Goal: Contribute content: Add original content to the website for others to see

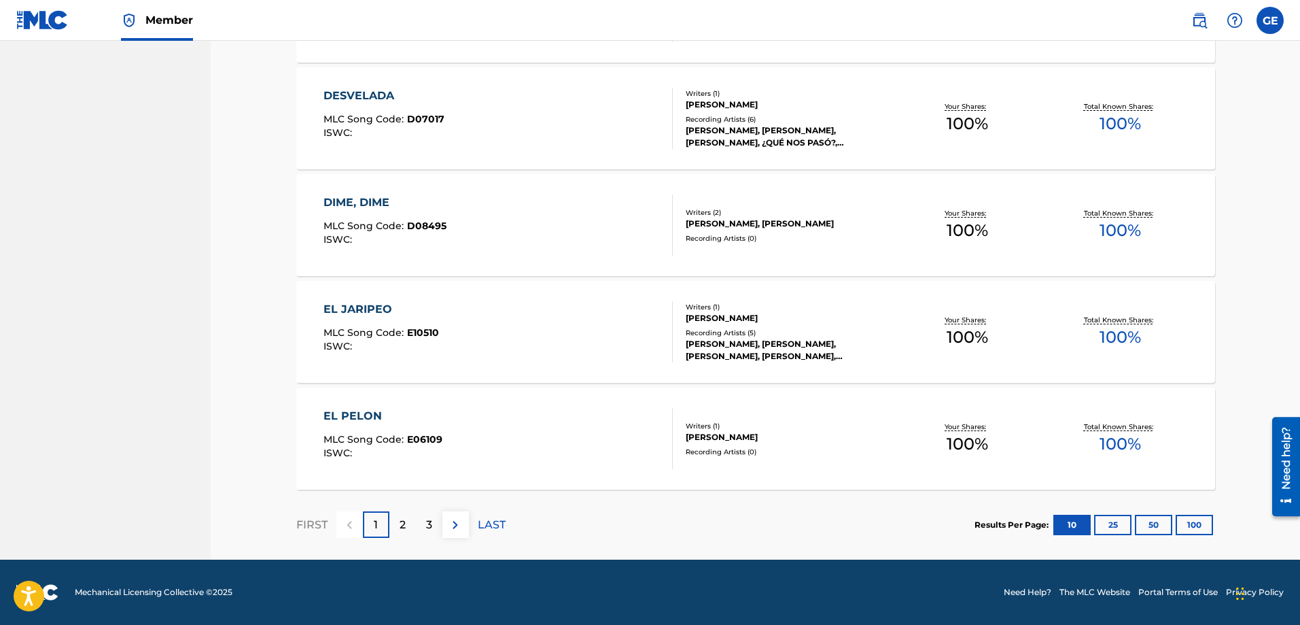
click at [404, 522] on p "2" at bounding box center [403, 525] width 6 height 16
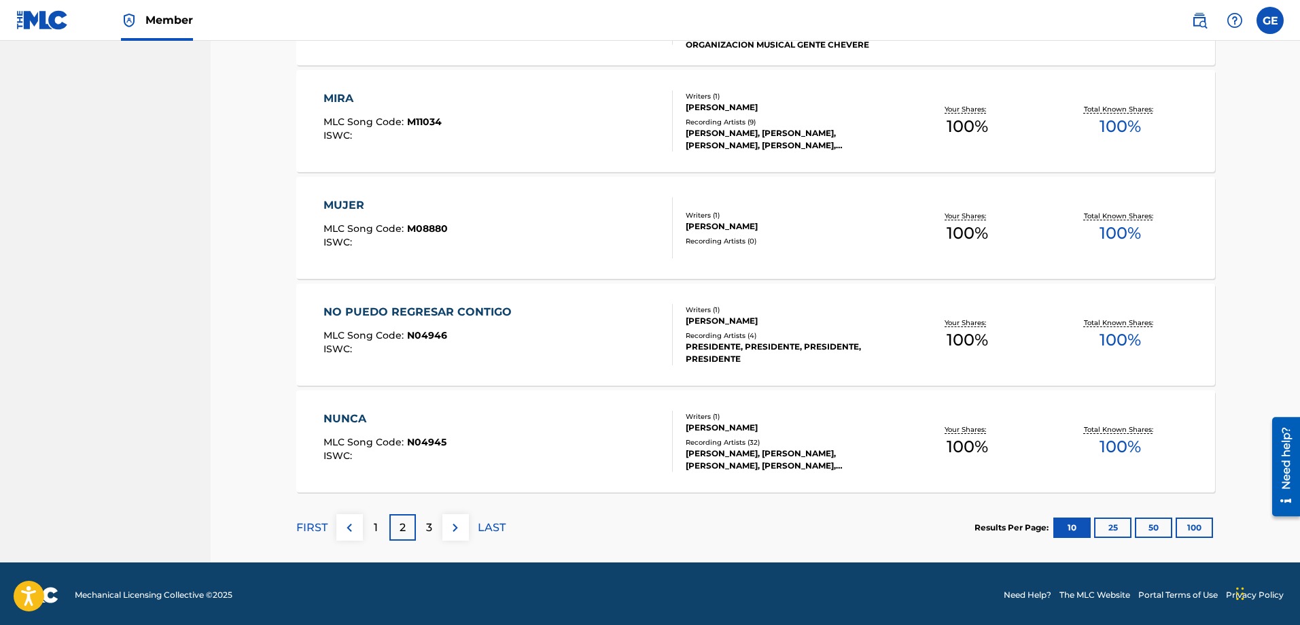
scroll to position [931, 0]
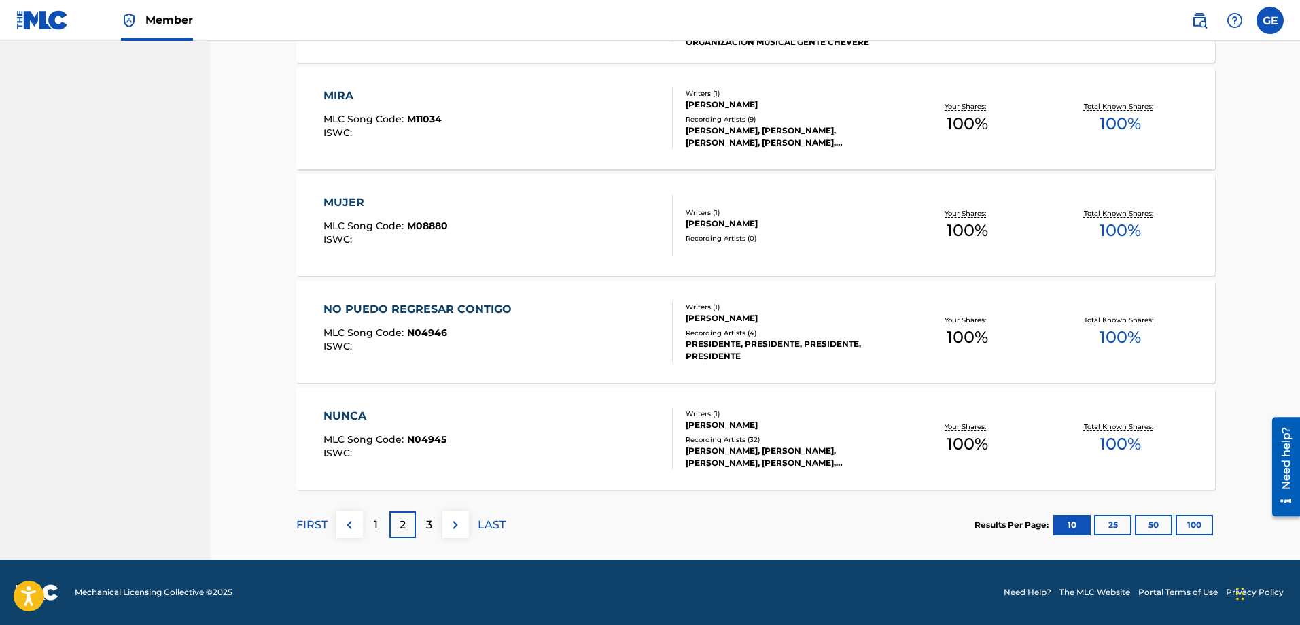
click at [428, 521] on p "3" at bounding box center [429, 525] width 6 height 16
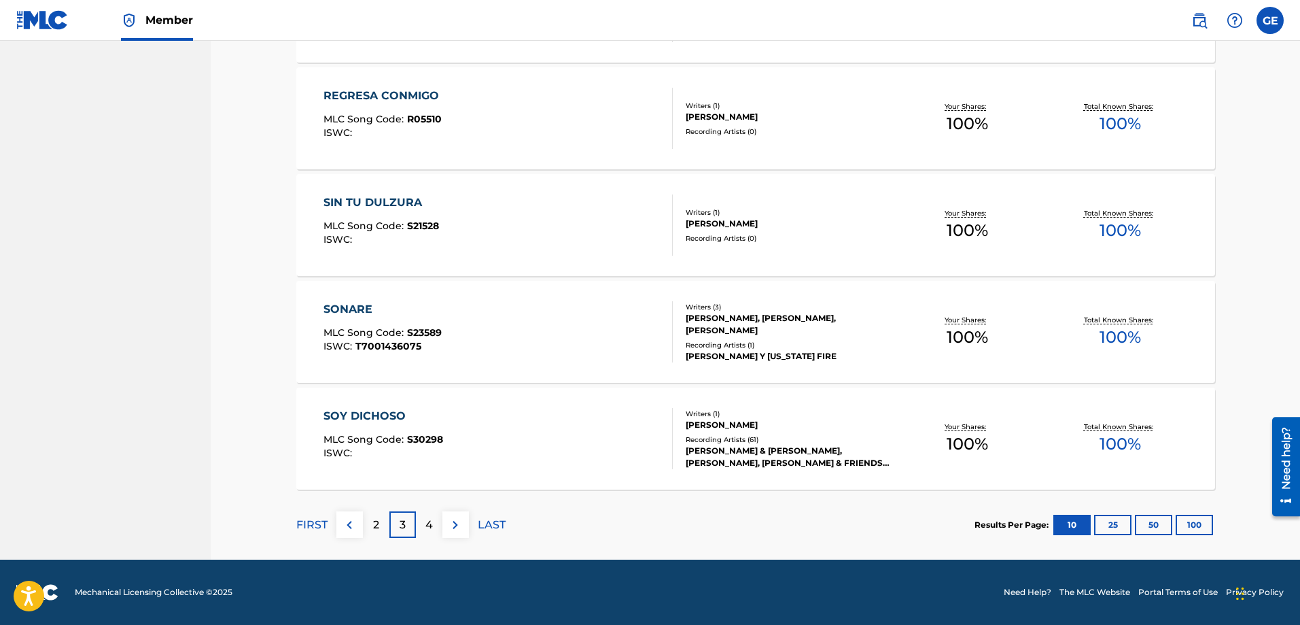
click at [425, 529] on p "4" at bounding box center [428, 525] width 7 height 16
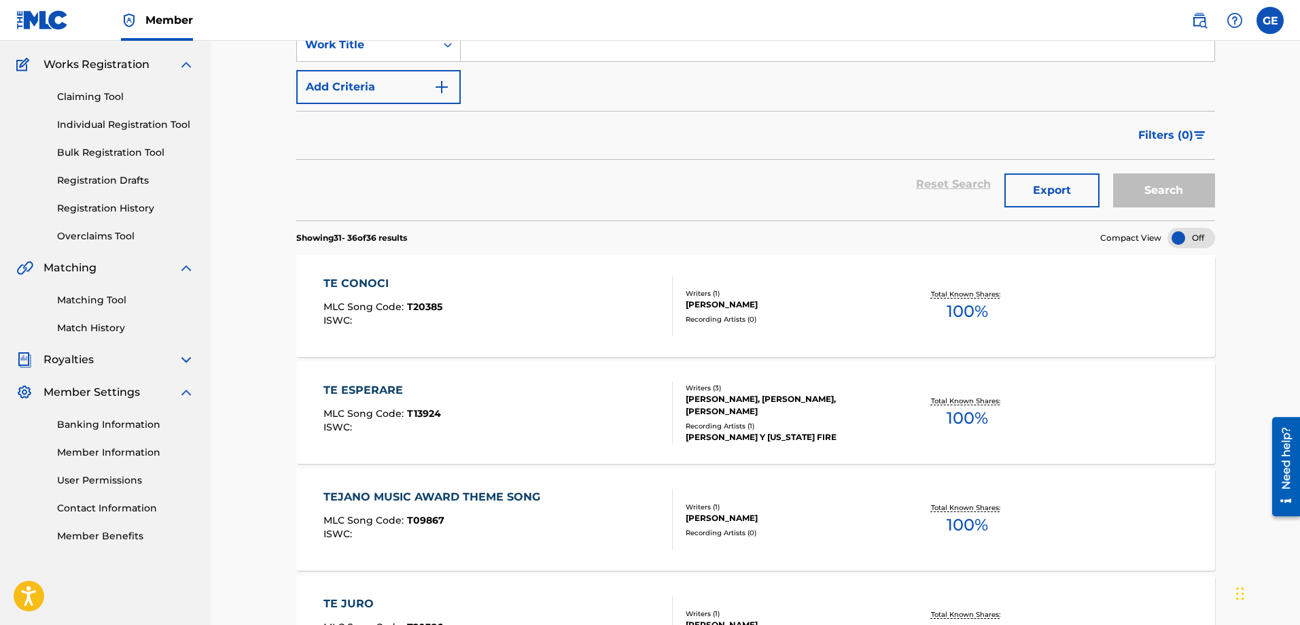
scroll to position [504, 0]
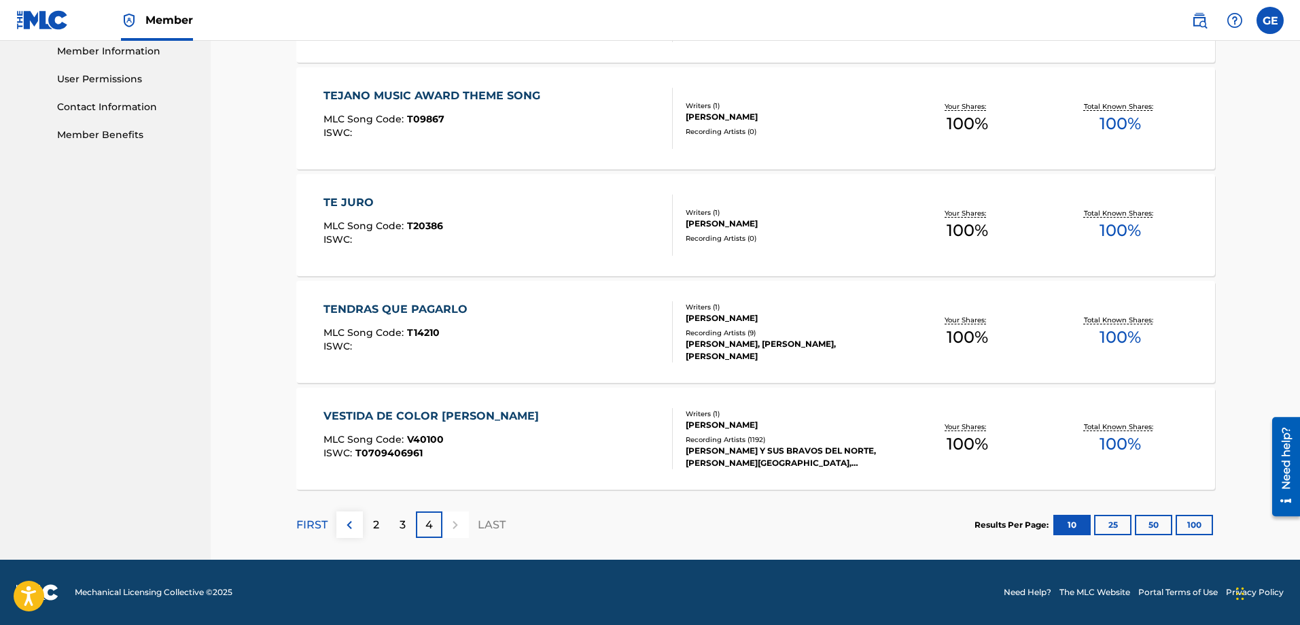
click at [1160, 527] on button "50" at bounding box center [1153, 525] width 37 height 20
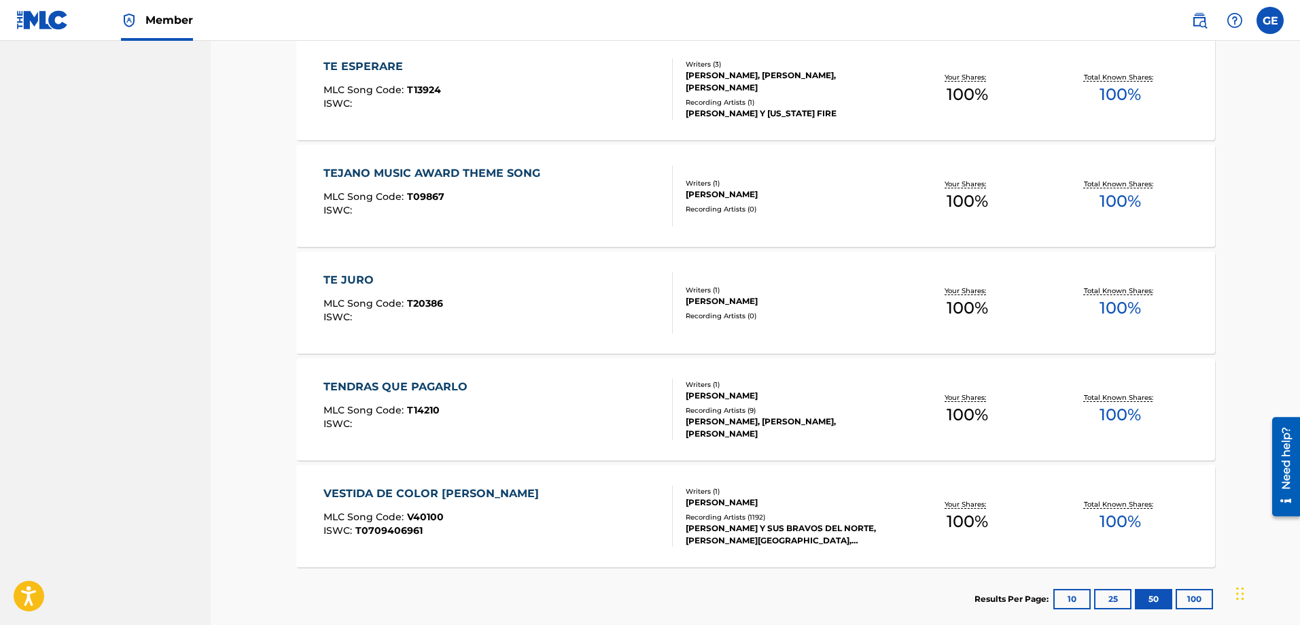
scroll to position [3700, 0]
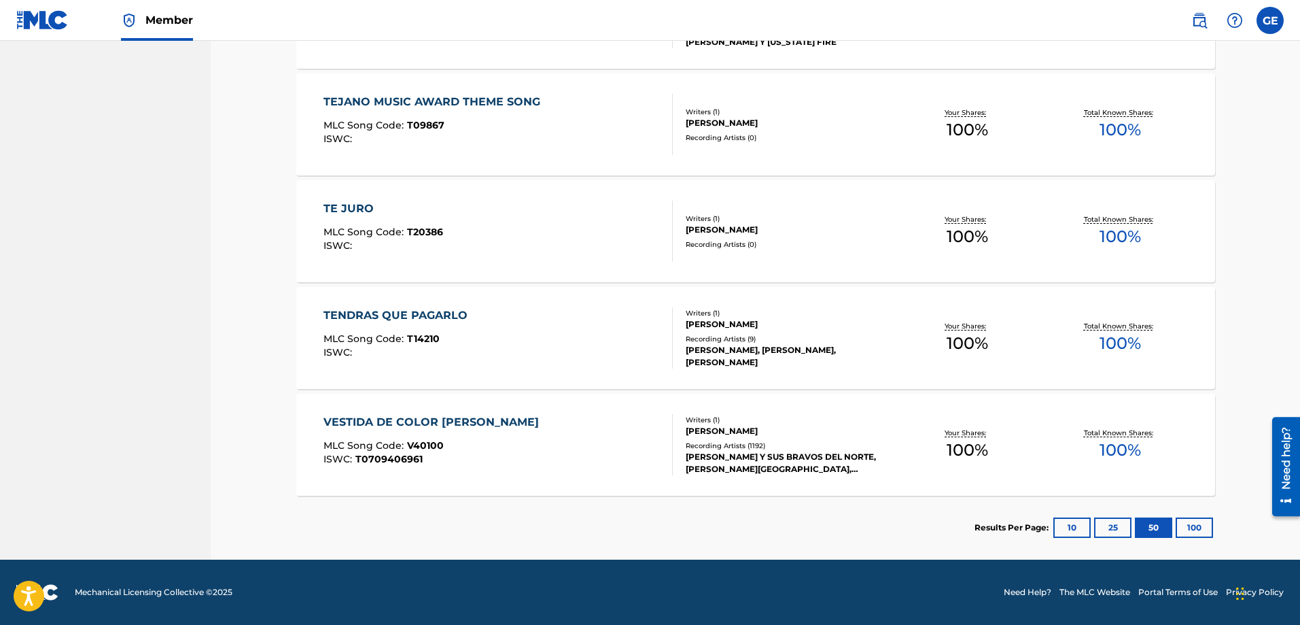
click at [419, 422] on div "VESTIDA DE COLOR [PERSON_NAME]" at bounding box center [435, 422] width 222 height 16
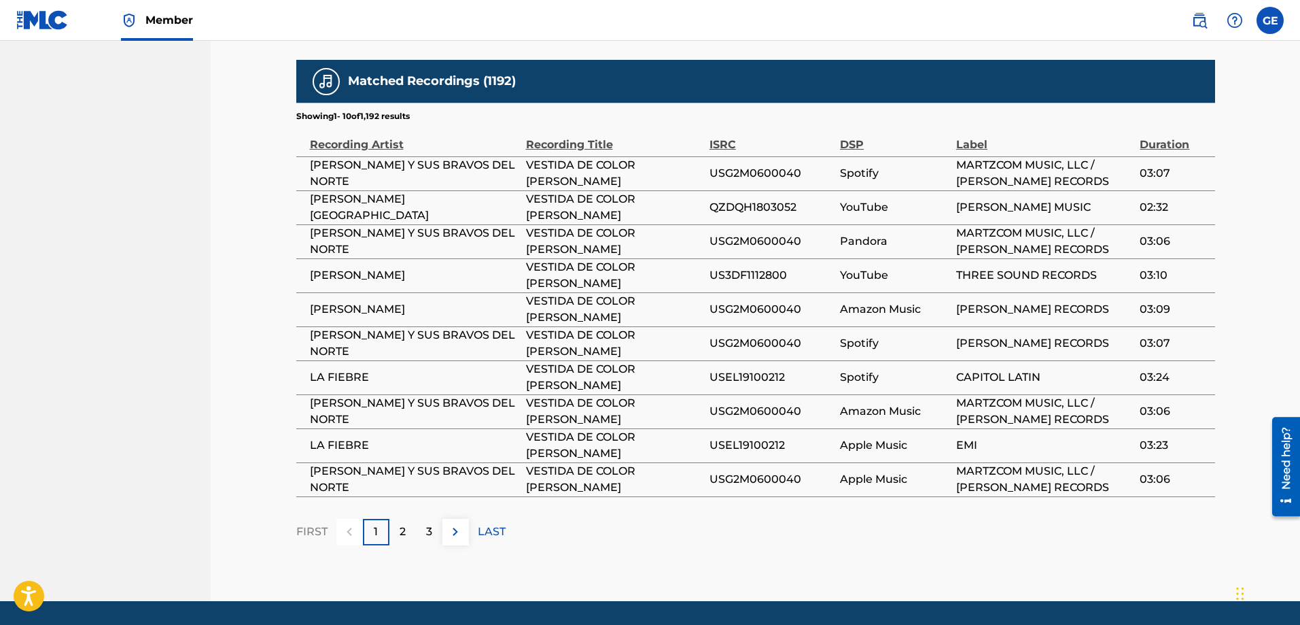
scroll to position [776, 0]
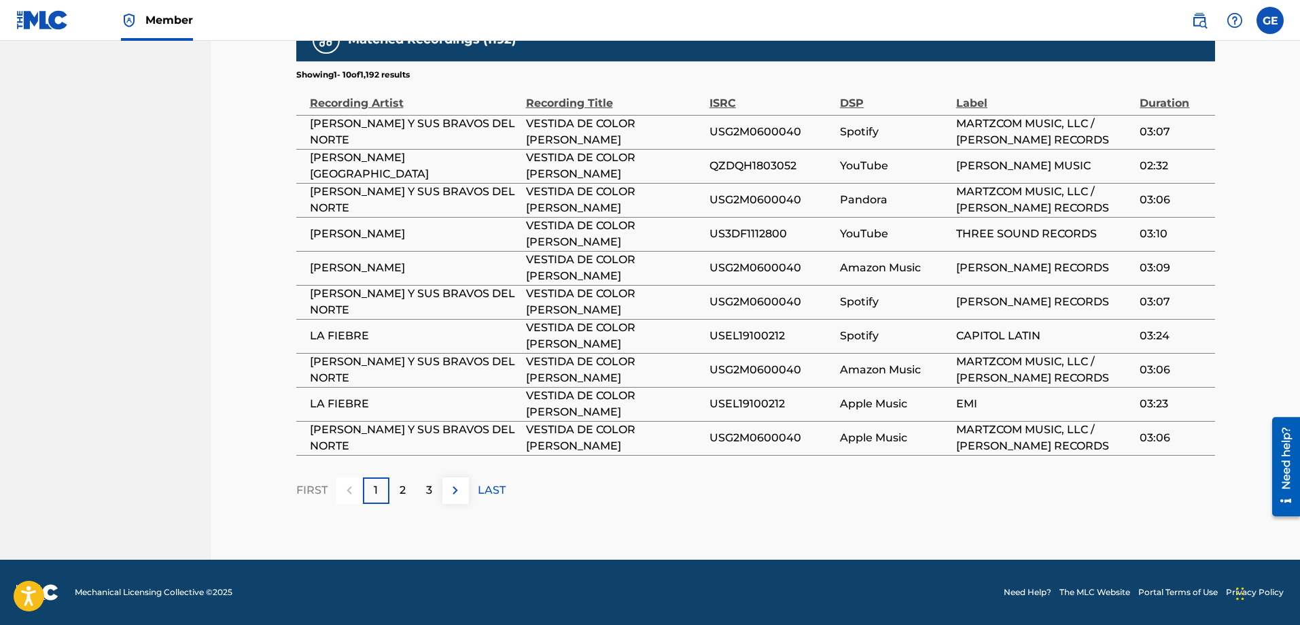
click at [404, 493] on p "2" at bounding box center [403, 490] width 6 height 16
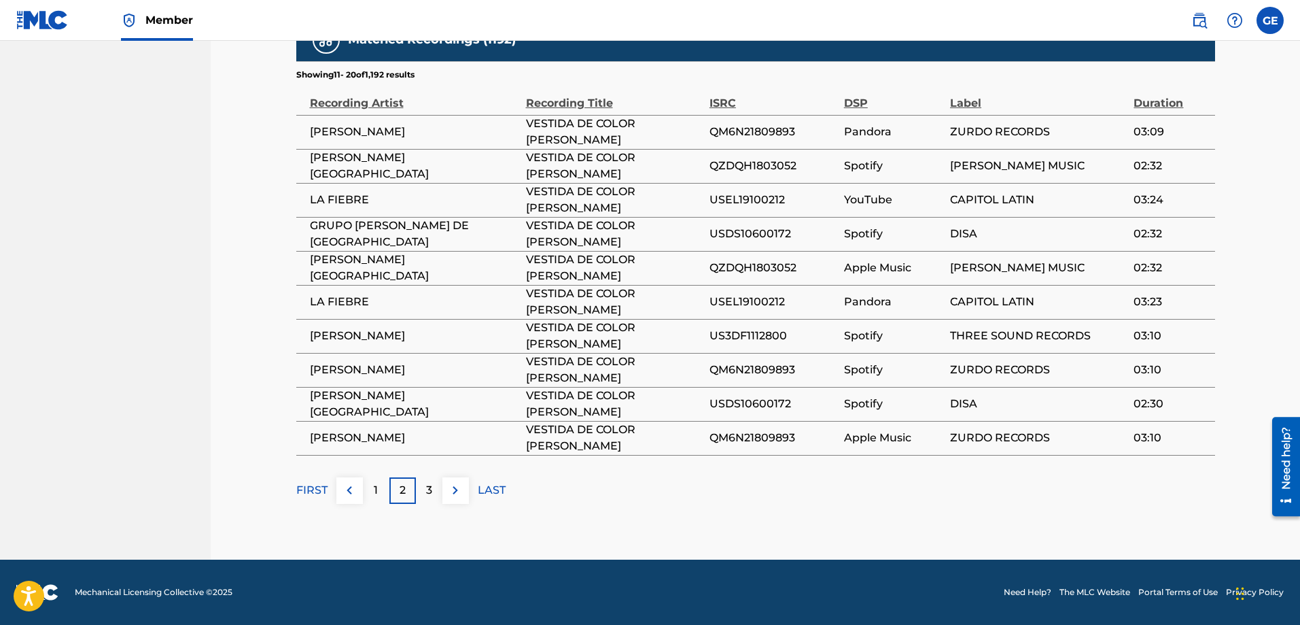
click at [431, 493] on p "3" at bounding box center [429, 490] width 6 height 16
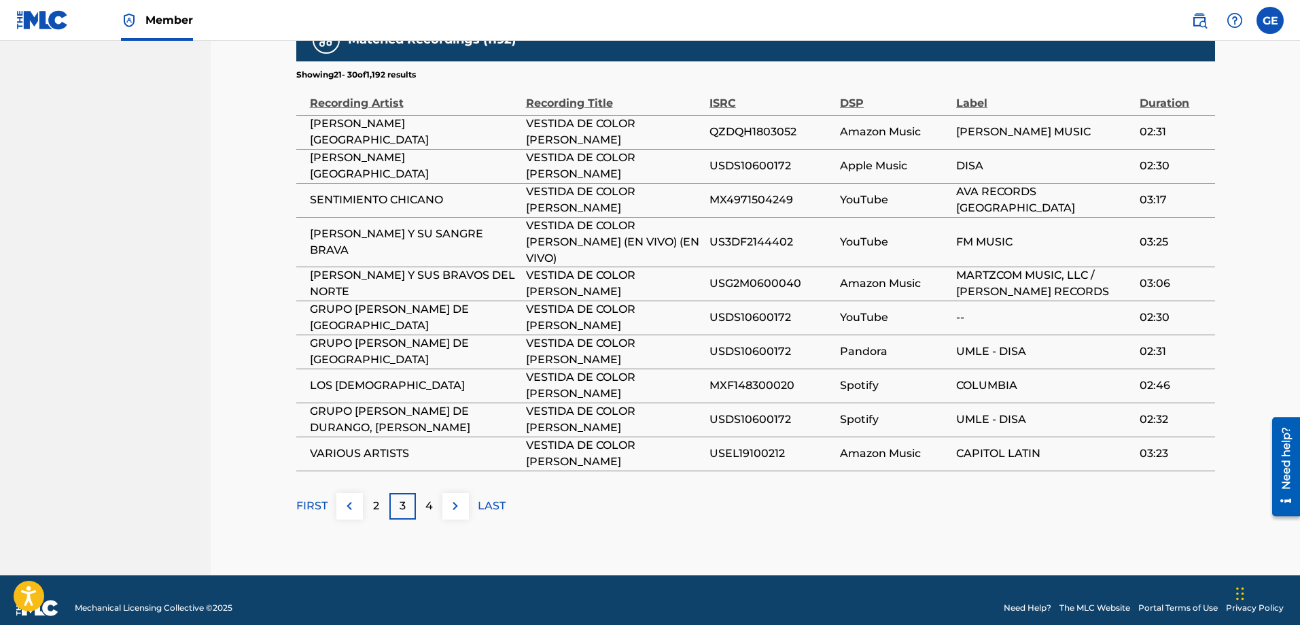
click at [456, 498] on img at bounding box center [455, 506] width 16 height 16
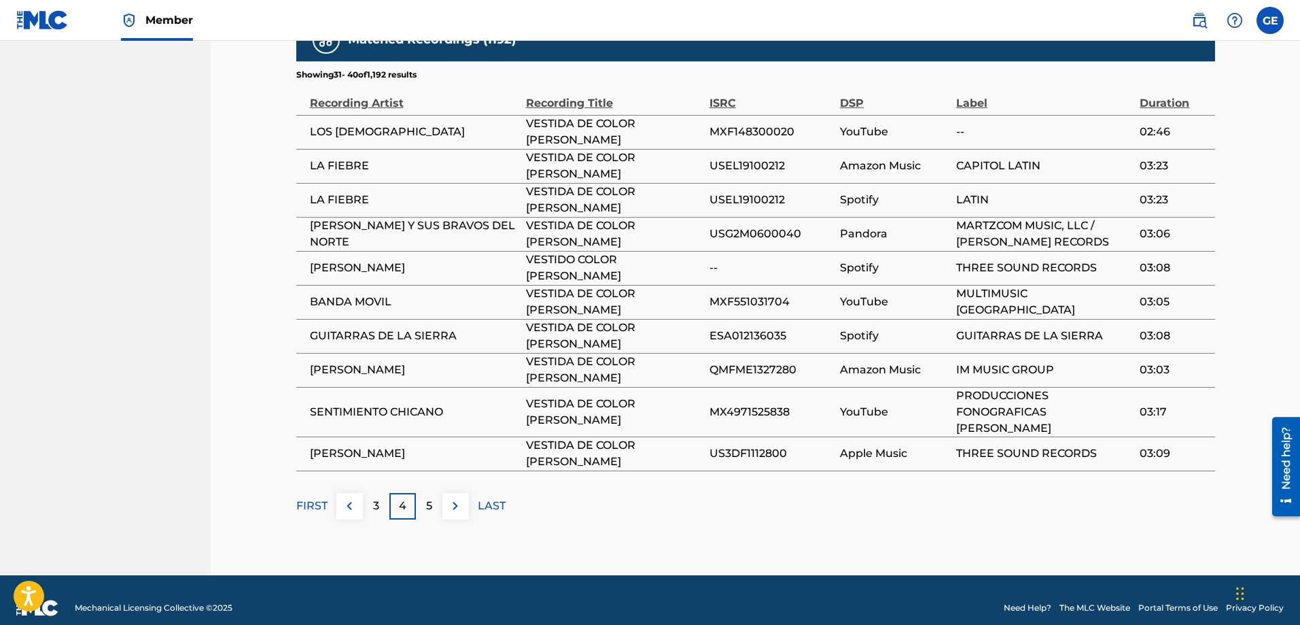
click at [456, 498] on img at bounding box center [455, 506] width 16 height 16
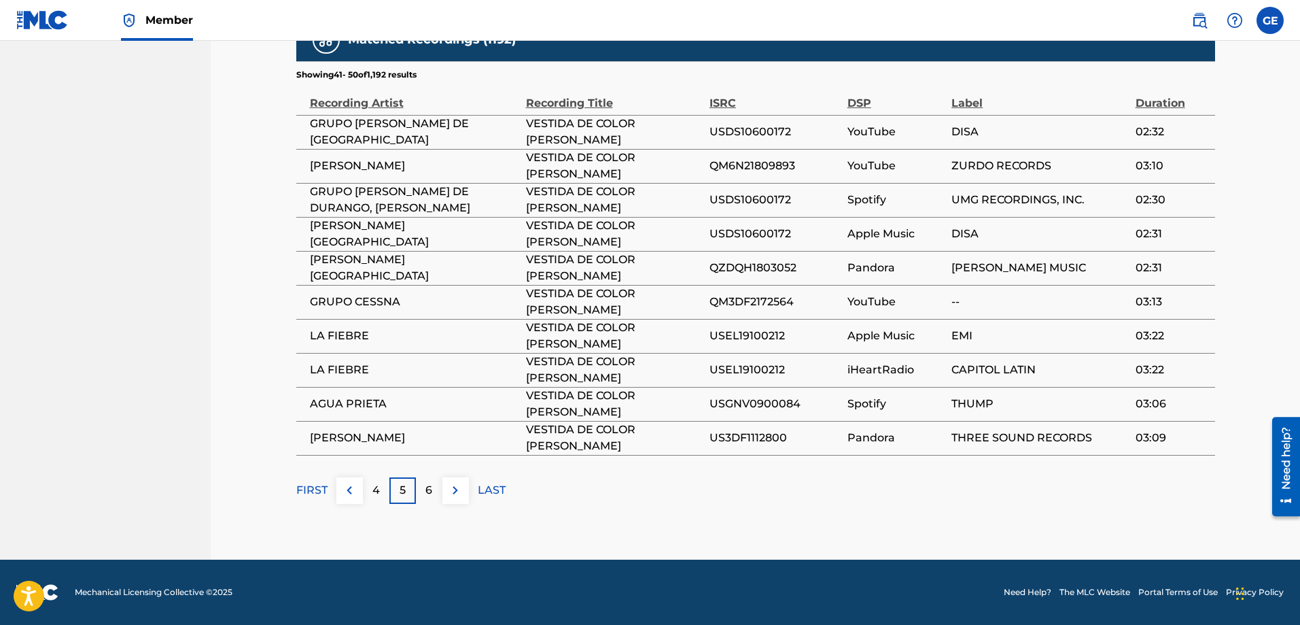
click at [456, 493] on img at bounding box center [455, 490] width 16 height 16
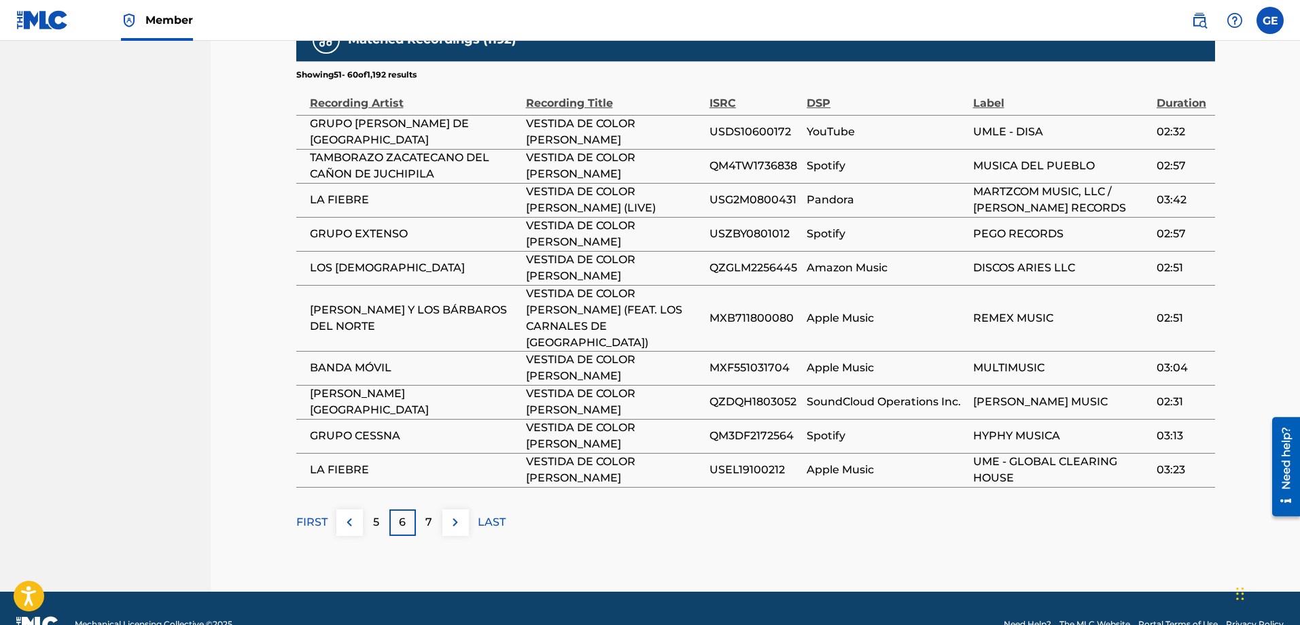
click at [456, 509] on button at bounding box center [455, 522] width 27 height 27
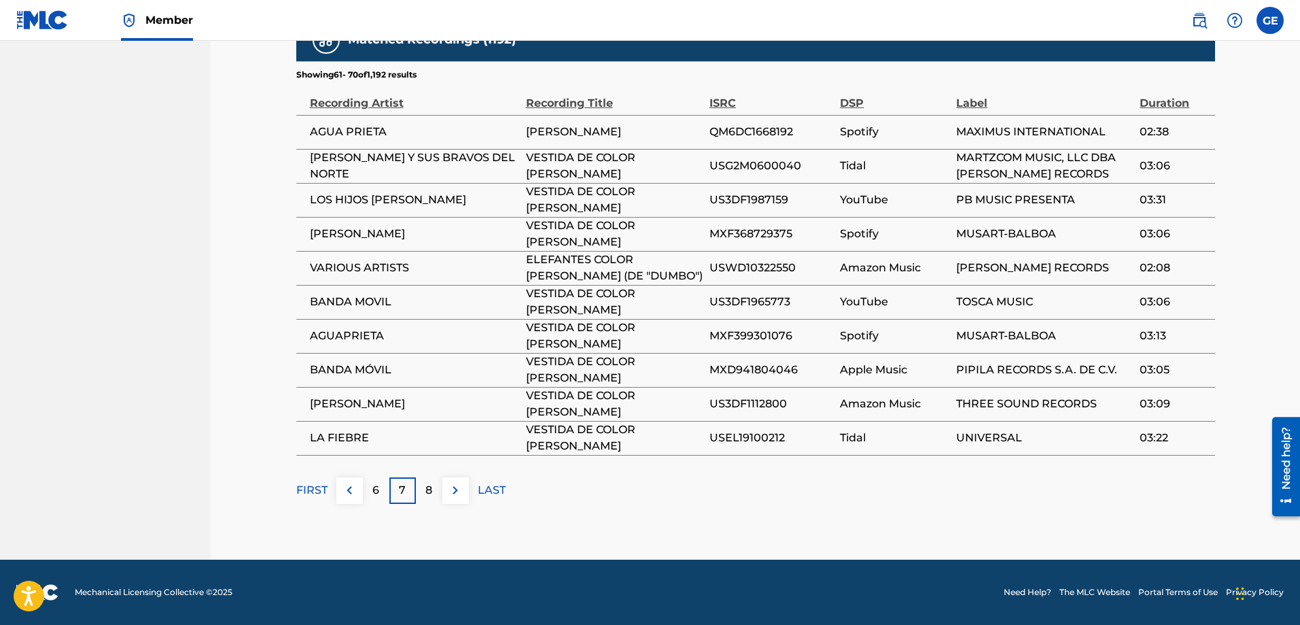
click at [432, 493] on p "8" at bounding box center [428, 490] width 7 height 16
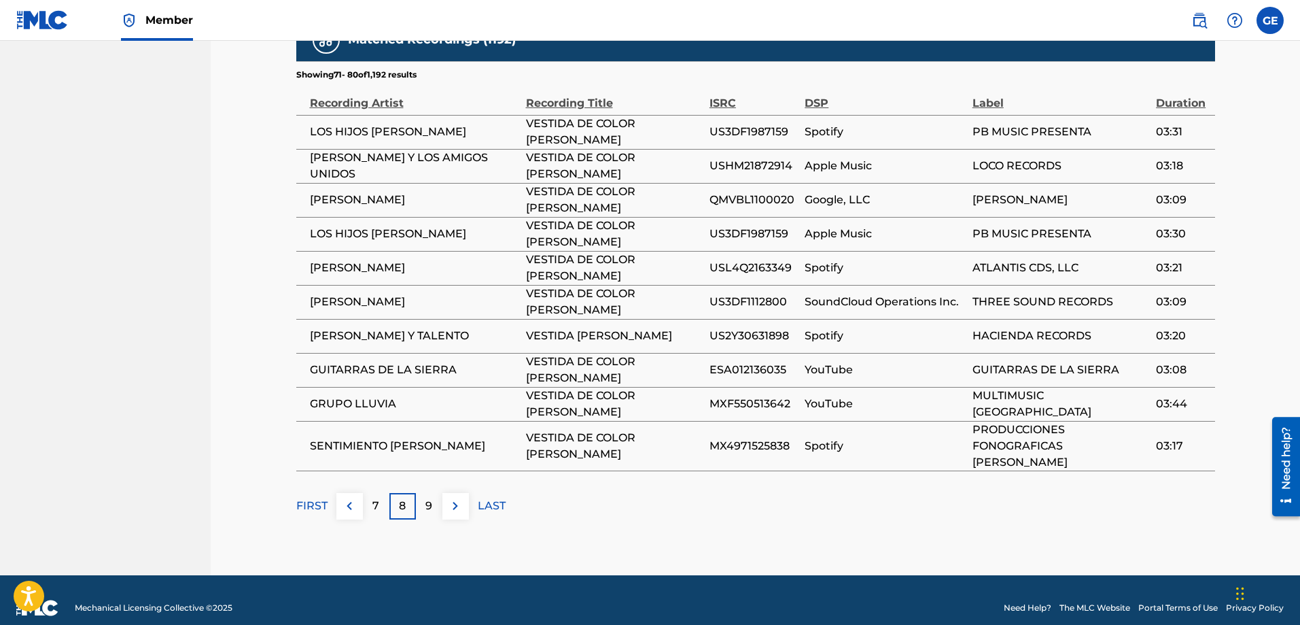
click at [432, 498] on p "9" at bounding box center [428, 506] width 7 height 16
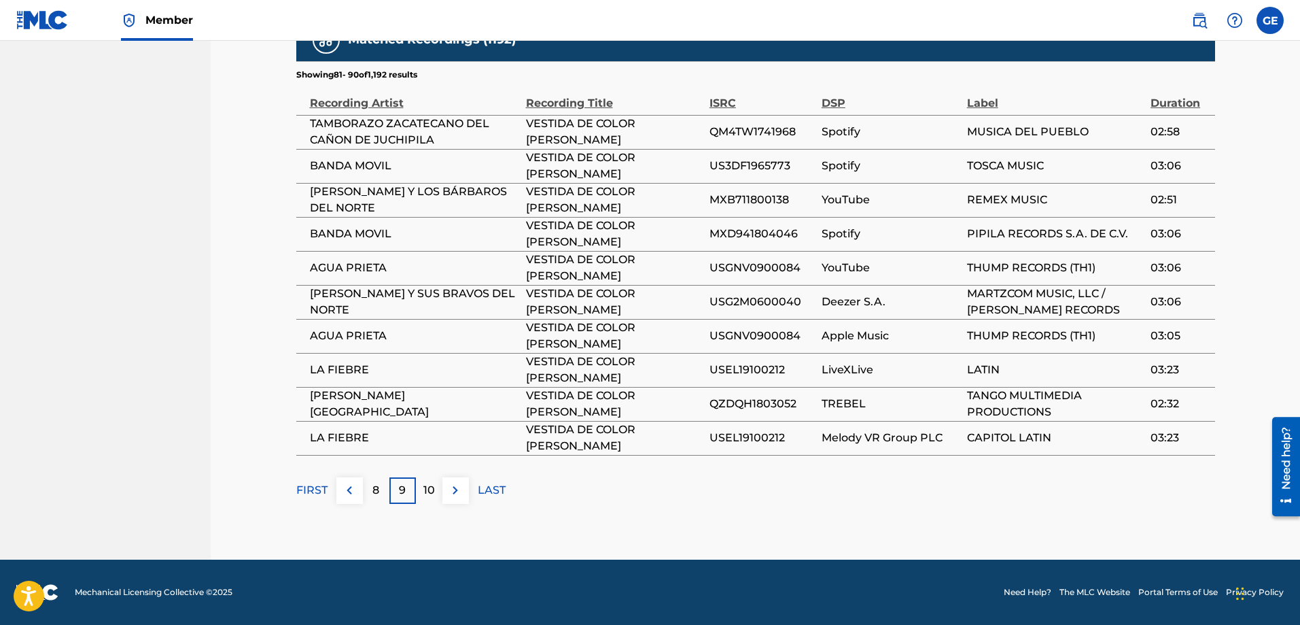
click at [432, 493] on p "10" at bounding box center [429, 490] width 12 height 16
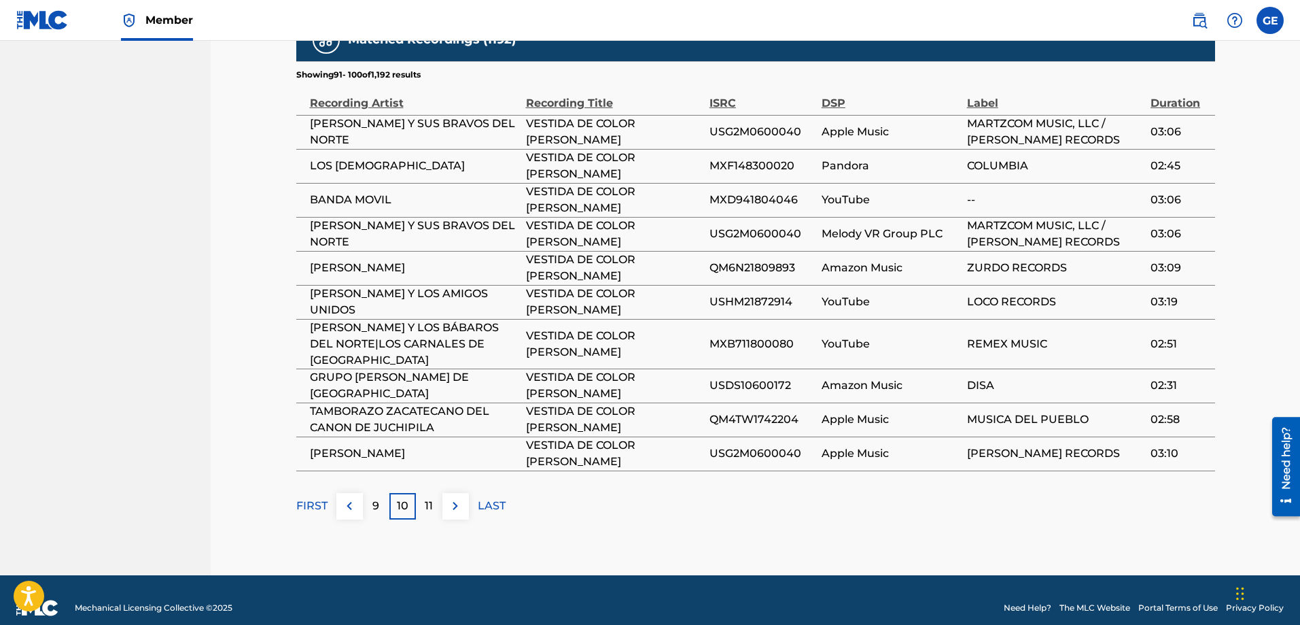
click at [455, 502] on img at bounding box center [455, 506] width 16 height 16
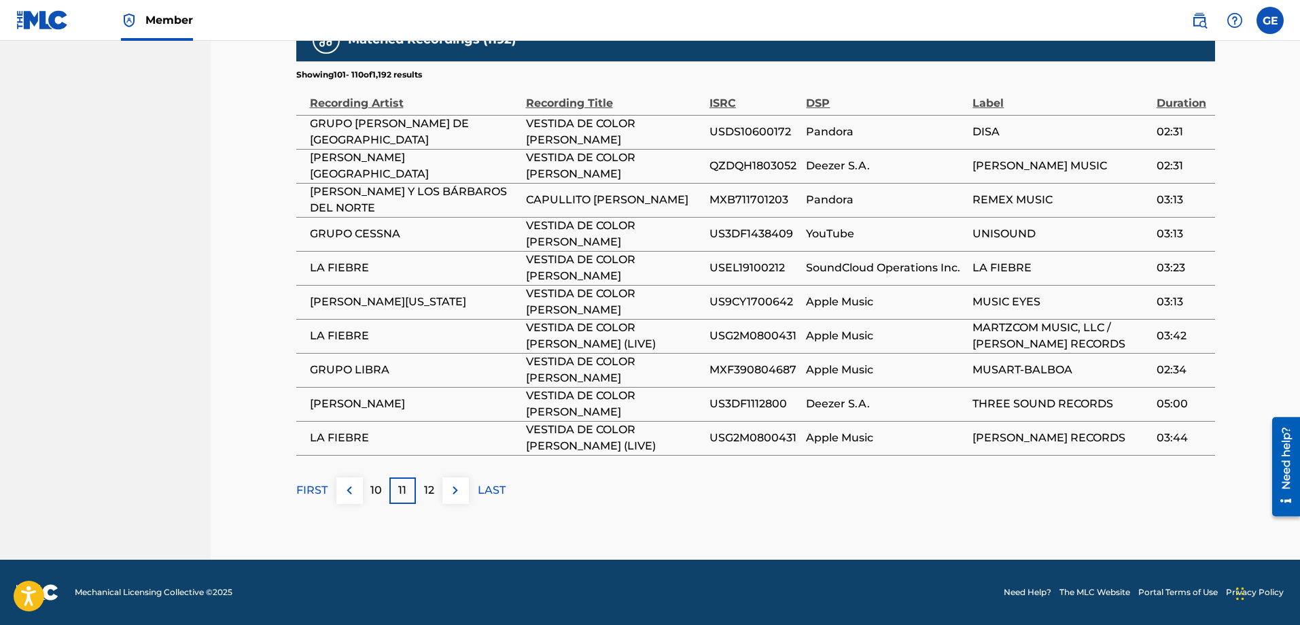
click at [453, 493] on img at bounding box center [455, 490] width 16 height 16
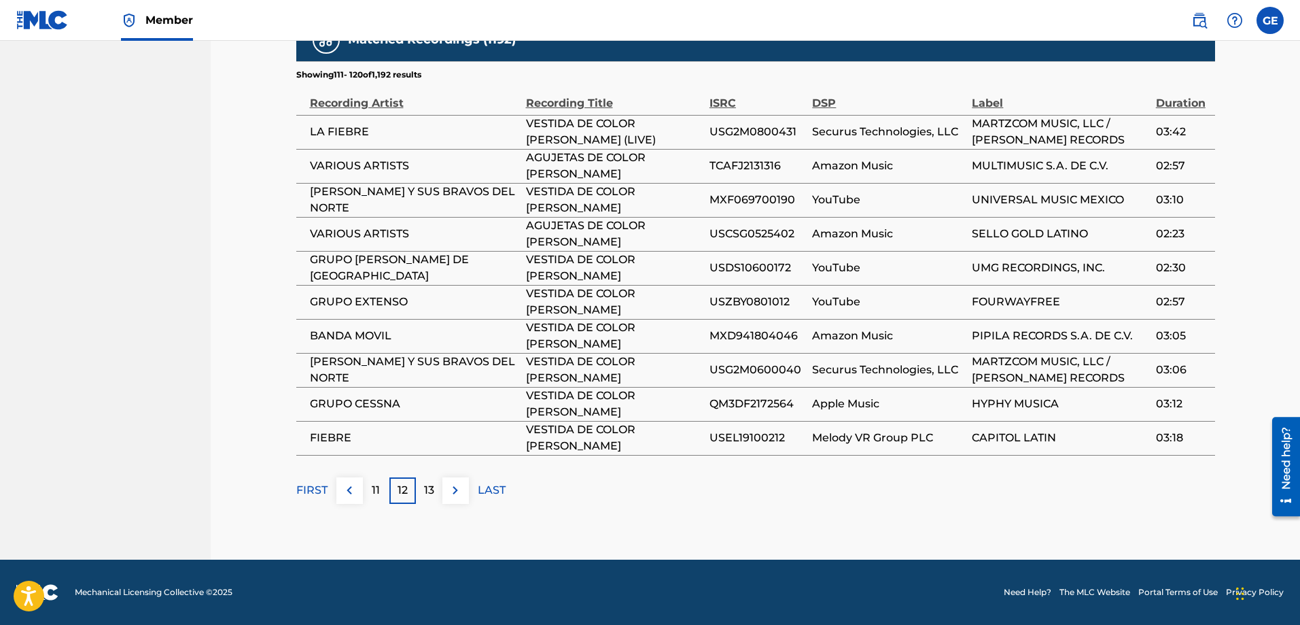
click at [453, 493] on img at bounding box center [455, 490] width 16 height 16
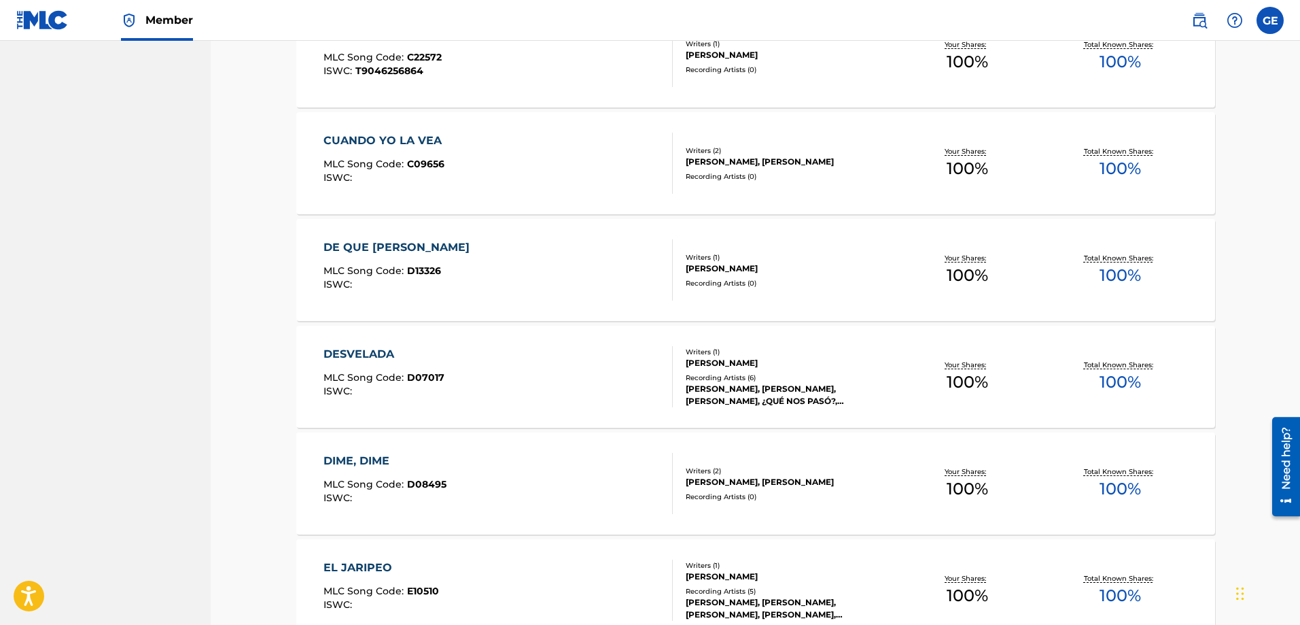
scroll to position [674, 0]
click at [338, 353] on div "DESVELADA" at bounding box center [384, 353] width 121 height 16
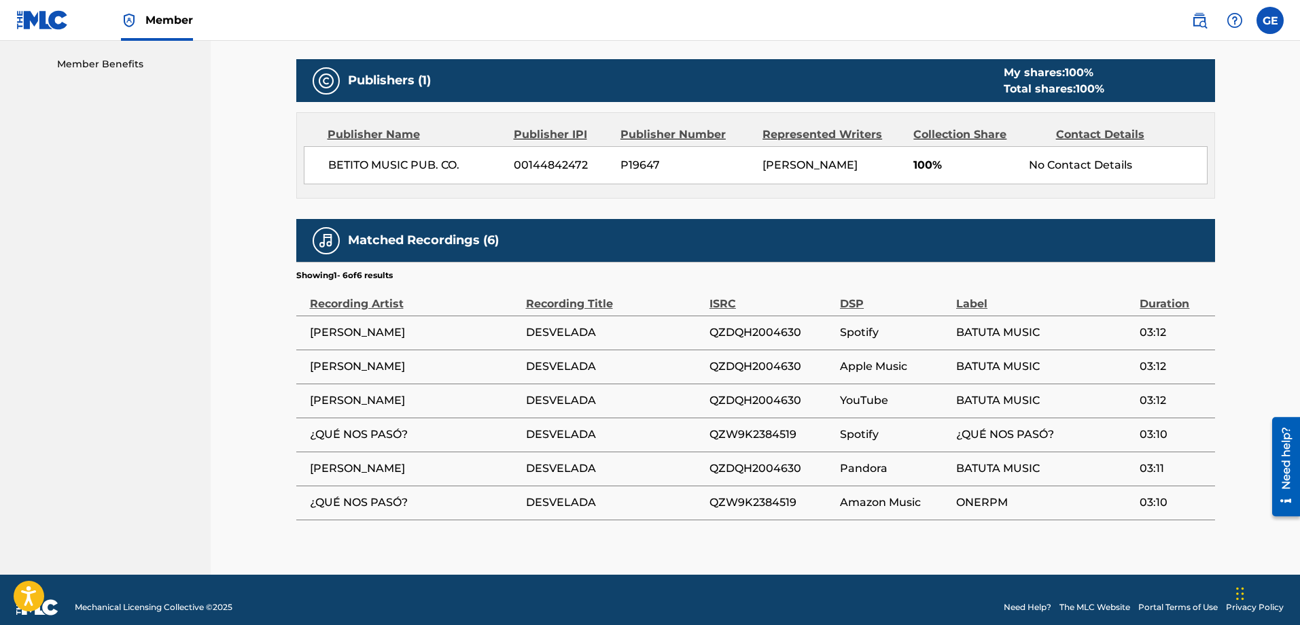
scroll to position [590, 0]
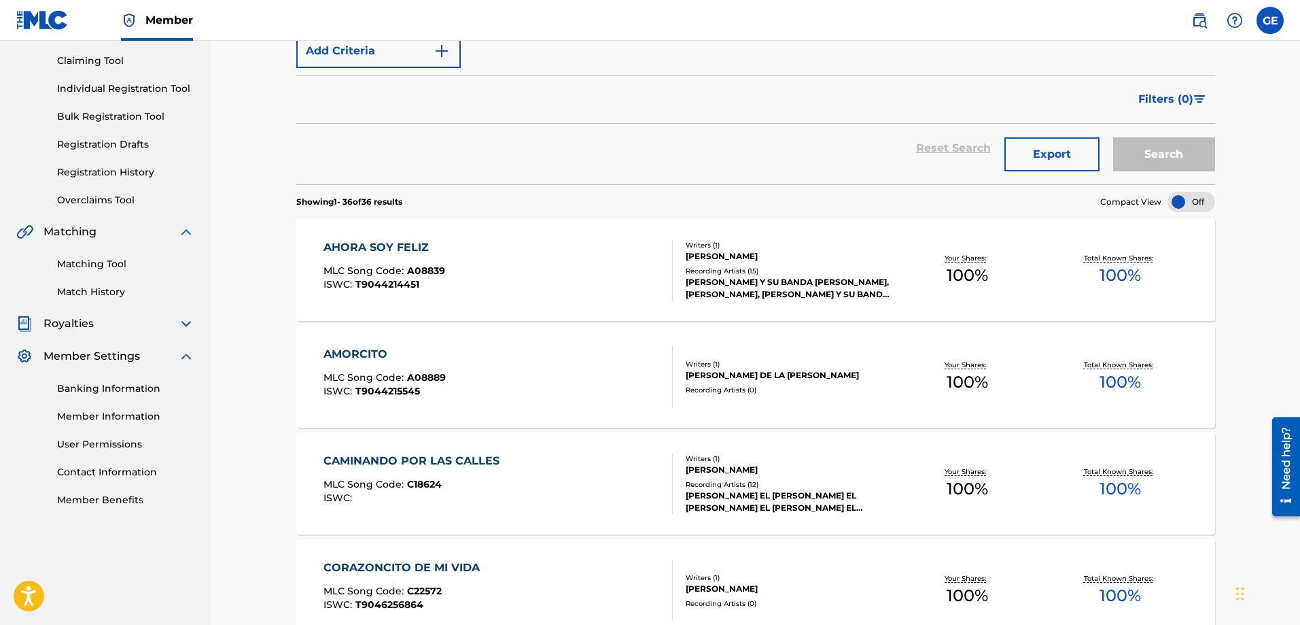
scroll to position [130, 0]
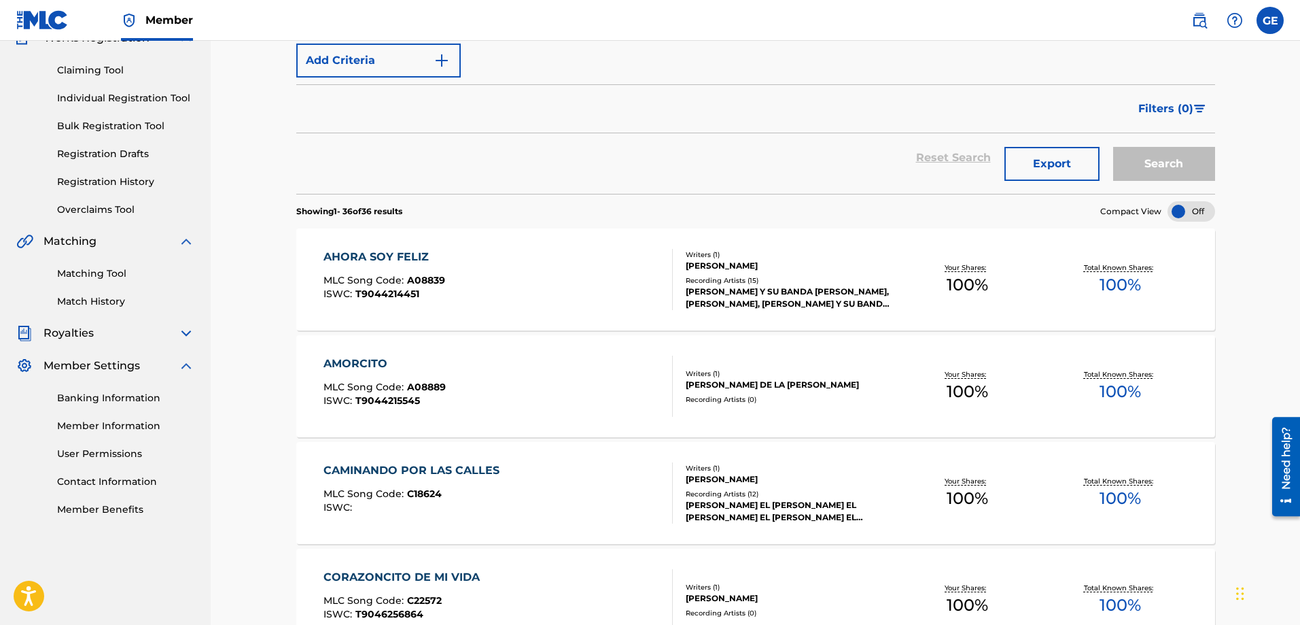
click at [107, 396] on link "Banking Information" at bounding box center [125, 398] width 137 height 14
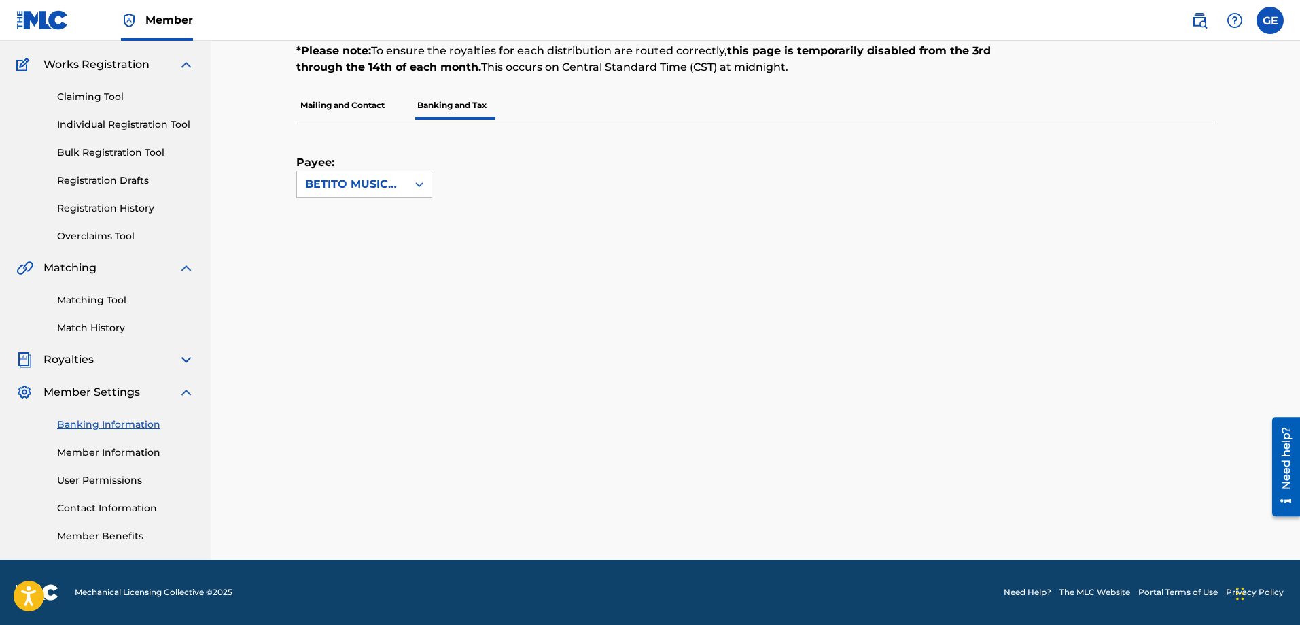
scroll to position [103, 0]
click at [121, 423] on link "Banking Information" at bounding box center [125, 424] width 137 height 14
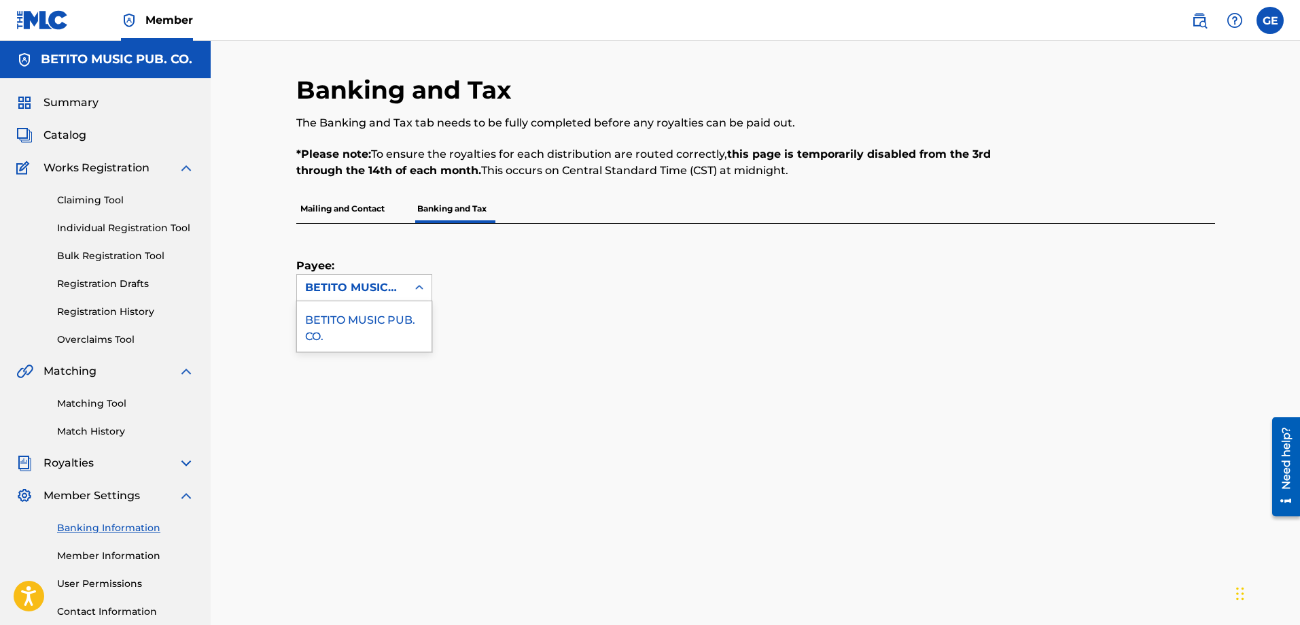
click at [421, 292] on icon at bounding box center [420, 288] width 14 height 14
click at [590, 291] on div "Payee: 1 result available. Use Up and Down to choose options, press Enter to se…" at bounding box center [739, 262] width 886 height 77
click at [320, 212] on p "Mailing and Contact" at bounding box center [342, 208] width 92 height 29
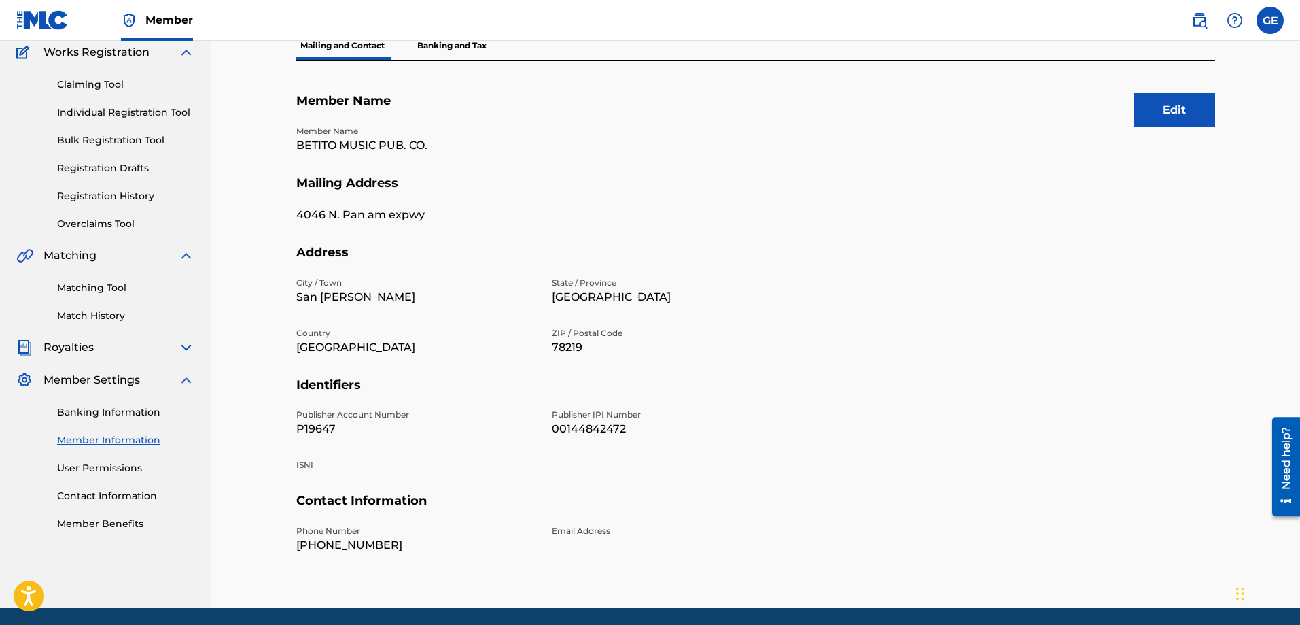
scroll to position [136, 0]
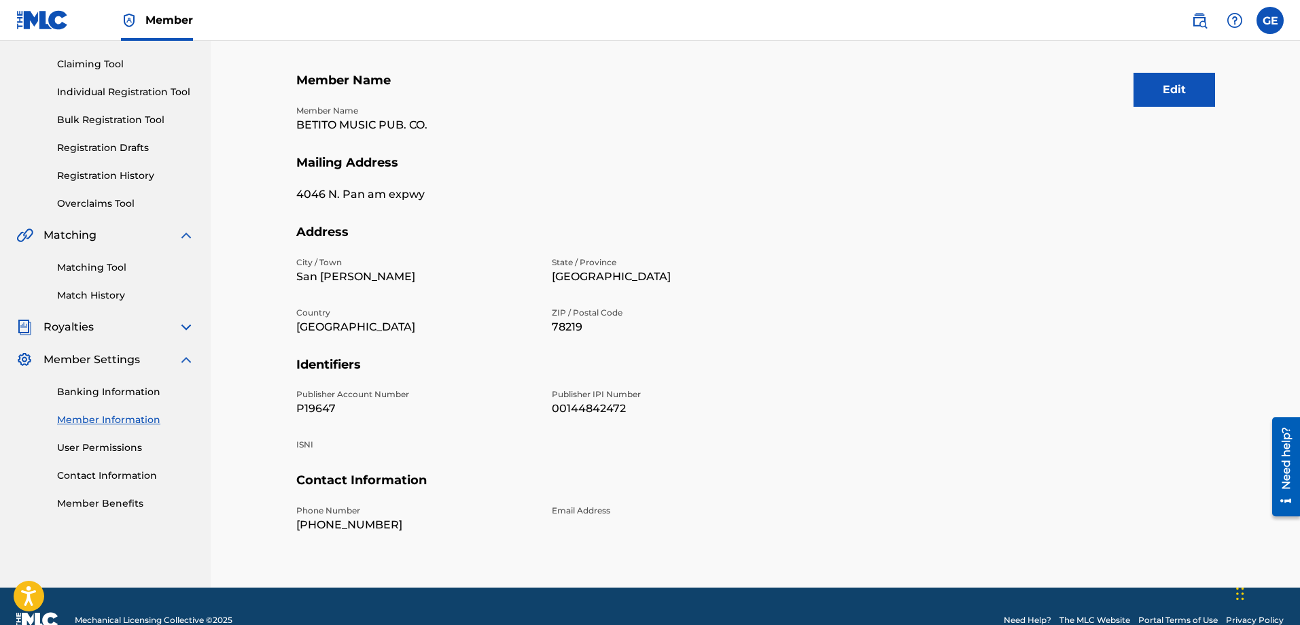
click at [557, 522] on div "Email Address" at bounding box center [671, 518] width 239 height 29
click at [1177, 84] on button "Edit" at bounding box center [1175, 90] width 82 height 34
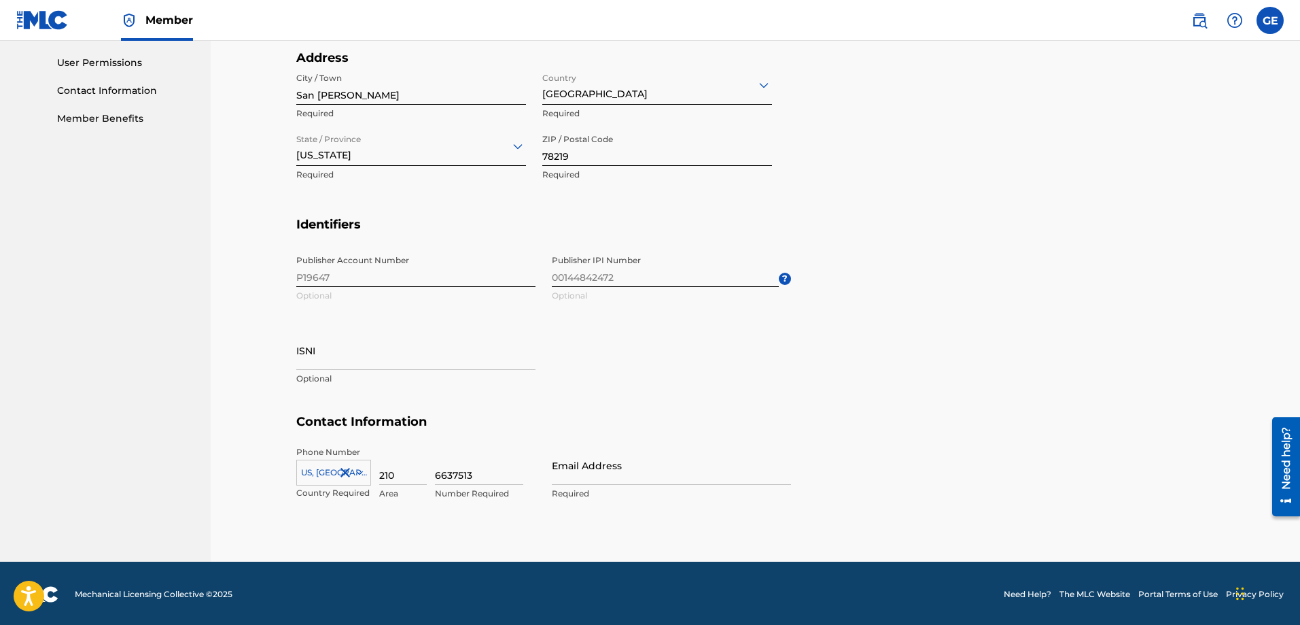
scroll to position [523, 0]
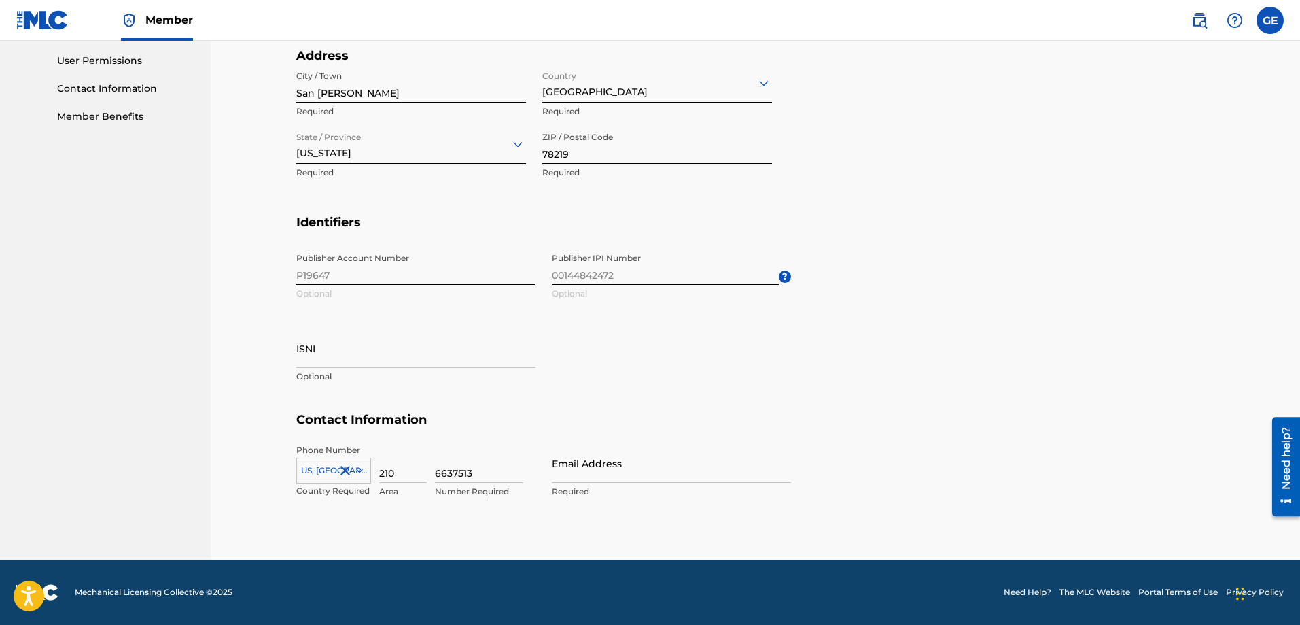
click at [570, 471] on input "Email Address" at bounding box center [671, 463] width 239 height 39
type input "[EMAIL_ADDRESS][DOMAIN_NAME]"
click at [782, 347] on div "Publisher Account Number P19647 Optional Publisher IPI Number 00144842472 Optio…" at bounding box center [543, 329] width 495 height 166
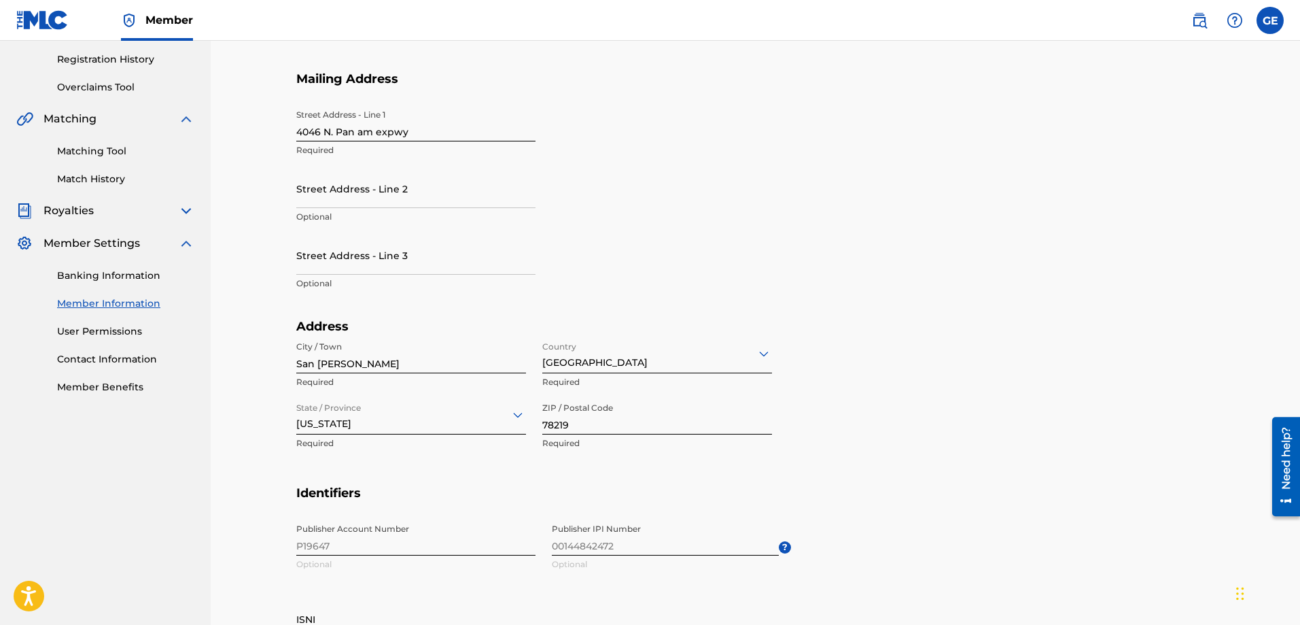
scroll to position [251, 0]
click at [90, 271] on link "Banking Information" at bounding box center [125, 277] width 137 height 14
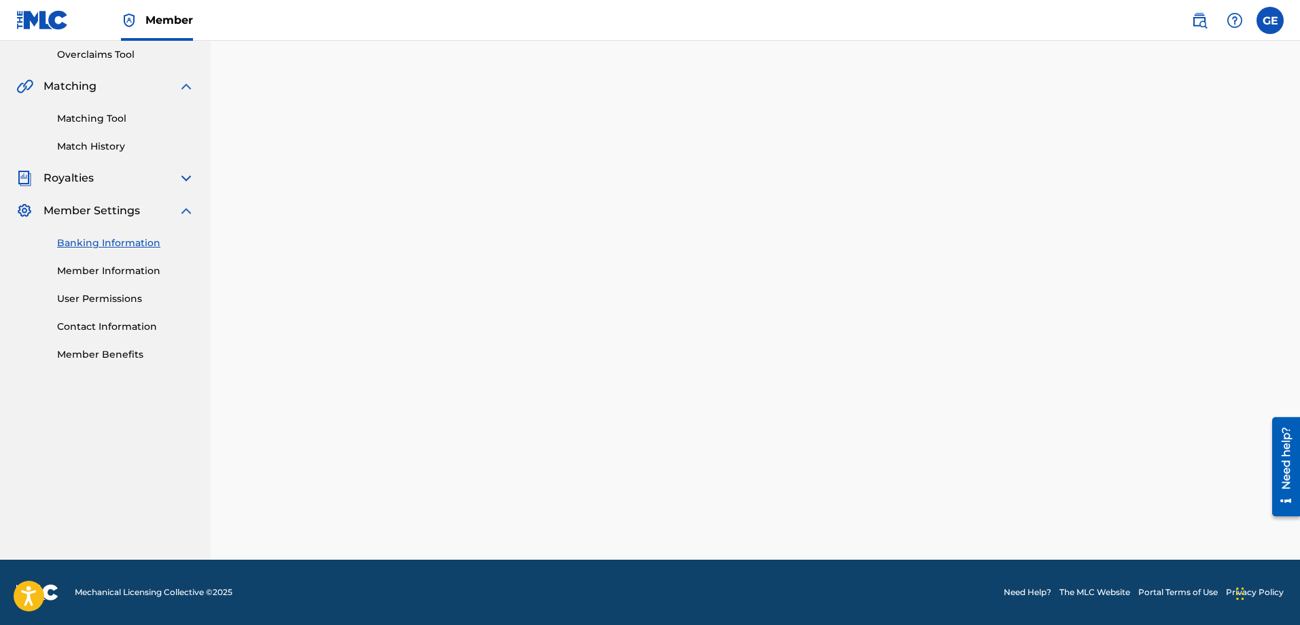
scroll to position [340, 0]
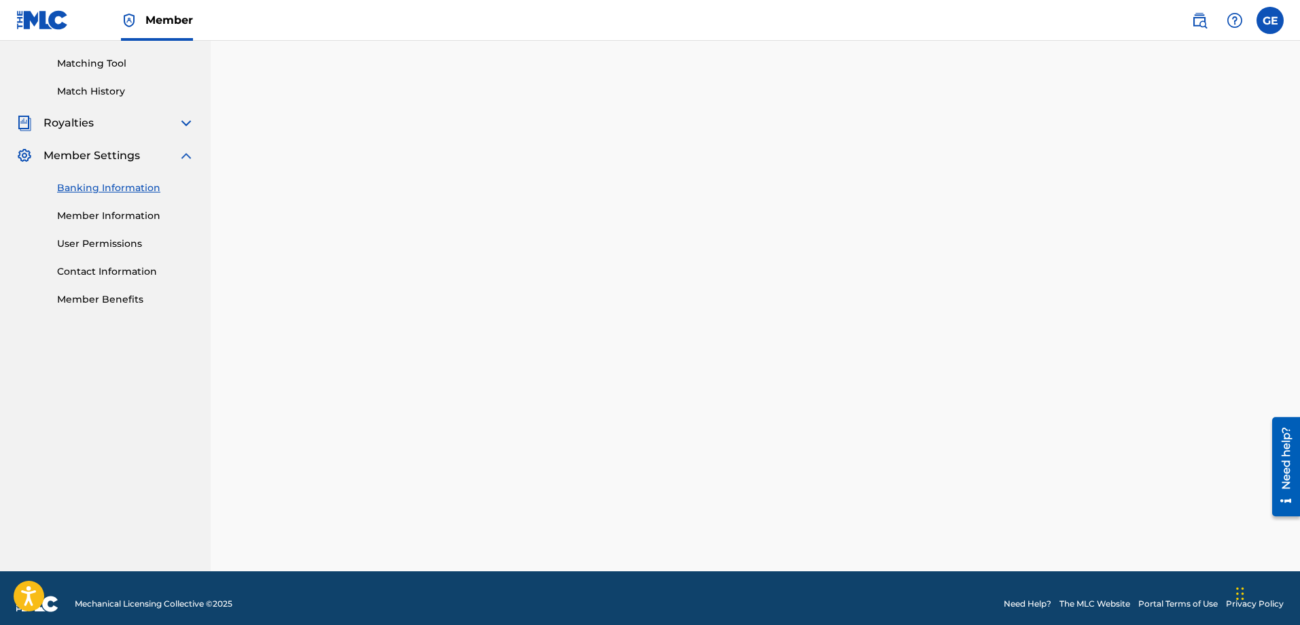
click at [102, 50] on div "Matching Tool Match History" at bounding box center [105, 68] width 178 height 59
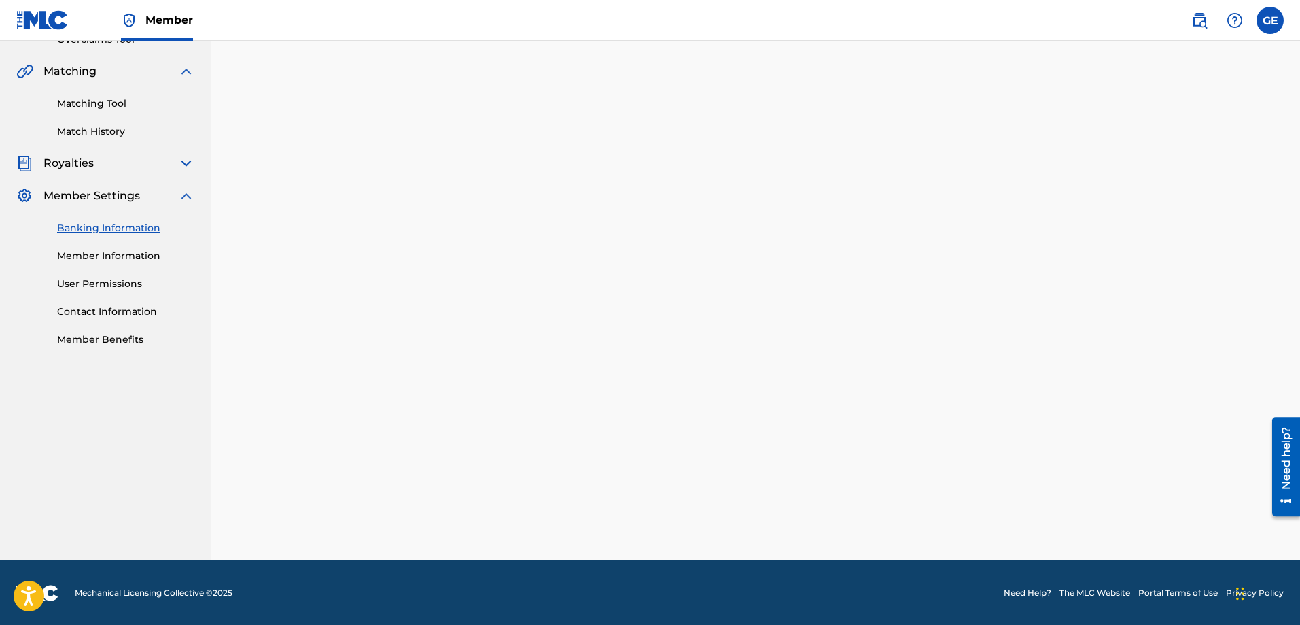
scroll to position [300, 0]
click at [97, 225] on link "Banking Information" at bounding box center [125, 227] width 137 height 14
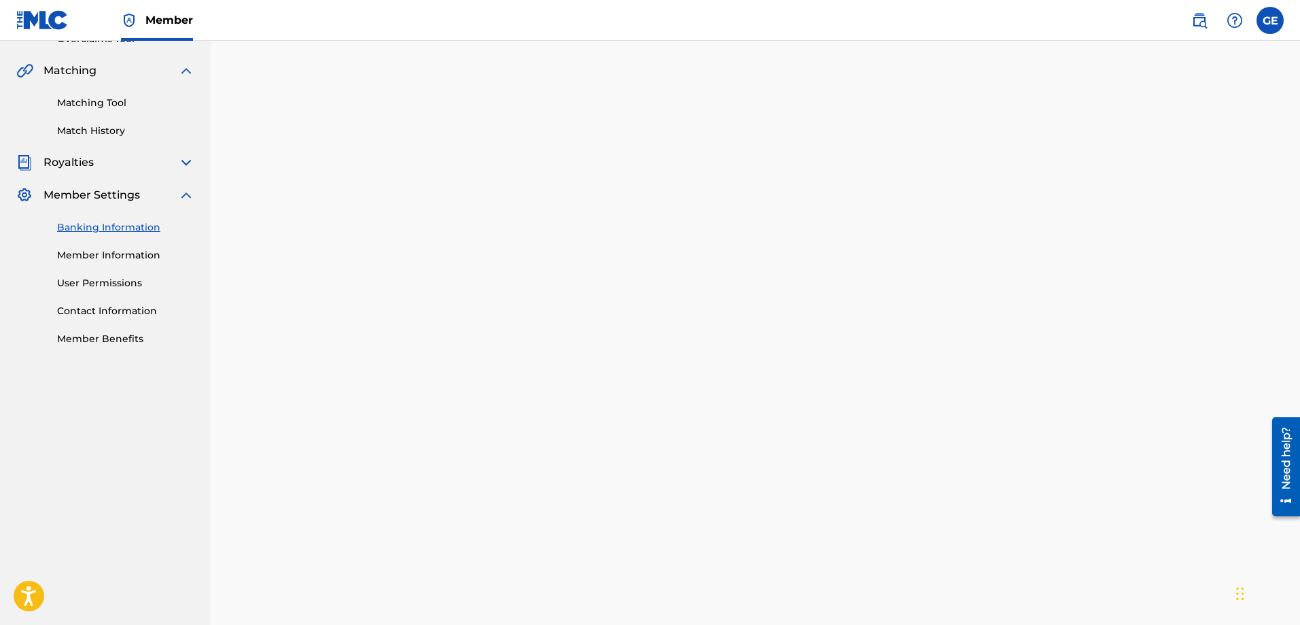
scroll to position [103, 0]
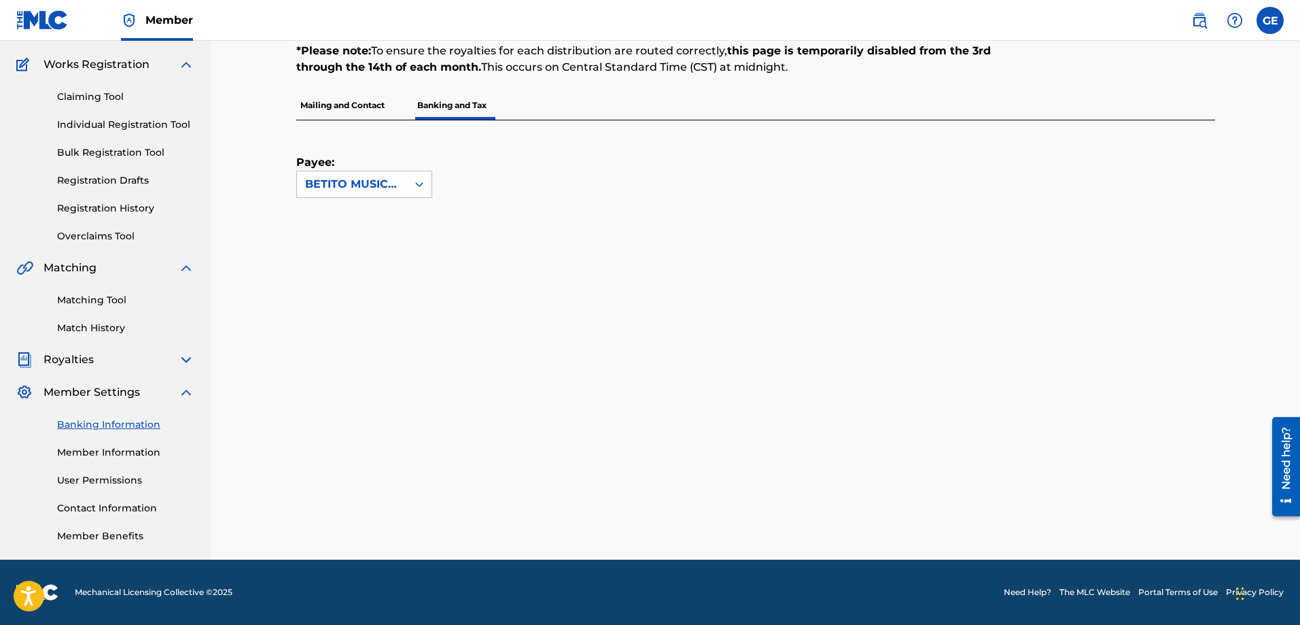
click at [122, 424] on link "Banking Information" at bounding box center [125, 424] width 137 height 14
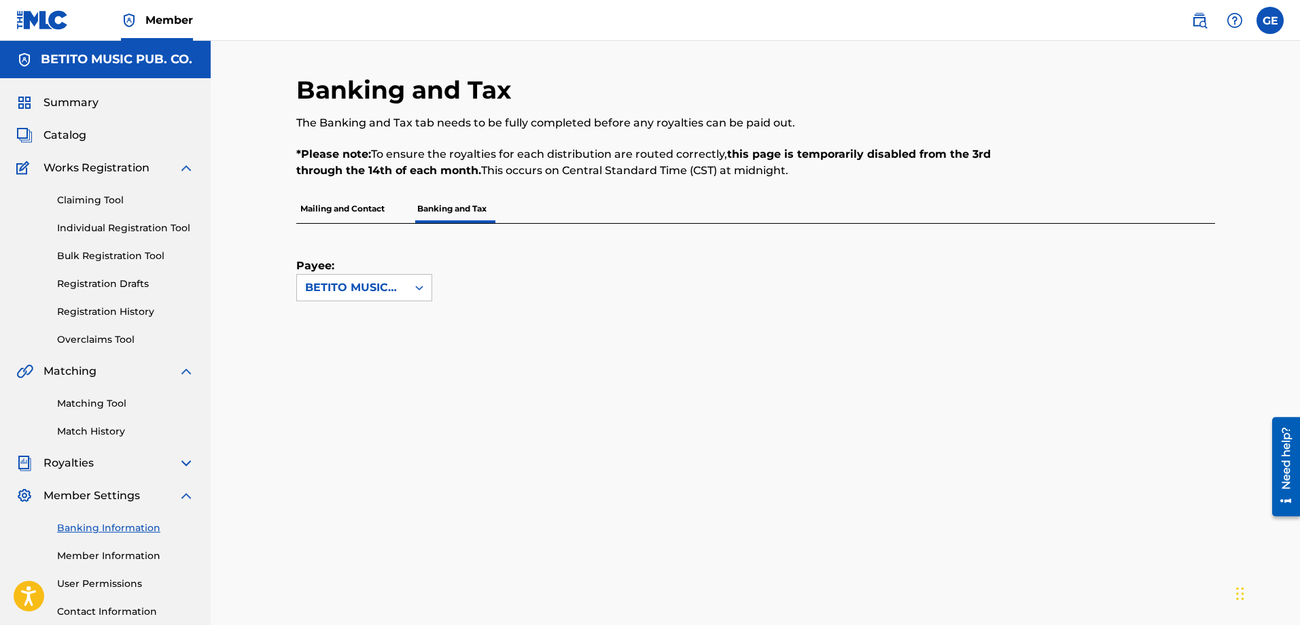
click at [84, 252] on link "Bulk Registration Tool" at bounding box center [125, 256] width 137 height 14
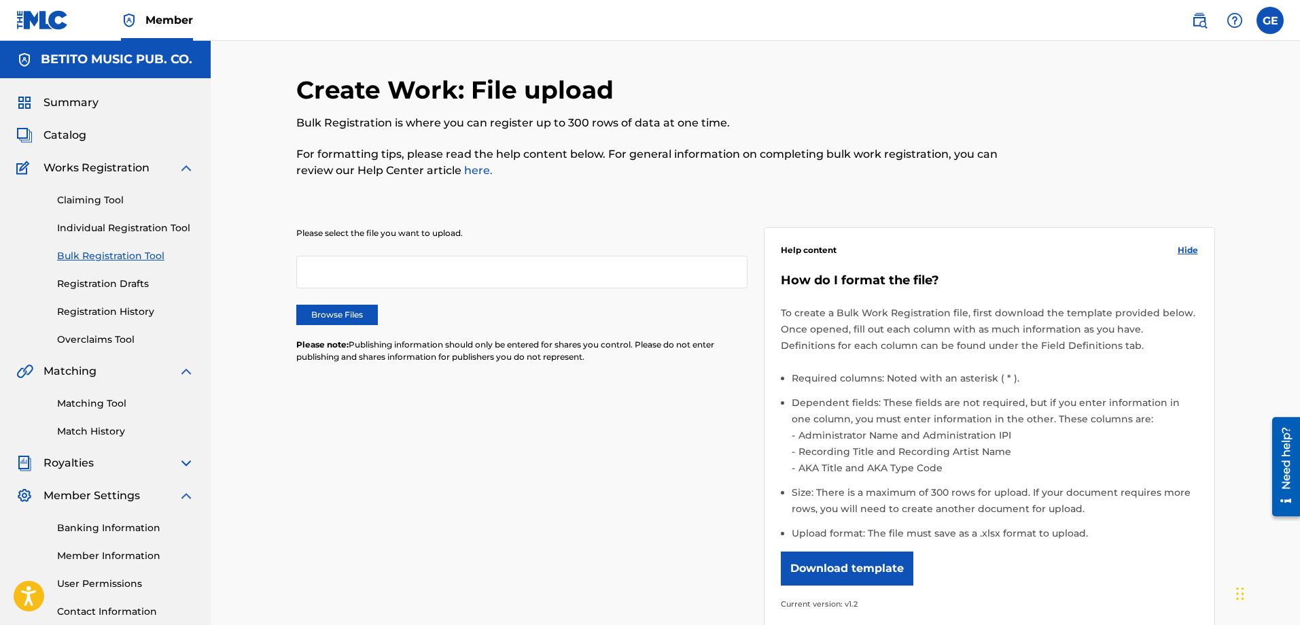
click at [331, 268] on div at bounding box center [521, 272] width 451 height 33
click at [106, 338] on link "Overclaims Tool" at bounding box center [125, 339] width 137 height 14
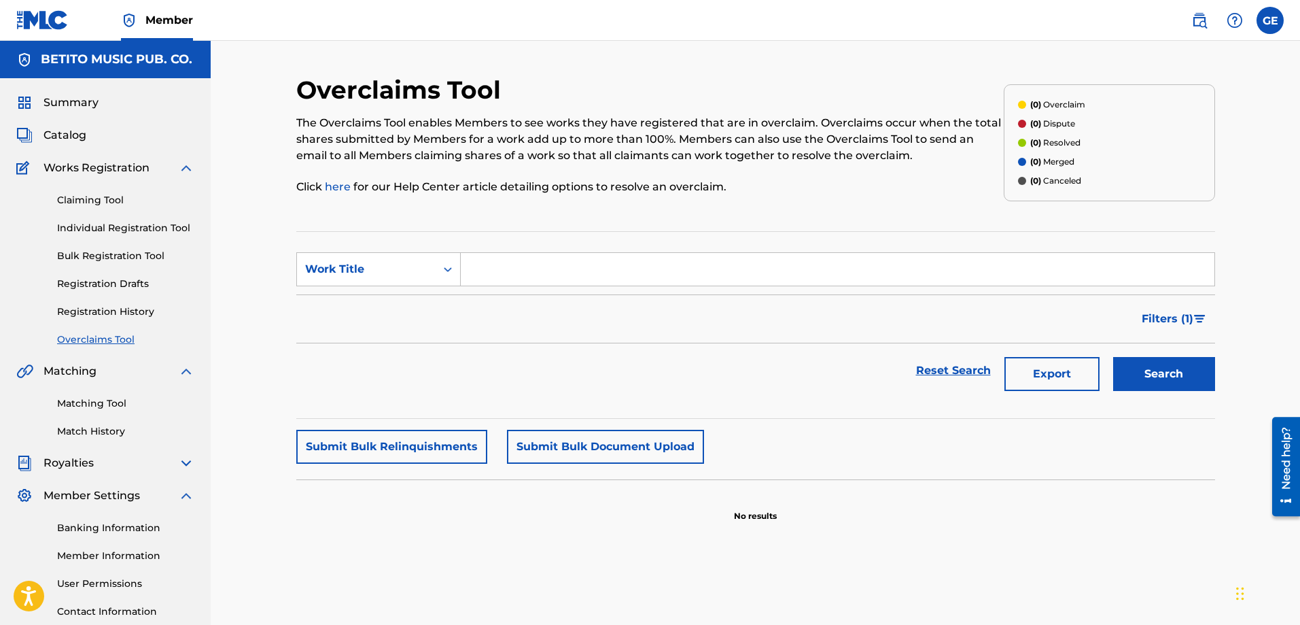
click at [92, 203] on link "Claiming Tool" at bounding box center [125, 200] width 137 height 14
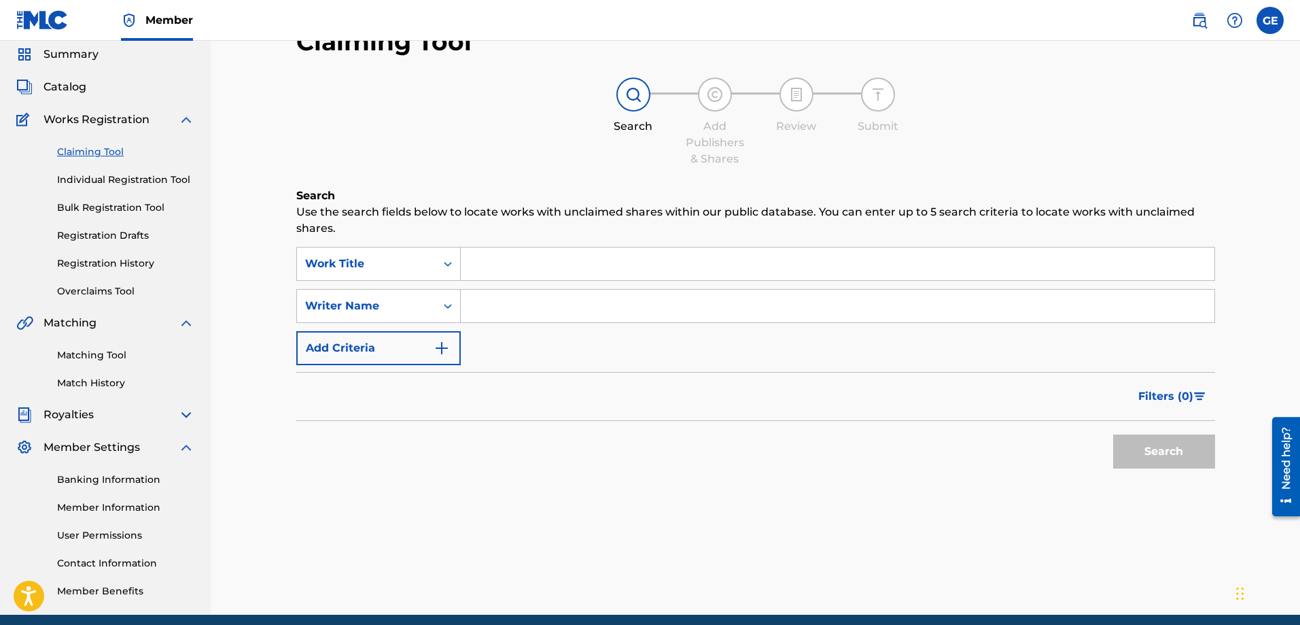
scroll to position [103, 0]
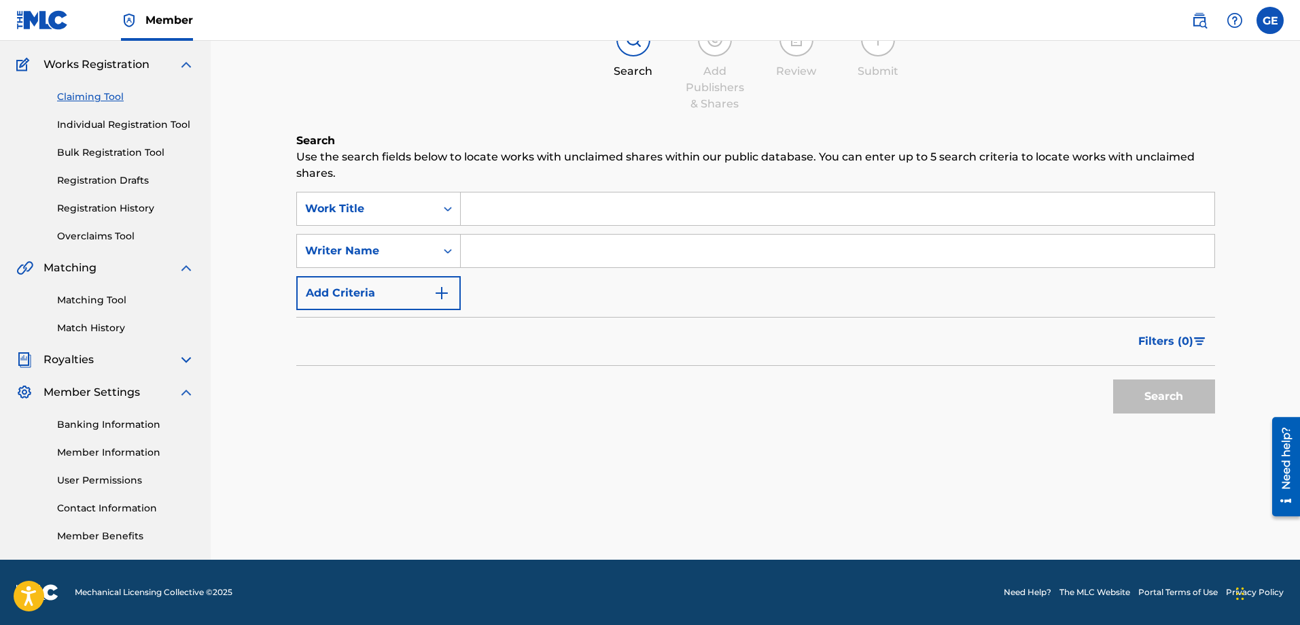
click at [127, 421] on link "Banking Information" at bounding box center [125, 424] width 137 height 14
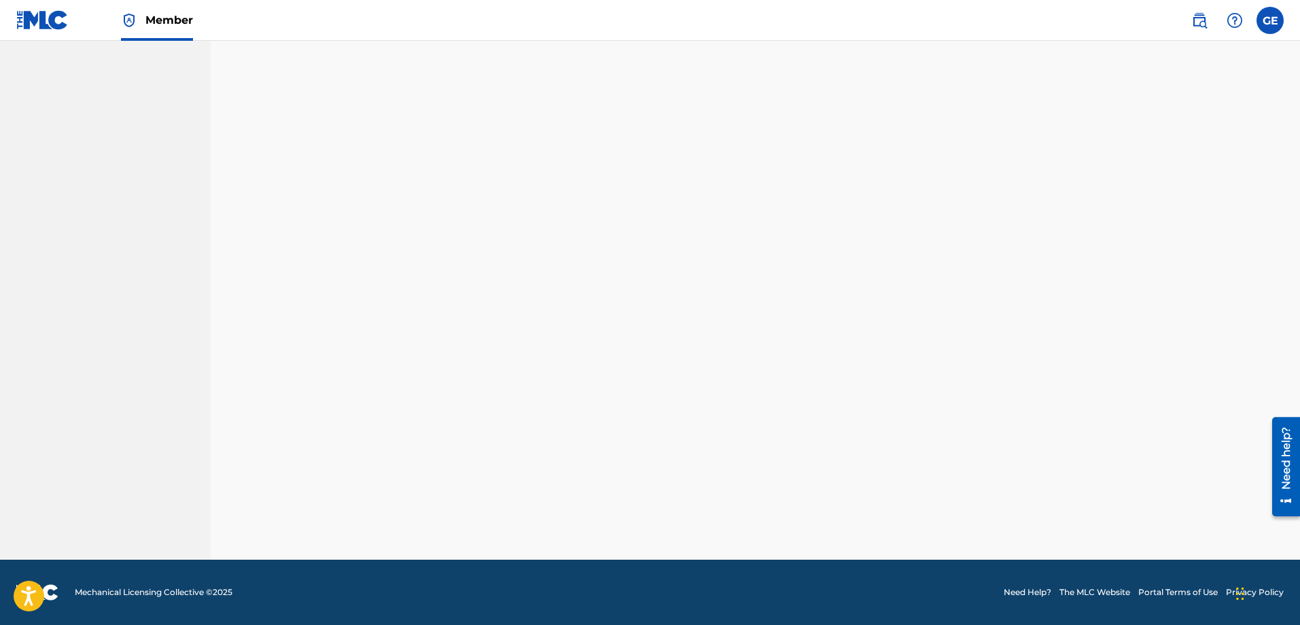
scroll to position [287, 0]
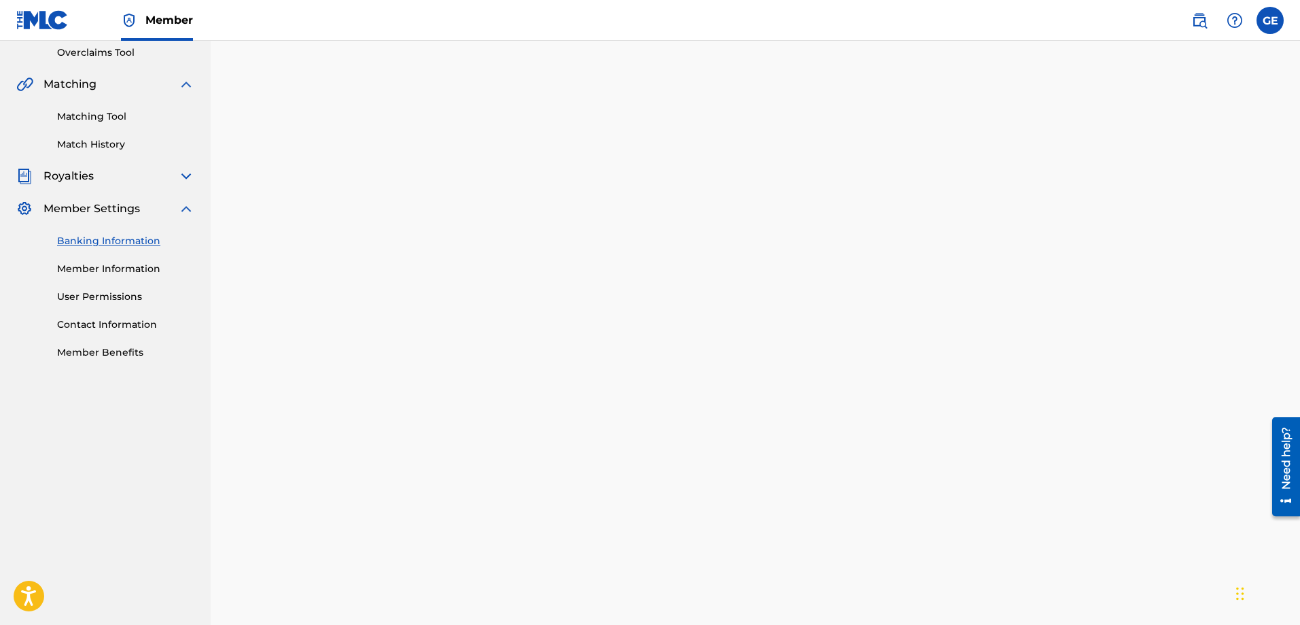
click at [181, 86] on img at bounding box center [186, 84] width 16 height 16
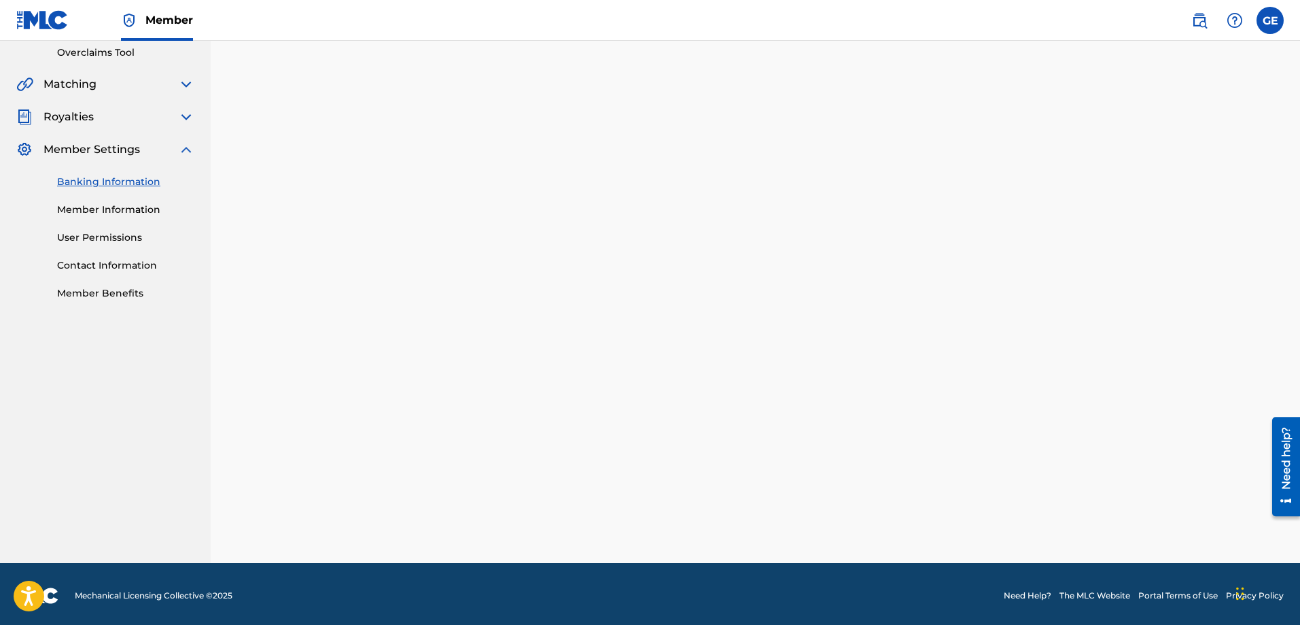
click at [111, 86] on div "Matching" at bounding box center [105, 84] width 178 height 16
click at [65, 83] on span "Matching" at bounding box center [70, 84] width 53 height 16
click at [182, 20] on span "Member" at bounding box center [169, 20] width 48 height 16
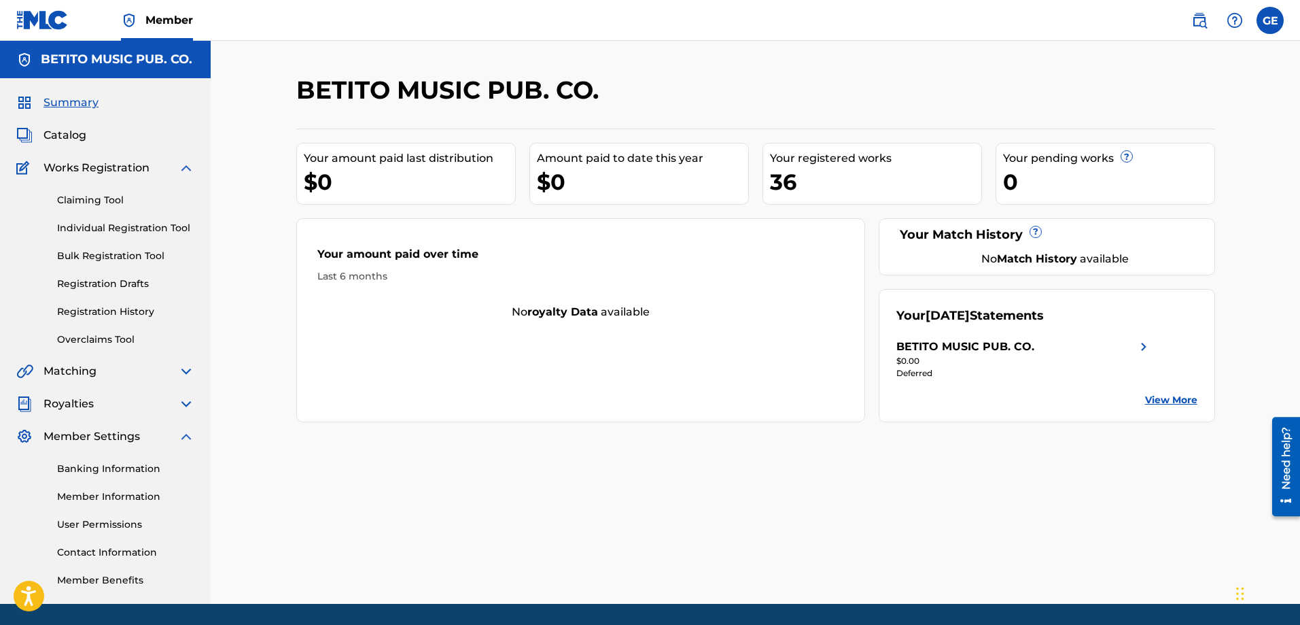
click at [67, 99] on span "Summary" at bounding box center [71, 102] width 55 height 16
click at [168, 17] on span "Member" at bounding box center [169, 20] width 48 height 16
click at [161, 54] on h5 "BETITO MUSIC PUB. CO." at bounding box center [117, 60] width 152 height 16
click at [58, 54] on h5 "BETITO MUSIC PUB. CO." at bounding box center [117, 60] width 152 height 16
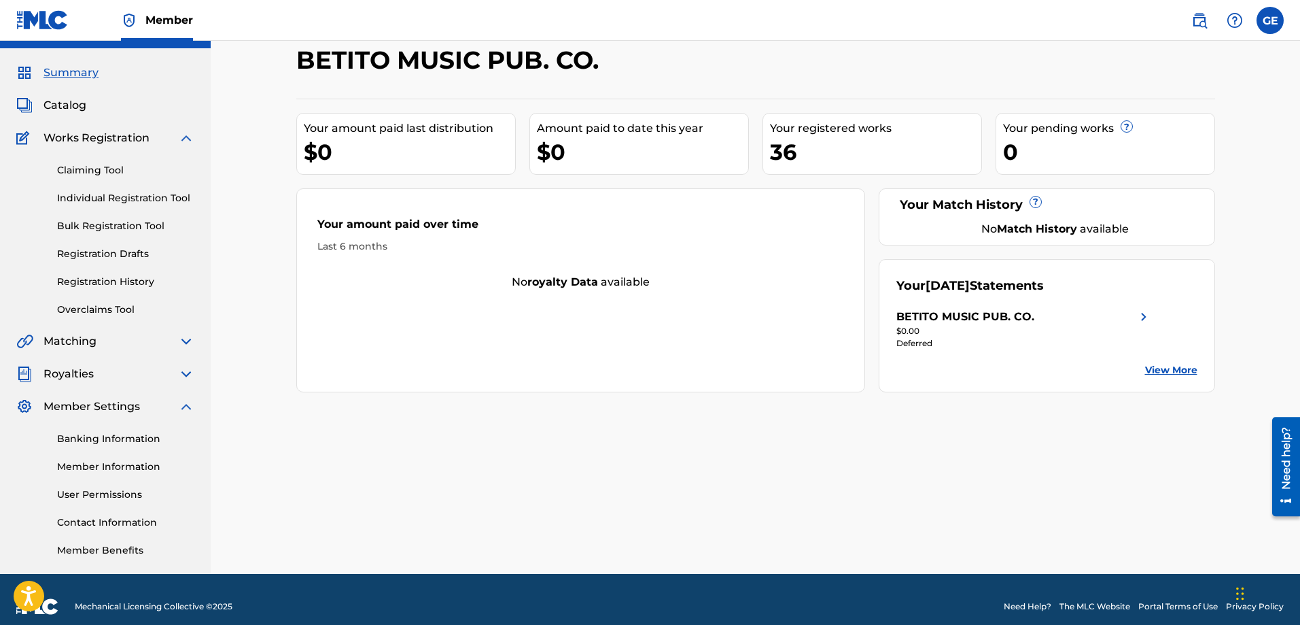
scroll to position [44, 0]
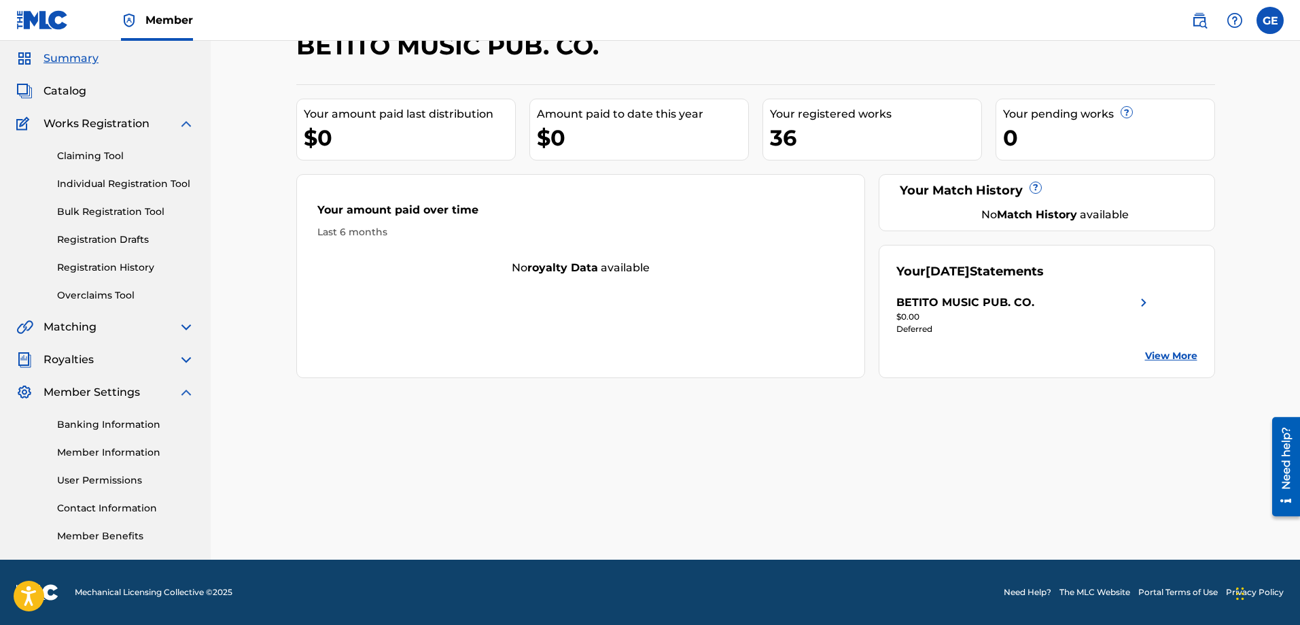
click at [147, 183] on link "Individual Registration Tool" at bounding box center [125, 184] width 137 height 14
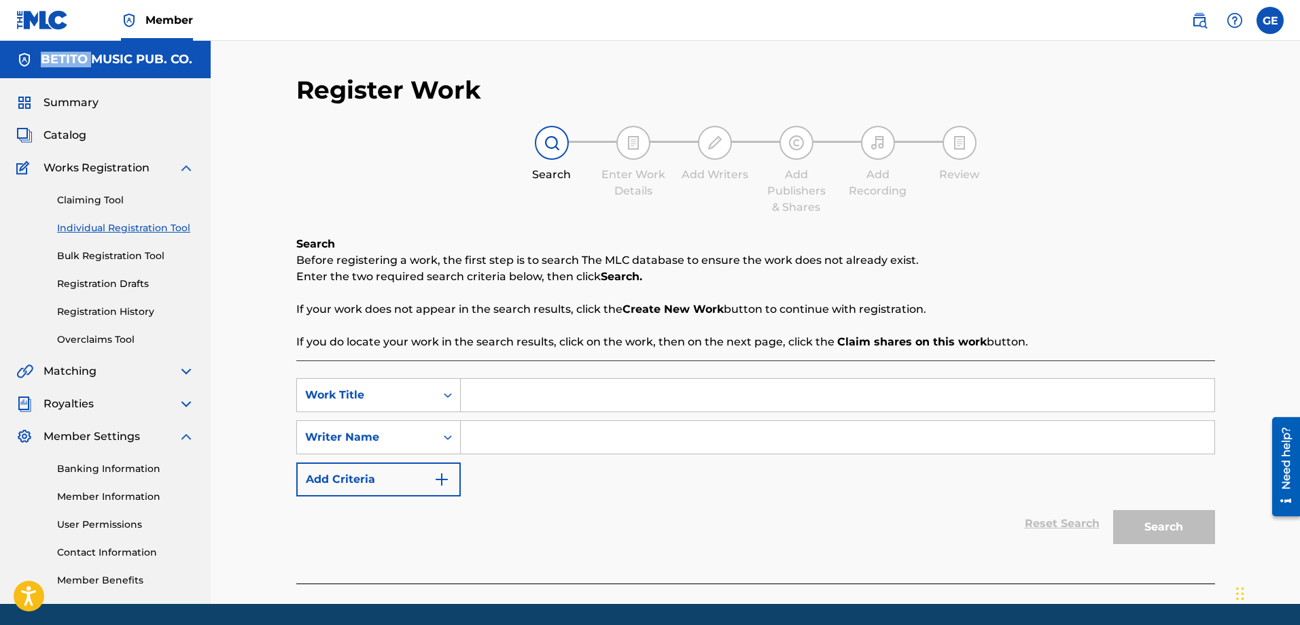
click at [70, 133] on span "Catalog" at bounding box center [65, 135] width 43 height 16
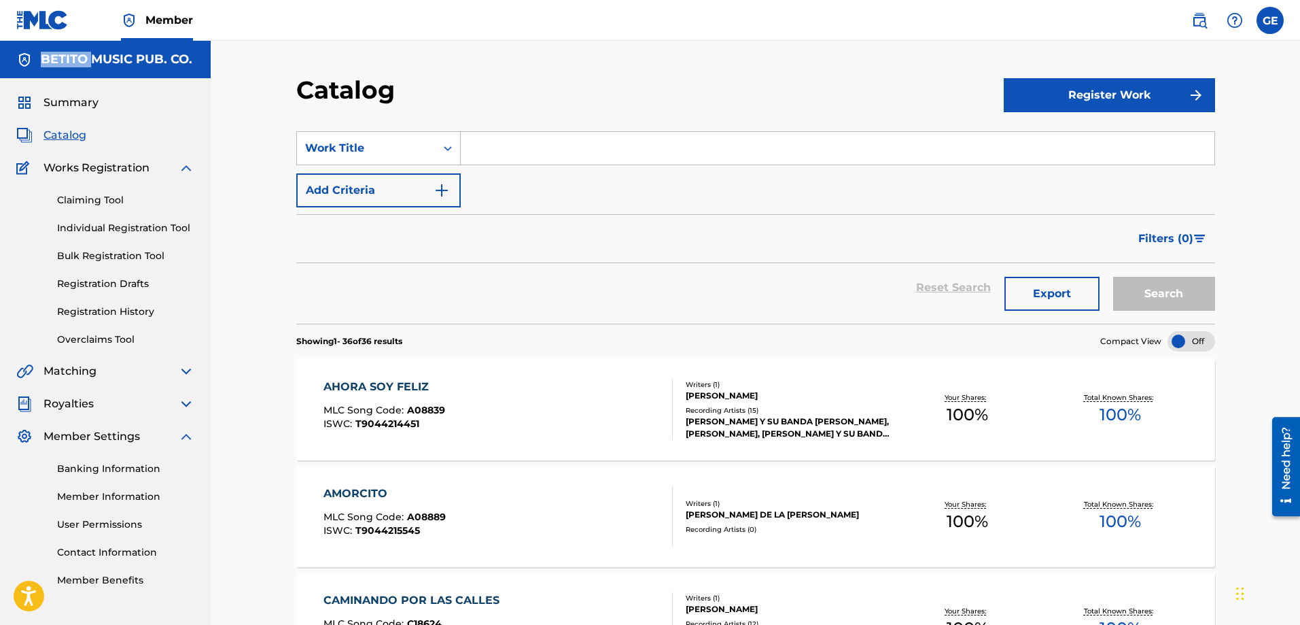
click at [67, 100] on span "Summary" at bounding box center [71, 102] width 55 height 16
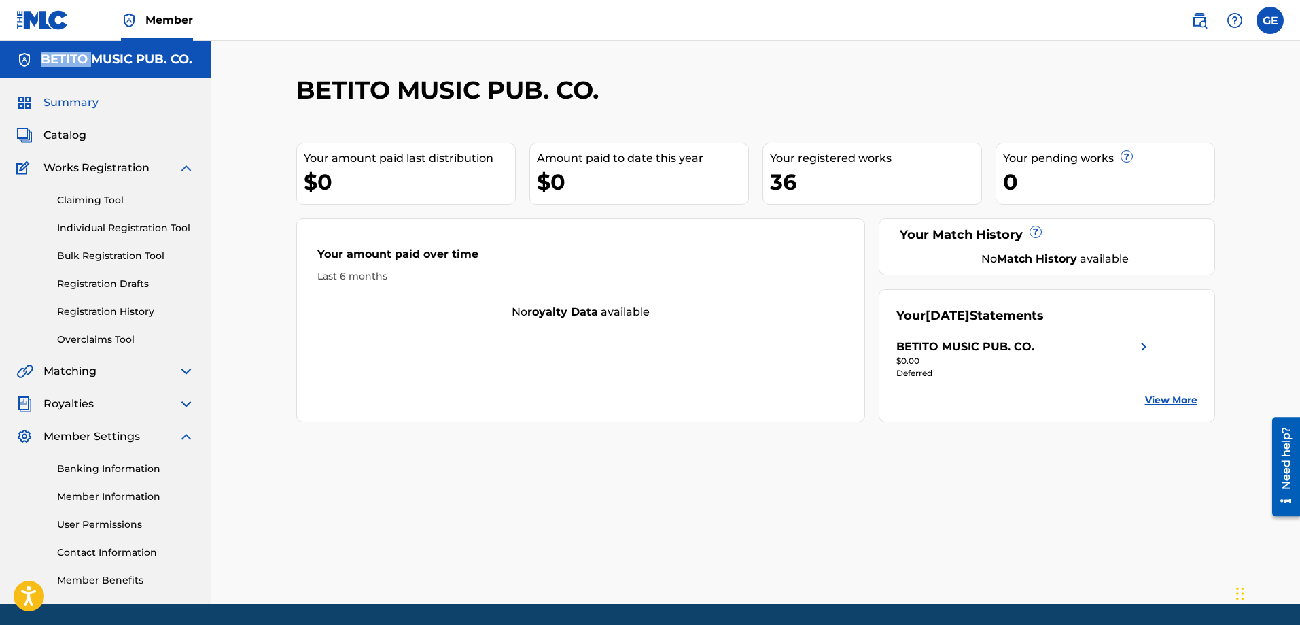
click at [1269, 24] on label at bounding box center [1270, 20] width 27 height 27
click at [1270, 20] on input "GE [PERSON_NAME] [EMAIL_ADDRESS][DOMAIN_NAME] Notification Preferences Profile …" at bounding box center [1270, 20] width 0 height 0
click at [1139, 167] on link "Profile" at bounding box center [1136, 169] width 27 height 12
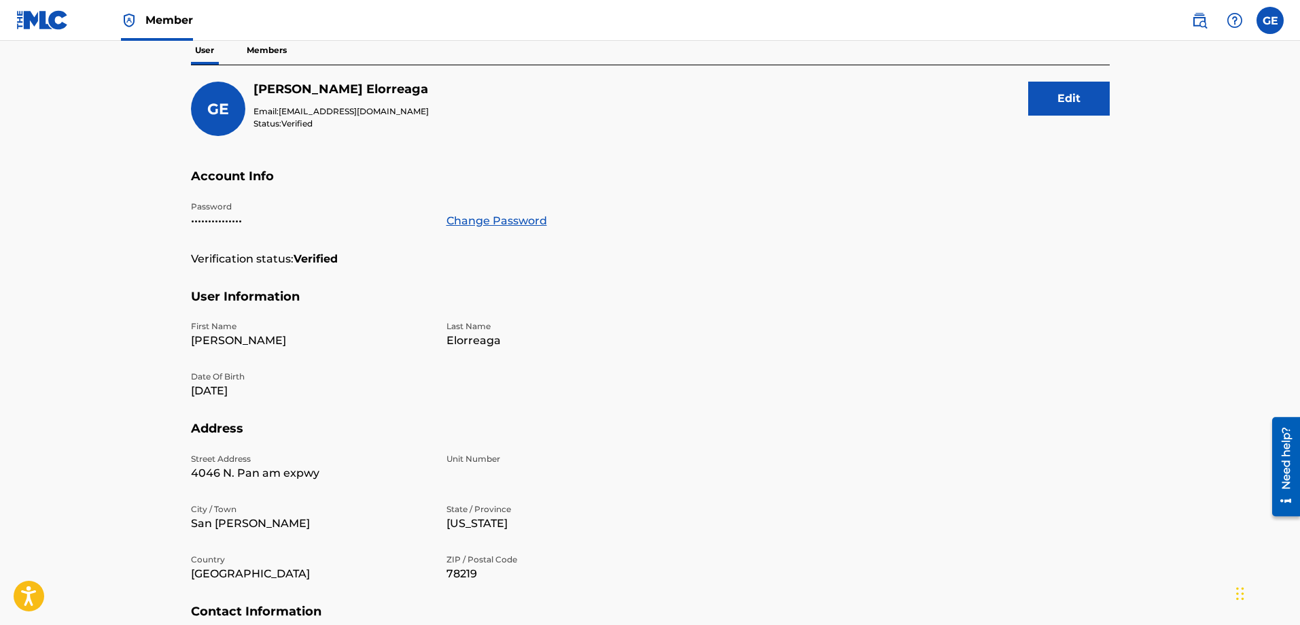
scroll to position [154, 0]
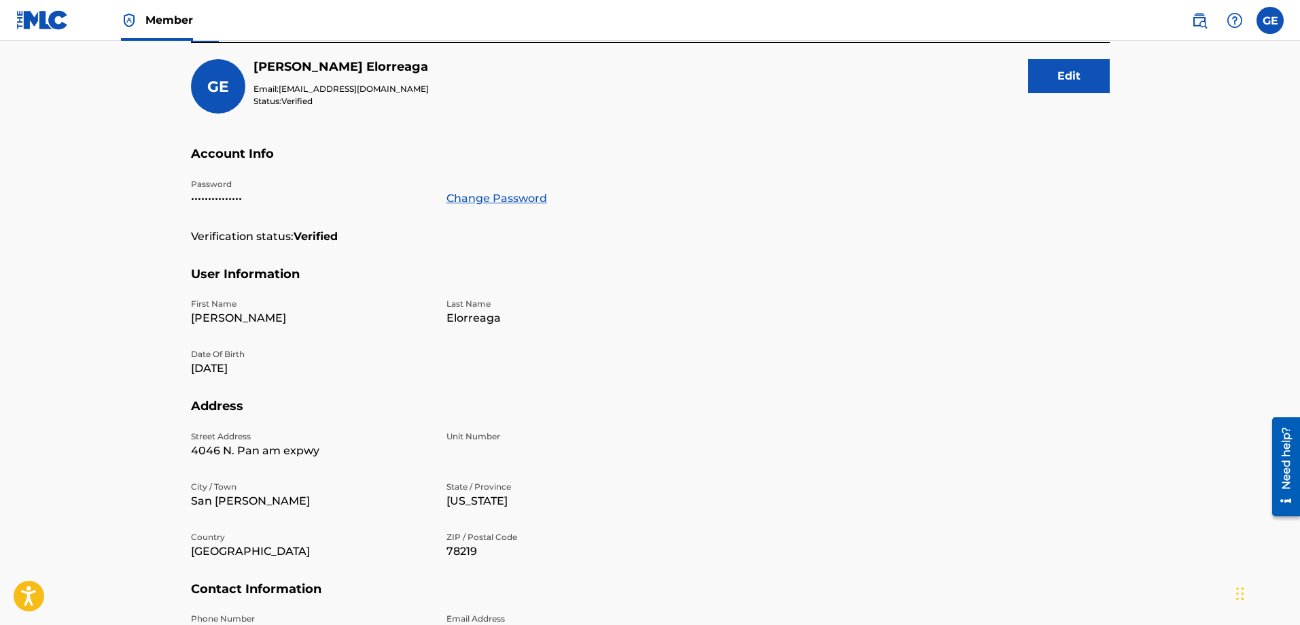
click at [174, 21] on span "Member" at bounding box center [169, 20] width 48 height 16
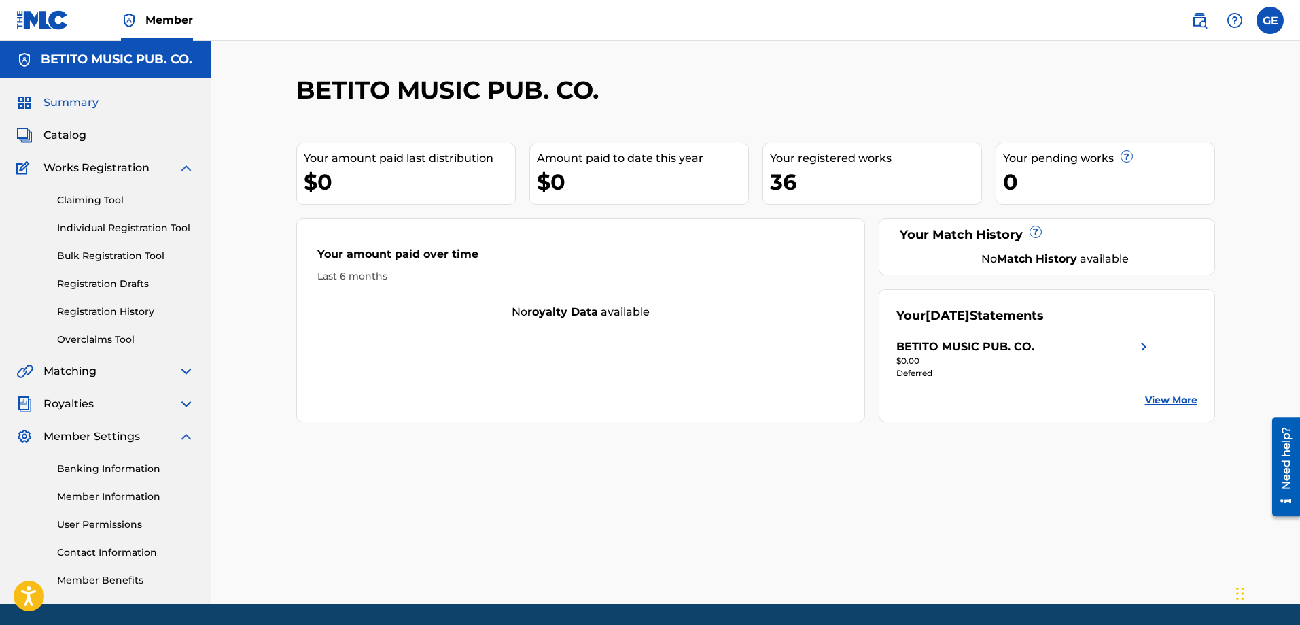
click at [54, 18] on img at bounding box center [42, 20] width 52 height 20
click at [1162, 397] on link "View More" at bounding box center [1171, 400] width 52 height 14
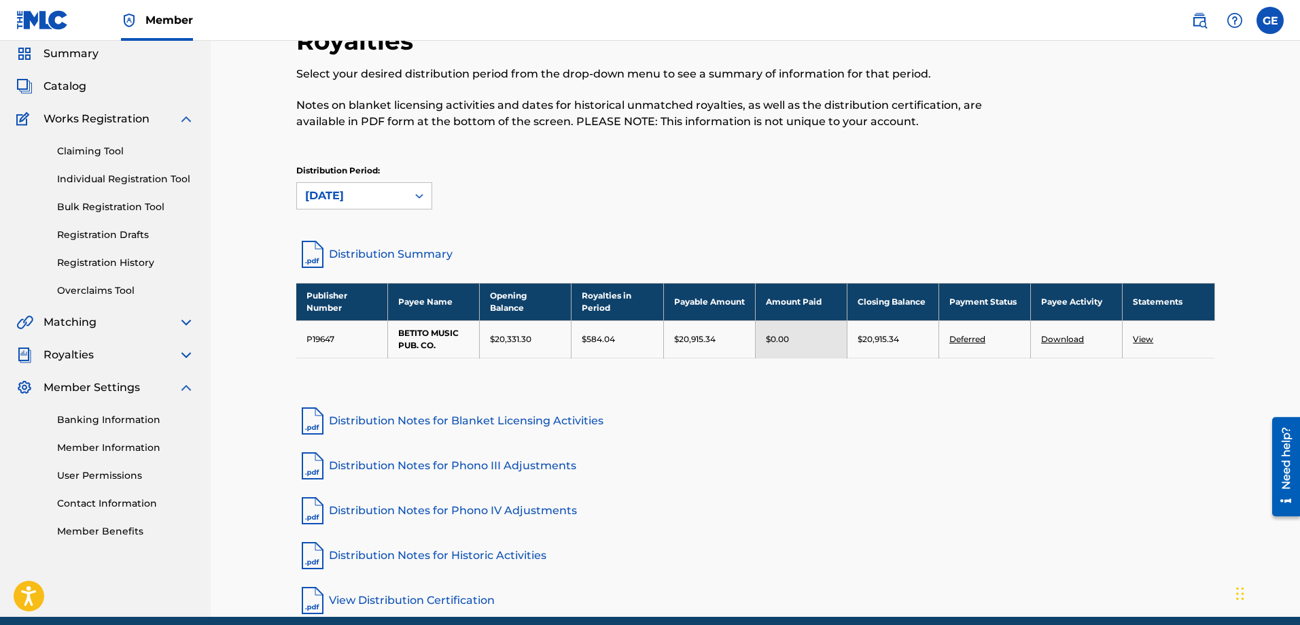
scroll to position [106, 0]
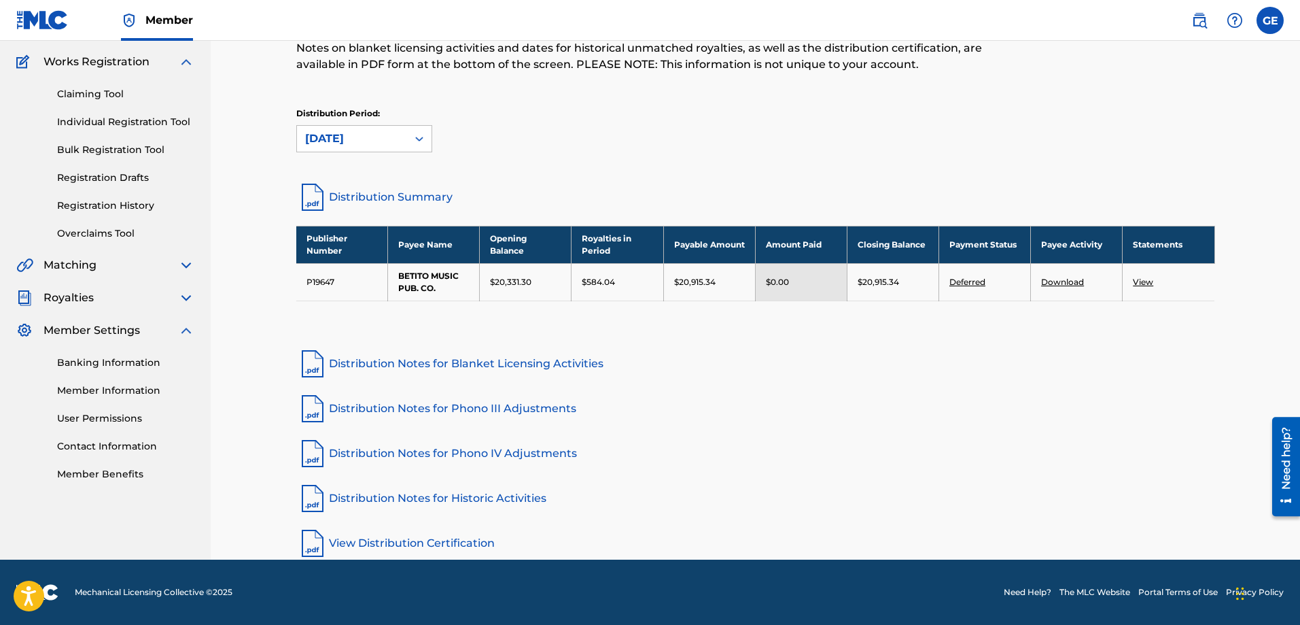
click at [1058, 278] on link "Download" at bounding box center [1062, 282] width 43 height 10
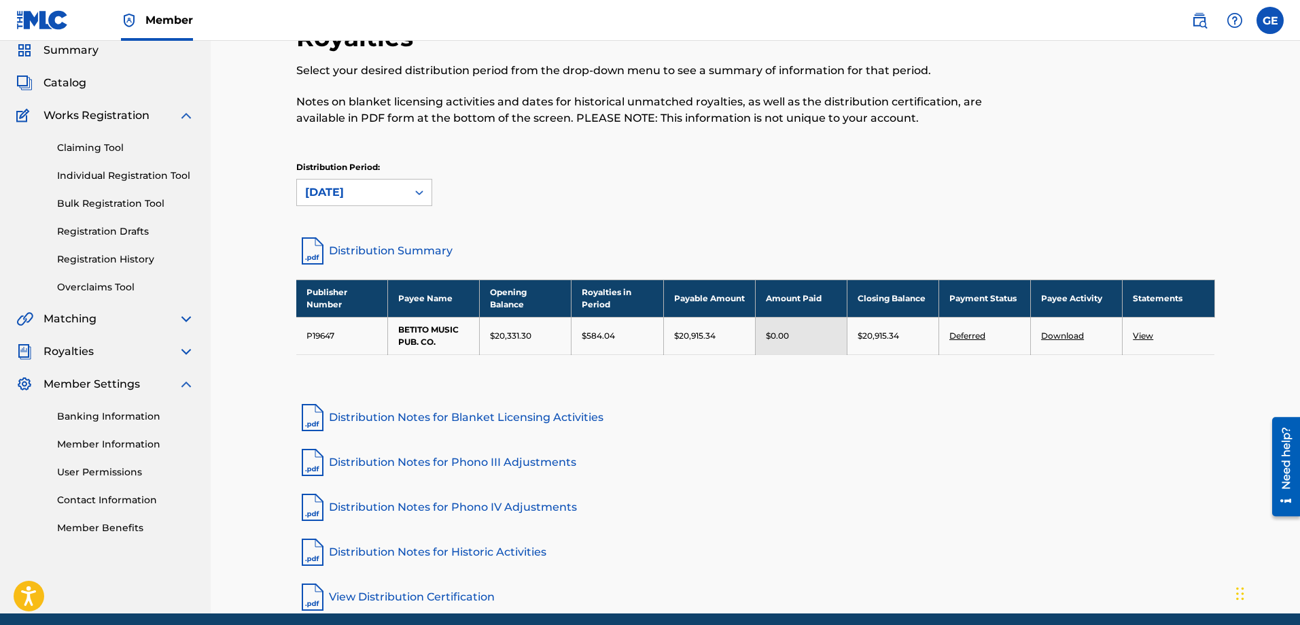
scroll to position [0, 0]
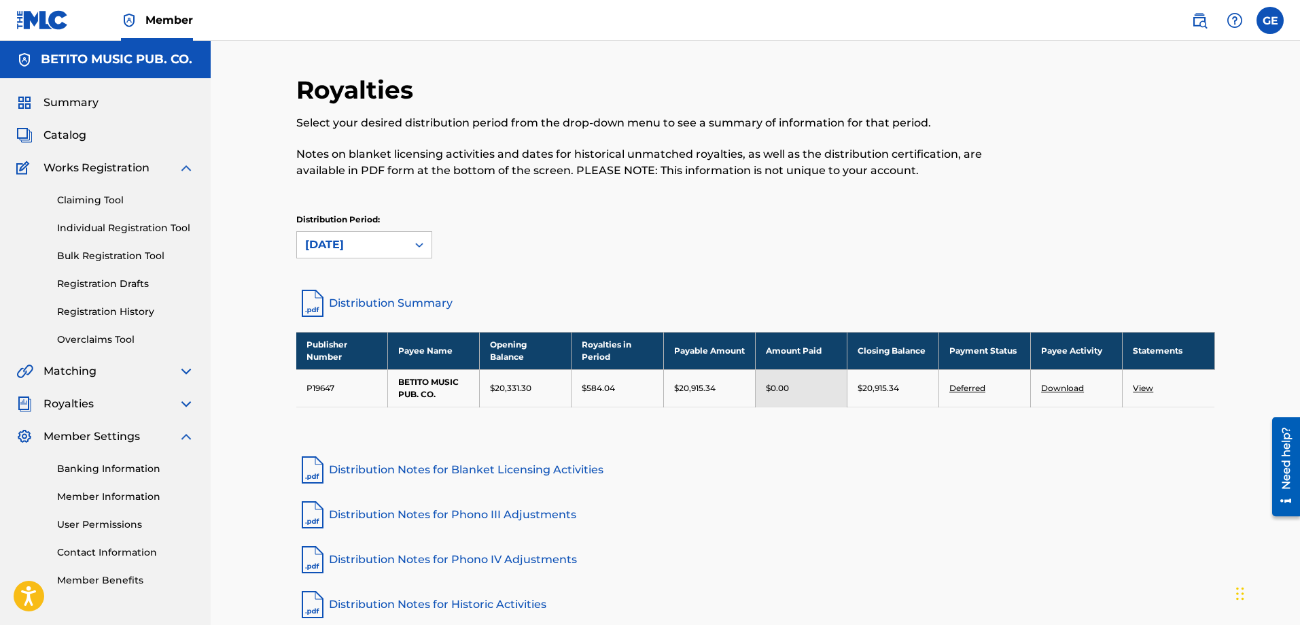
click at [82, 106] on span "Summary" at bounding box center [71, 102] width 55 height 16
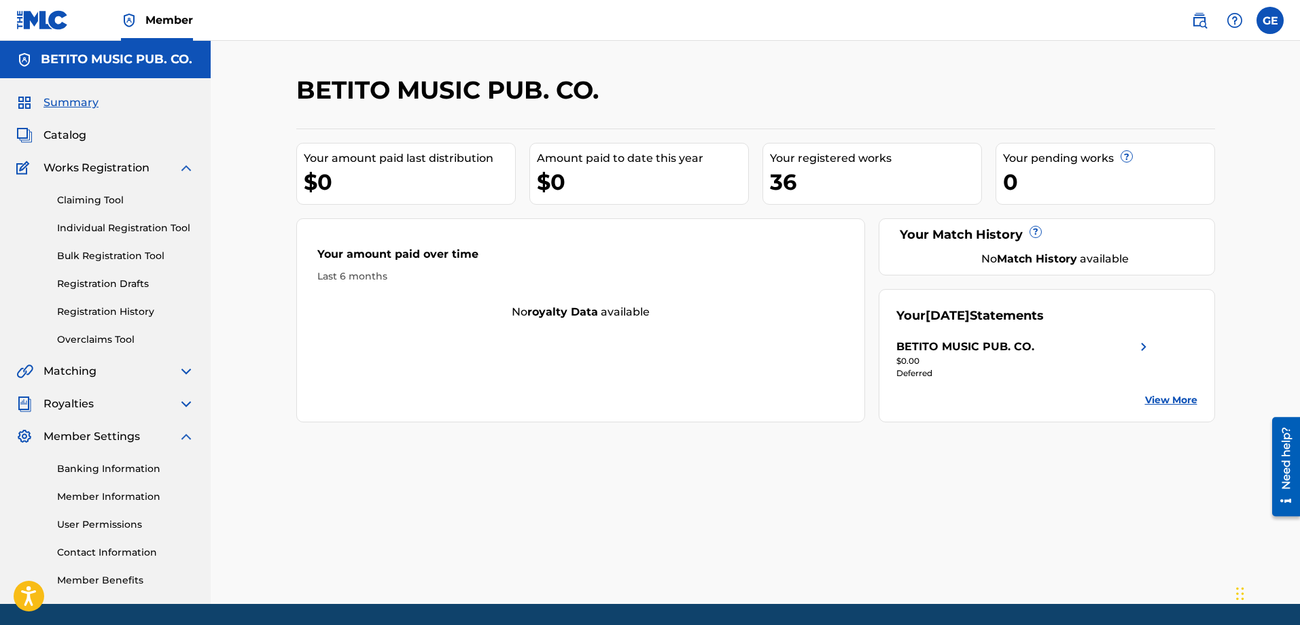
click at [121, 518] on link "User Permissions" at bounding box center [125, 524] width 137 height 14
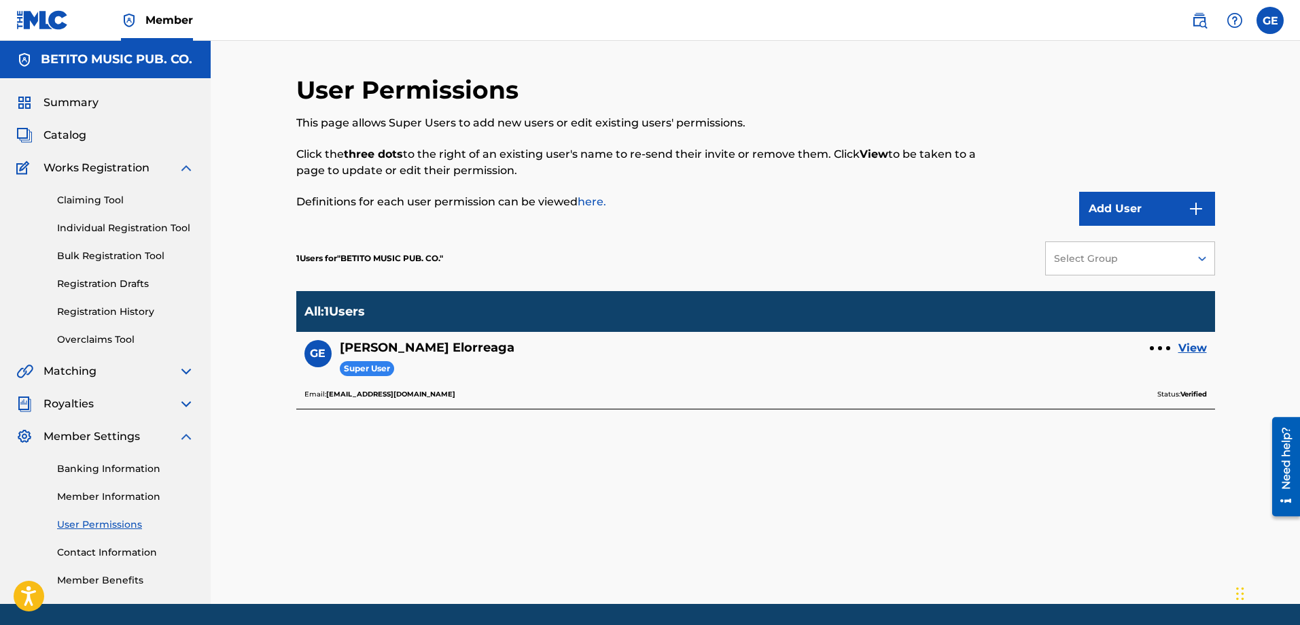
click at [103, 553] on link "Contact Information" at bounding box center [125, 552] width 137 height 14
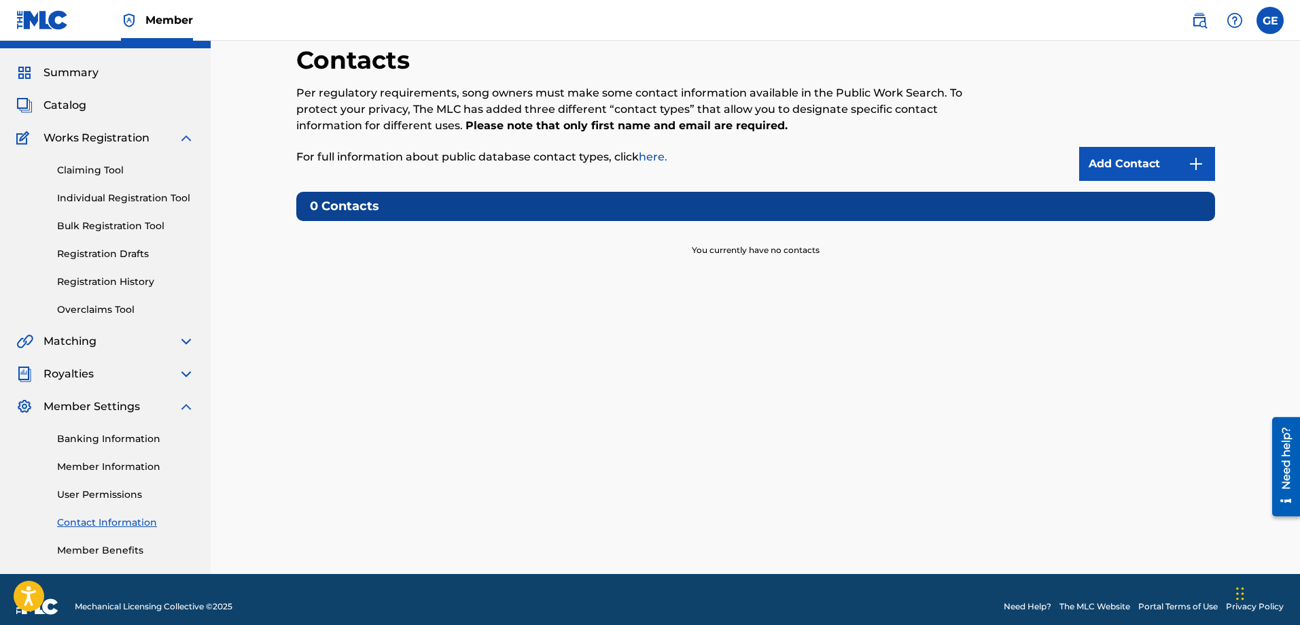
scroll to position [44, 0]
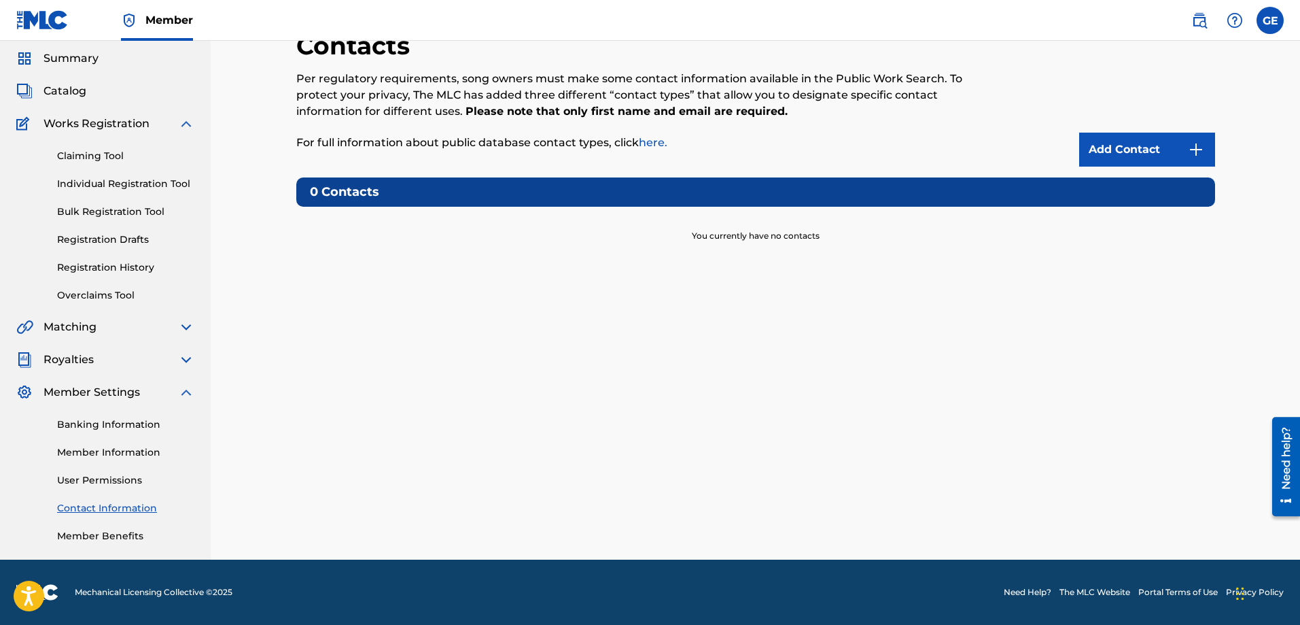
click at [101, 537] on link "Member Benefits" at bounding box center [125, 536] width 137 height 14
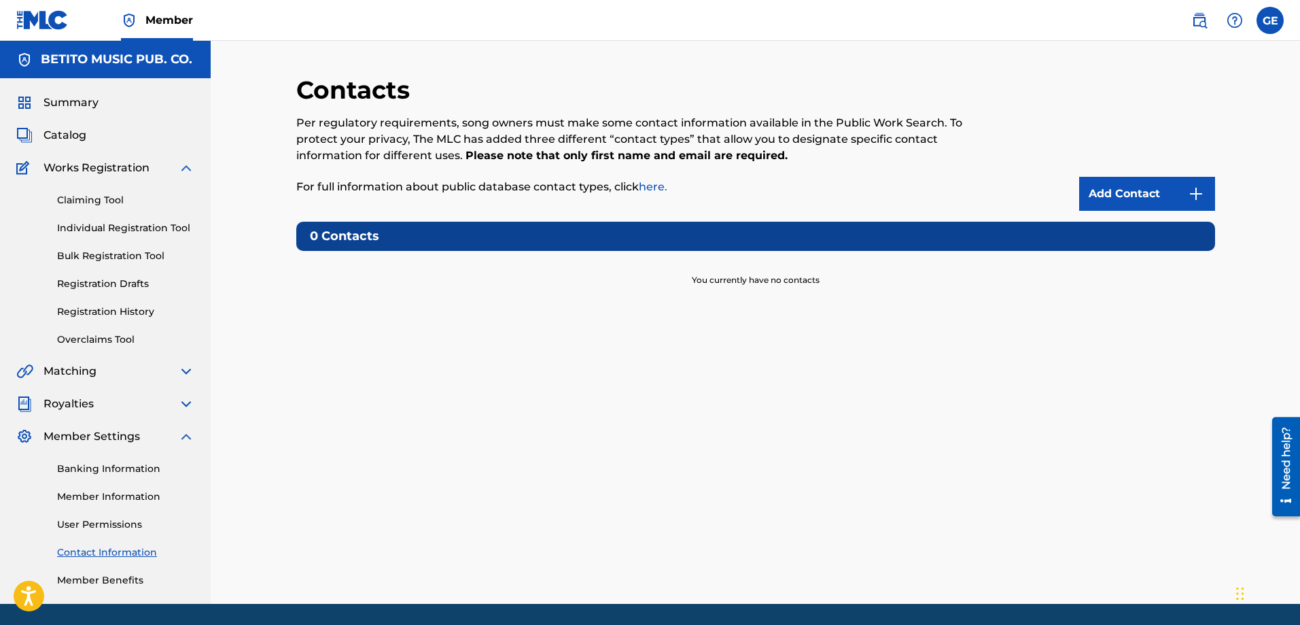
click at [125, 497] on link "Member Information" at bounding box center [125, 496] width 137 height 14
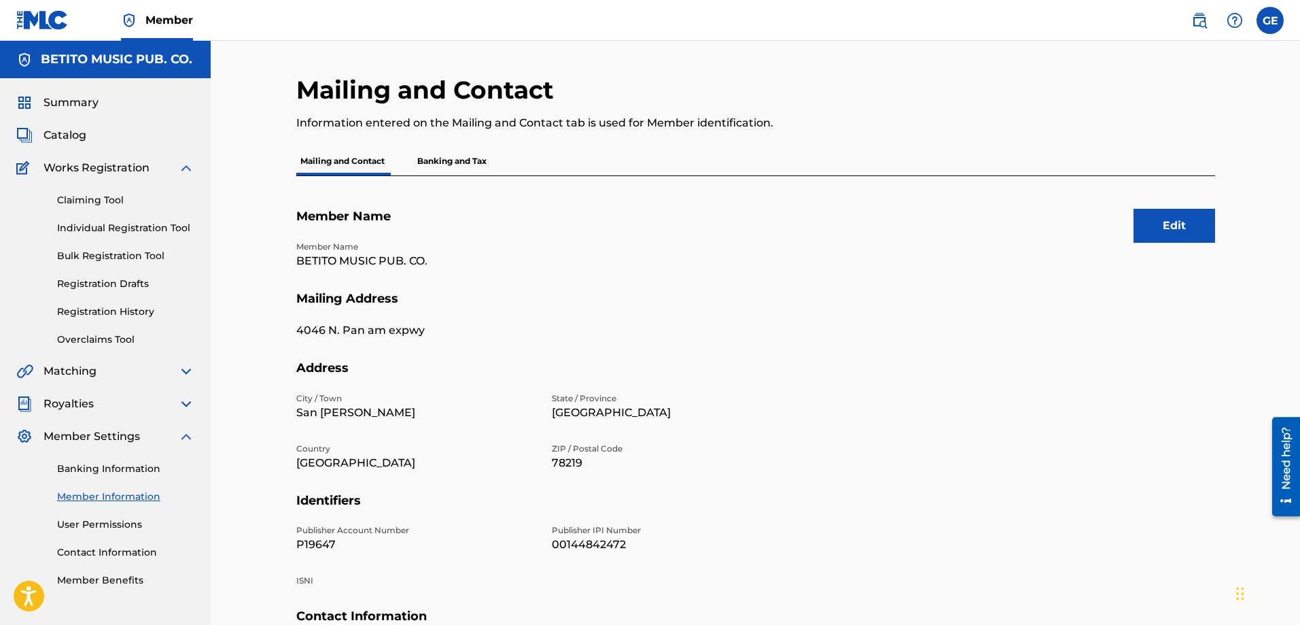
click at [120, 493] on link "Member Information" at bounding box center [125, 496] width 137 height 14
click at [113, 464] on link "Banking Information" at bounding box center [125, 469] width 137 height 14
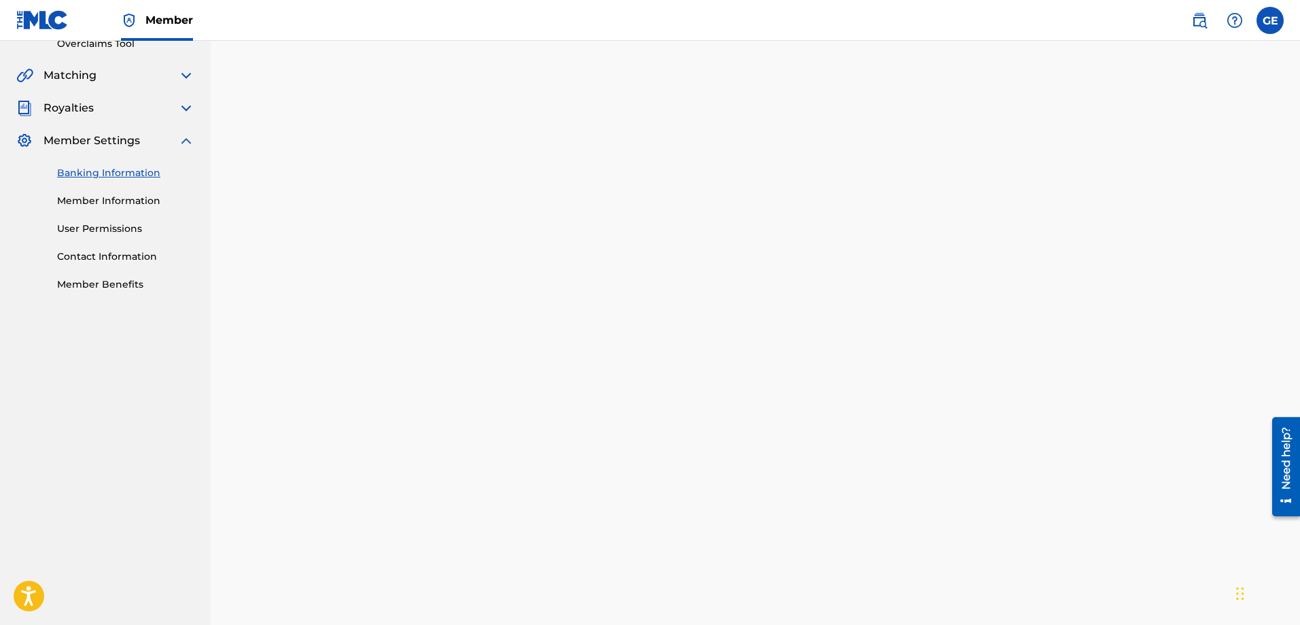
scroll to position [254, 0]
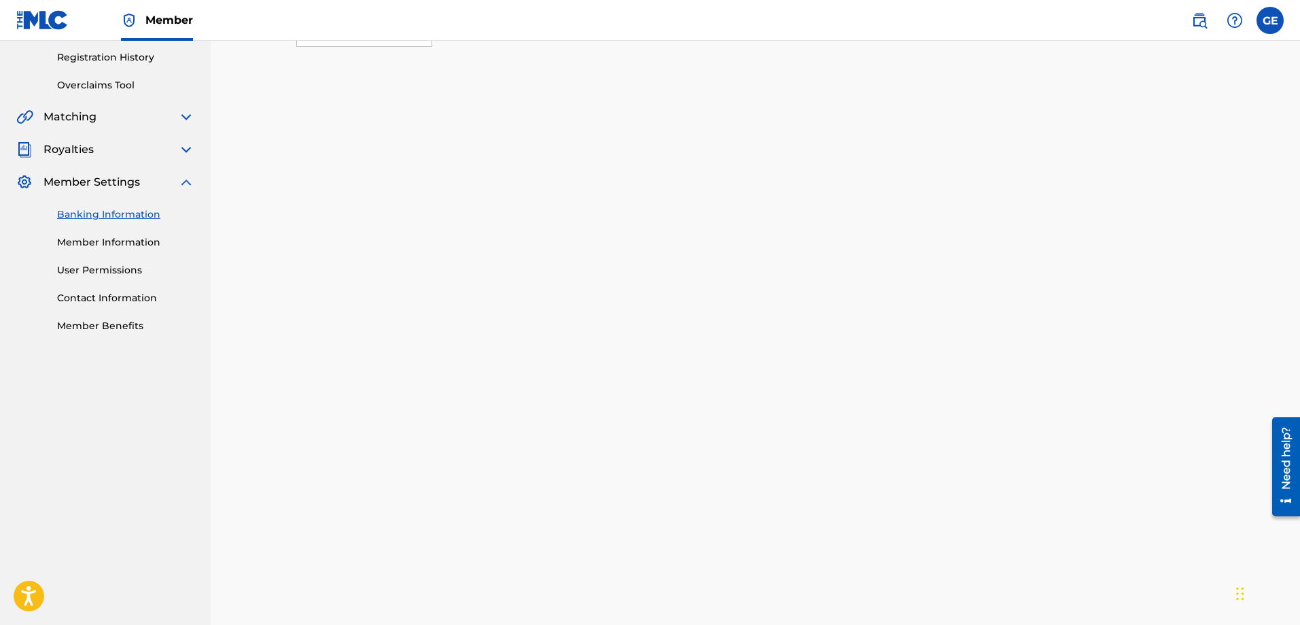
click at [85, 211] on link "Banking Information" at bounding box center [125, 214] width 137 height 14
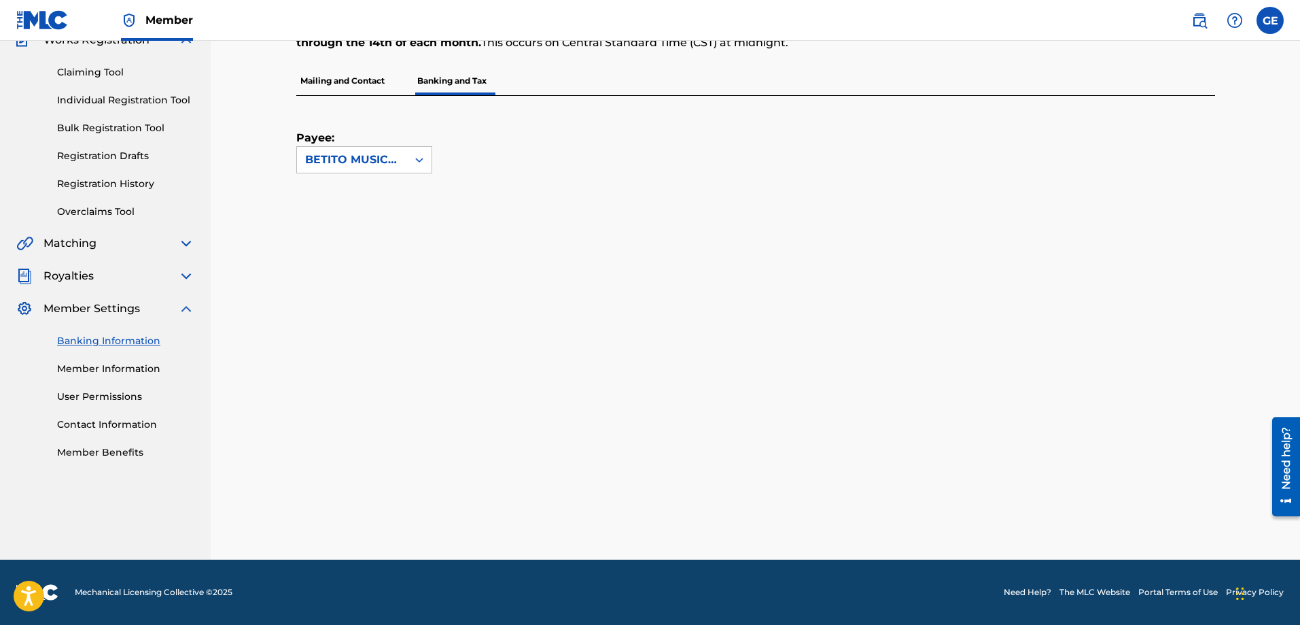
scroll to position [0, 0]
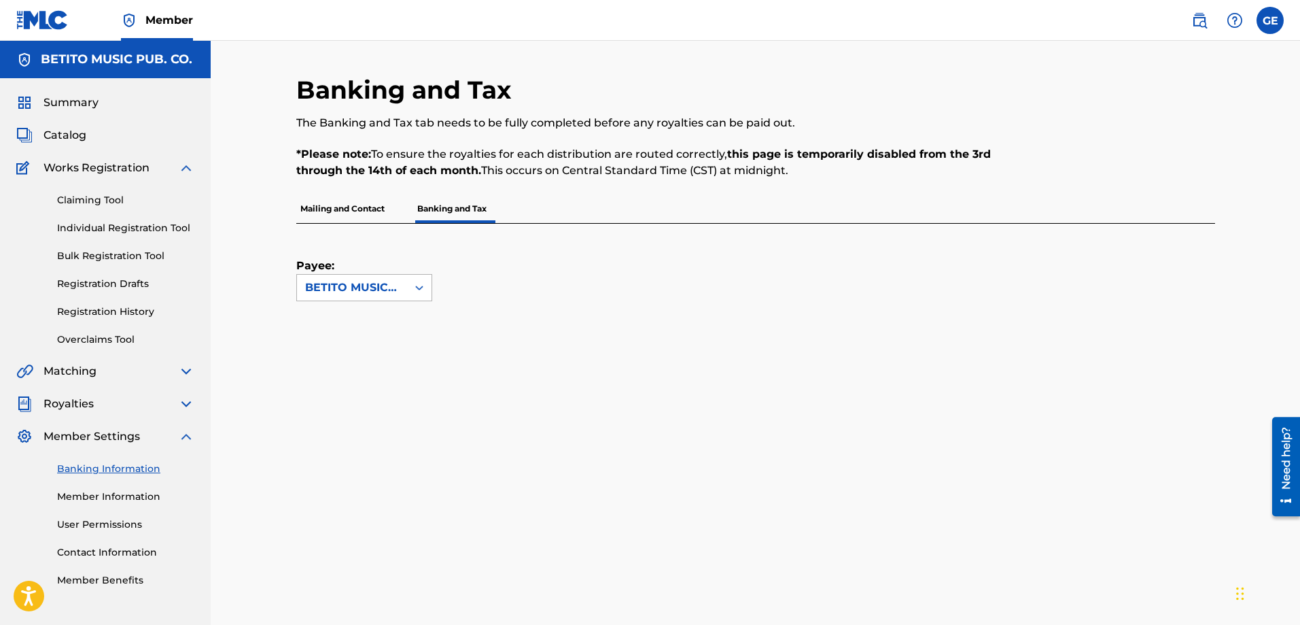
click at [419, 292] on icon at bounding box center [420, 288] width 14 height 14
click at [630, 320] on div "Payee: 1 result available. Use Up and Down to choose options, press Enter to se…" at bounding box center [755, 456] width 919 height 464
click at [95, 460] on div "Banking Information Member Information User Permissions Contact Information Mem…" at bounding box center [105, 516] width 178 height 143
click at [97, 468] on link "Banking Information" at bounding box center [125, 469] width 137 height 14
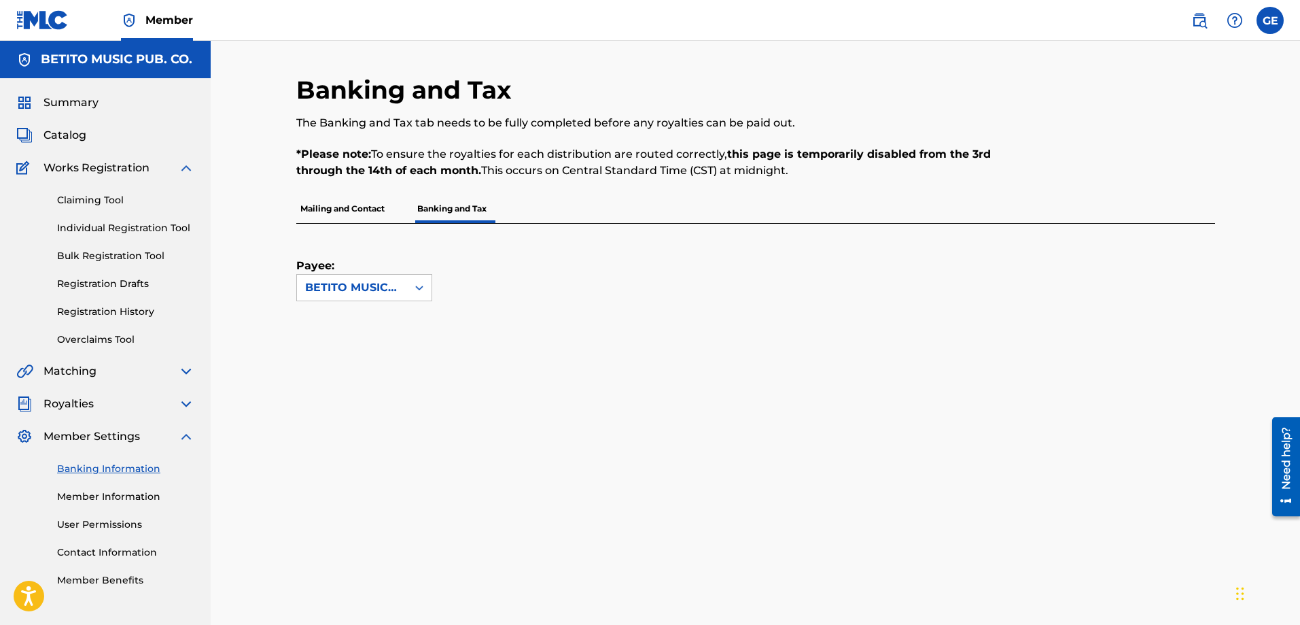
click at [98, 468] on link "Banking Information" at bounding box center [125, 469] width 137 height 14
click at [80, 133] on span "Catalog" at bounding box center [65, 135] width 43 height 16
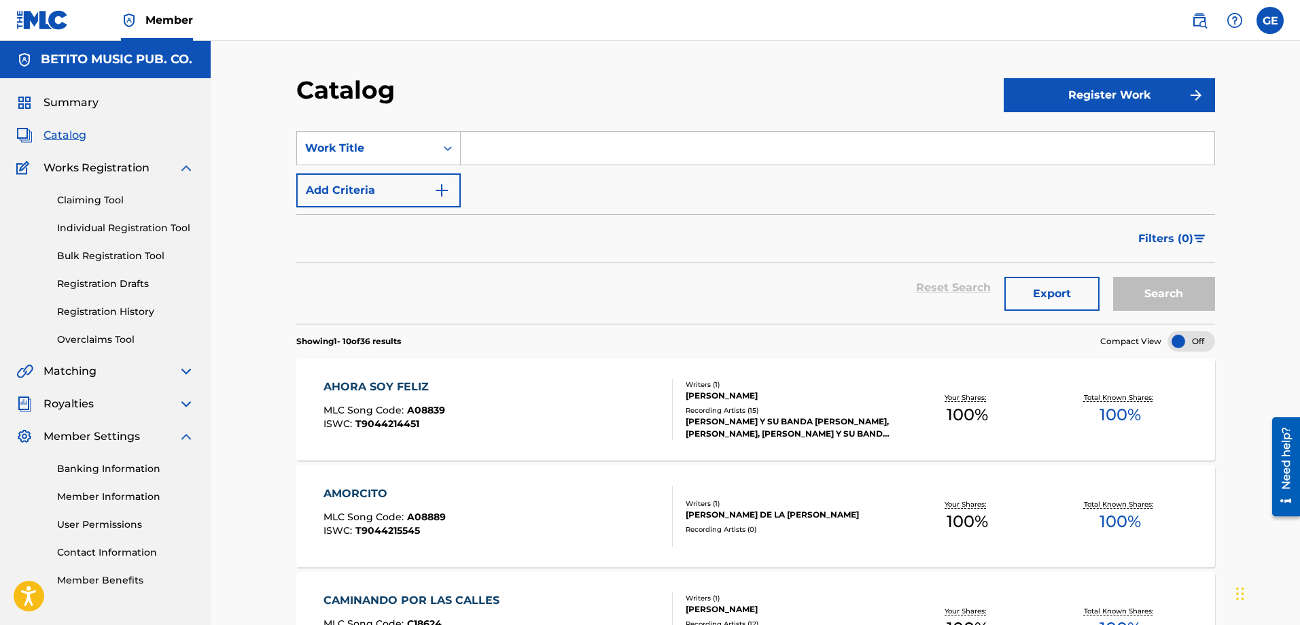
click at [139, 228] on link "Individual Registration Tool" at bounding box center [125, 228] width 137 height 14
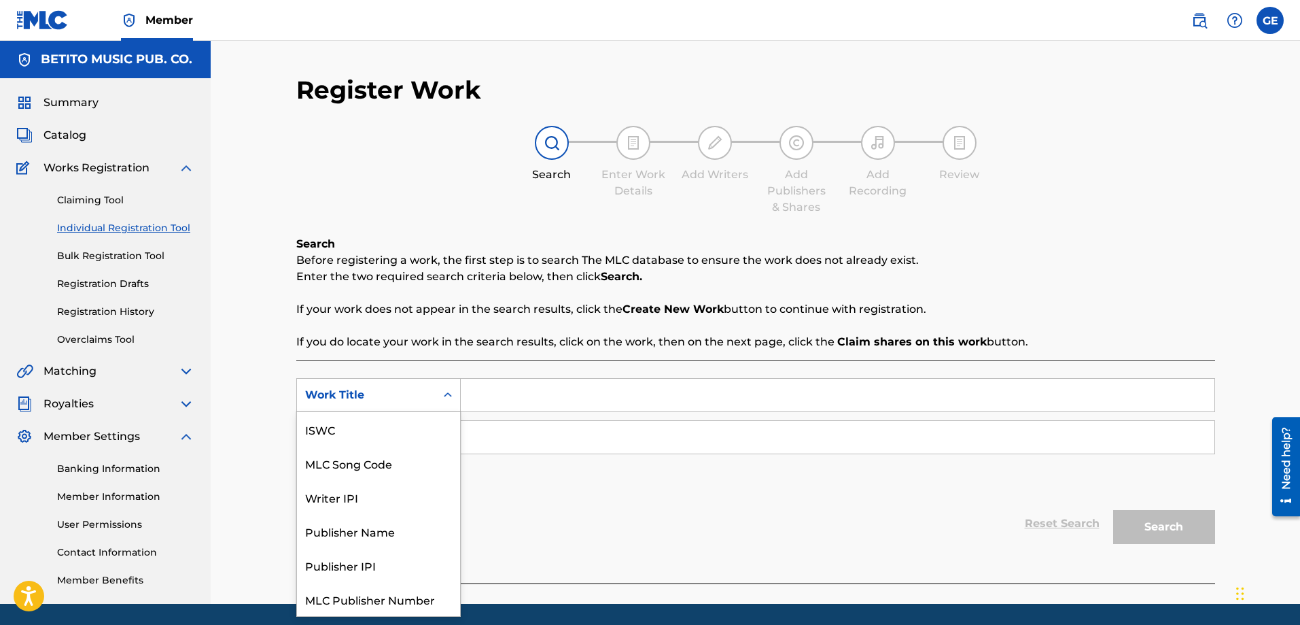
click at [447, 400] on icon "Search Form" at bounding box center [448, 395] width 14 height 14
click at [417, 430] on div "MLC Song Code" at bounding box center [378, 429] width 163 height 34
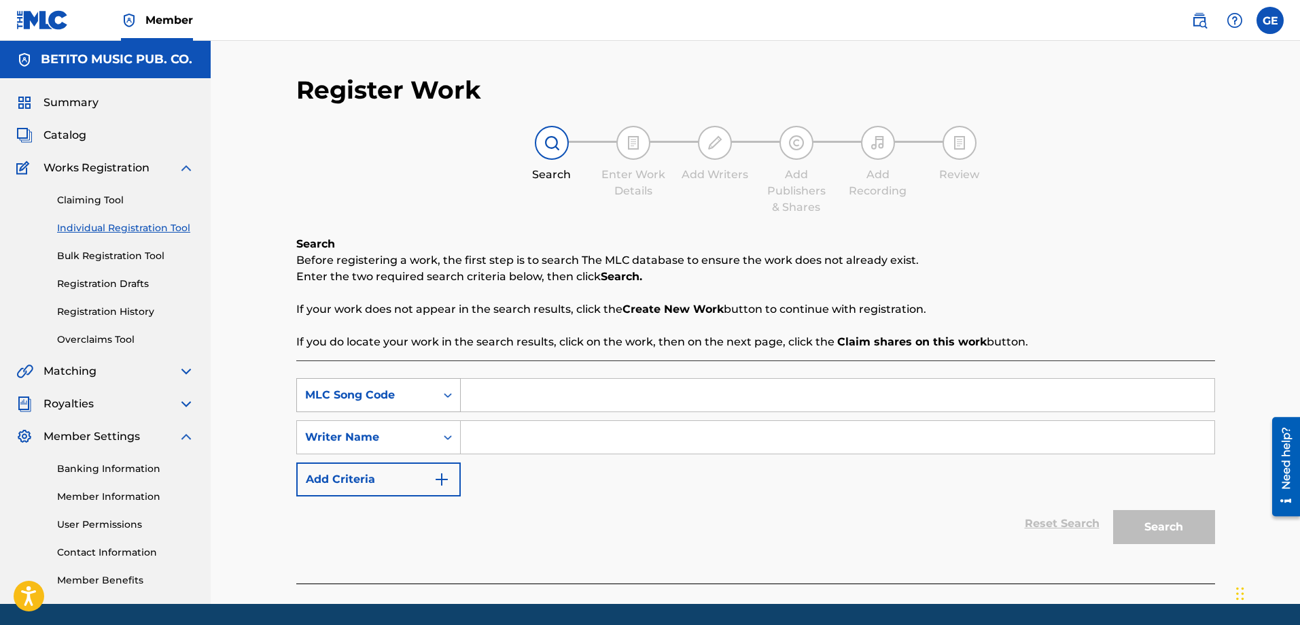
click at [449, 396] on icon "Search Form" at bounding box center [448, 395] width 14 height 14
click at [78, 134] on span "Catalog" at bounding box center [65, 135] width 43 height 16
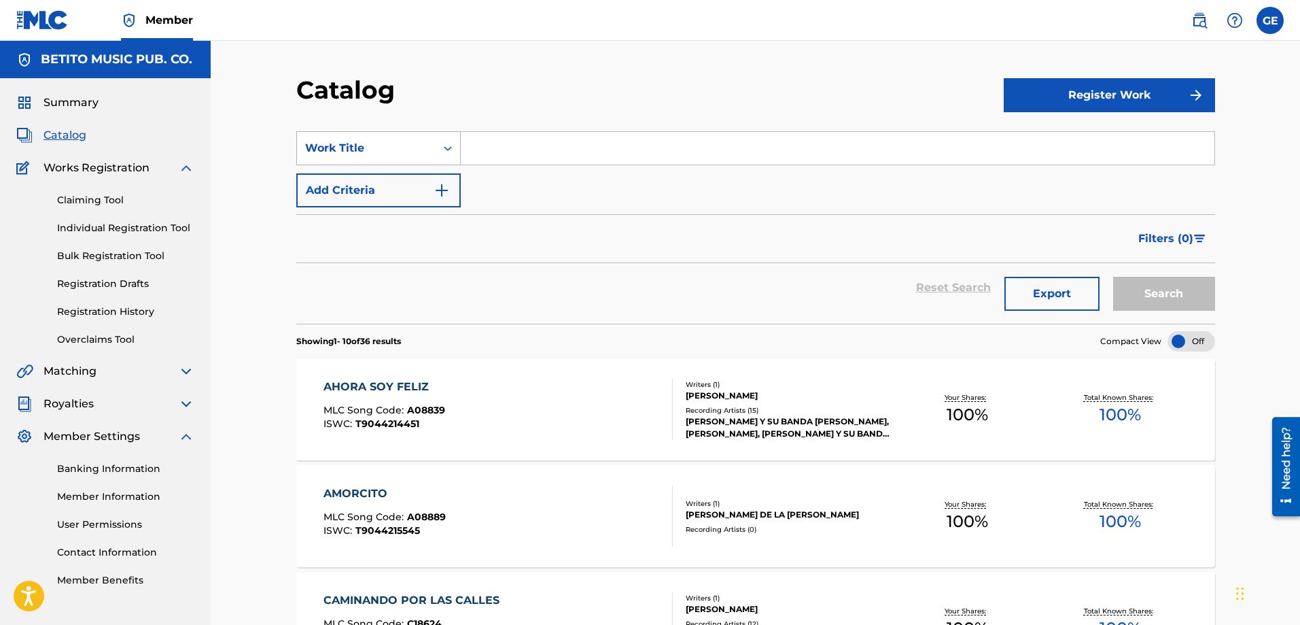
click at [451, 145] on icon "Search Form" at bounding box center [448, 148] width 14 height 14
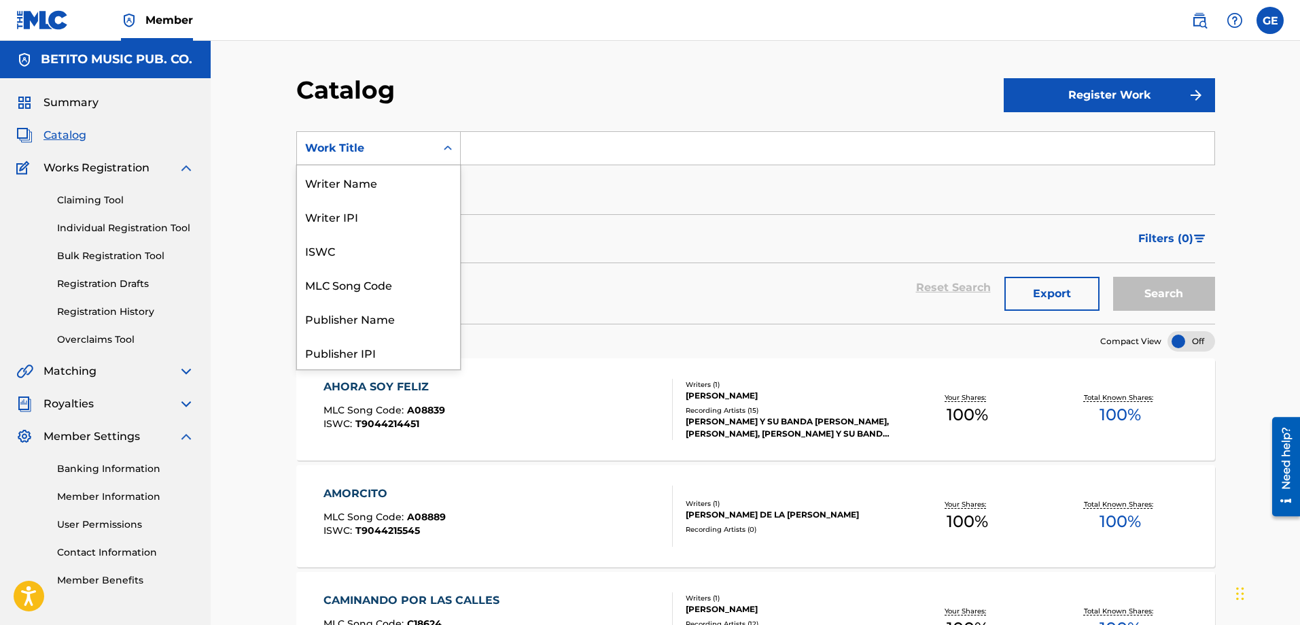
scroll to position [204, 0]
click at [396, 350] on div "Work Title" at bounding box center [378, 352] width 163 height 34
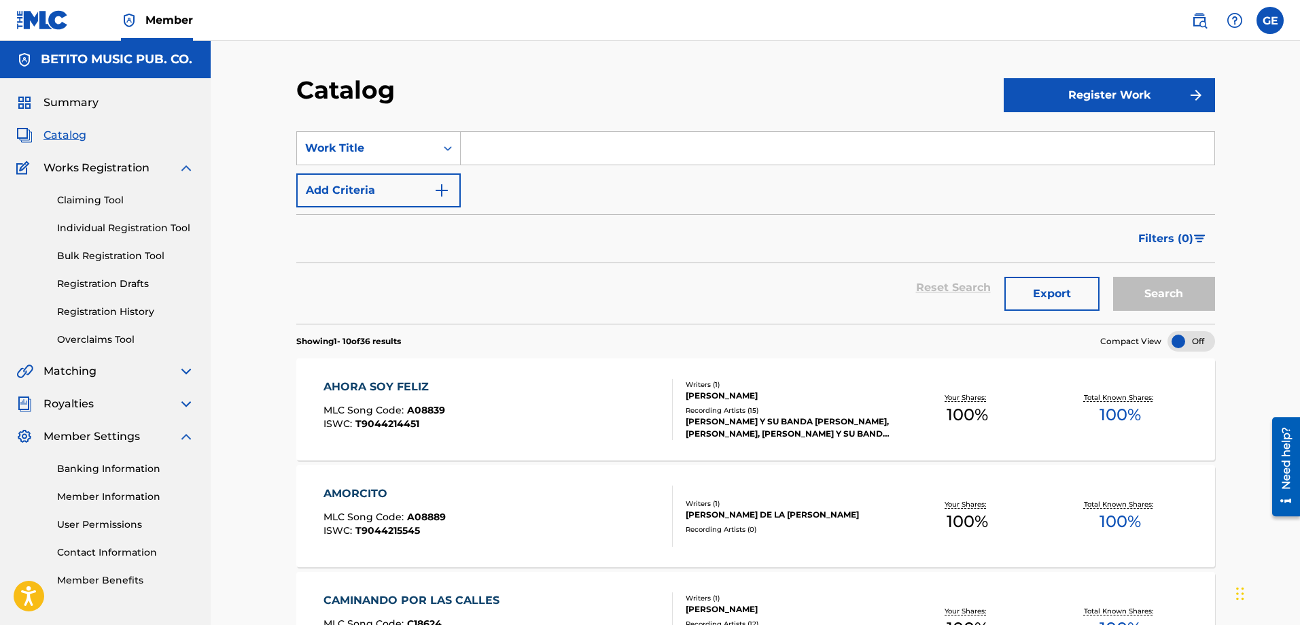
click at [547, 149] on input "Search Form" at bounding box center [838, 148] width 754 height 33
type input "desvelado"
click at [442, 192] on img "Search Form" at bounding box center [442, 190] width 16 height 16
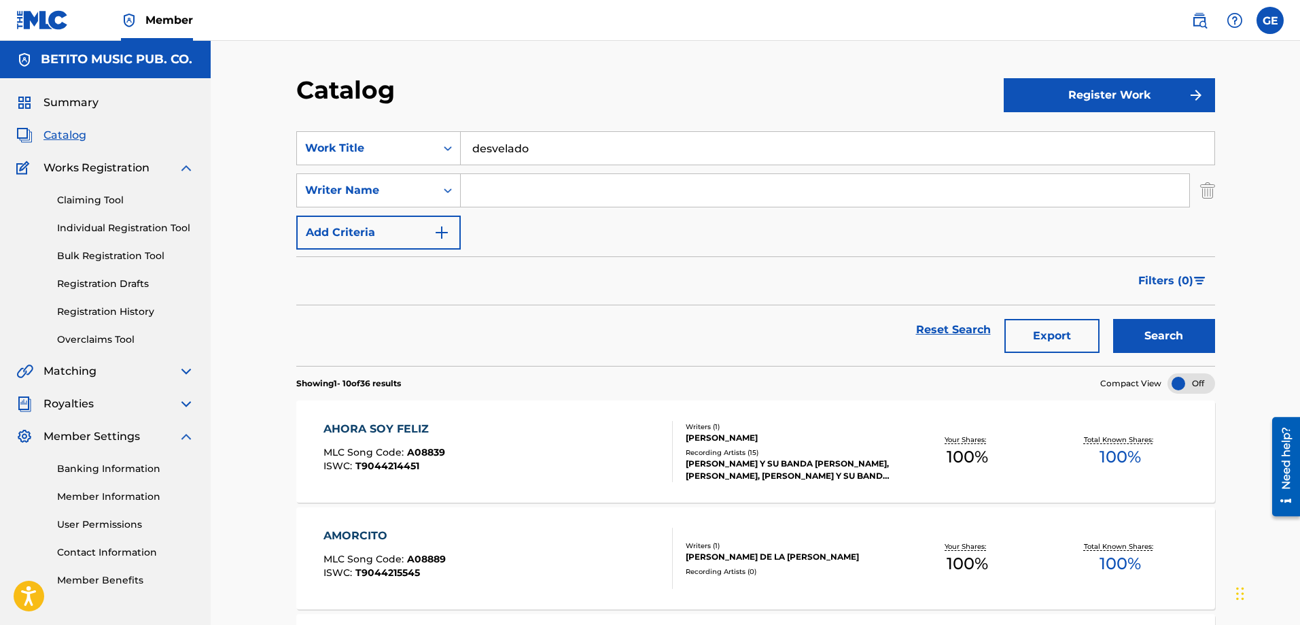
click at [492, 189] on input "Search Form" at bounding box center [825, 190] width 729 height 33
click at [495, 196] on input "[PERSON_NAME]" at bounding box center [825, 190] width 729 height 33
type input "[PERSON_NAME]"
drag, startPoint x: 528, startPoint y: 192, endPoint x: 502, endPoint y: 231, distance: 47.1
click at [495, 241] on div "SearchWithCriteria38840a03-c443-43d3-91b9-a47b619dde63 Work Title desvelado Sea…" at bounding box center [755, 190] width 919 height 118
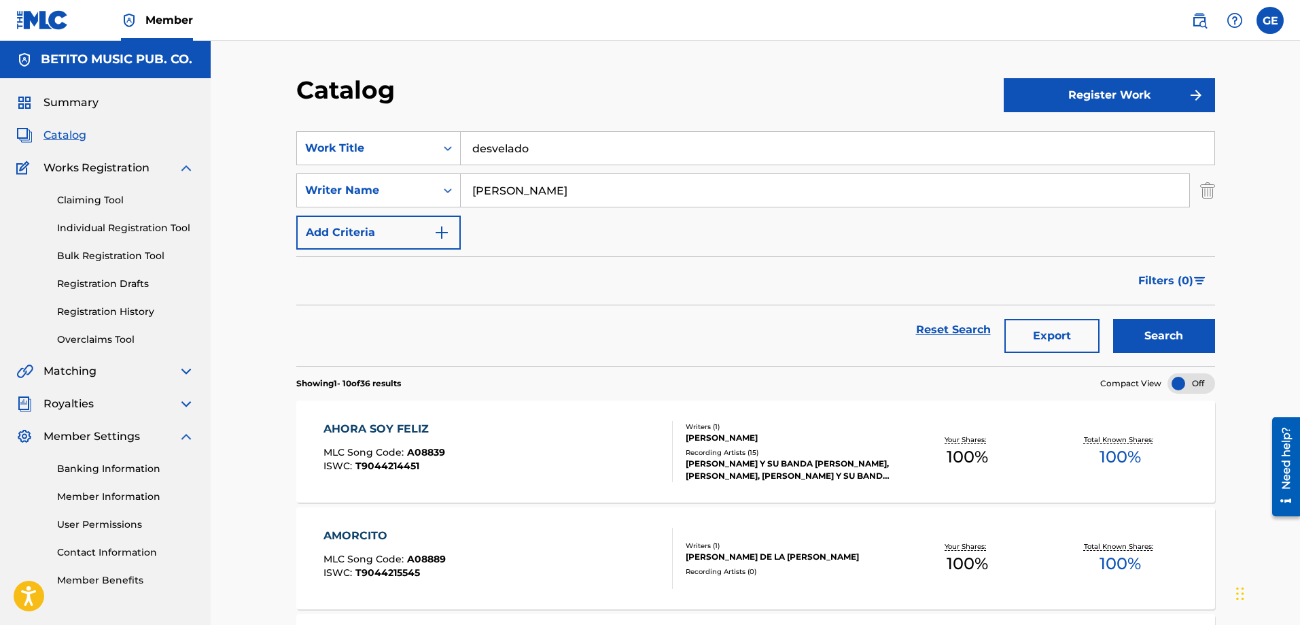
click at [1128, 104] on button "Register Work" at bounding box center [1109, 95] width 211 height 34
click at [1060, 133] on link "Individual" at bounding box center [1109, 139] width 211 height 33
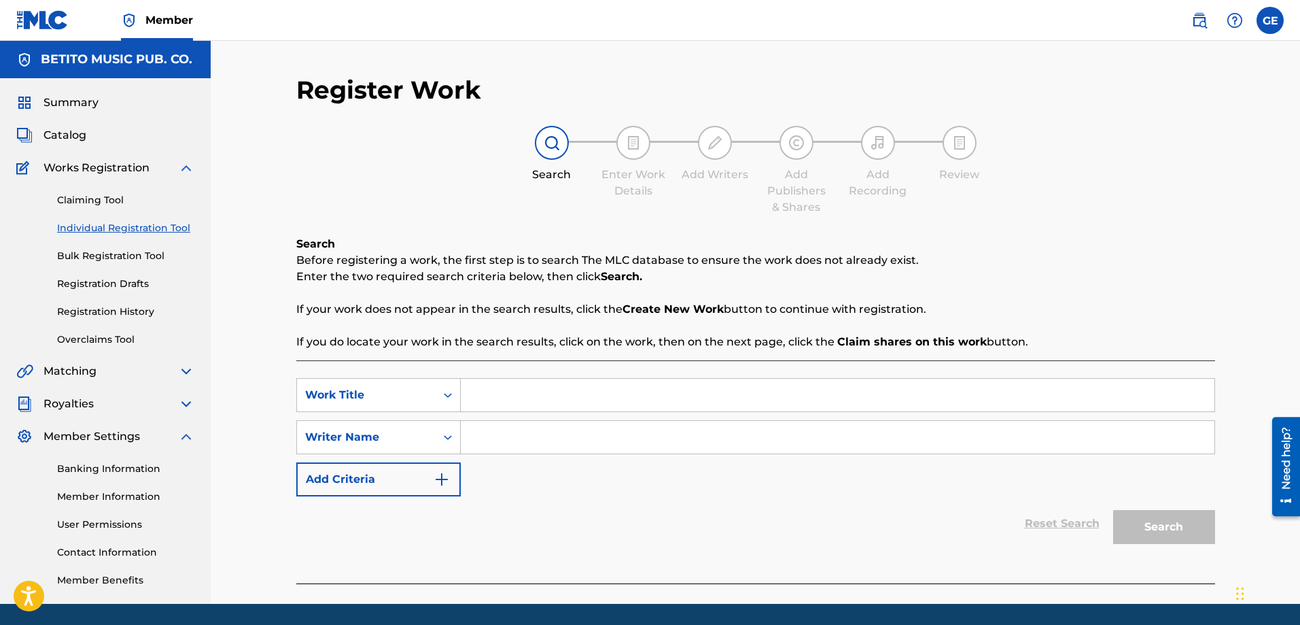
click at [485, 404] on input "Search Form" at bounding box center [838, 395] width 754 height 33
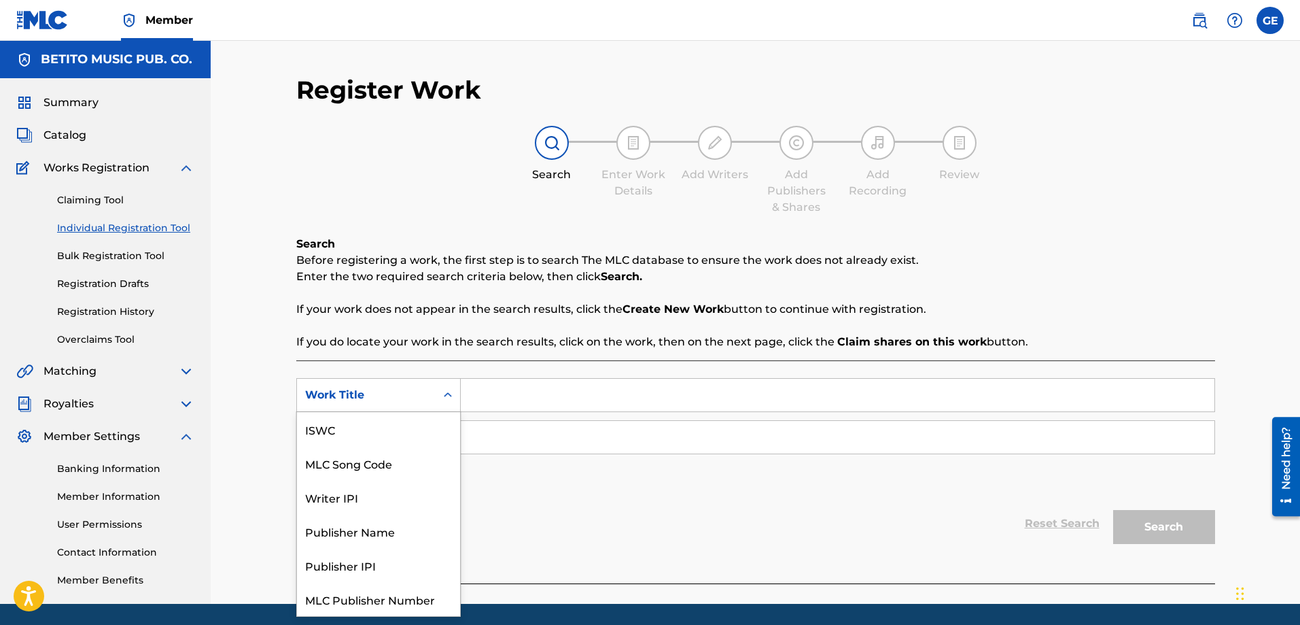
click at [452, 401] on icon "Search Form" at bounding box center [448, 395] width 14 height 14
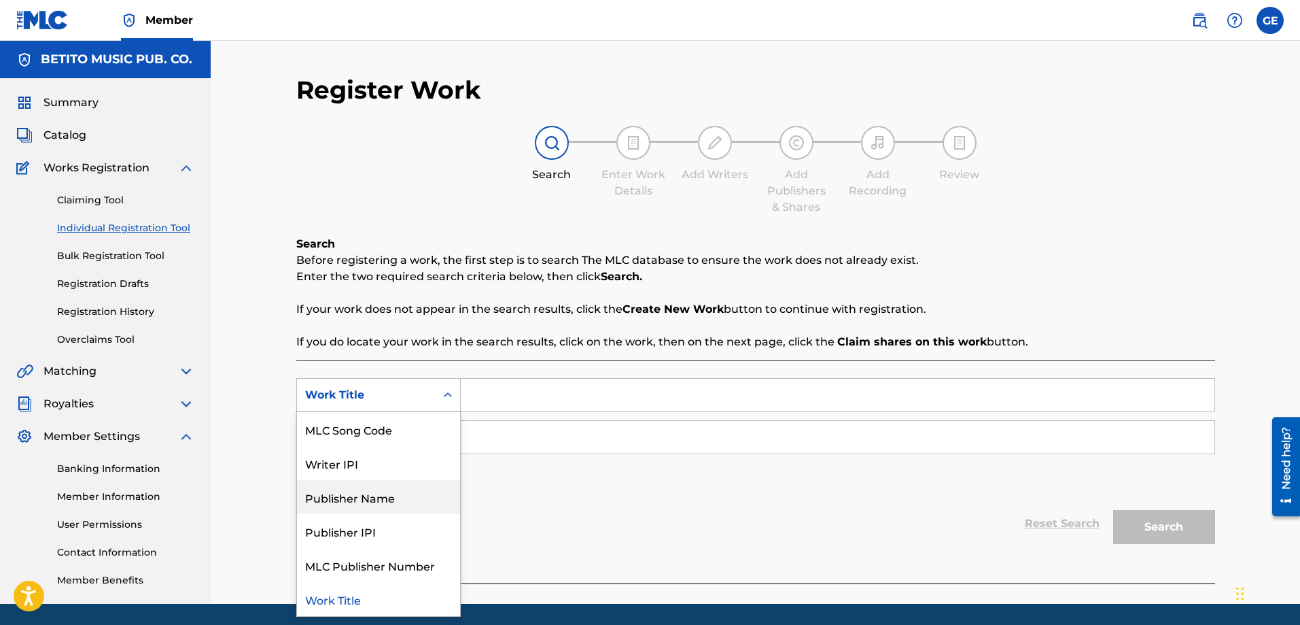
click at [505, 394] on input "Search Form" at bounding box center [838, 395] width 754 height 33
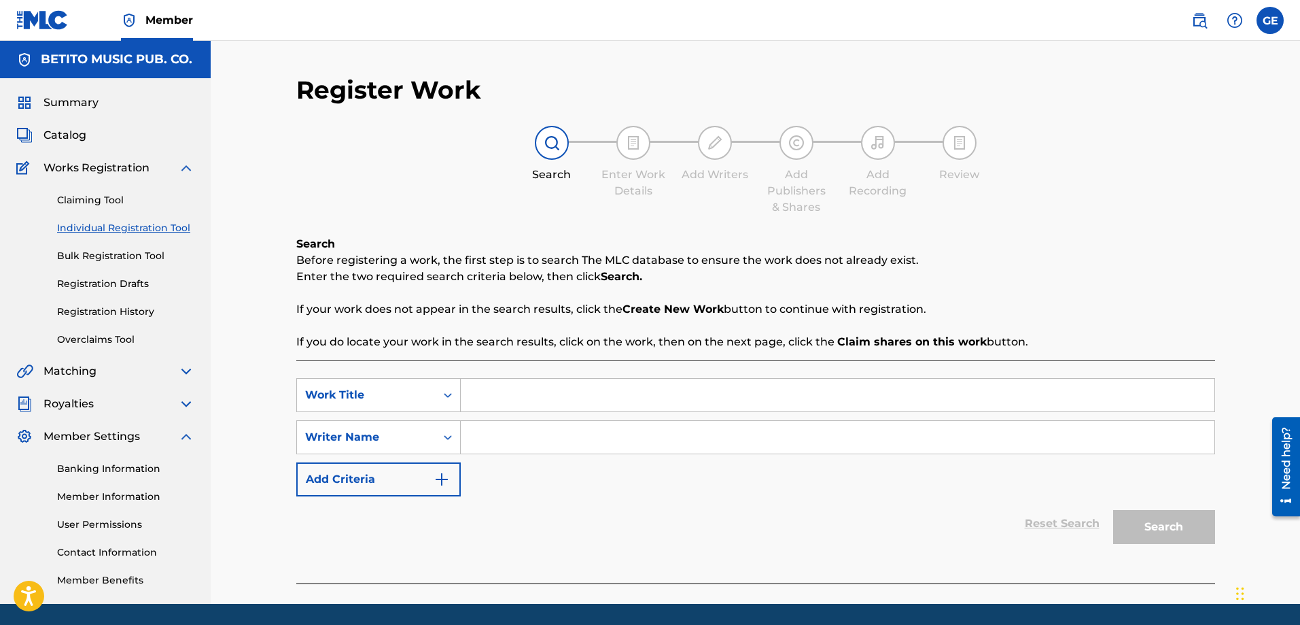
click at [506, 394] on input "Search Form" at bounding box center [838, 395] width 754 height 33
click at [108, 97] on div "Summary" at bounding box center [105, 102] width 178 height 16
click at [79, 138] on span "Catalog" at bounding box center [65, 135] width 43 height 16
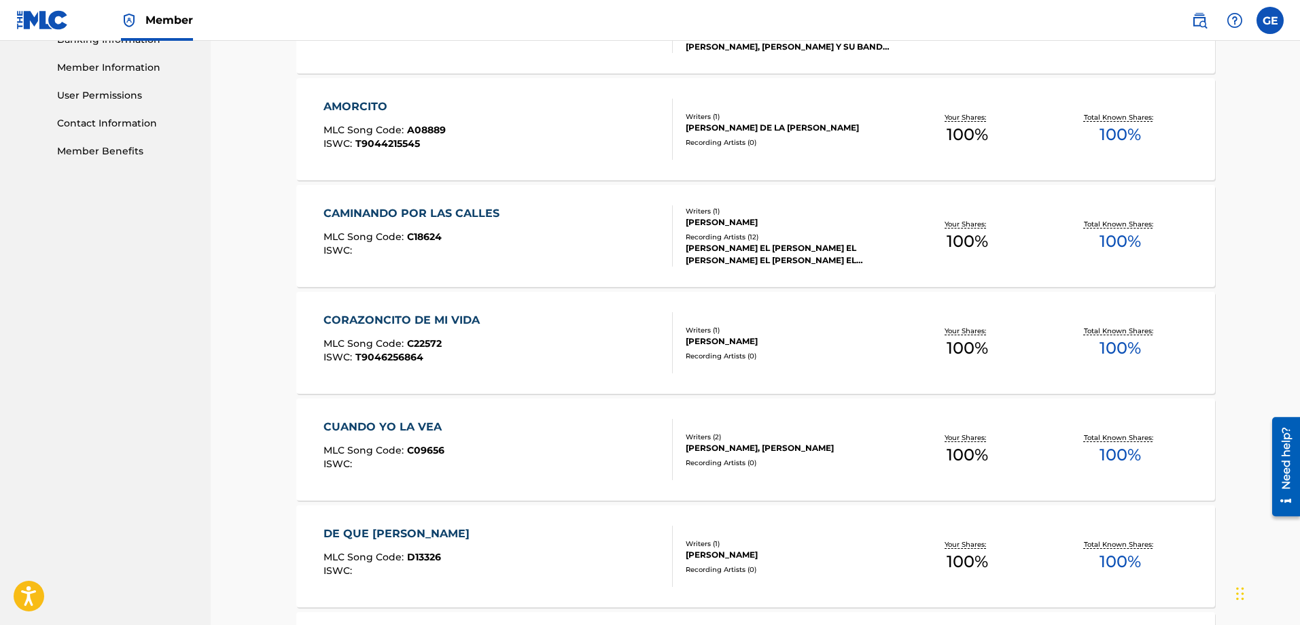
scroll to position [612, 0]
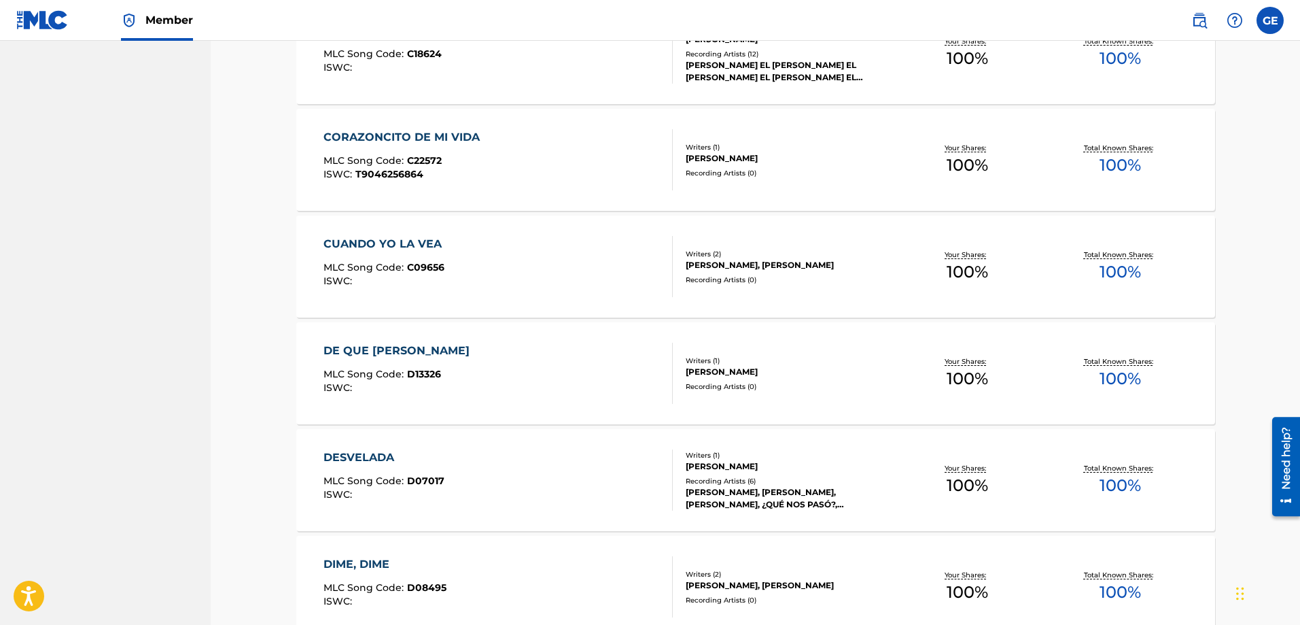
click at [473, 464] on div "DESVELADA MLC Song Code : D07017 ISWC :" at bounding box center [498, 479] width 349 height 61
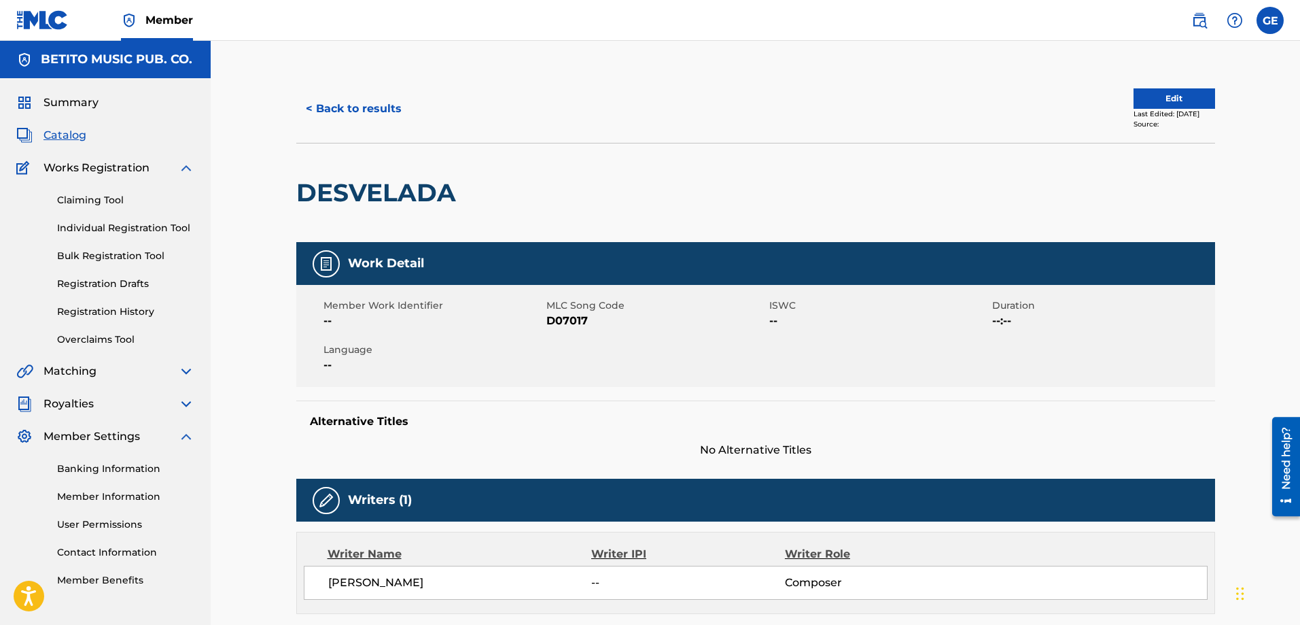
click at [1148, 97] on button "Edit" at bounding box center [1175, 98] width 82 height 20
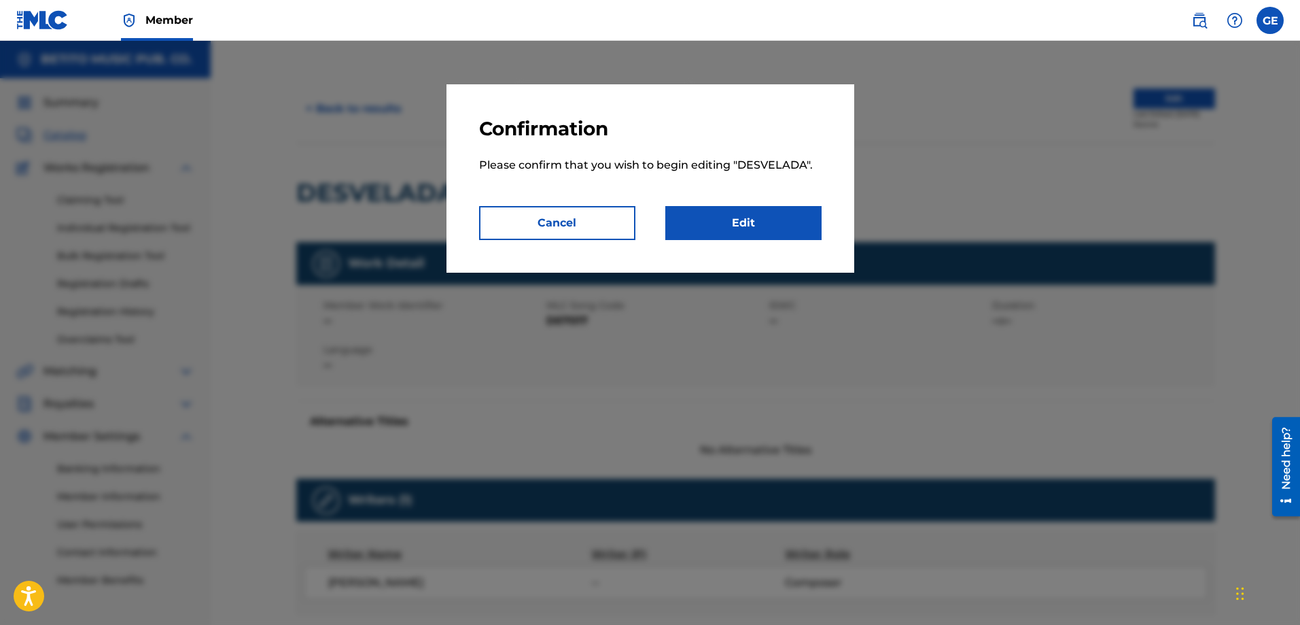
click at [700, 223] on link "Edit" at bounding box center [743, 223] width 156 height 34
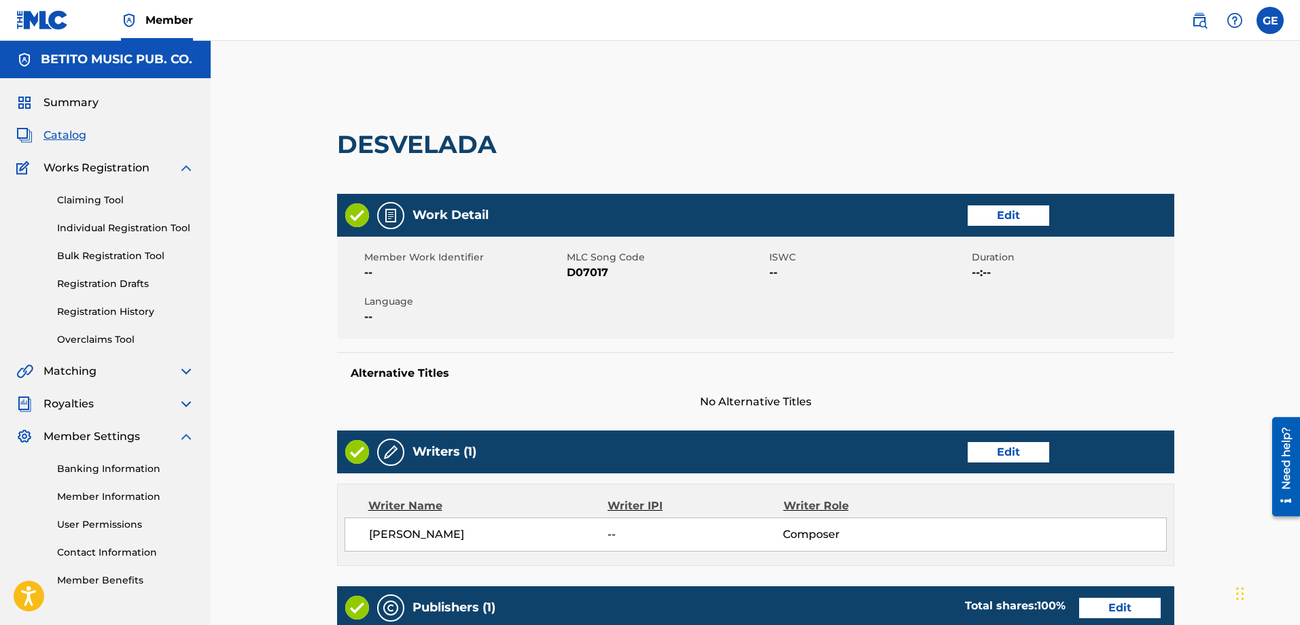
click at [1001, 218] on link "Edit" at bounding box center [1009, 215] width 82 height 20
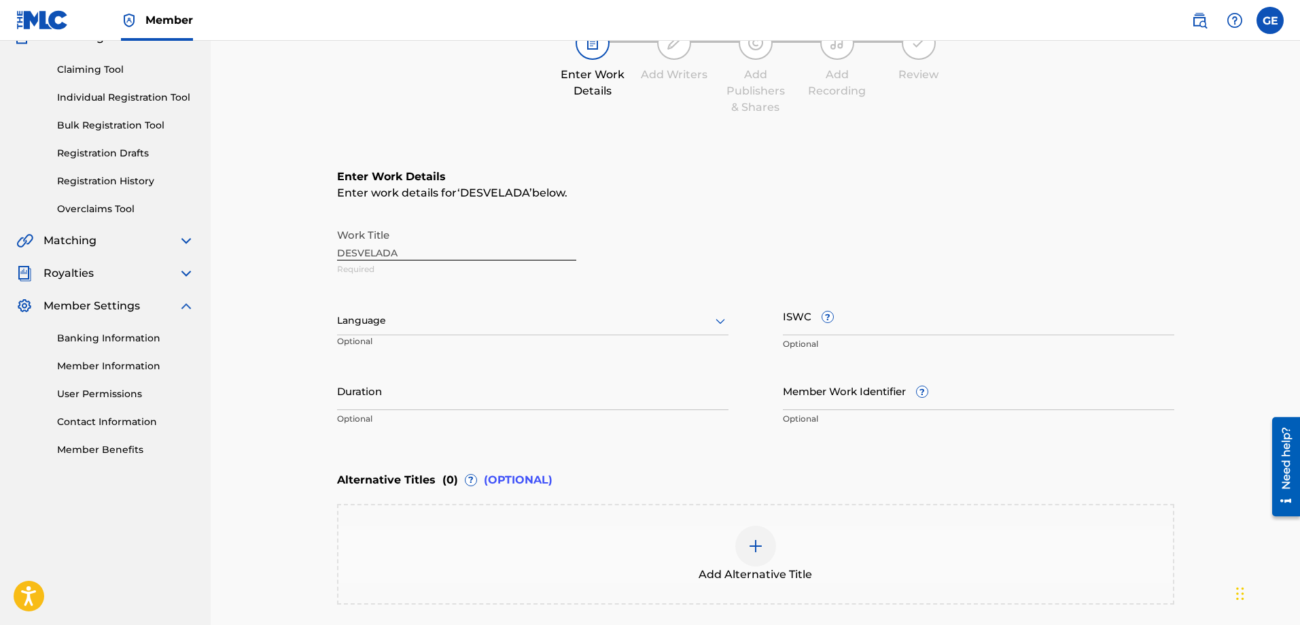
scroll to position [136, 0]
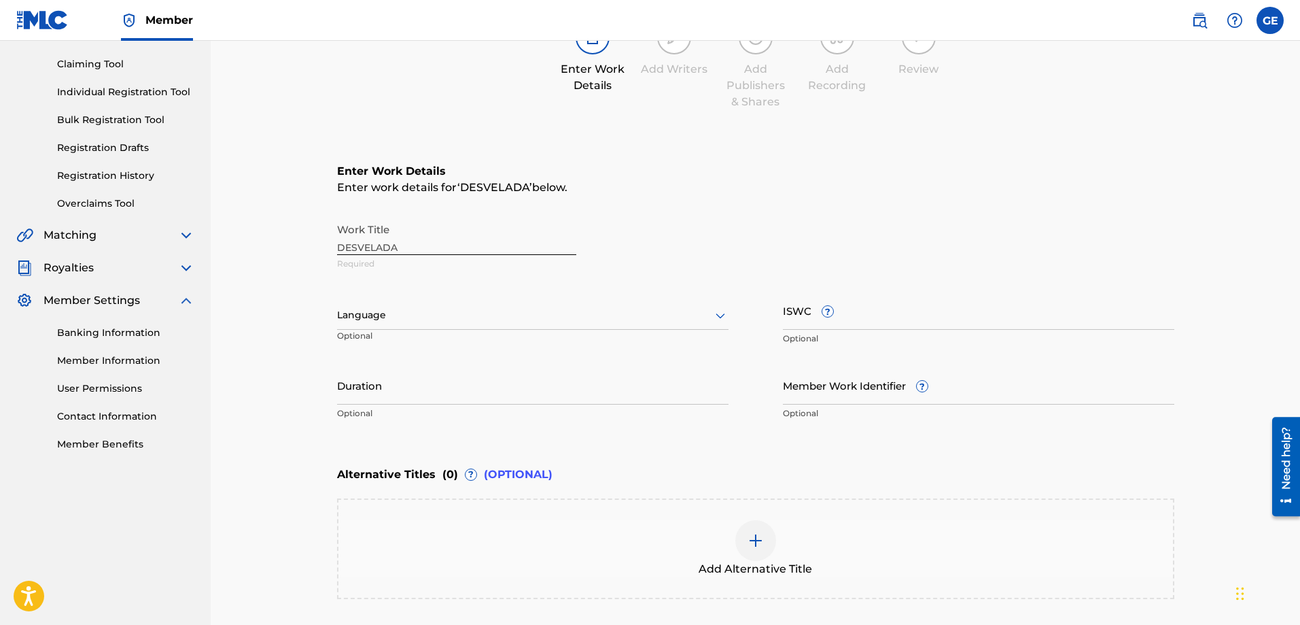
click at [757, 545] on img at bounding box center [756, 540] width 16 height 16
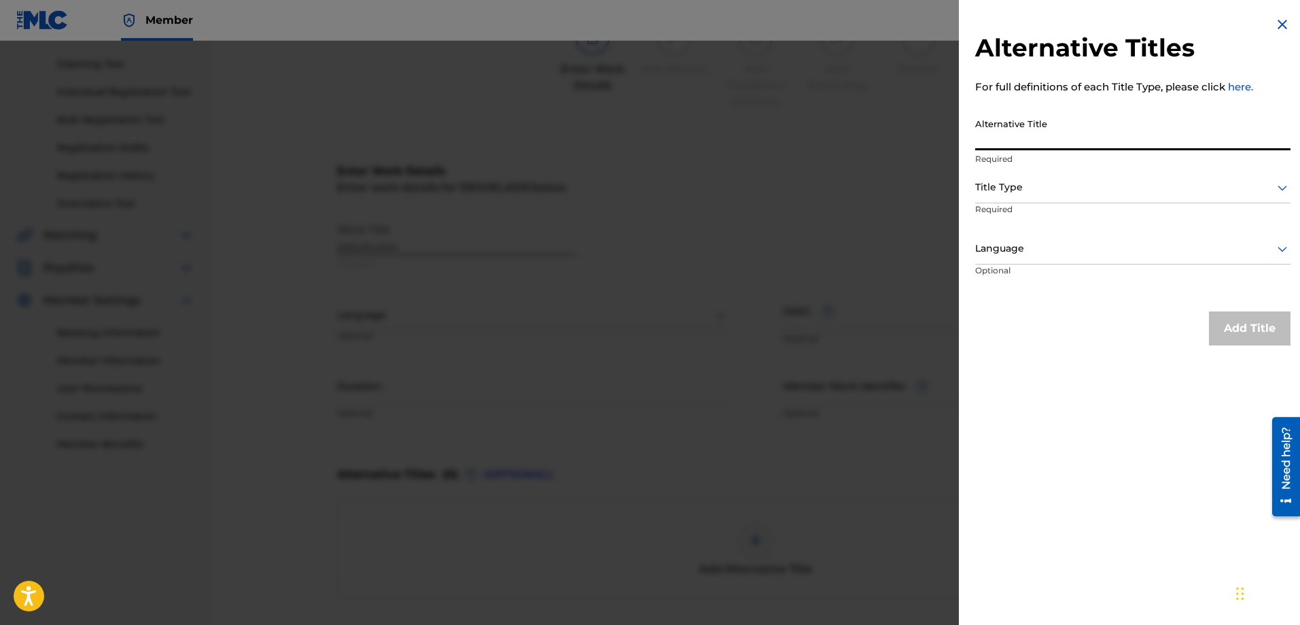
click at [1092, 130] on input "Alternative Title" at bounding box center [1132, 130] width 315 height 39
type input "Desvelado"
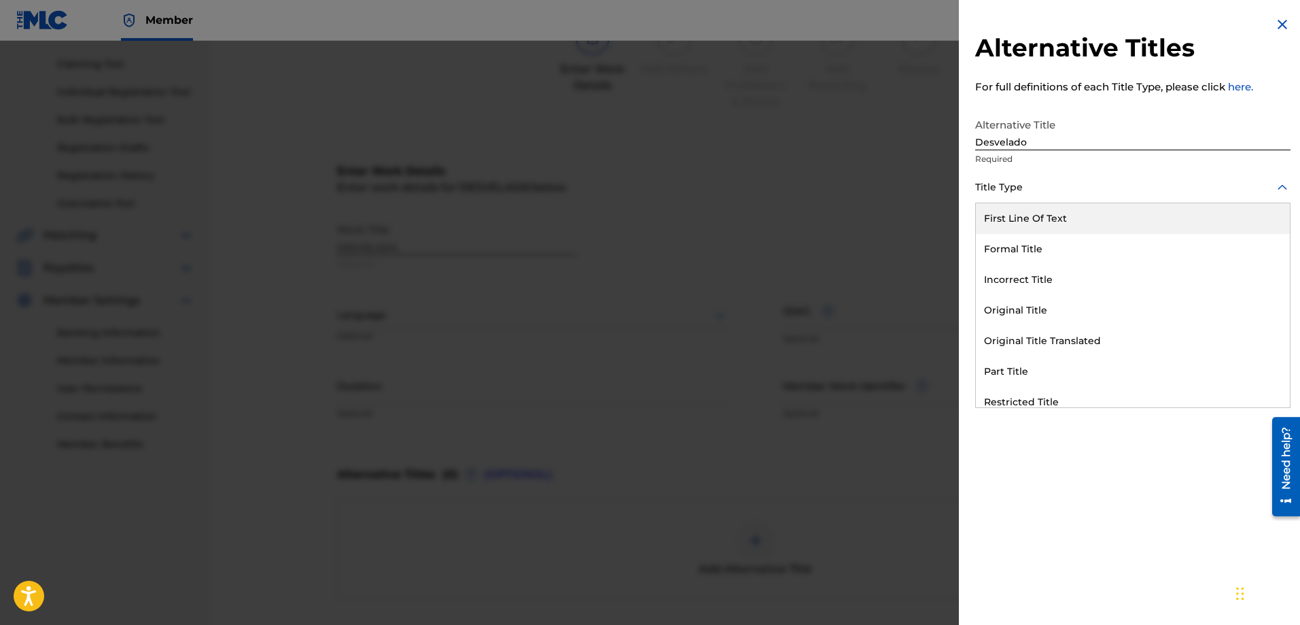
click at [1011, 184] on div at bounding box center [1132, 187] width 315 height 17
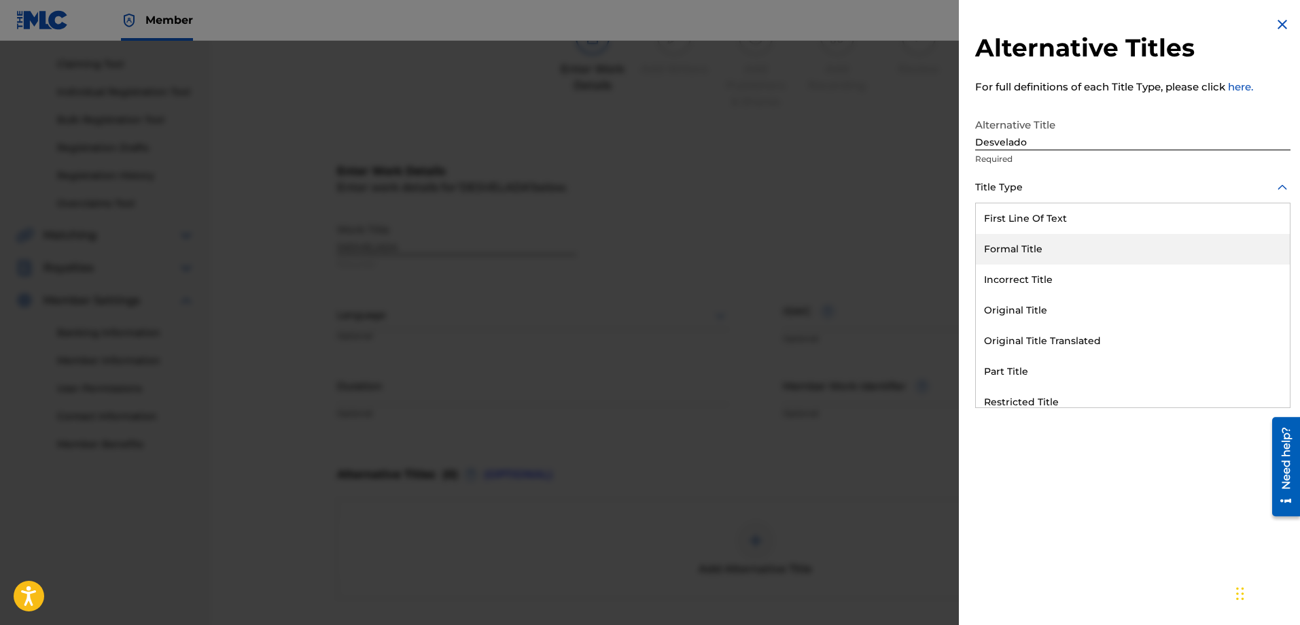
click at [1020, 251] on div "Formal Title" at bounding box center [1133, 249] width 314 height 31
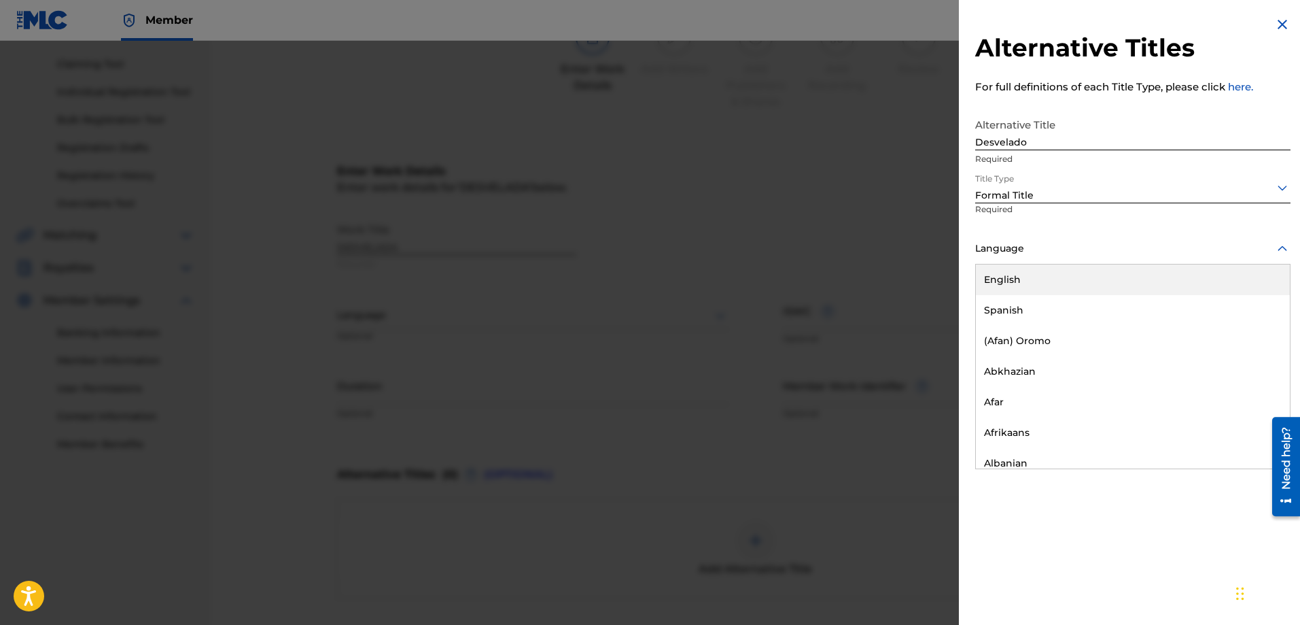
click at [1077, 248] on div at bounding box center [1132, 248] width 315 height 17
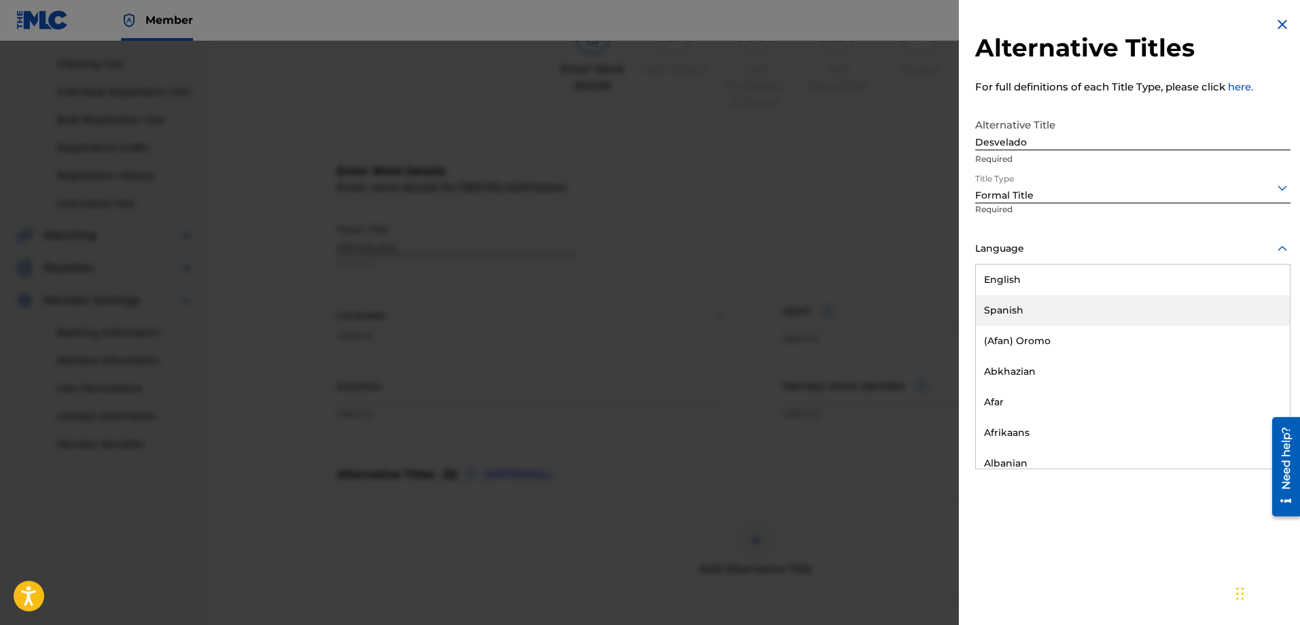
drag, startPoint x: 1045, startPoint y: 309, endPoint x: 1079, endPoint y: 311, distance: 34.0
click at [1047, 309] on div "Spanish" at bounding box center [1133, 310] width 314 height 31
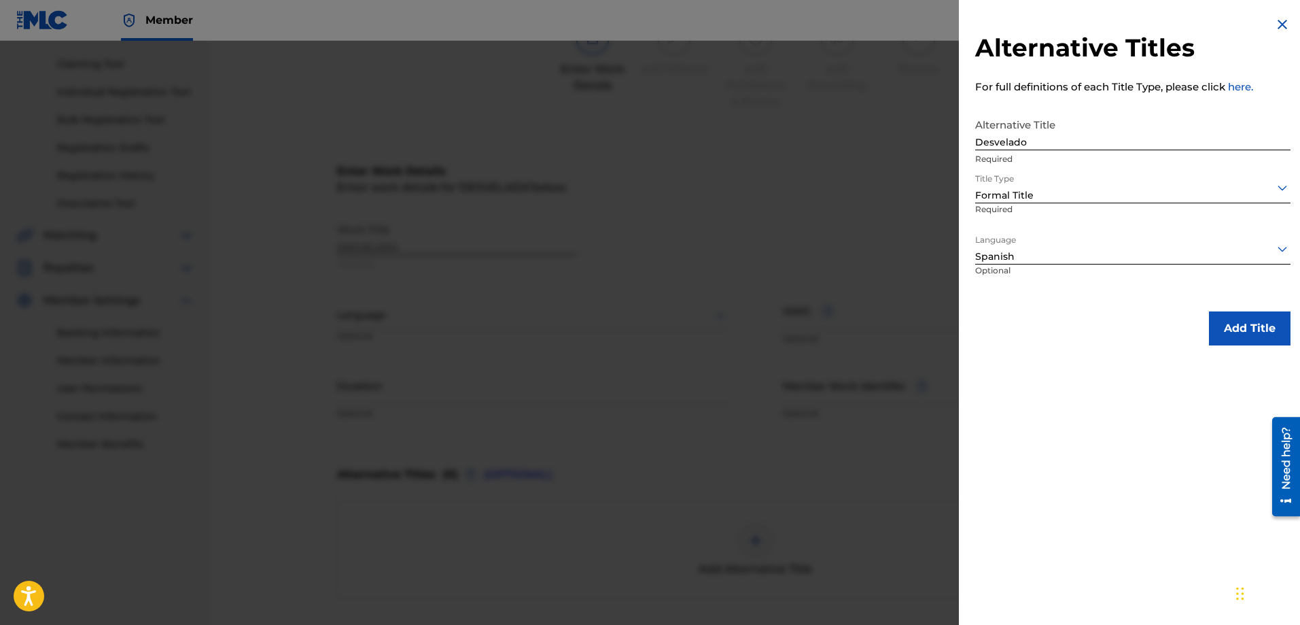
click at [1225, 338] on button "Add Title" at bounding box center [1250, 328] width 82 height 34
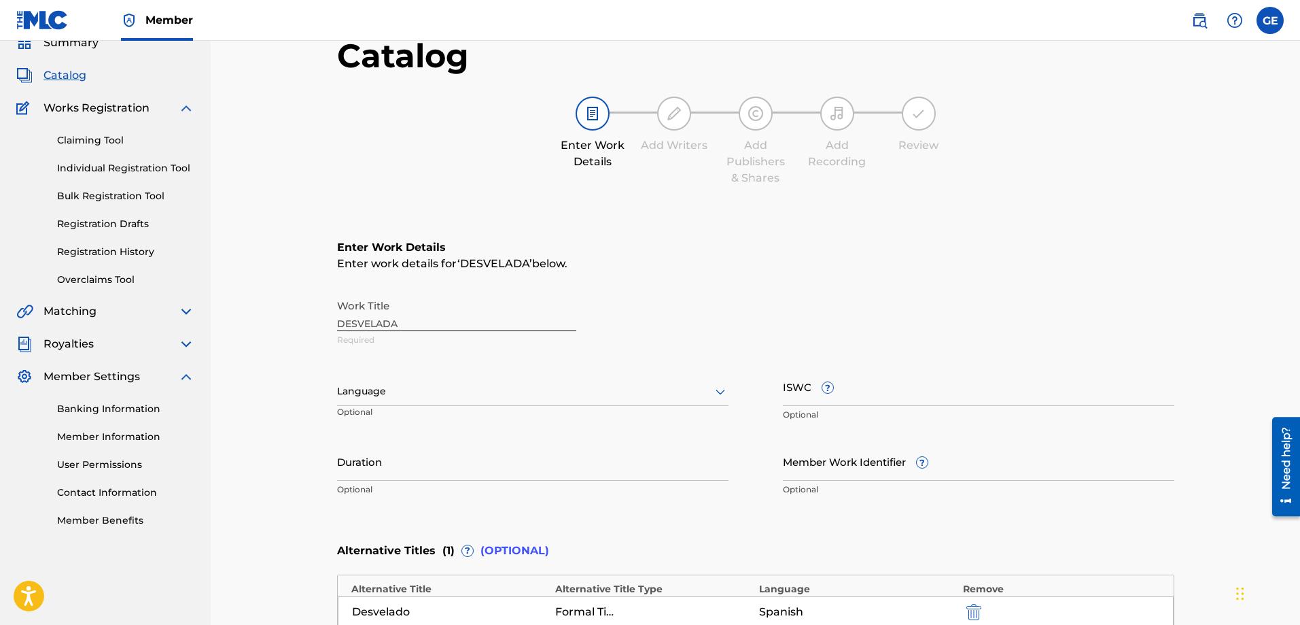
scroll to position [0, 0]
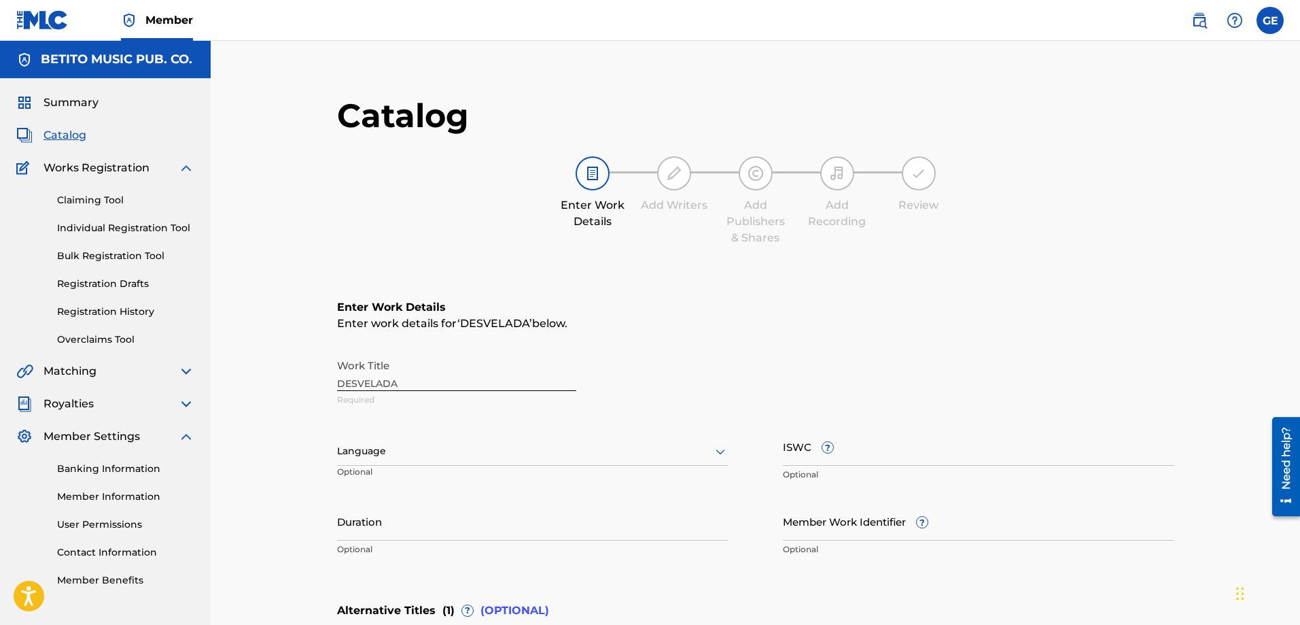
click at [77, 131] on span "Catalog" at bounding box center [65, 135] width 43 height 16
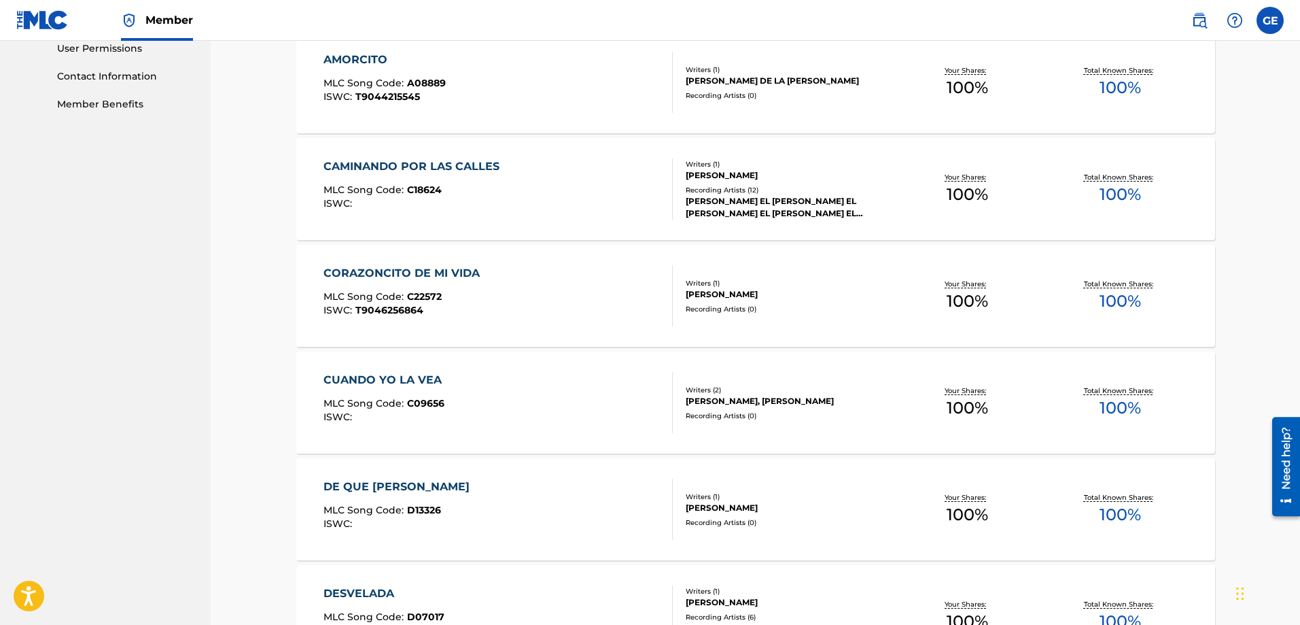
scroll to position [748, 0]
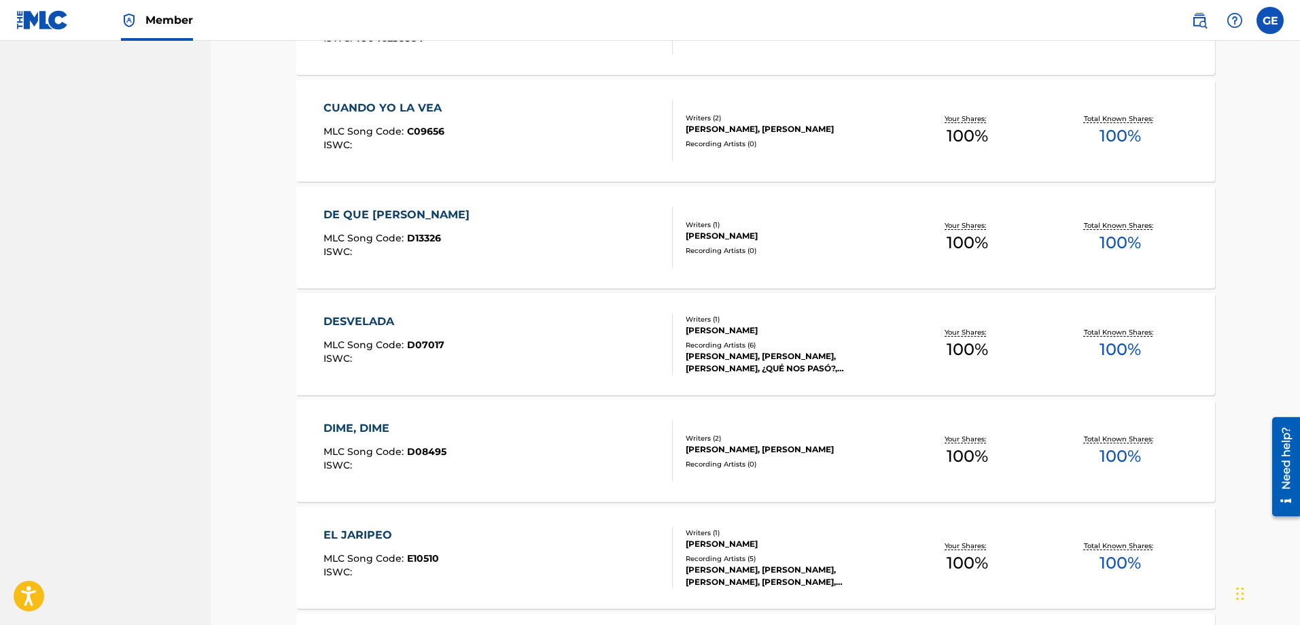
click at [753, 363] on div "[PERSON_NAME], [PERSON_NAME], [PERSON_NAME], ¿QUÉ NOS PASÓ?, [PERSON_NAME]" at bounding box center [788, 362] width 205 height 24
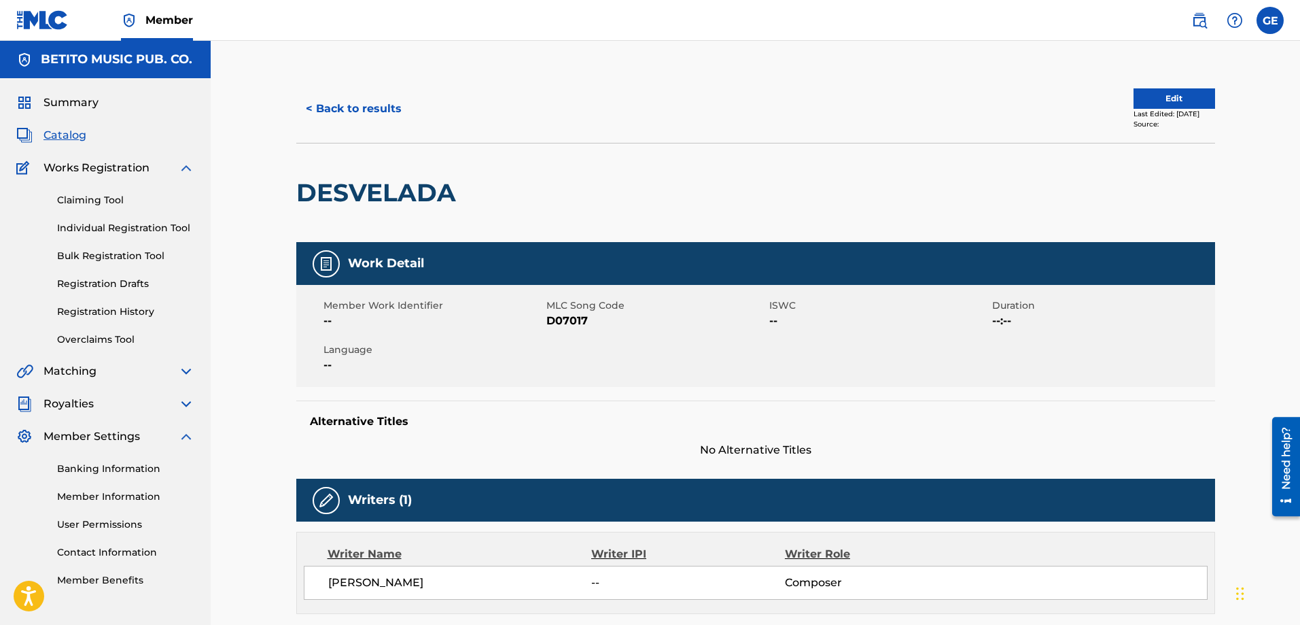
click at [54, 131] on span "Catalog" at bounding box center [65, 135] width 43 height 16
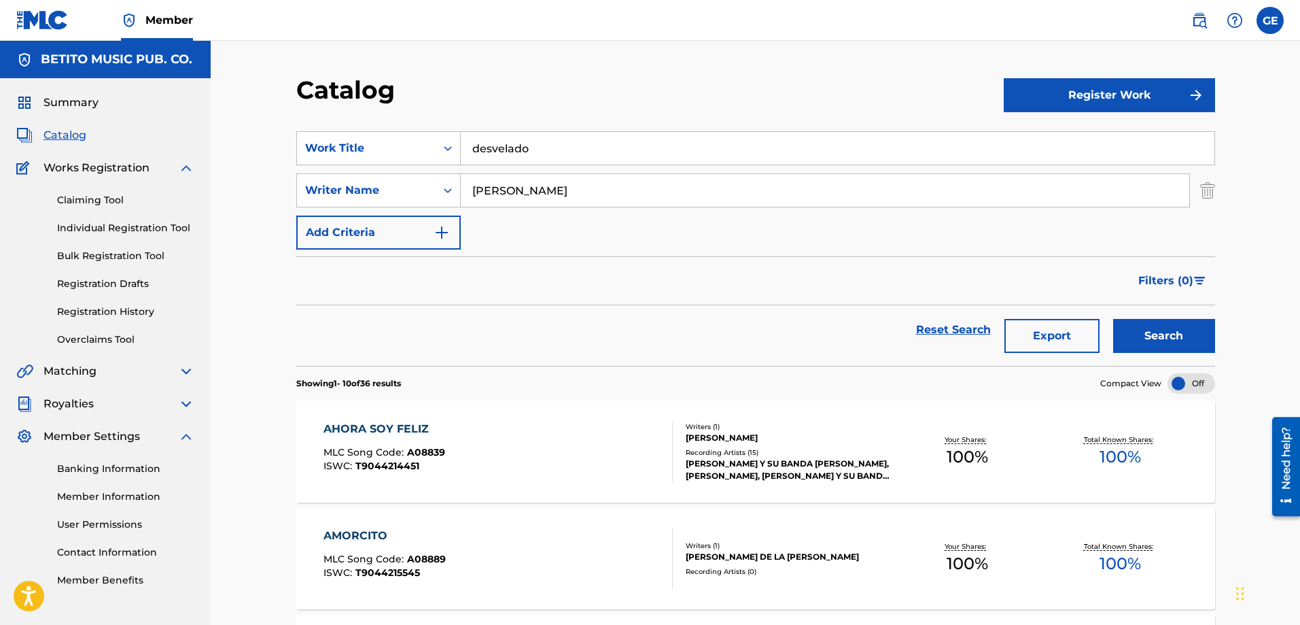
drag, startPoint x: 573, startPoint y: 148, endPoint x: 463, endPoint y: 147, distance: 110.1
click at [463, 147] on input "desvelado" at bounding box center [838, 148] width 754 height 33
drag, startPoint x: 572, startPoint y: 190, endPoint x: 419, endPoint y: 192, distance: 153.6
click at [419, 192] on div "SearchWithCriteria5972ac49-dee2-4f8b-a4fb-053f7011ad56 Writer Name [PERSON_NAME]" at bounding box center [755, 190] width 919 height 34
click at [1121, 103] on button "Register Work" at bounding box center [1109, 95] width 211 height 34
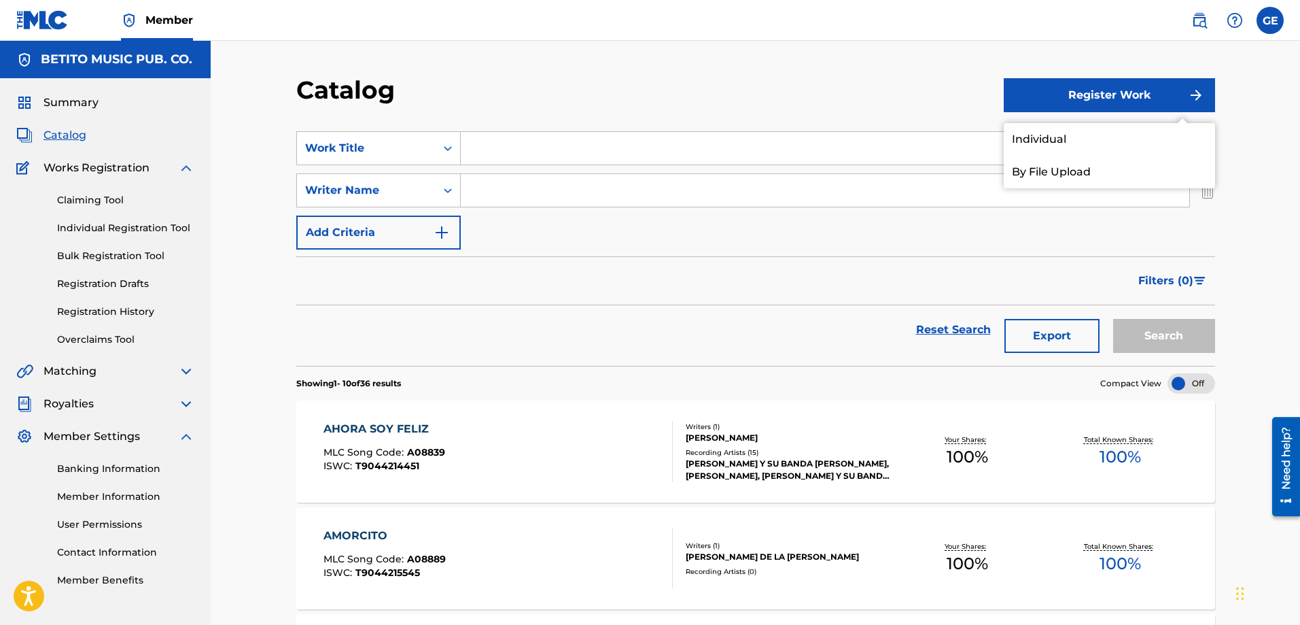
drag, startPoint x: 608, startPoint y: 323, endPoint x: 510, endPoint y: 359, distance: 104.3
click at [602, 323] on div "Reset Search Export Search" at bounding box center [755, 329] width 919 height 49
click at [64, 137] on span "Catalog" at bounding box center [65, 135] width 43 height 16
click at [64, 136] on span "Catalog" at bounding box center [65, 135] width 43 height 16
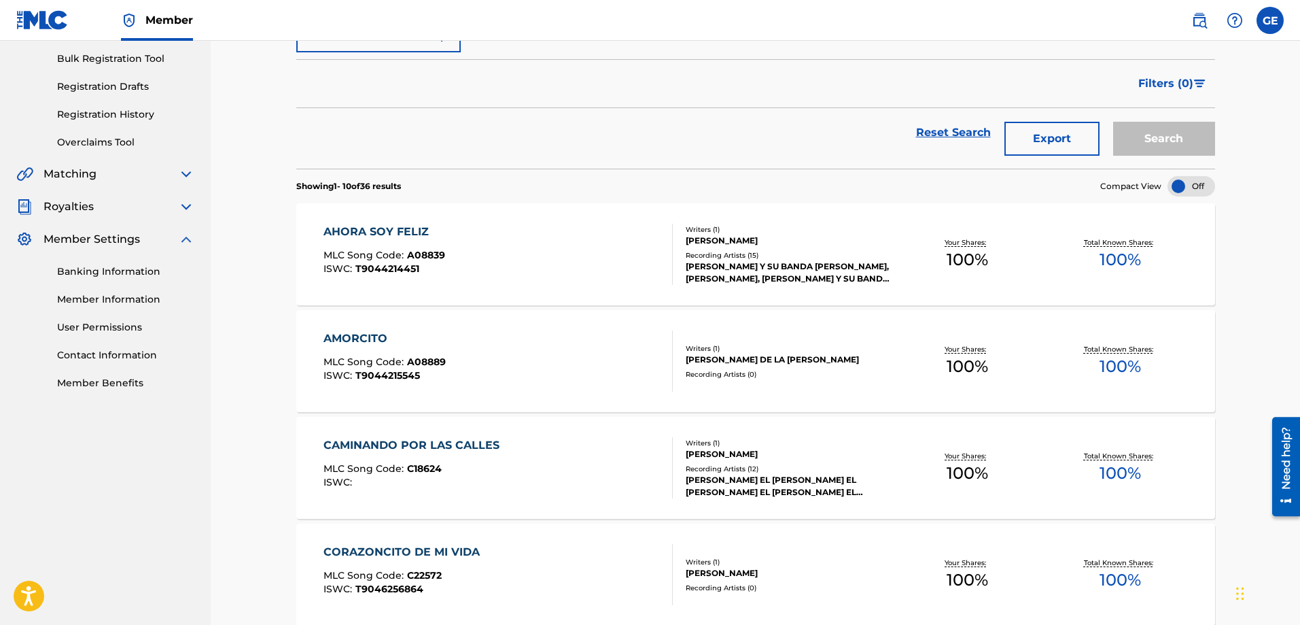
scroll to position [204, 0]
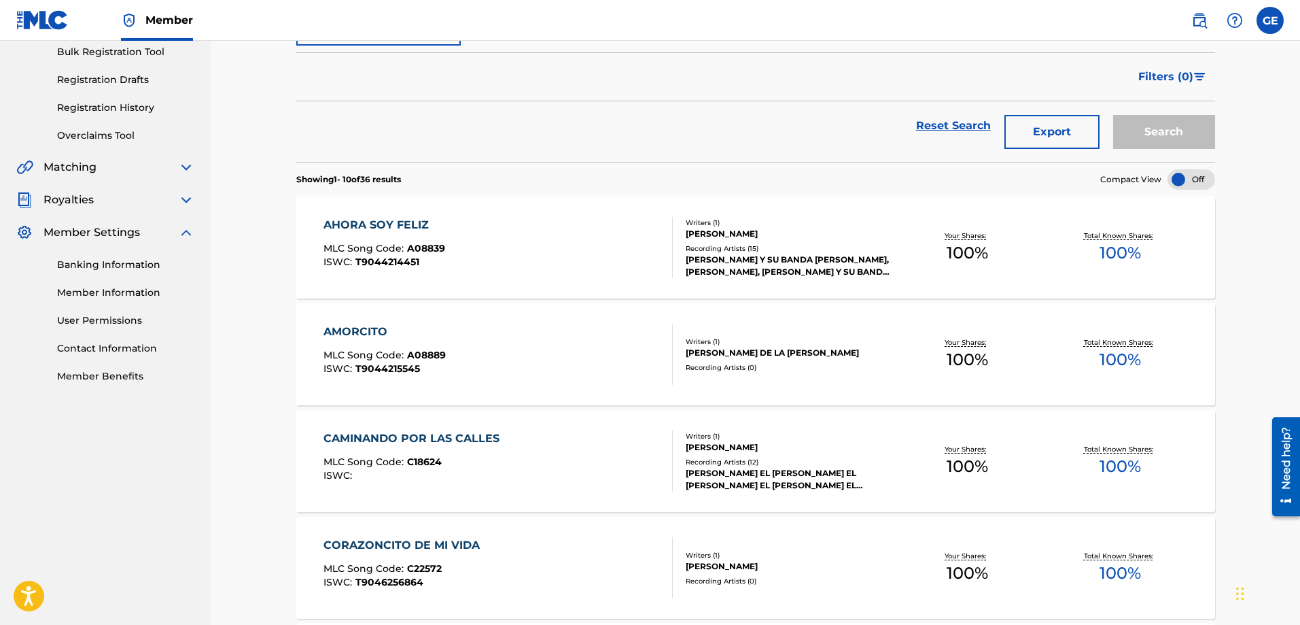
click at [705, 260] on div "[PERSON_NAME] Y SU BANDA [PERSON_NAME], [PERSON_NAME], [PERSON_NAME] Y SU BANDA…" at bounding box center [788, 266] width 205 height 24
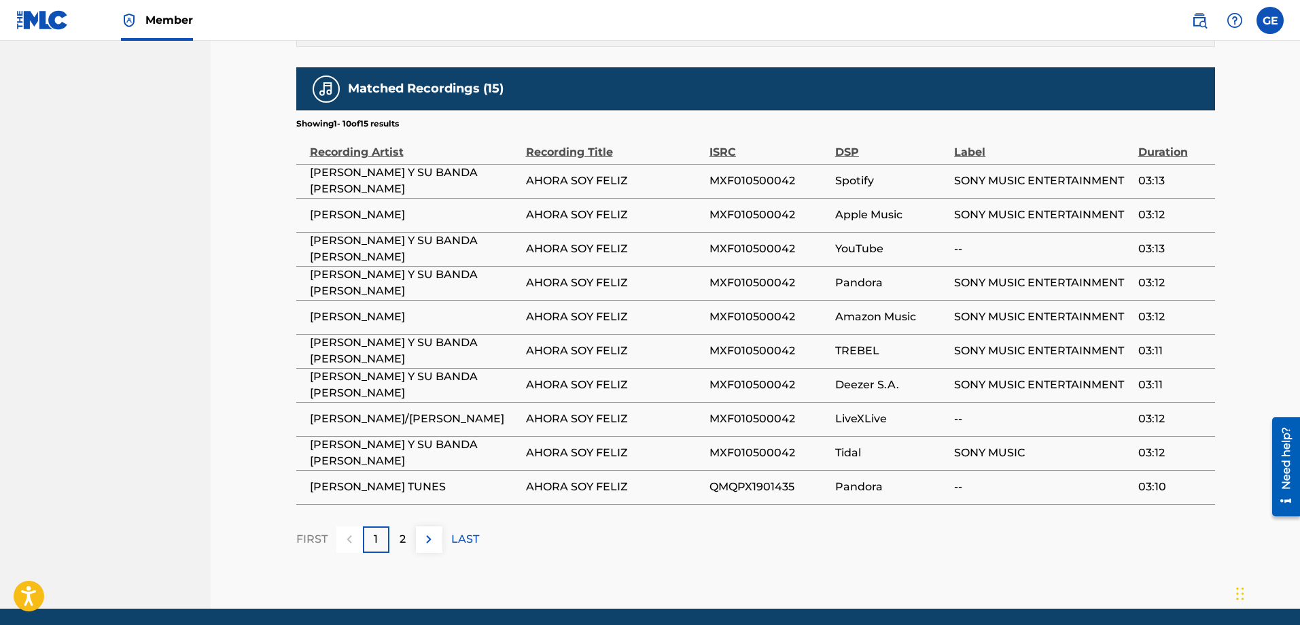
scroll to position [776, 0]
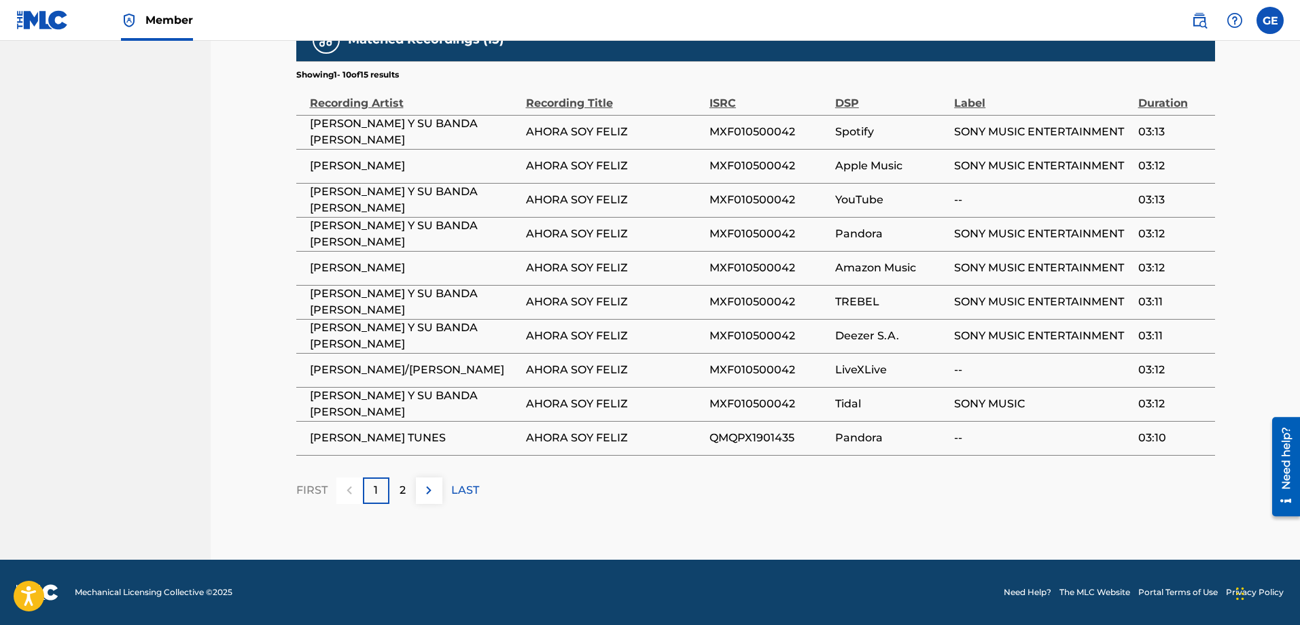
click at [395, 493] on div "2" at bounding box center [402, 490] width 27 height 27
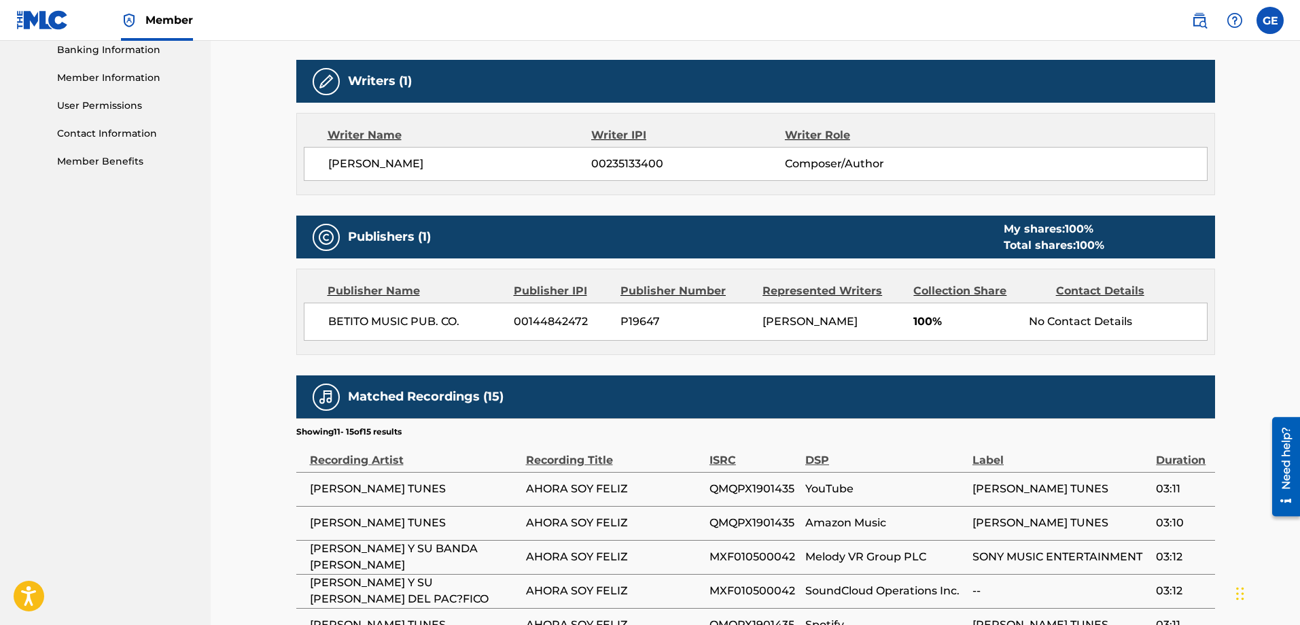
scroll to position [606, 0]
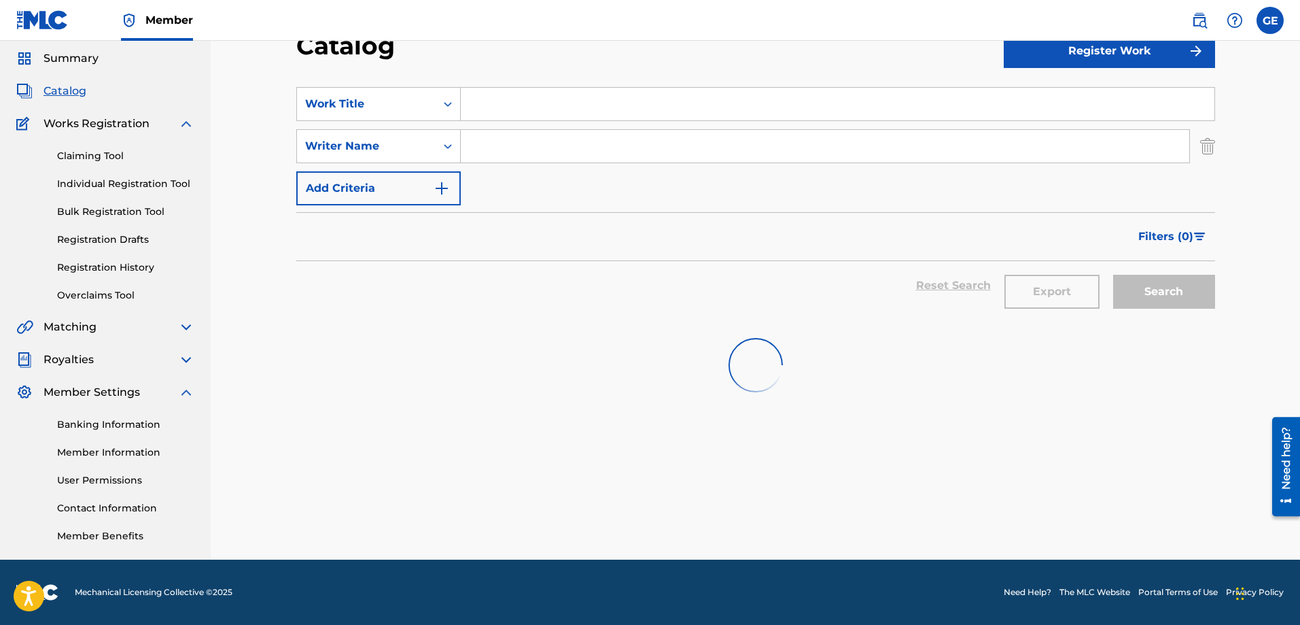
scroll to position [44, 0]
click at [67, 90] on span "Catalog" at bounding box center [65, 91] width 43 height 16
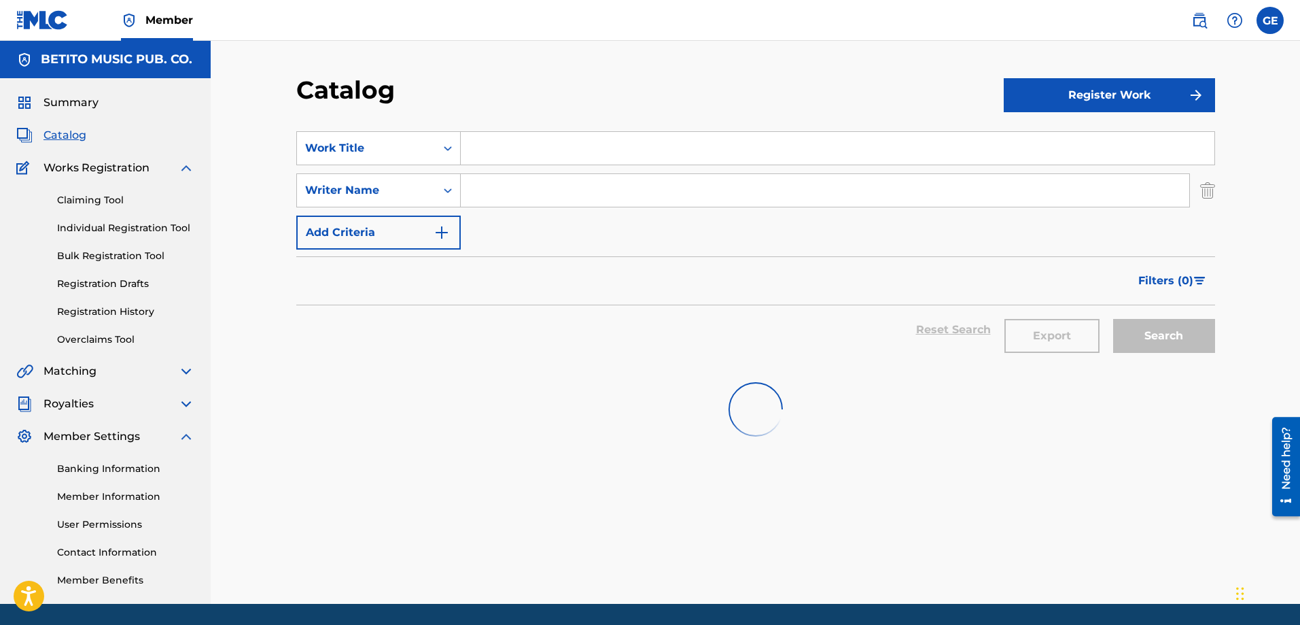
click at [67, 131] on span "Catalog" at bounding box center [65, 135] width 43 height 16
click at [94, 200] on link "Claiming Tool" at bounding box center [125, 200] width 137 height 14
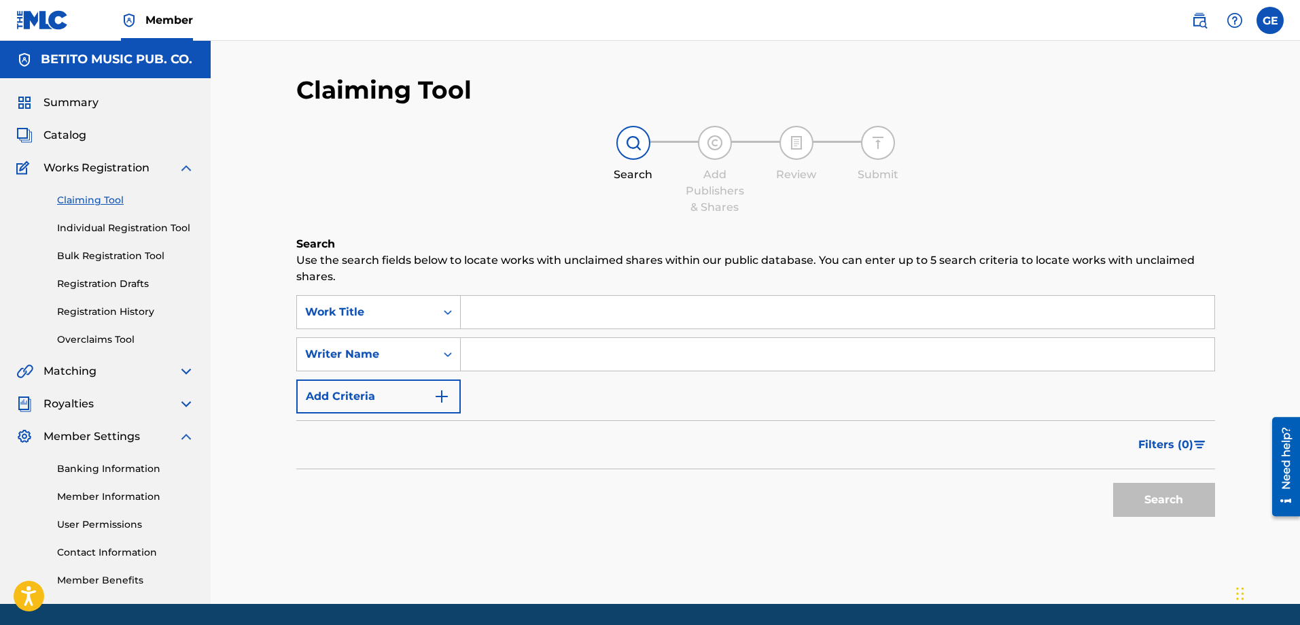
click at [77, 131] on span "Catalog" at bounding box center [65, 135] width 43 height 16
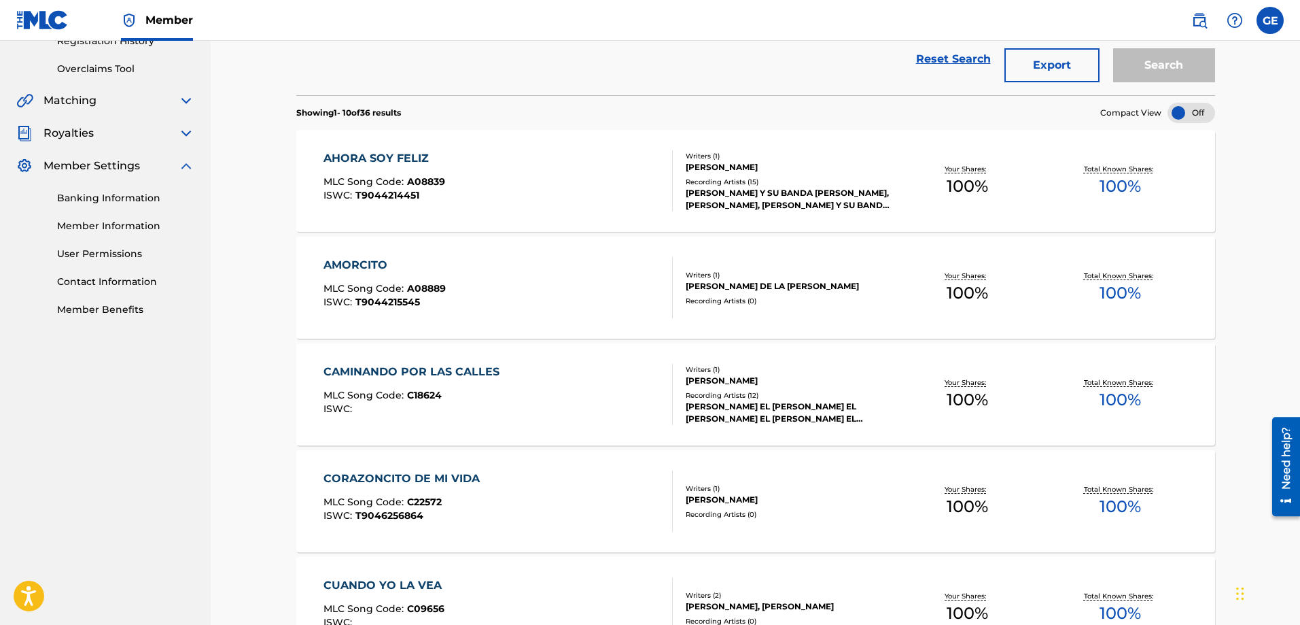
scroll to position [272, 0]
click at [720, 291] on div "Writers ( 1 ) [PERSON_NAME] DE LA [PERSON_NAME] Recording Artists ( 0 )" at bounding box center [782, 286] width 218 height 36
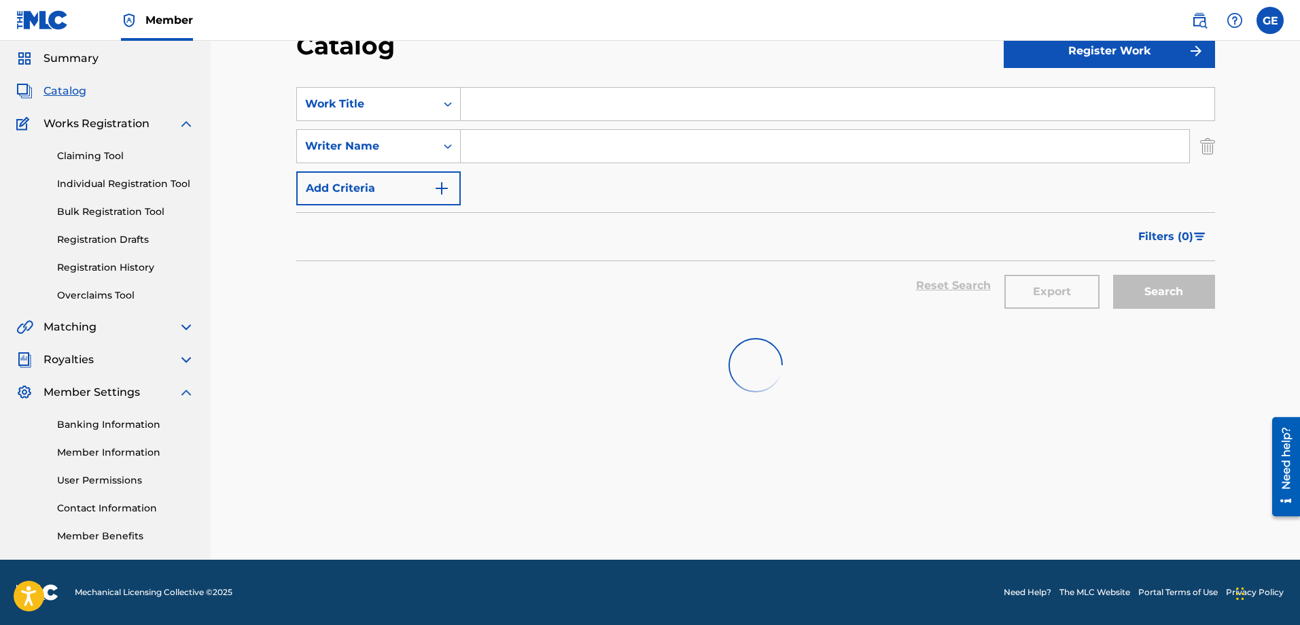
scroll to position [272, 0]
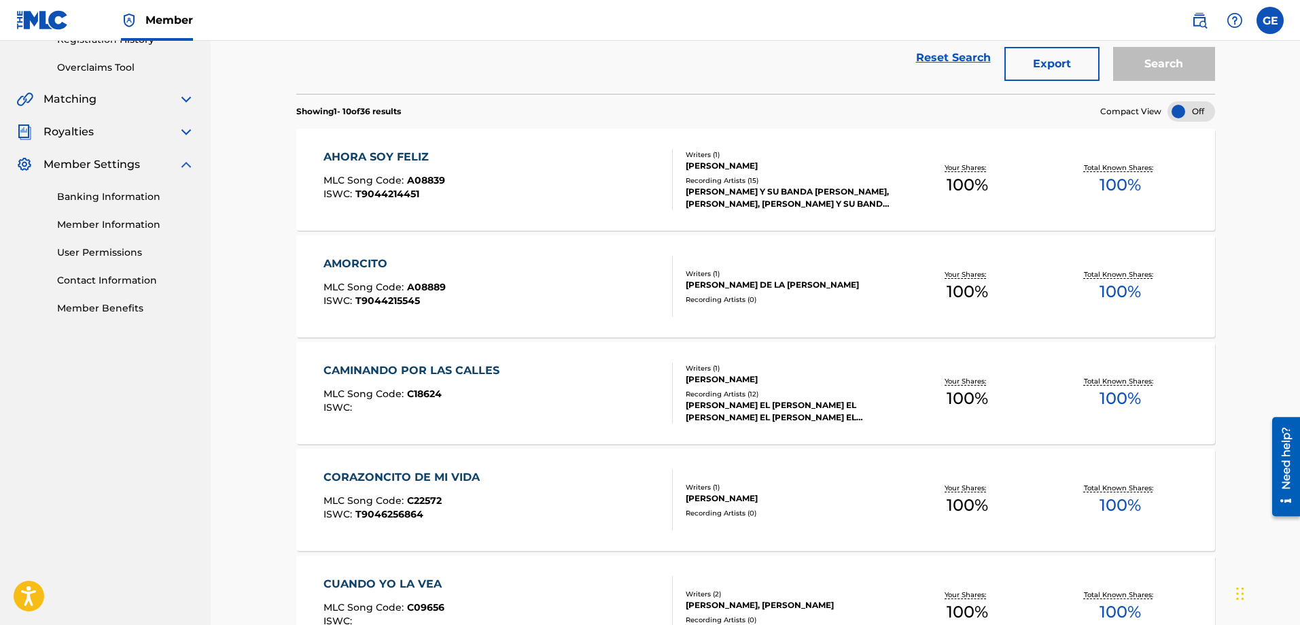
click at [716, 387] on div "Writers ( 1 ) [PERSON_NAME] Recording Artists ( 12 ) [PERSON_NAME] EL [PERSON_N…" at bounding box center [782, 393] width 218 height 60
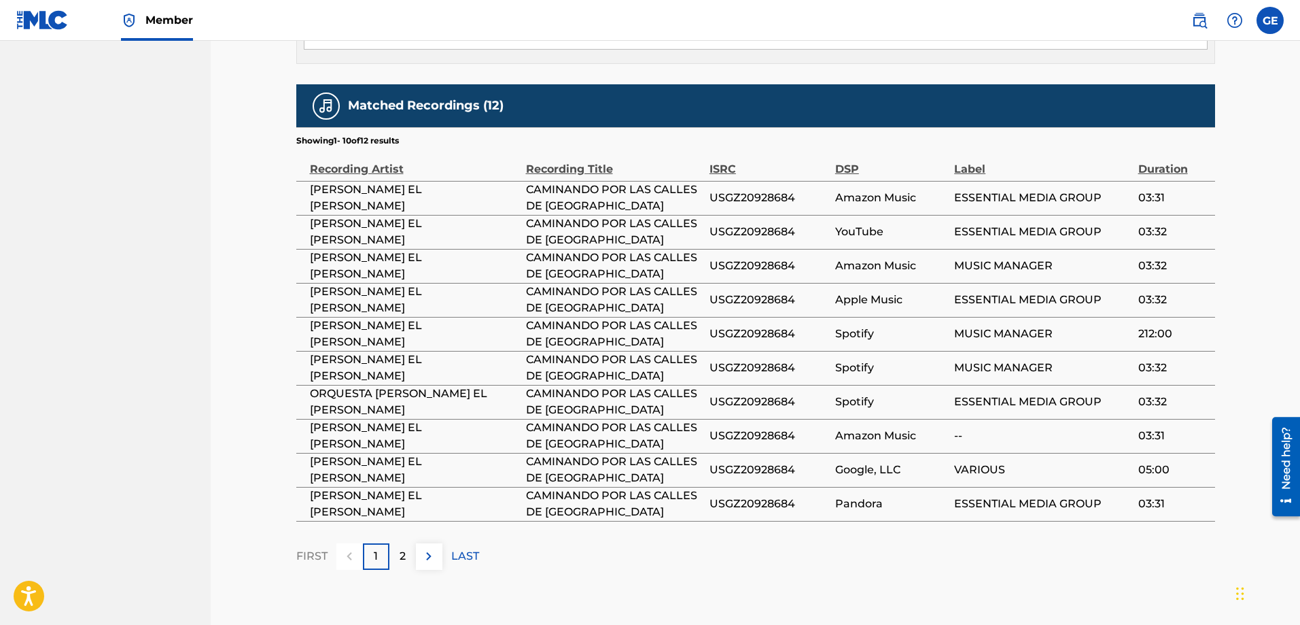
scroll to position [748, 0]
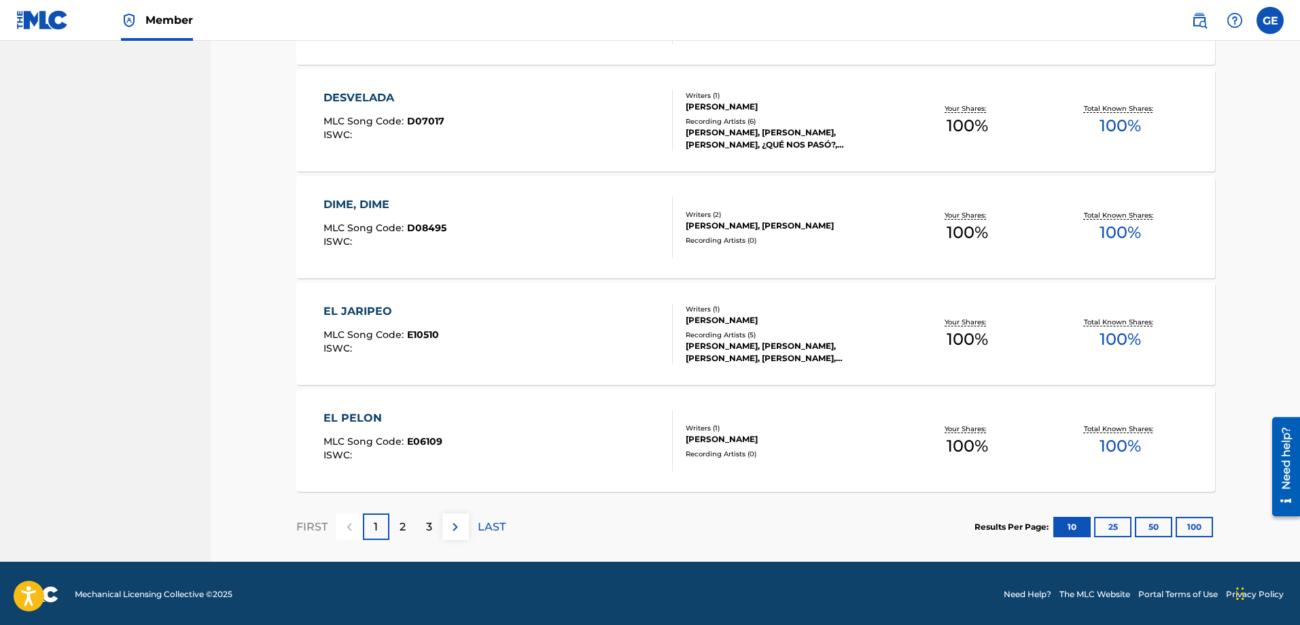
scroll to position [973, 0]
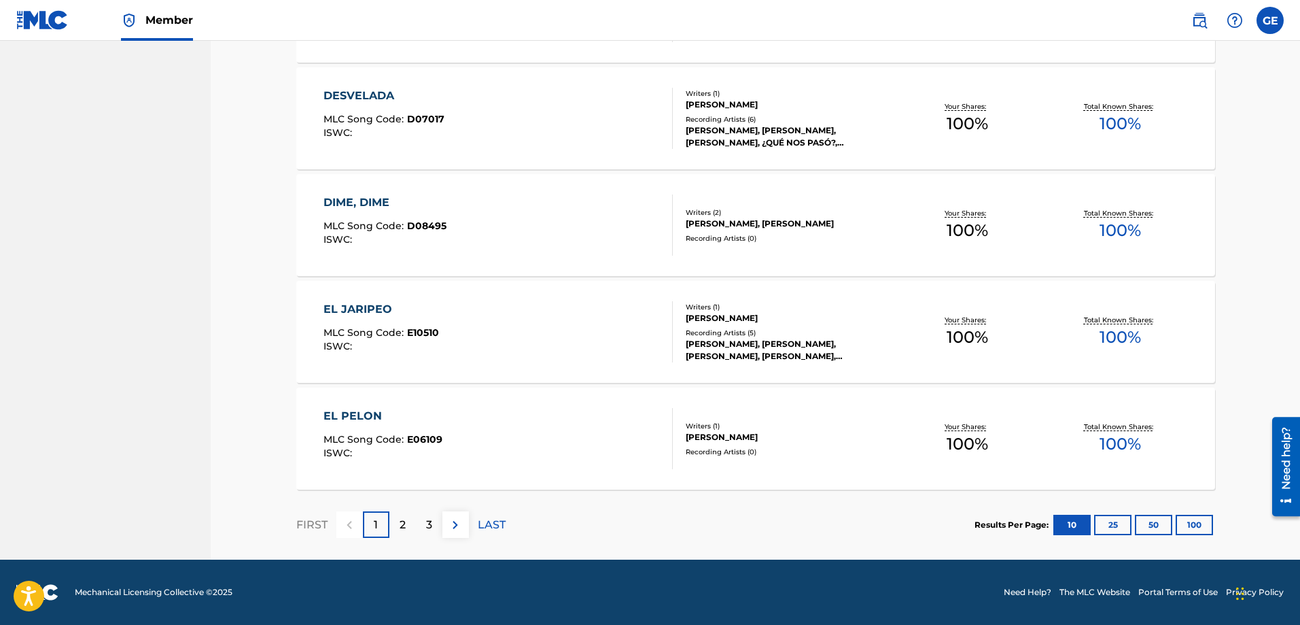
click at [400, 529] on p "2" at bounding box center [403, 525] width 6 height 16
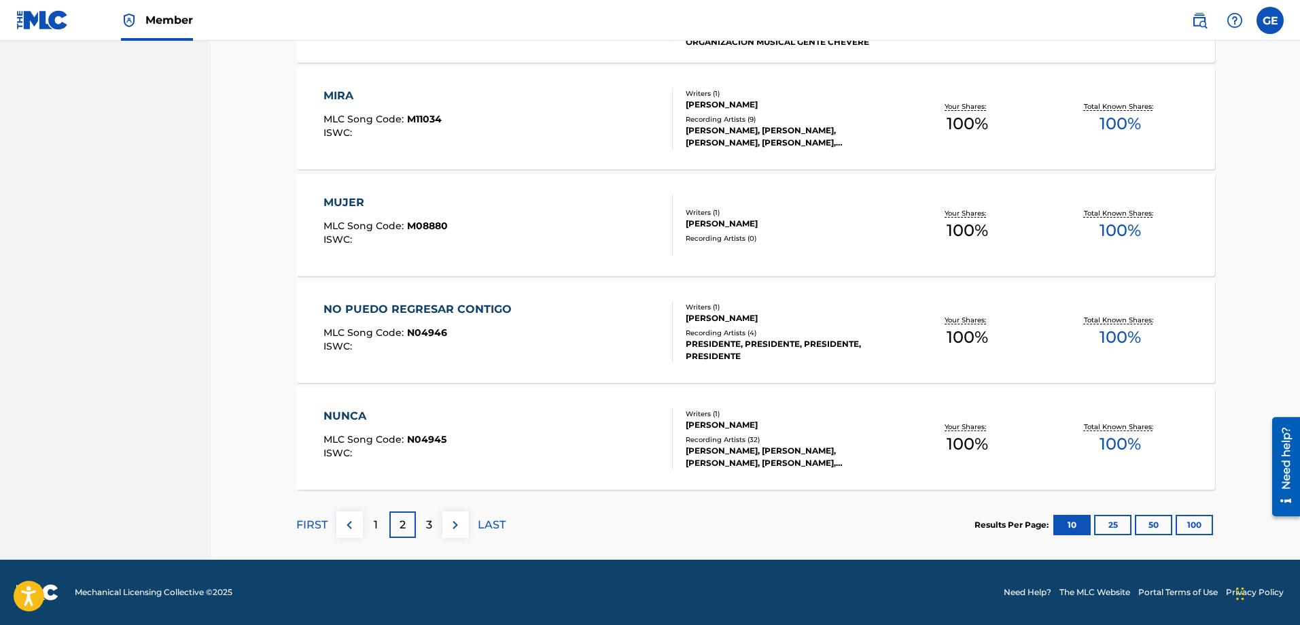
click at [454, 528] on img at bounding box center [455, 525] width 16 height 16
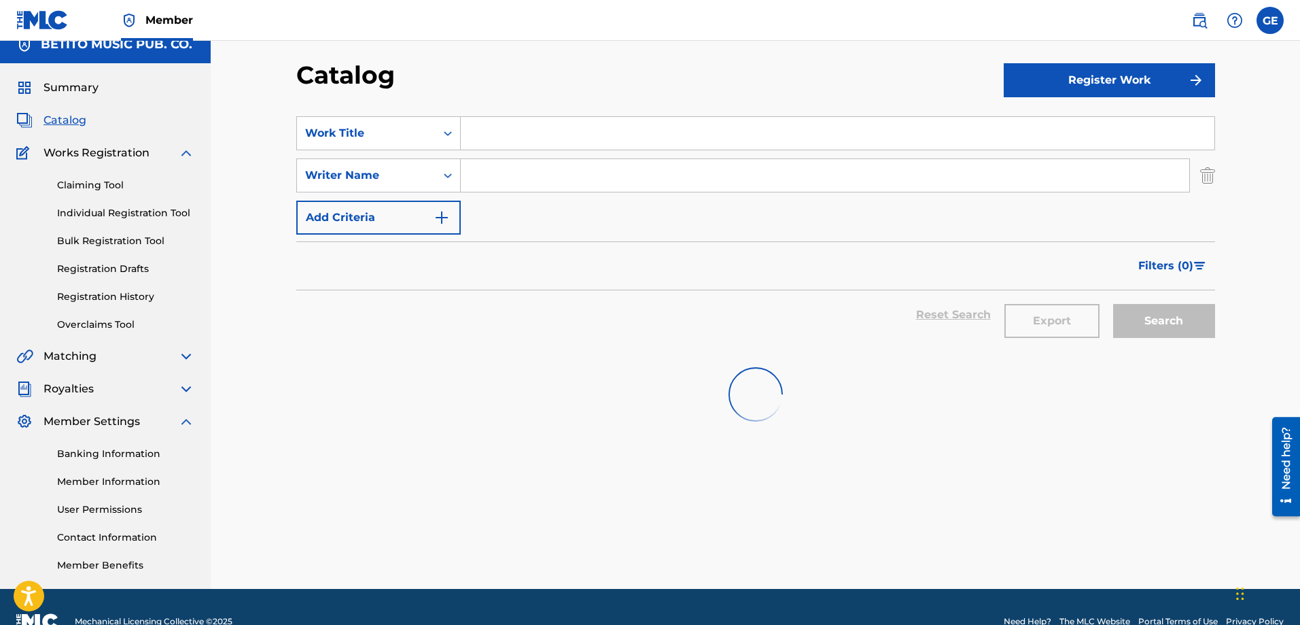
scroll to position [0, 0]
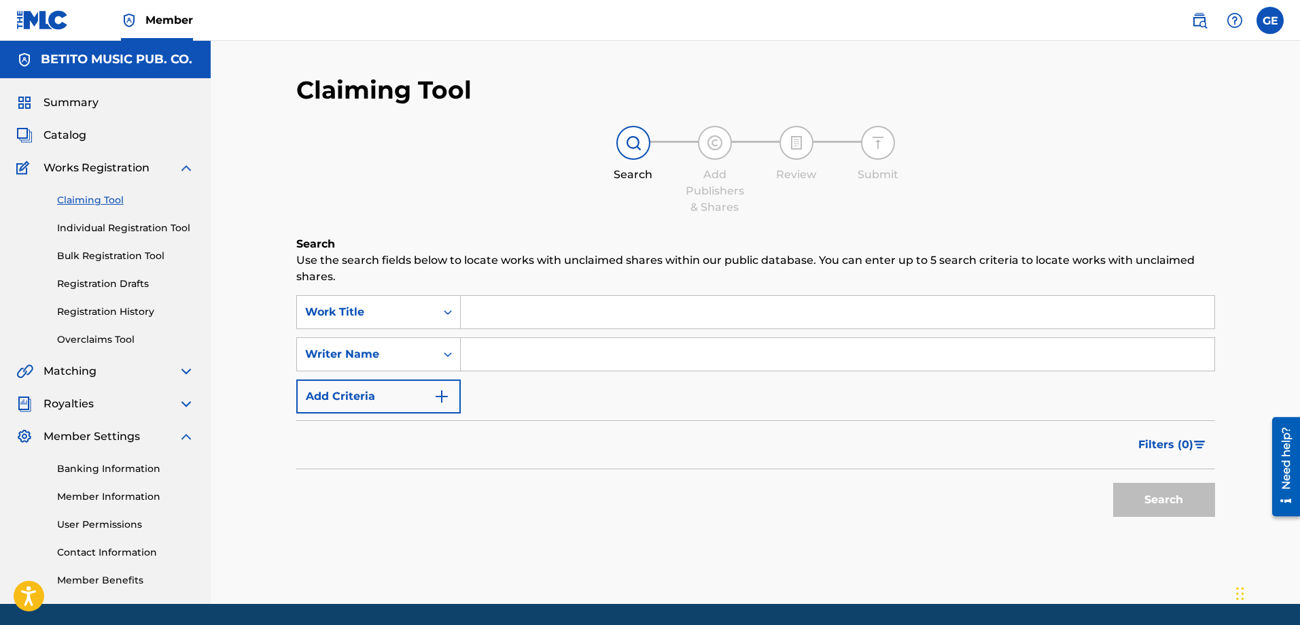
scroll to position [44, 0]
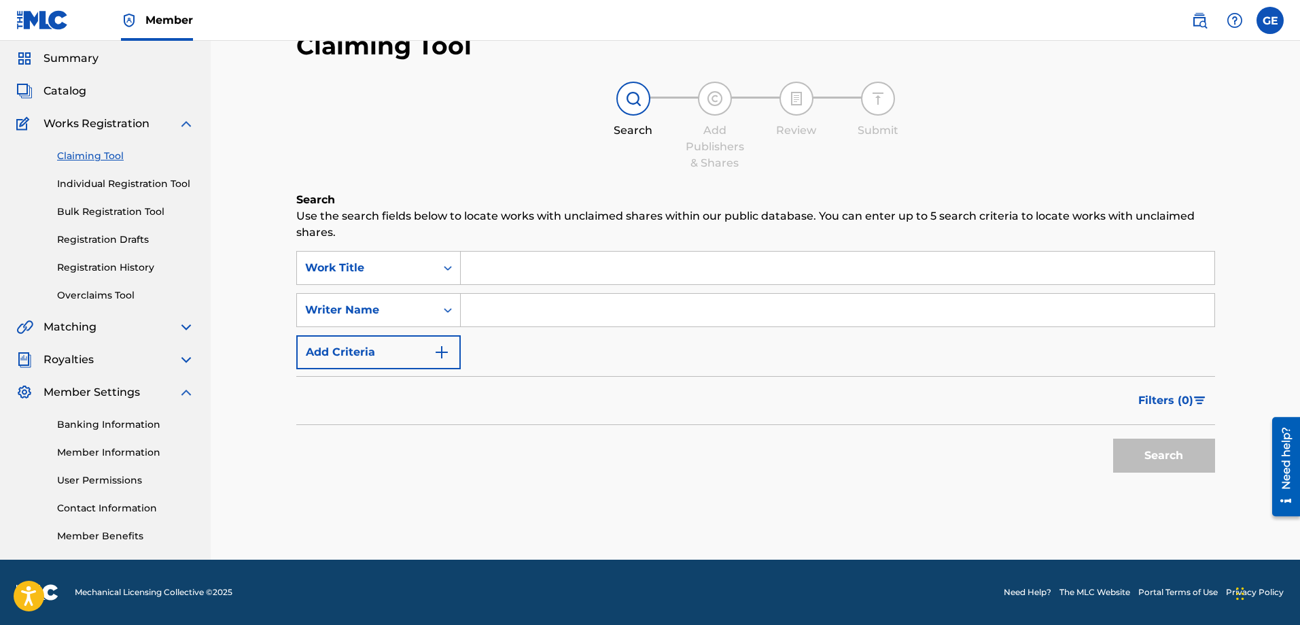
click at [68, 88] on span "Catalog" at bounding box center [65, 91] width 43 height 16
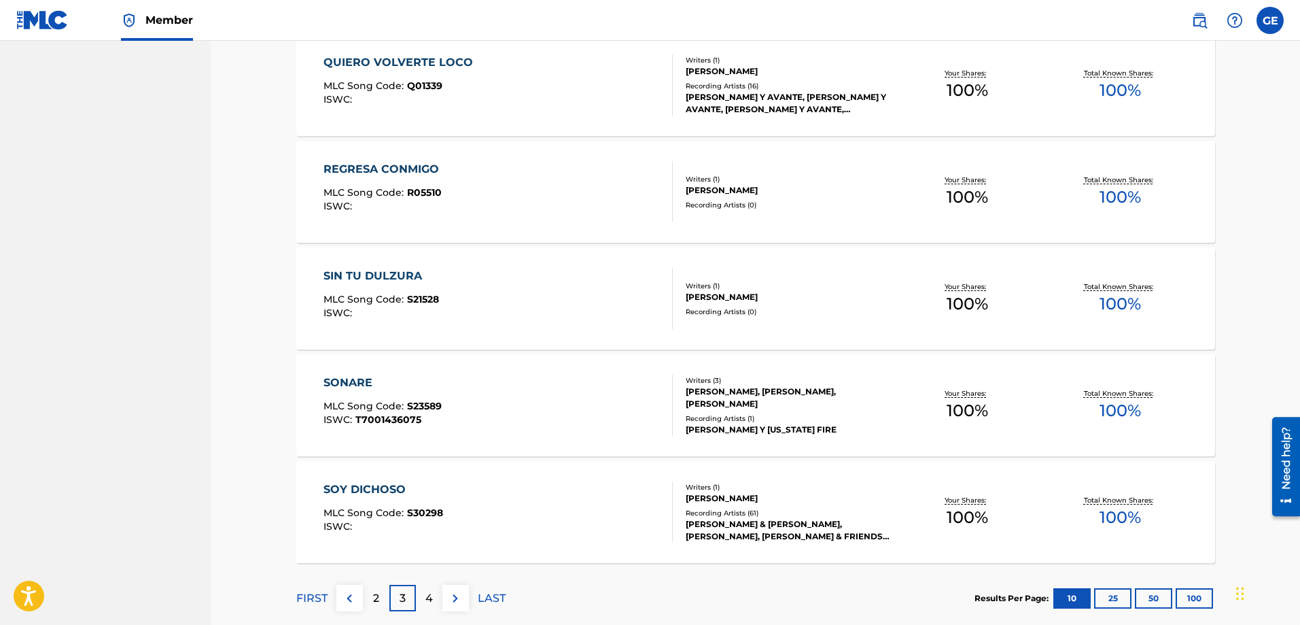
scroll to position [973, 0]
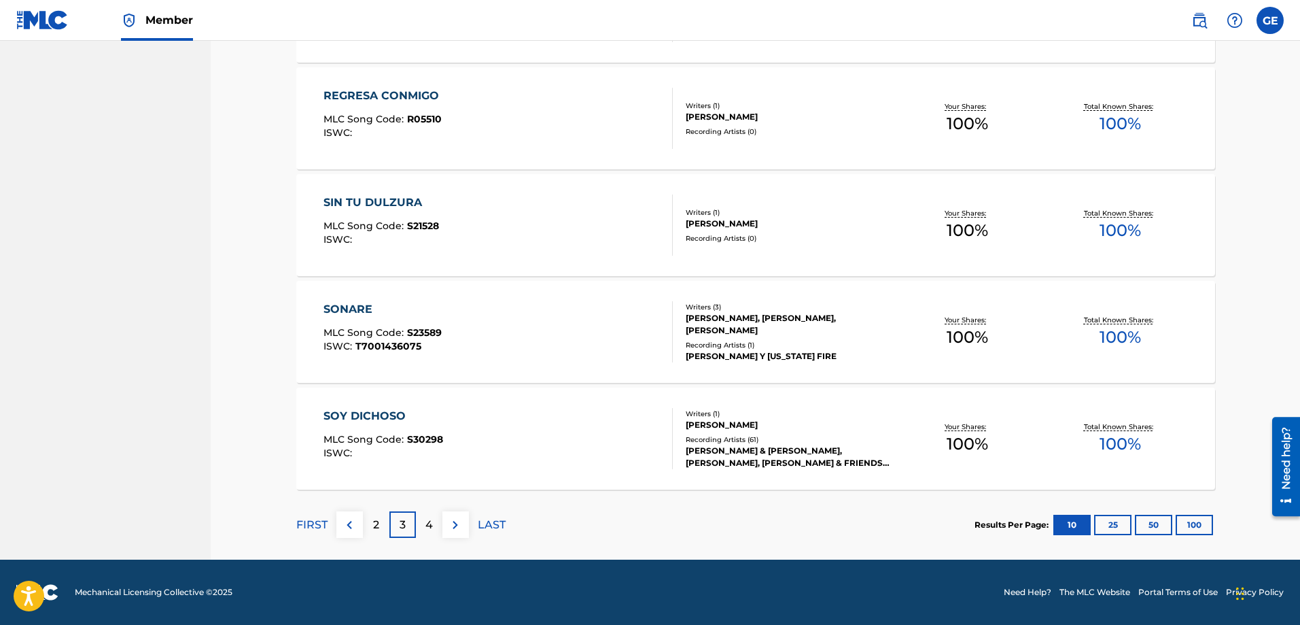
click at [453, 523] on img at bounding box center [455, 525] width 16 height 16
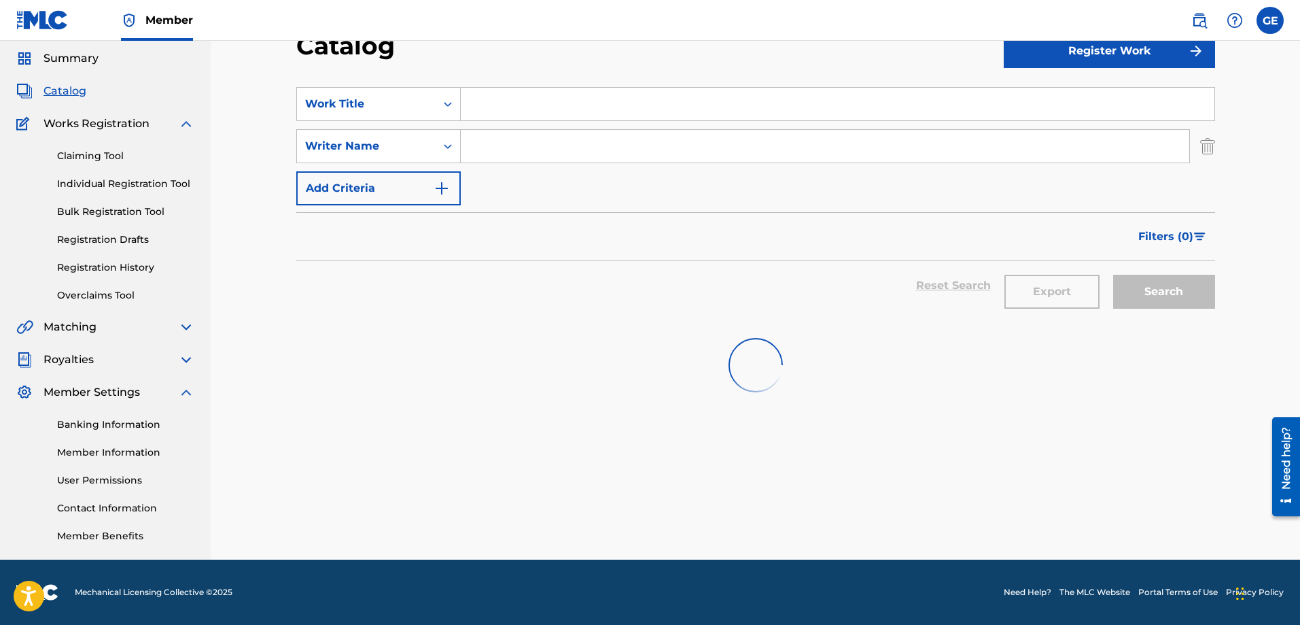
scroll to position [546, 0]
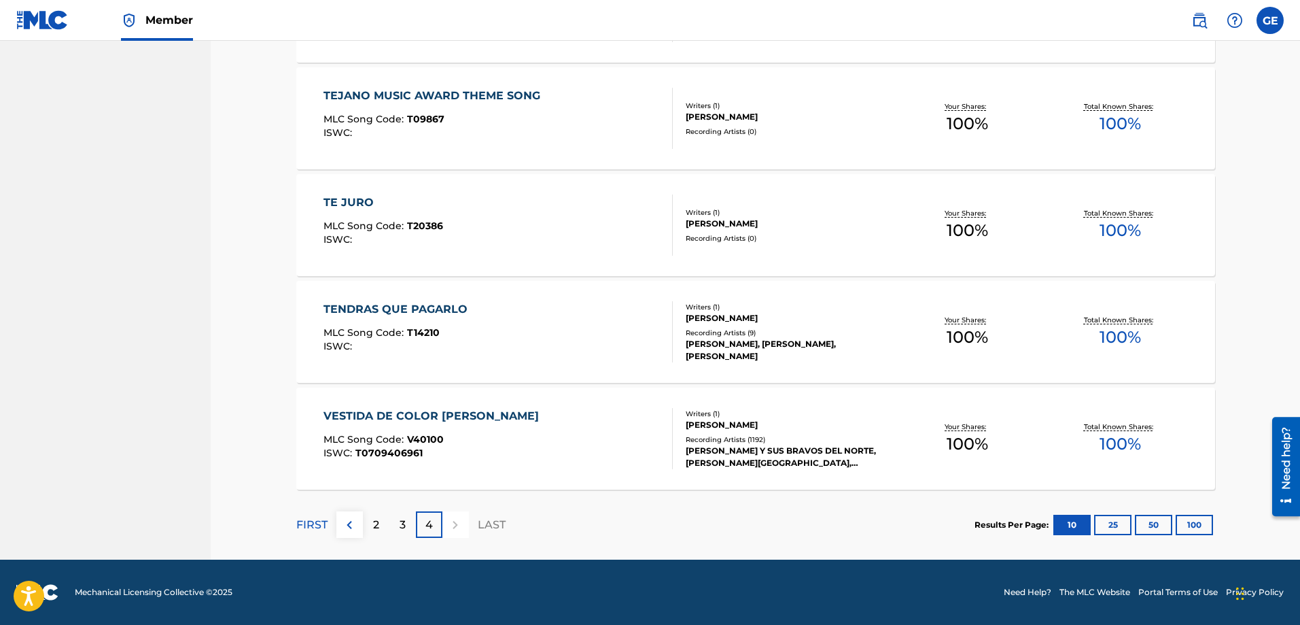
click at [708, 436] on div "Recording Artists ( 1192 )" at bounding box center [788, 439] width 205 height 10
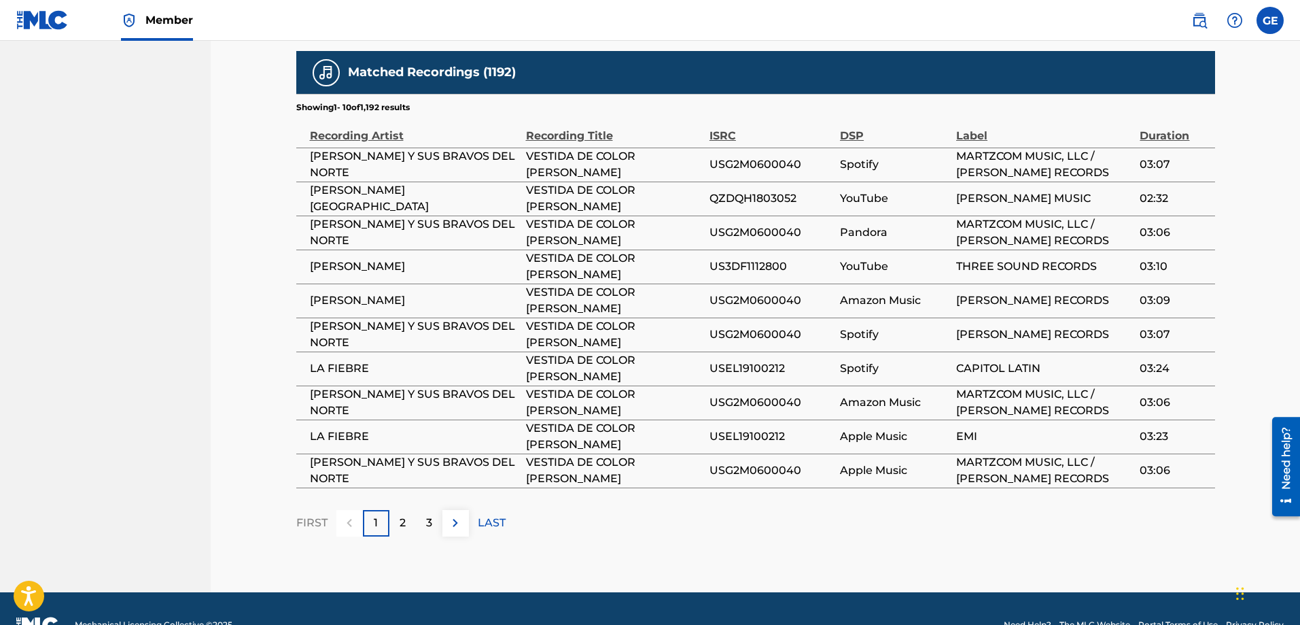
scroll to position [748, 0]
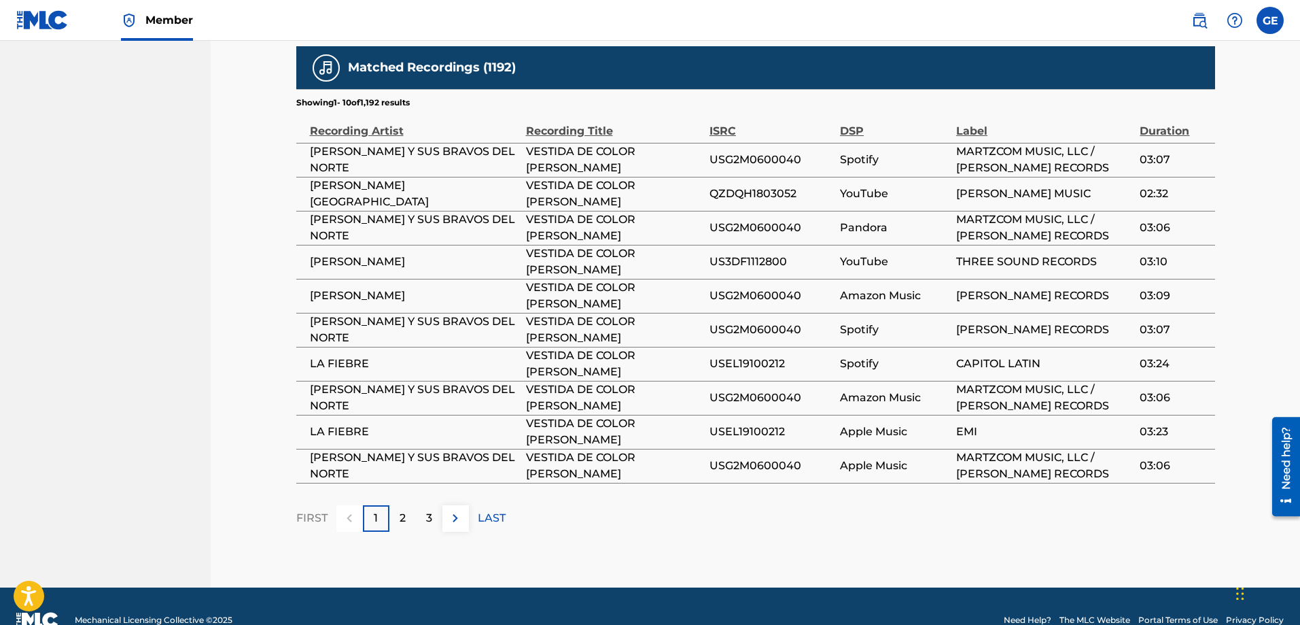
click at [452, 522] on img at bounding box center [455, 518] width 16 height 16
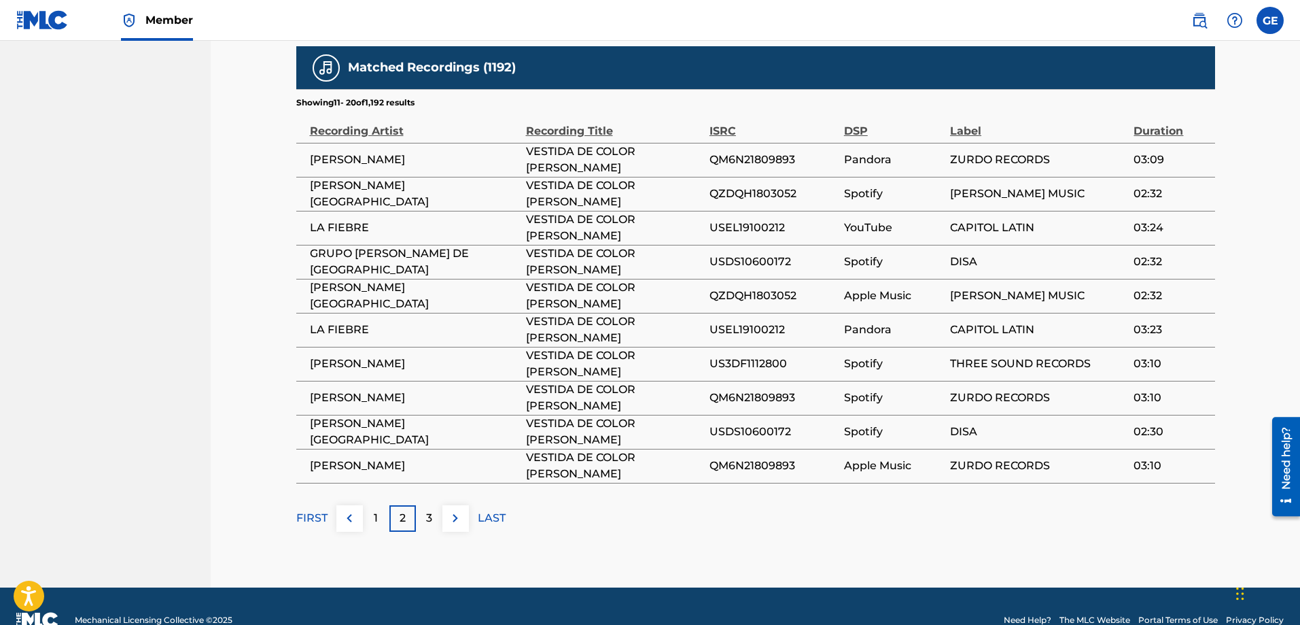
click at [453, 525] on img at bounding box center [455, 518] width 16 height 16
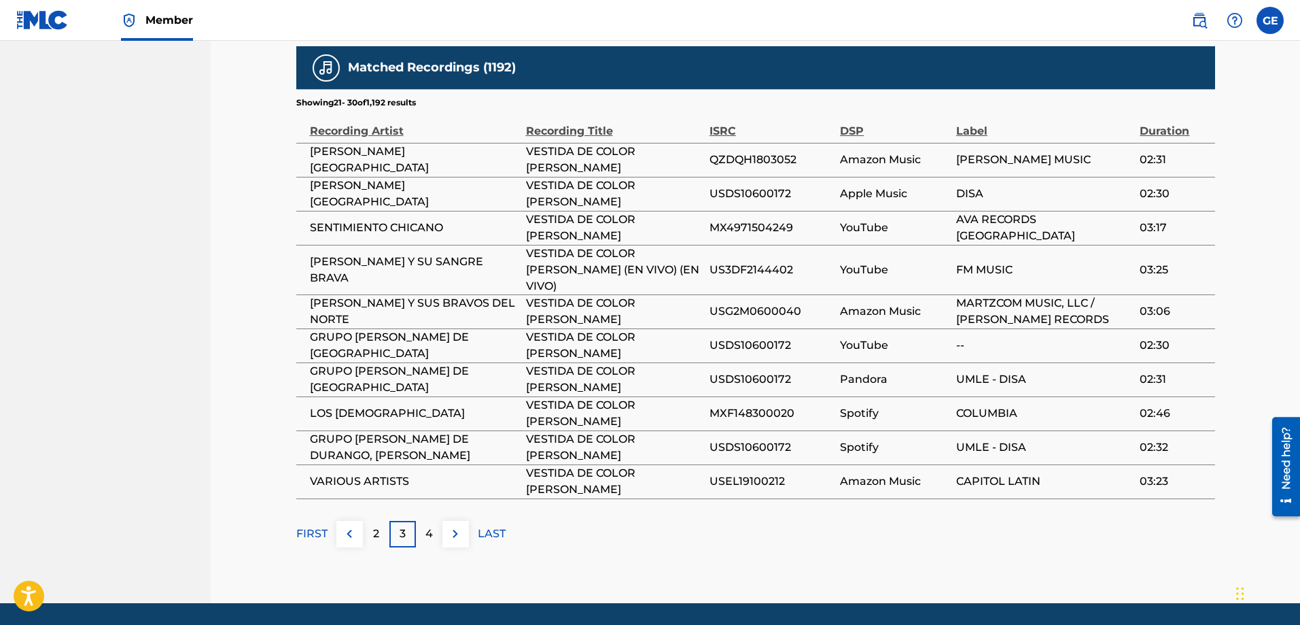
drag, startPoint x: 453, startPoint y: 523, endPoint x: 466, endPoint y: 522, distance: 12.9
click at [454, 525] on img at bounding box center [455, 533] width 16 height 16
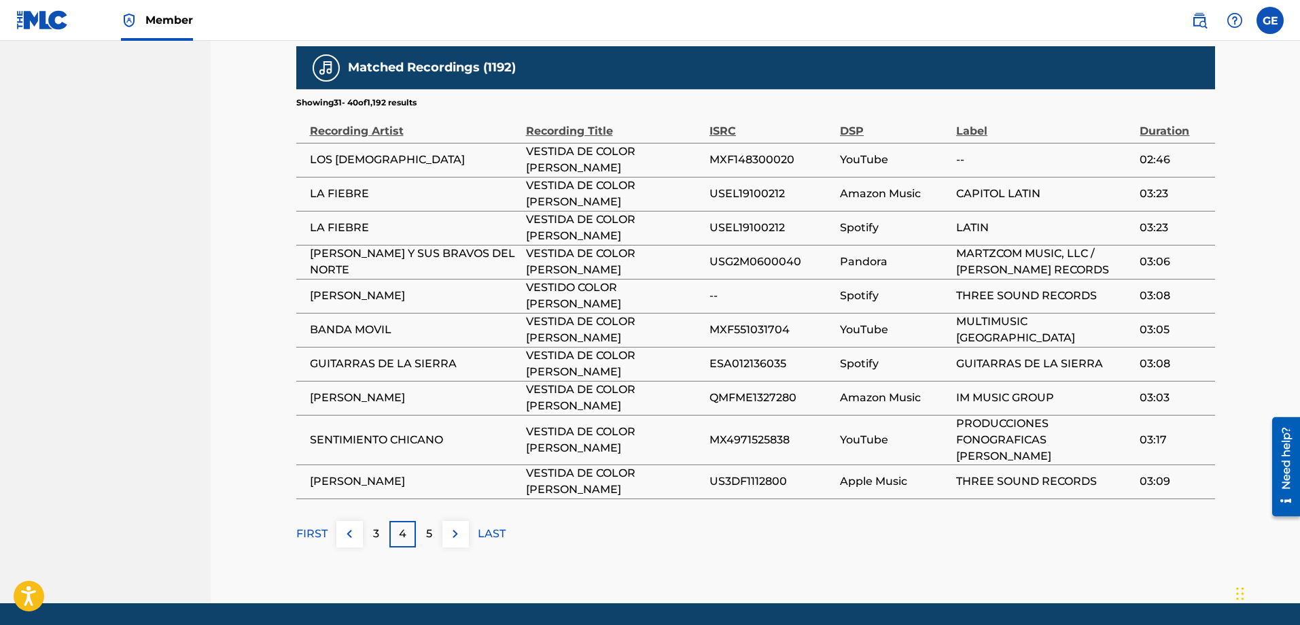
click at [453, 525] on img at bounding box center [455, 533] width 16 height 16
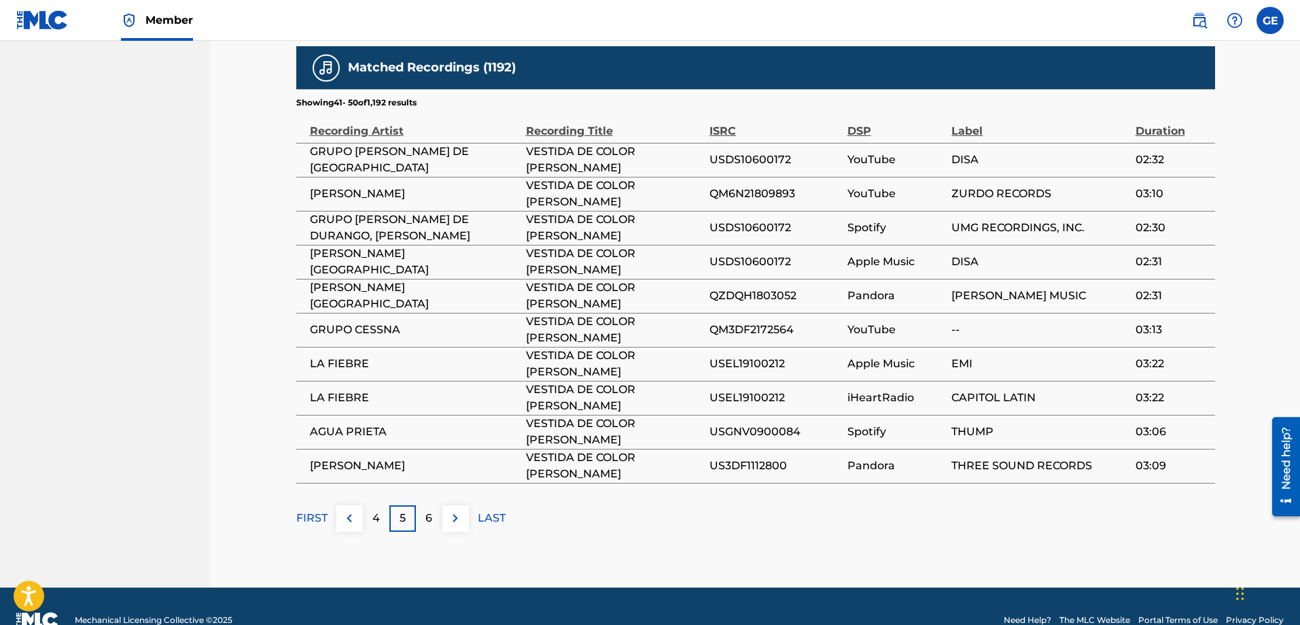
click at [457, 521] on img at bounding box center [455, 518] width 16 height 16
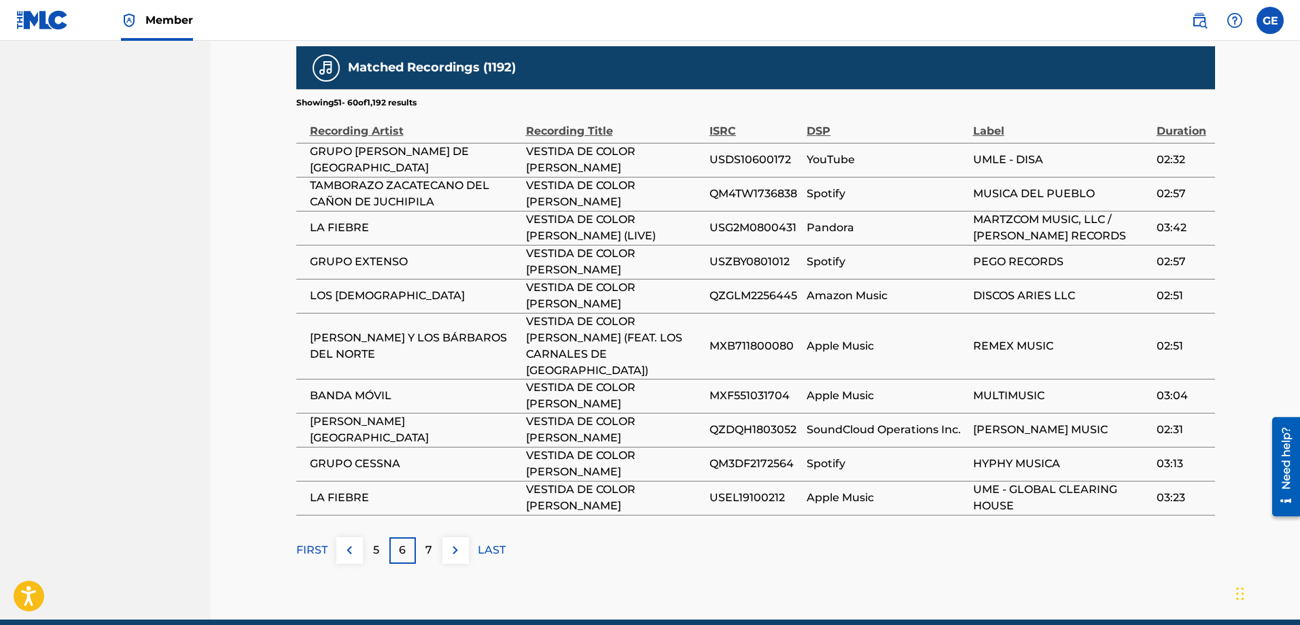
click at [455, 542] on img at bounding box center [455, 550] width 16 height 16
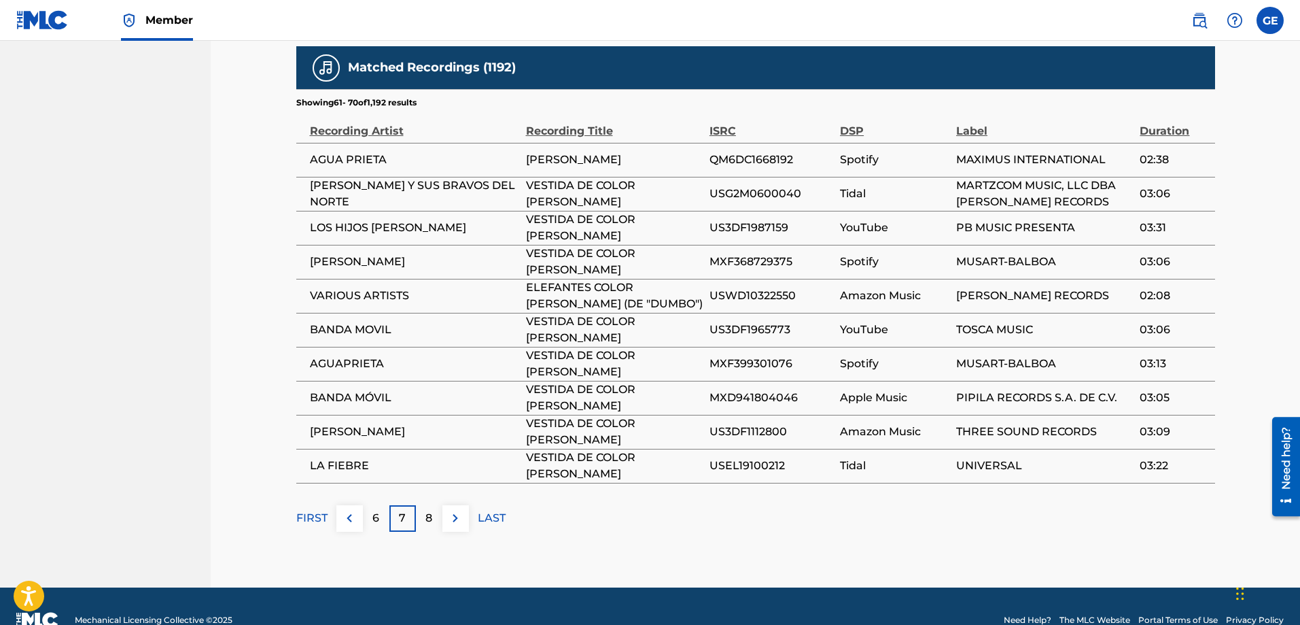
click at [457, 523] on img at bounding box center [455, 518] width 16 height 16
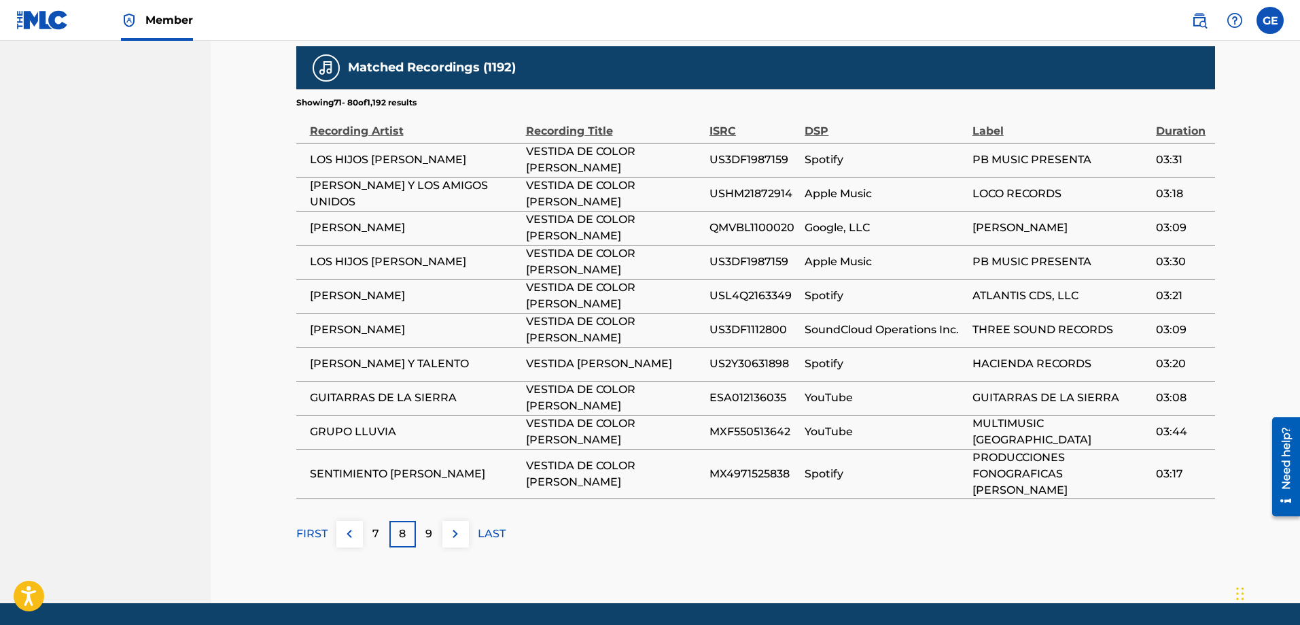
click at [459, 525] on img at bounding box center [455, 533] width 16 height 16
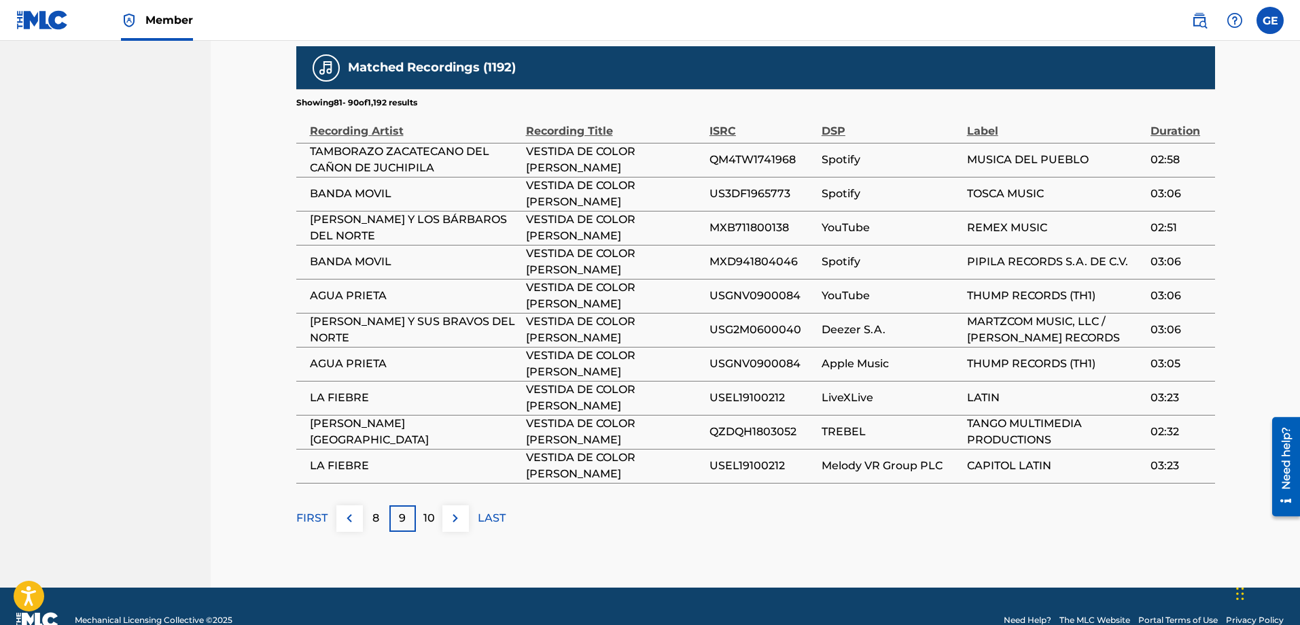
click at [459, 520] on img at bounding box center [455, 518] width 16 height 16
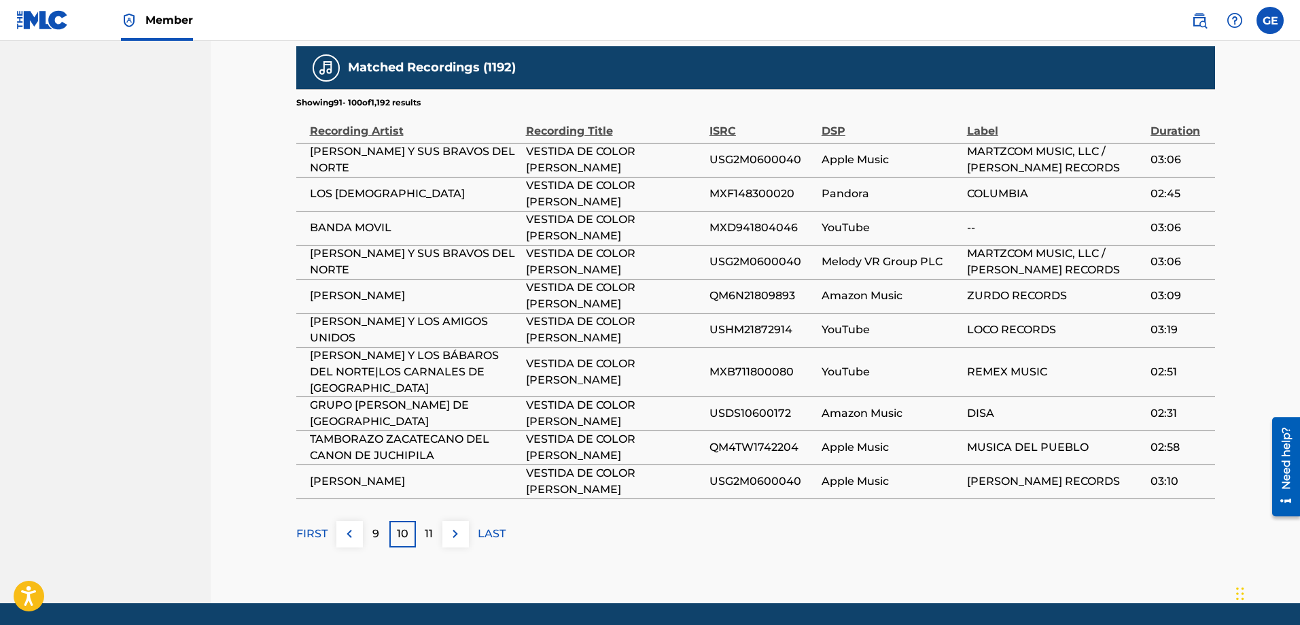
click at [459, 521] on button at bounding box center [455, 534] width 27 height 27
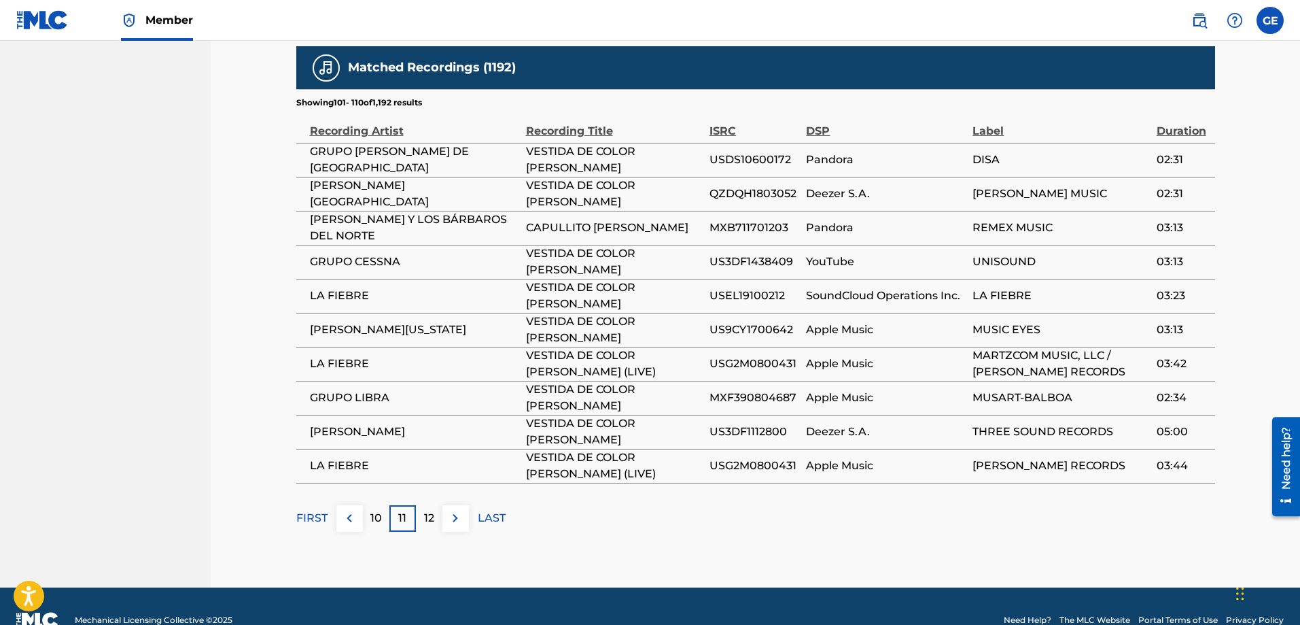
click at [459, 520] on img at bounding box center [455, 518] width 16 height 16
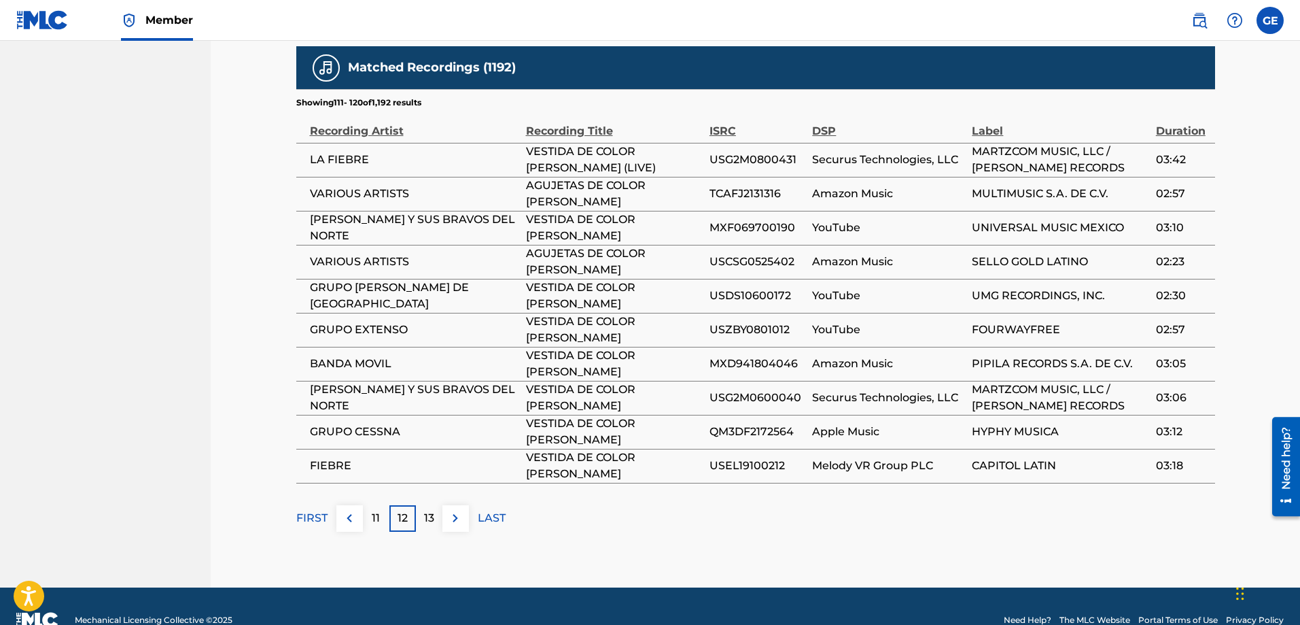
click at [459, 520] on img at bounding box center [455, 518] width 16 height 16
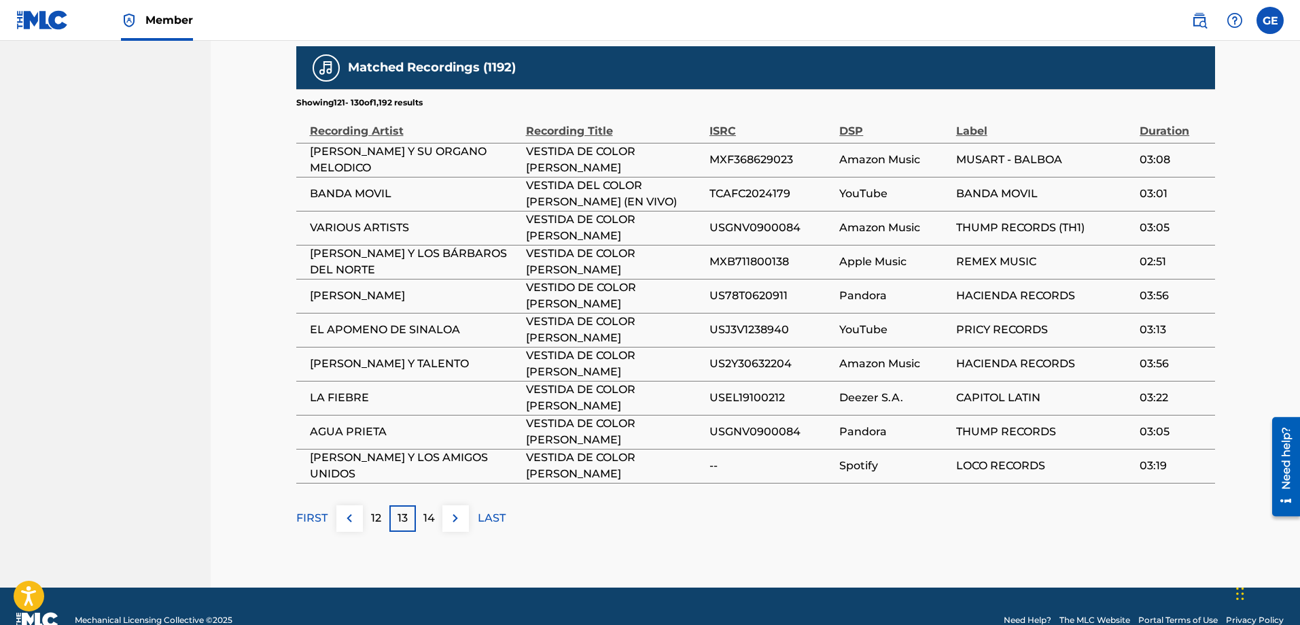
click at [459, 520] on img at bounding box center [455, 518] width 16 height 16
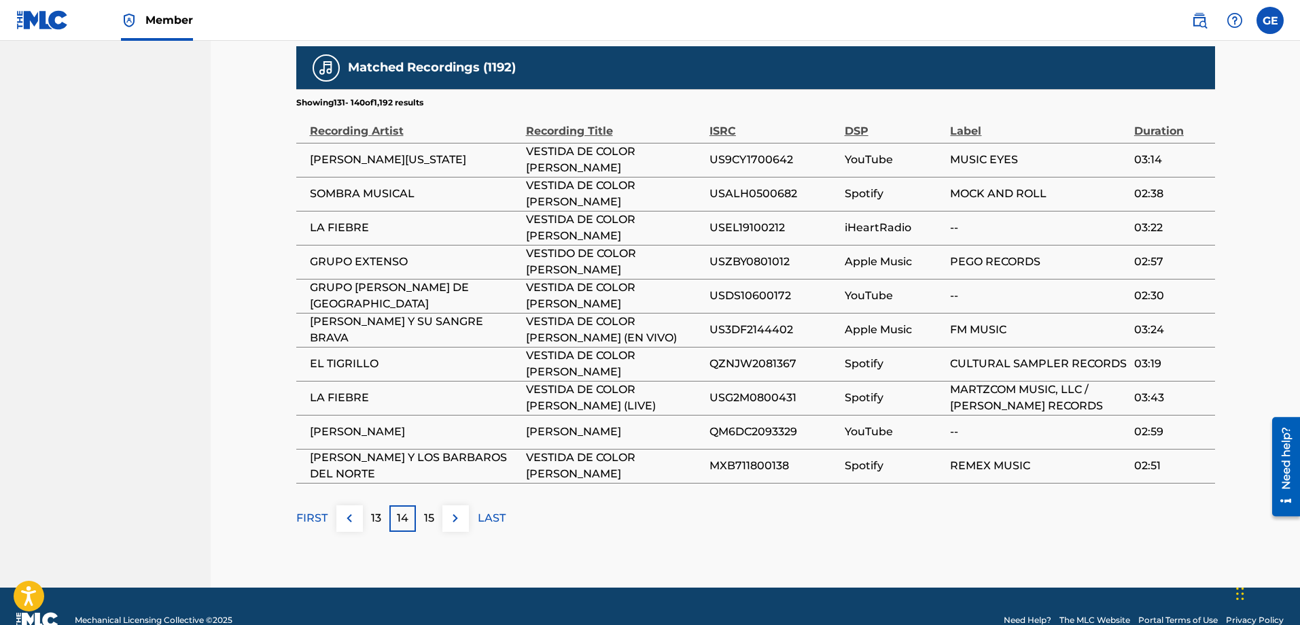
click at [459, 520] on img at bounding box center [455, 518] width 16 height 16
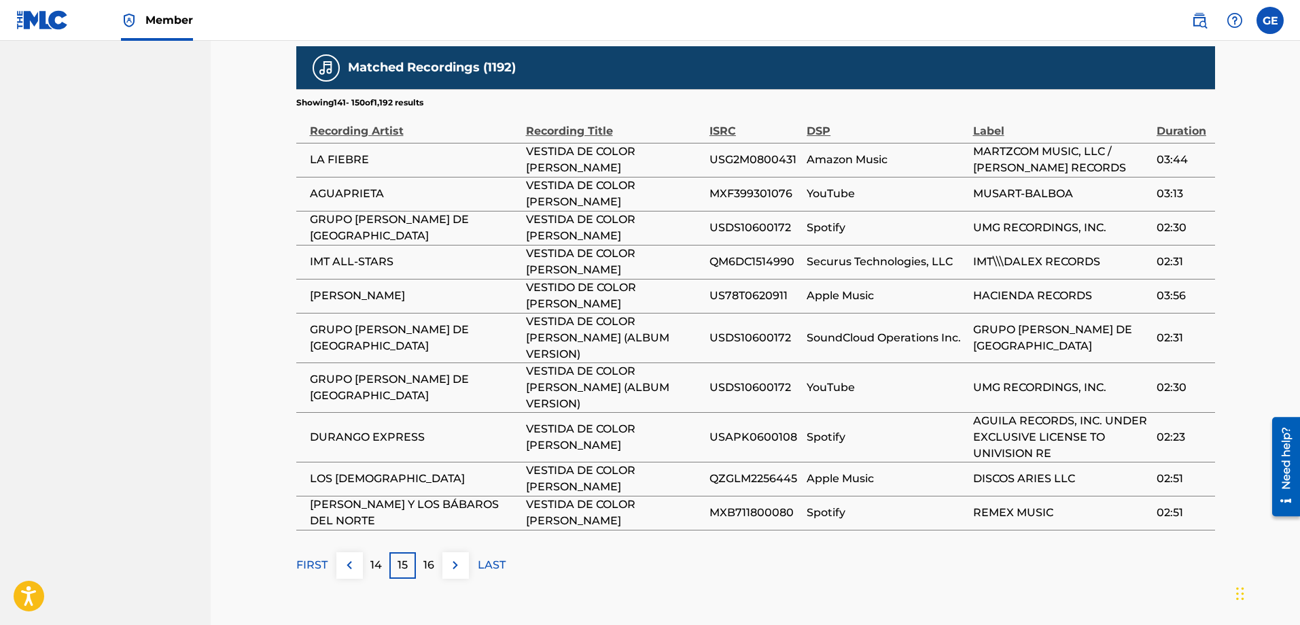
click at [459, 552] on button at bounding box center [455, 565] width 27 height 27
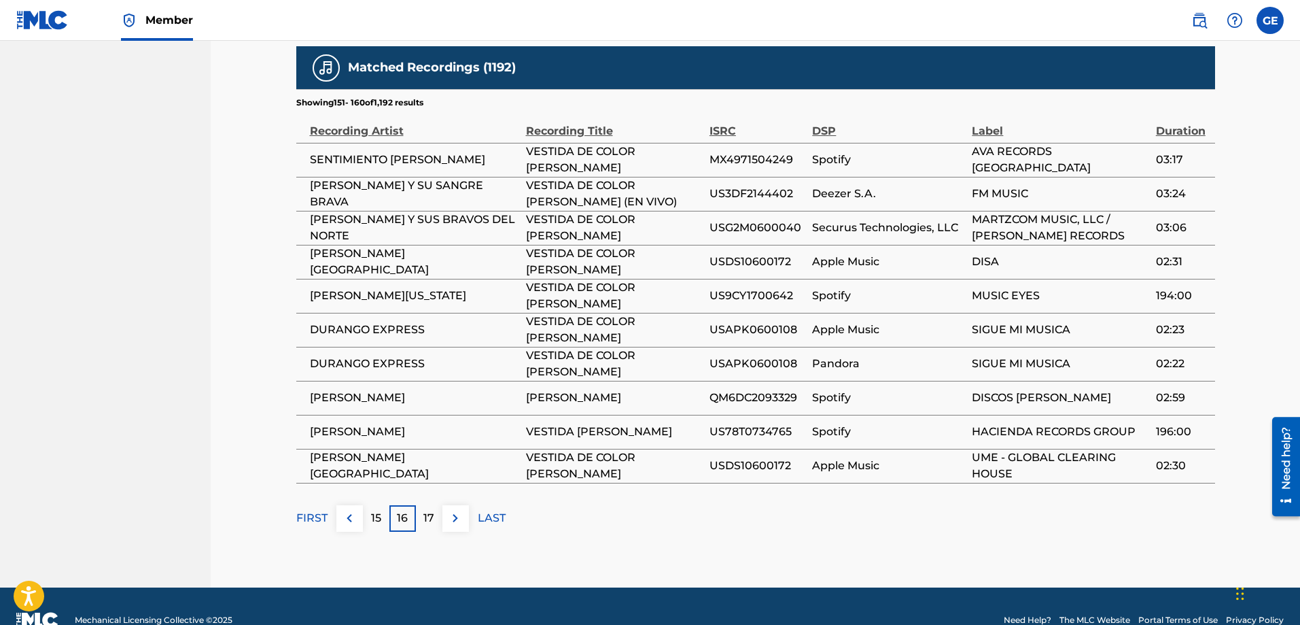
click at [456, 520] on img at bounding box center [455, 518] width 16 height 16
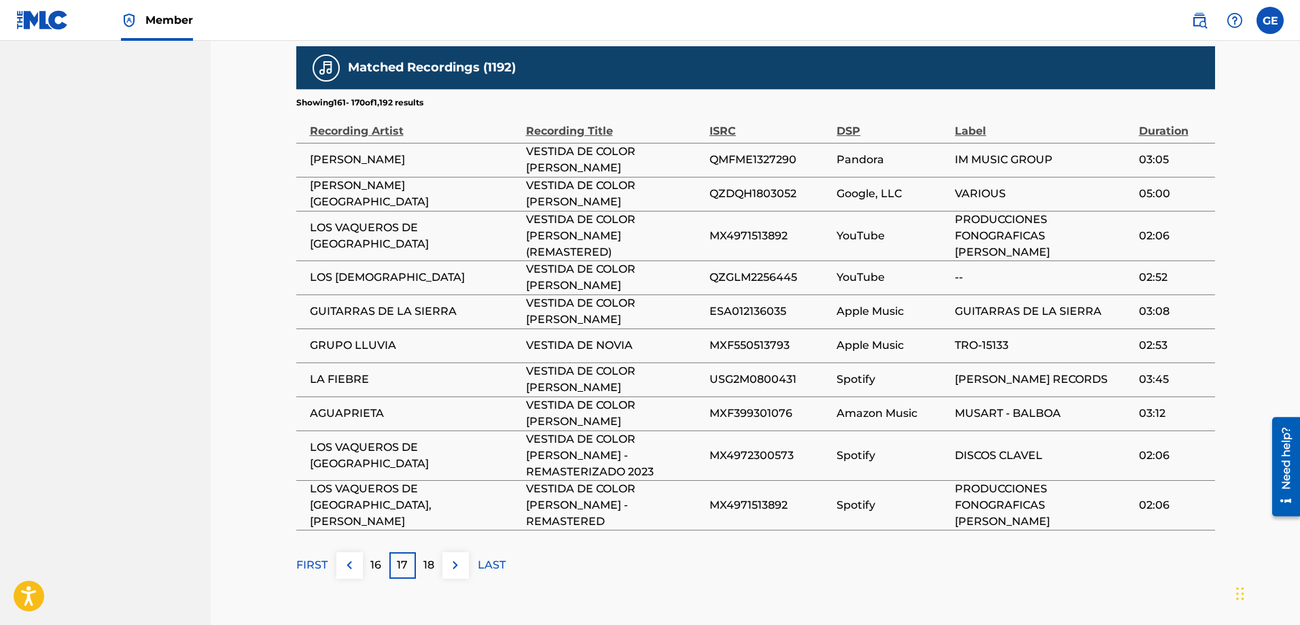
click at [456, 557] on img at bounding box center [455, 565] width 16 height 16
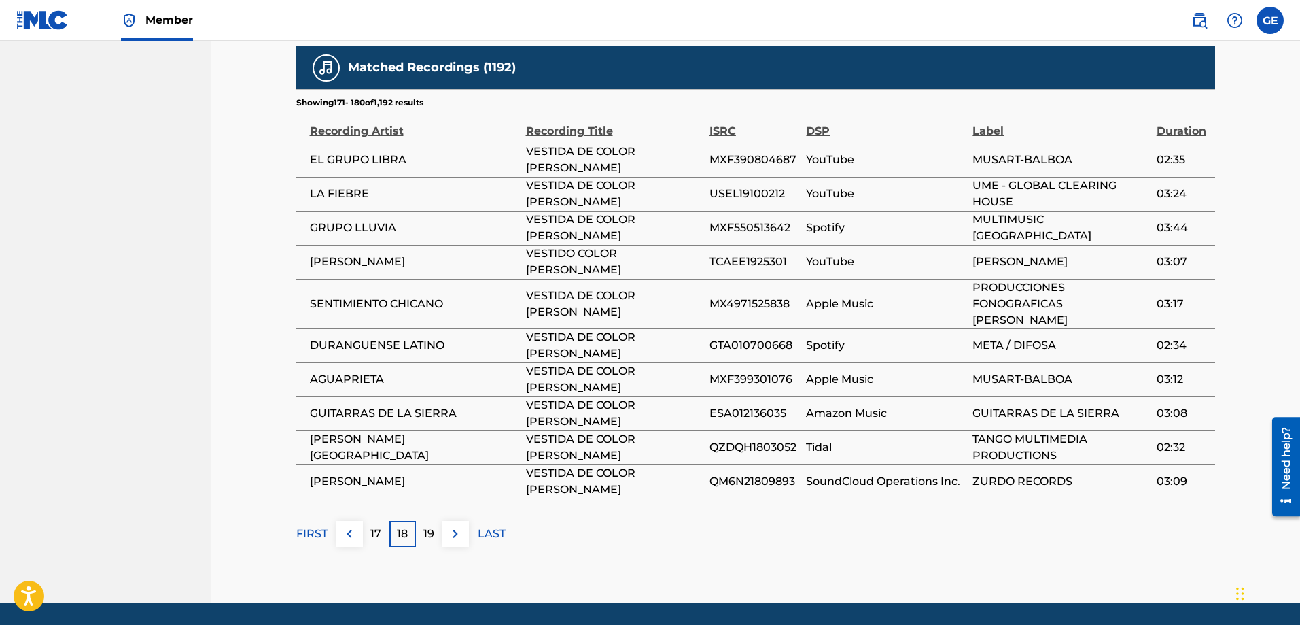
click at [456, 525] on img at bounding box center [455, 533] width 16 height 16
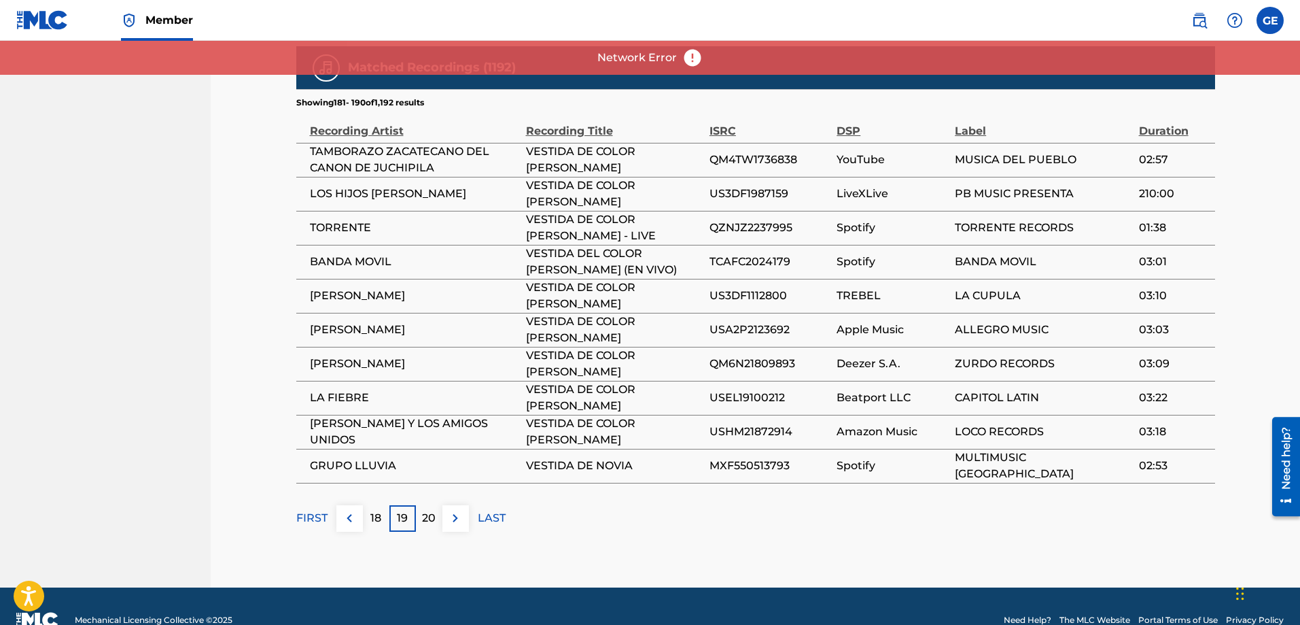
click at [456, 520] on img at bounding box center [455, 518] width 16 height 16
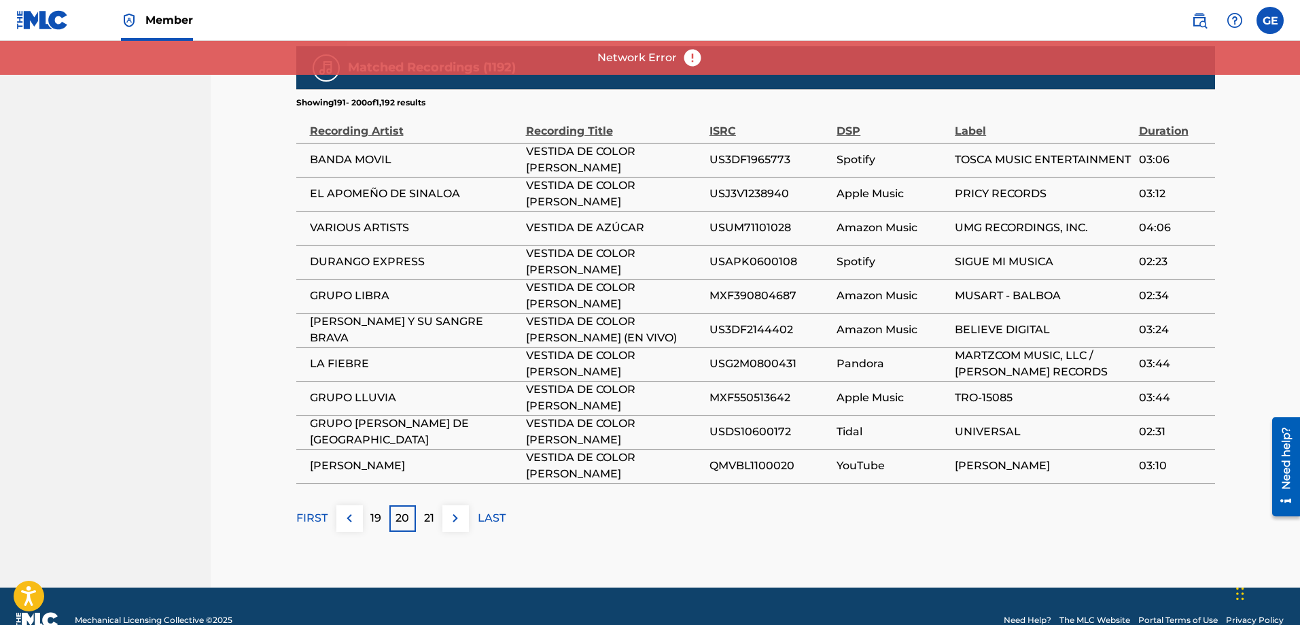
click at [456, 520] on img at bounding box center [455, 518] width 16 height 16
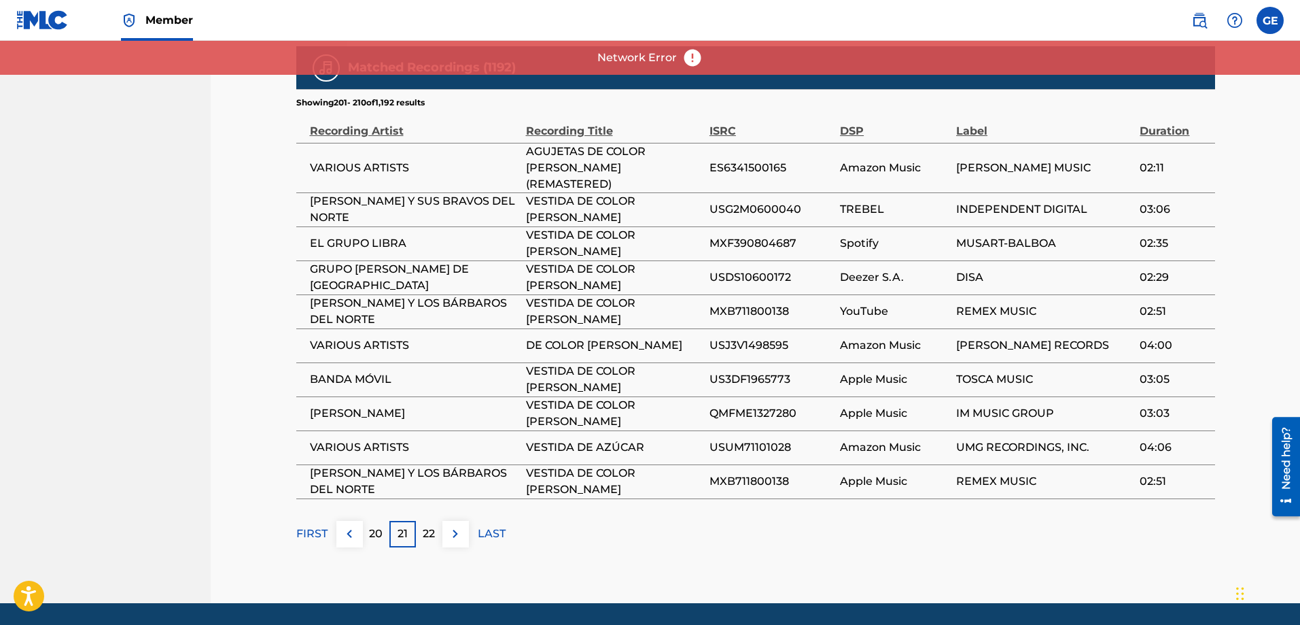
click at [456, 525] on img at bounding box center [455, 533] width 16 height 16
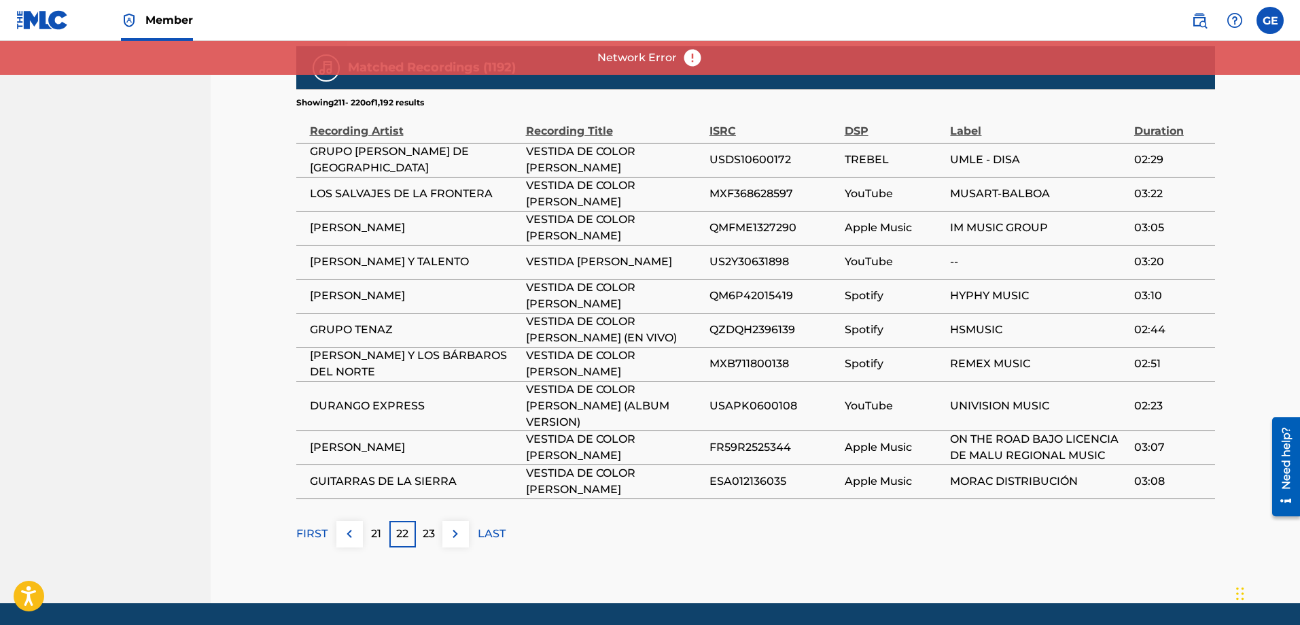
click at [456, 525] on img at bounding box center [455, 533] width 16 height 16
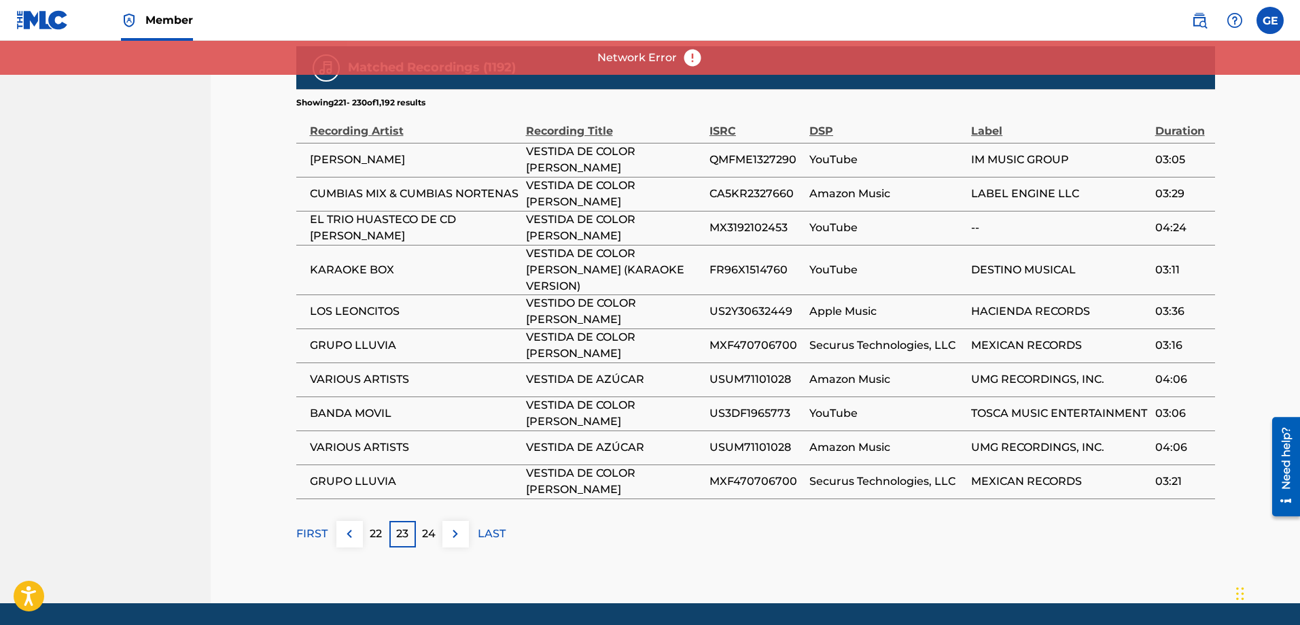
click at [456, 525] on img at bounding box center [455, 533] width 16 height 16
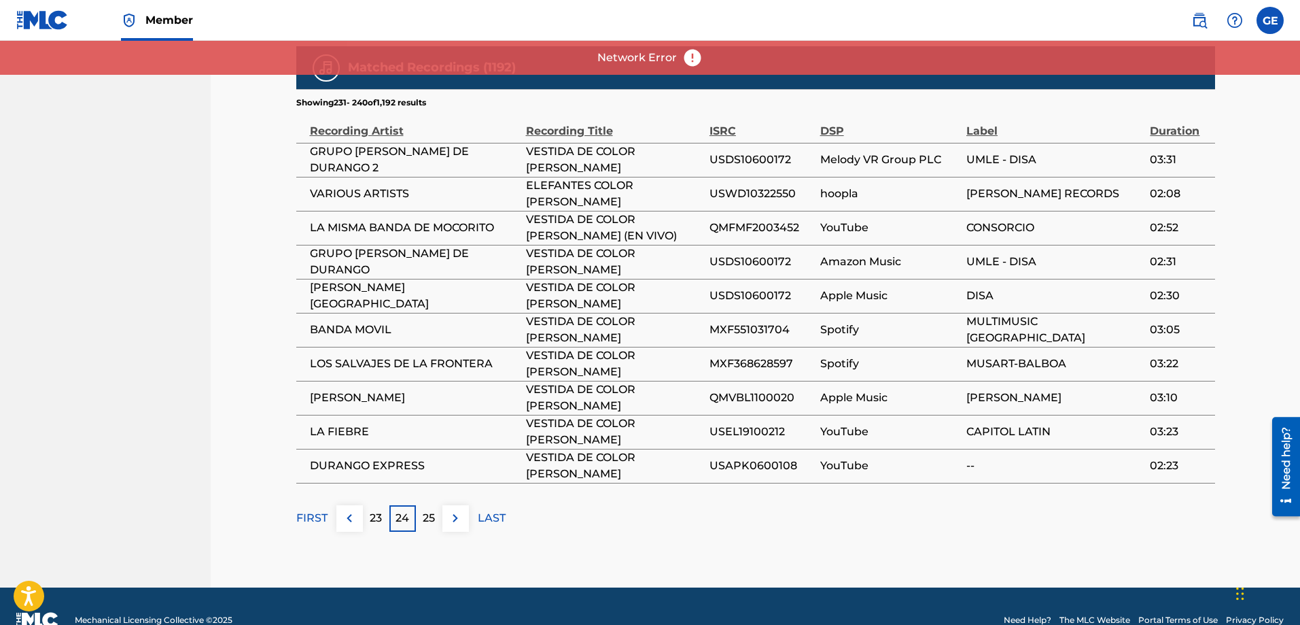
click at [456, 520] on img at bounding box center [455, 518] width 16 height 16
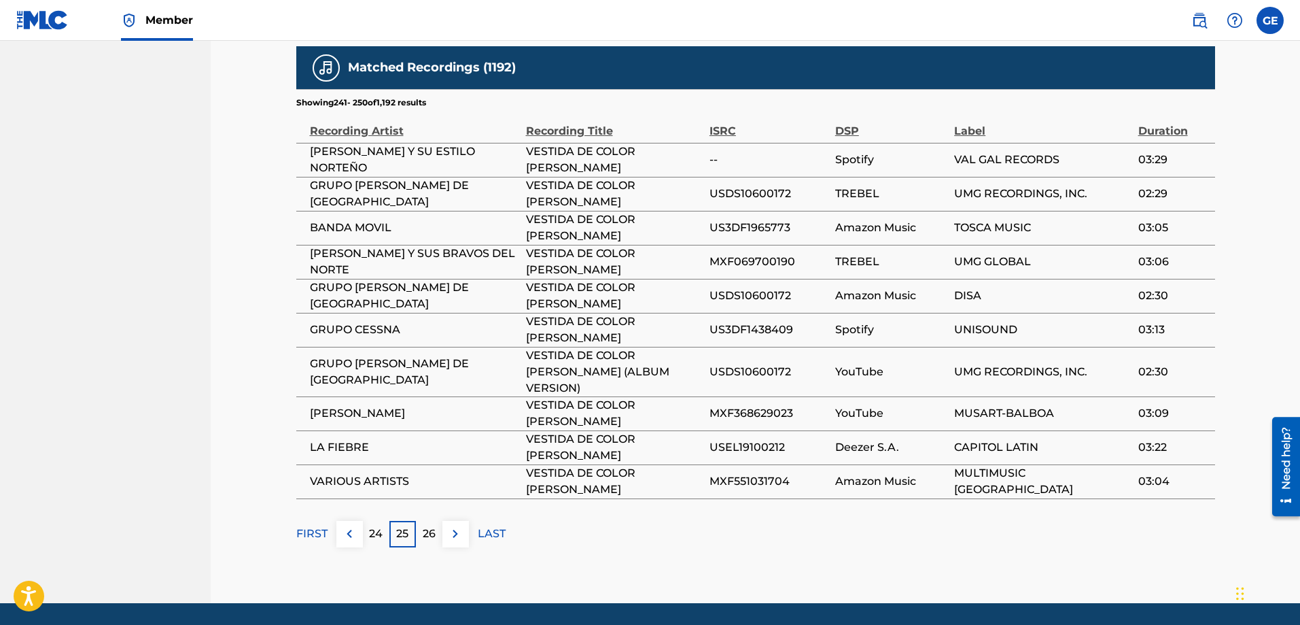
click at [456, 525] on img at bounding box center [455, 533] width 16 height 16
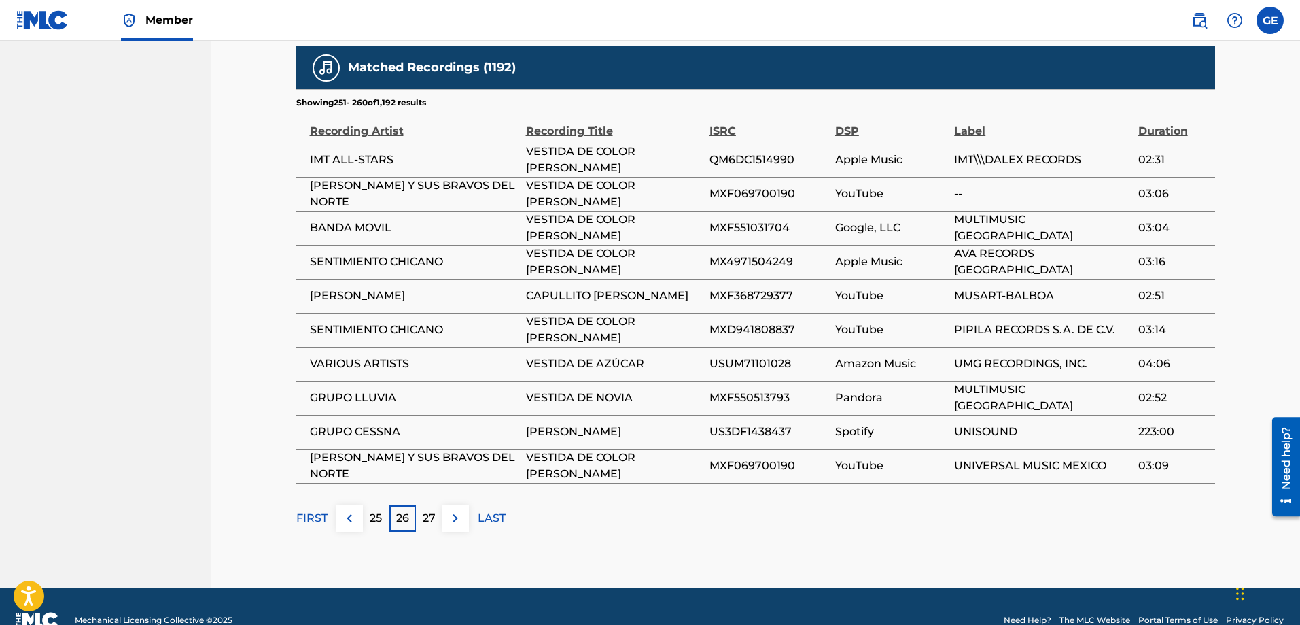
click at [456, 520] on img at bounding box center [455, 518] width 16 height 16
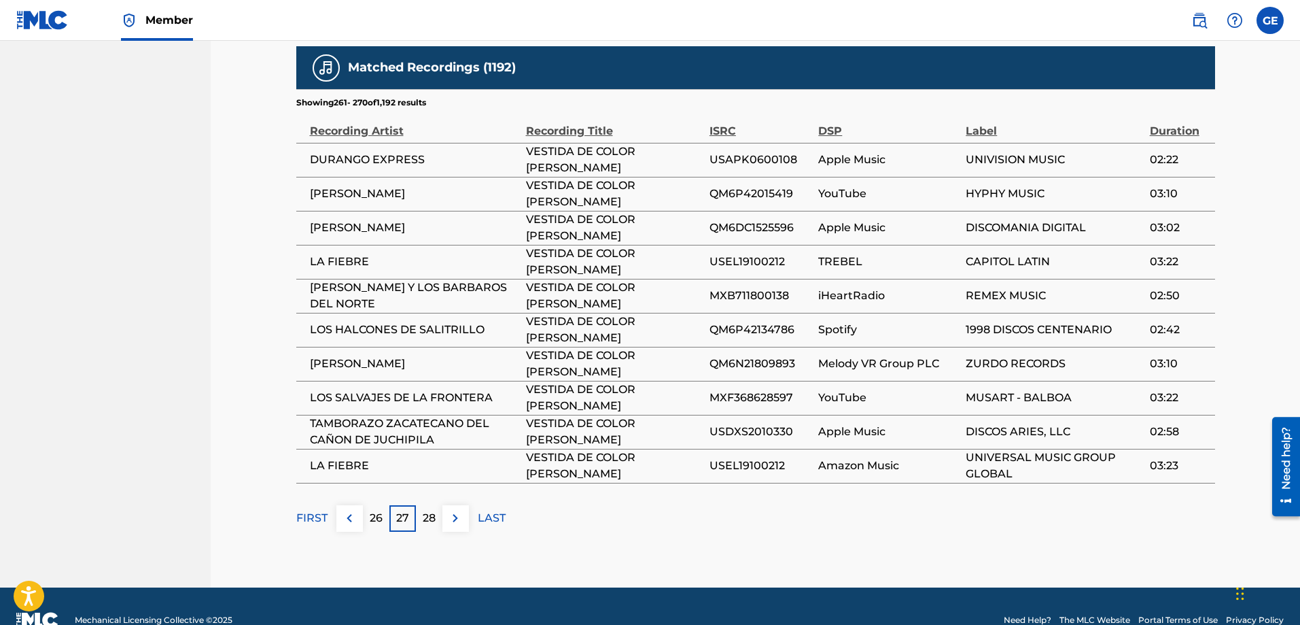
click at [456, 520] on img at bounding box center [455, 518] width 16 height 16
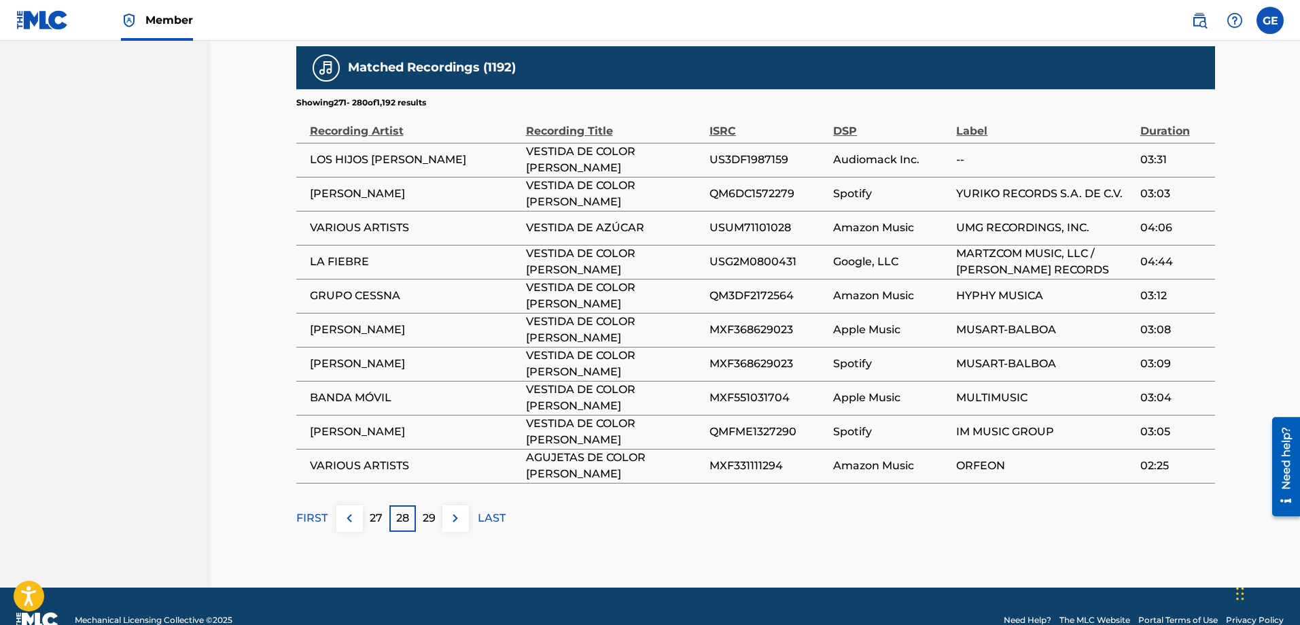
click at [456, 520] on img at bounding box center [455, 518] width 16 height 16
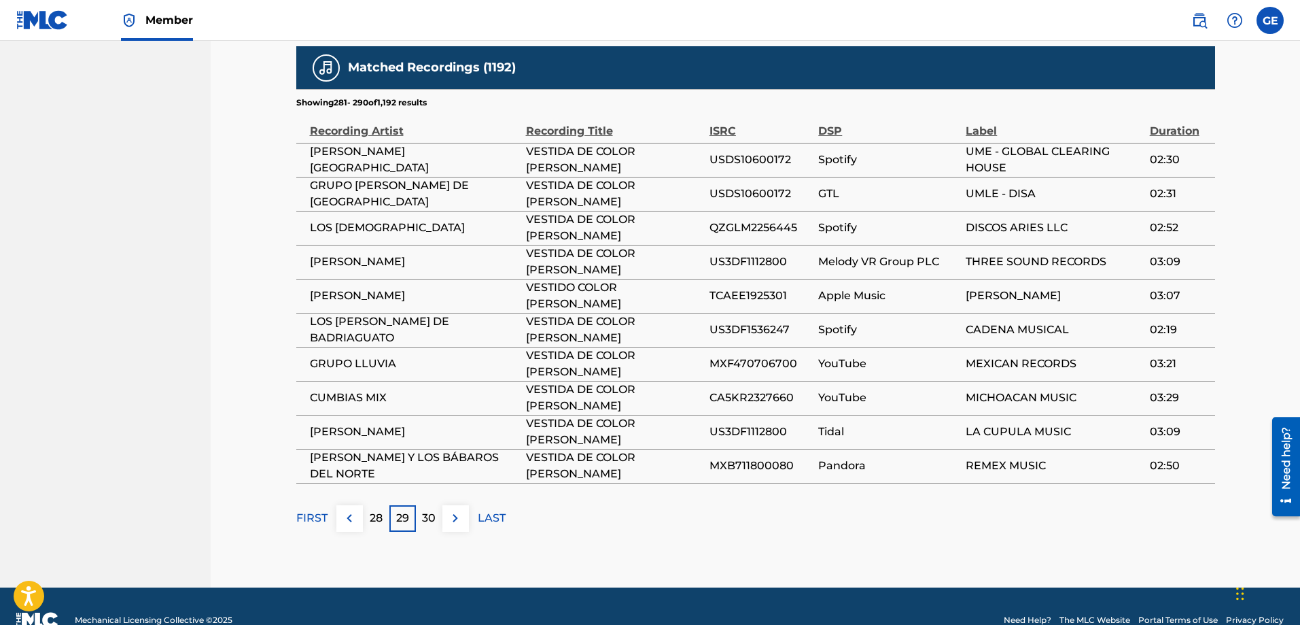
click at [456, 520] on img at bounding box center [455, 518] width 16 height 16
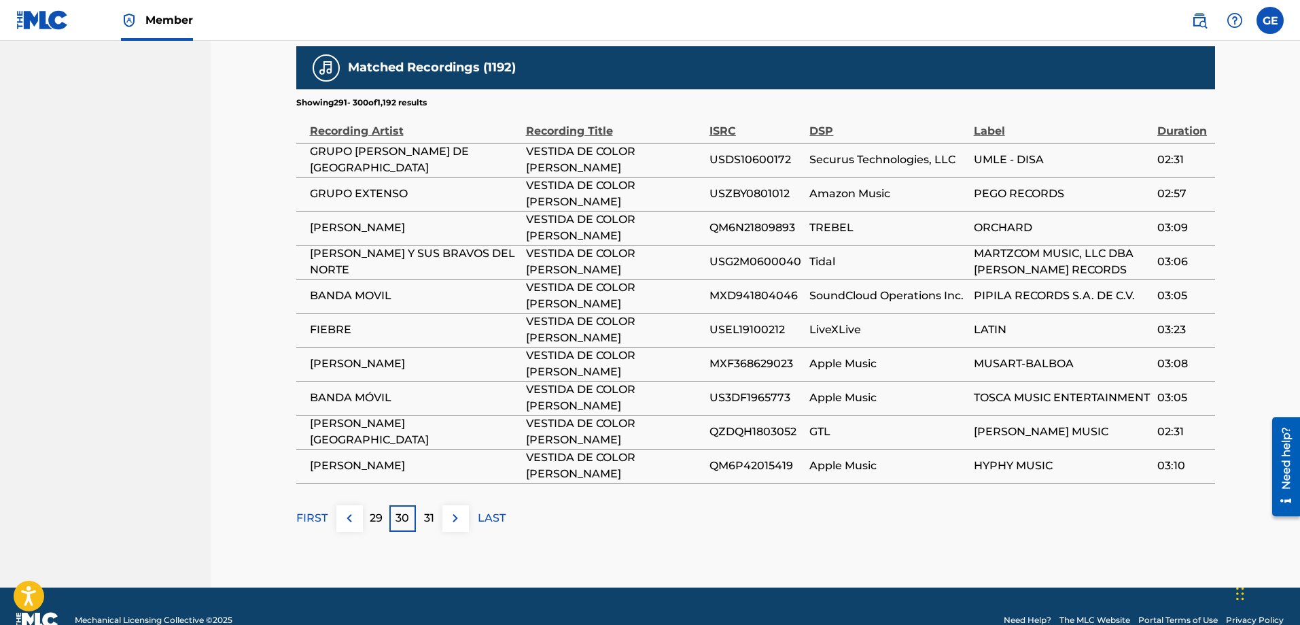
click at [456, 520] on img at bounding box center [455, 518] width 16 height 16
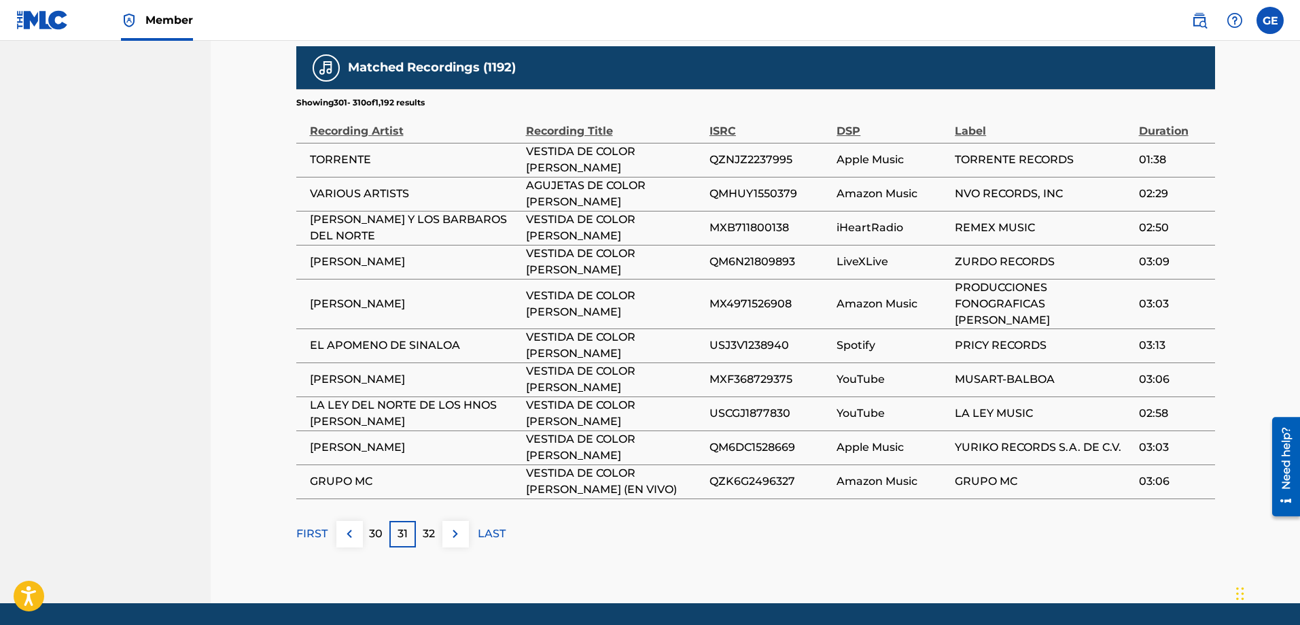
click at [456, 525] on img at bounding box center [455, 533] width 16 height 16
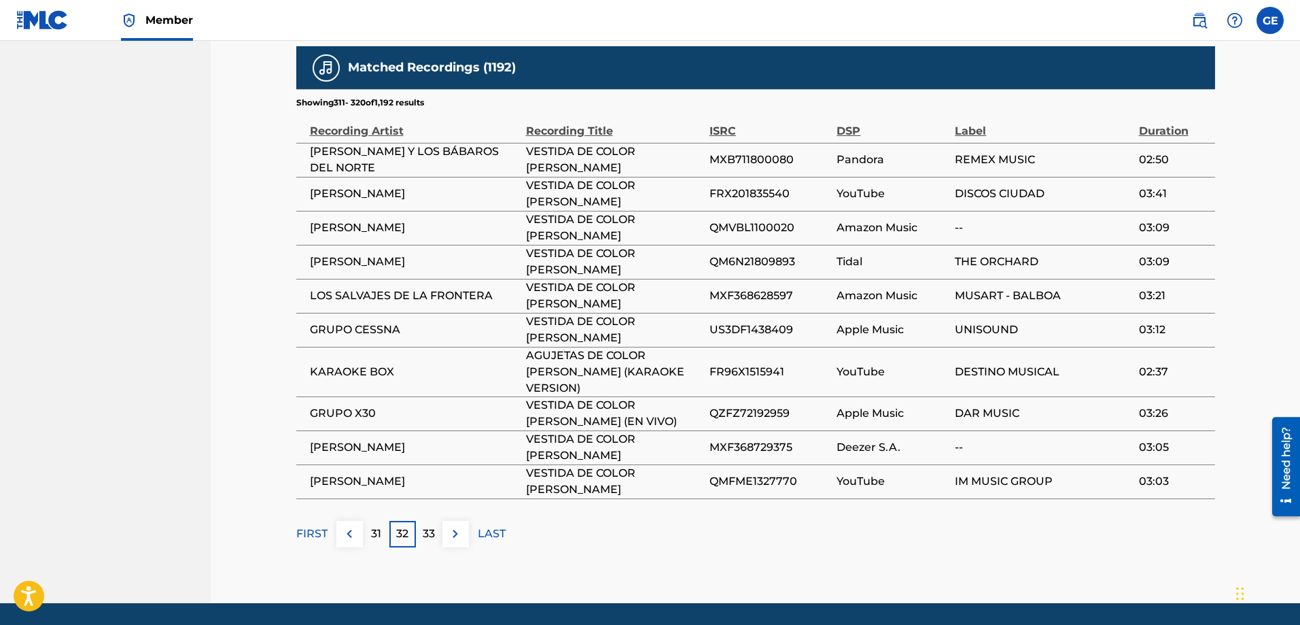
click at [456, 525] on img at bounding box center [455, 533] width 16 height 16
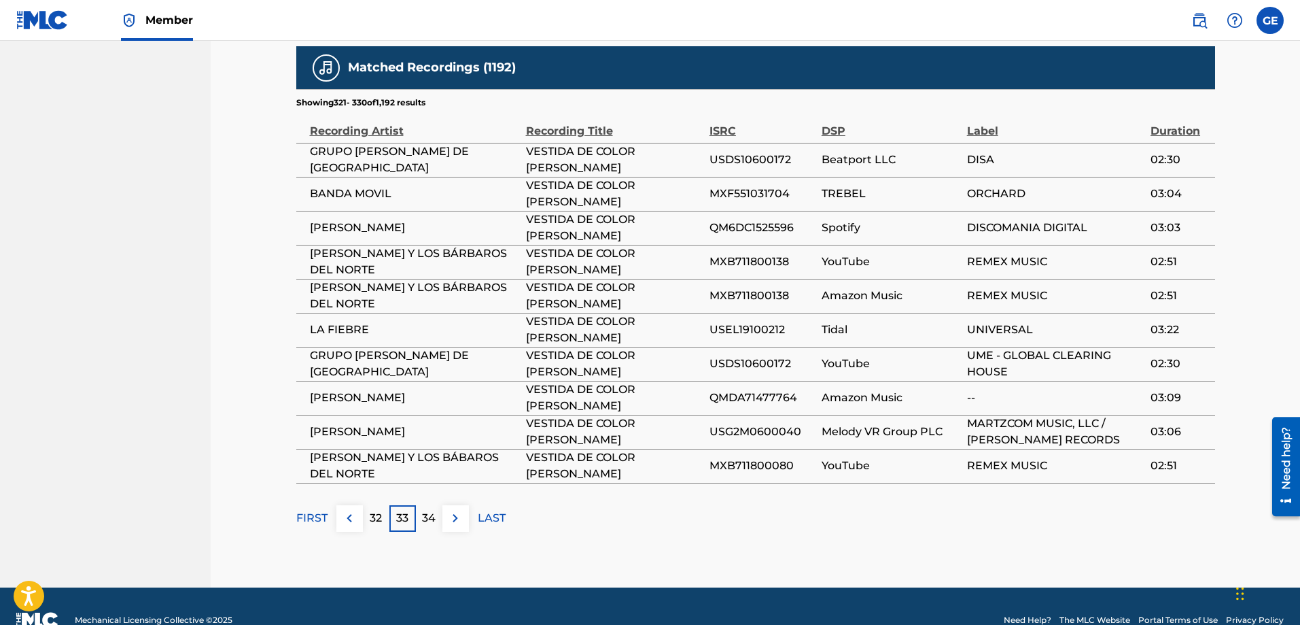
click at [456, 520] on img at bounding box center [455, 518] width 16 height 16
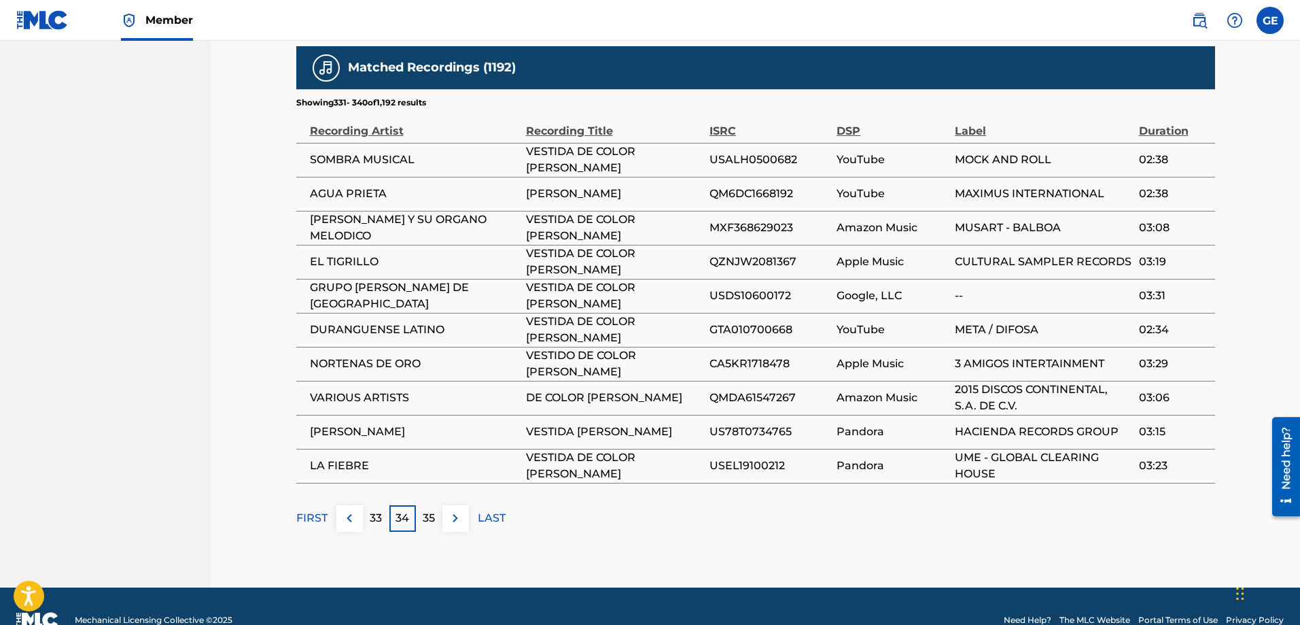
click at [456, 520] on img at bounding box center [455, 518] width 16 height 16
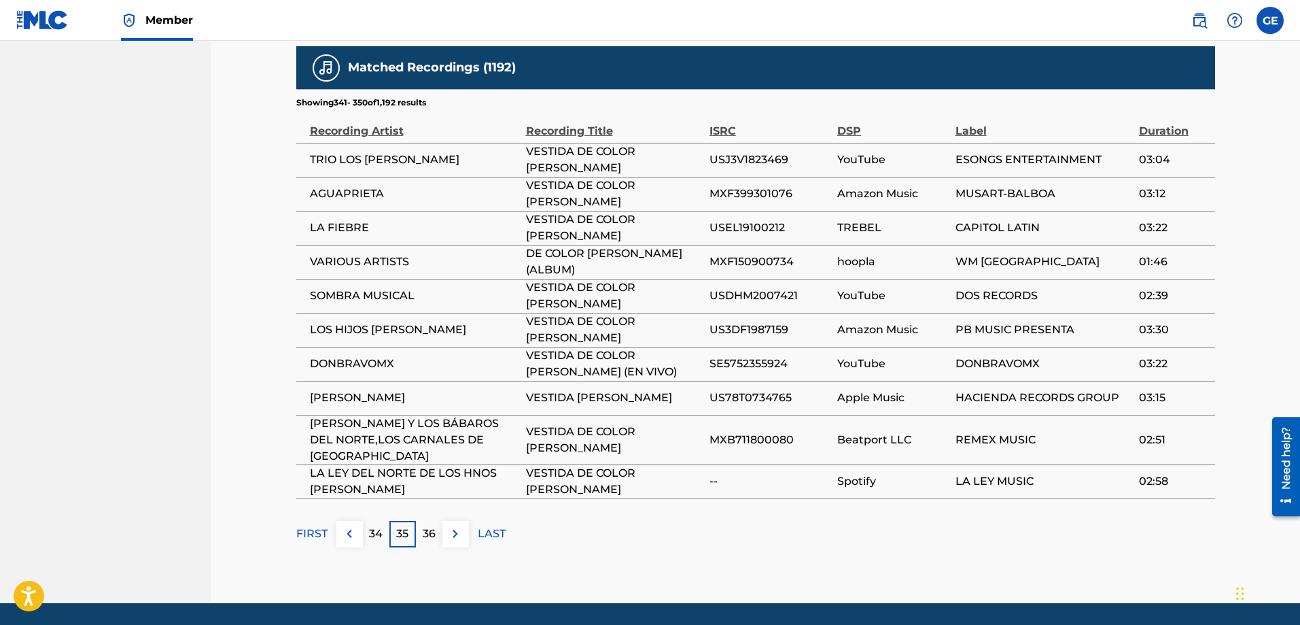
click at [453, 536] on img at bounding box center [455, 533] width 16 height 16
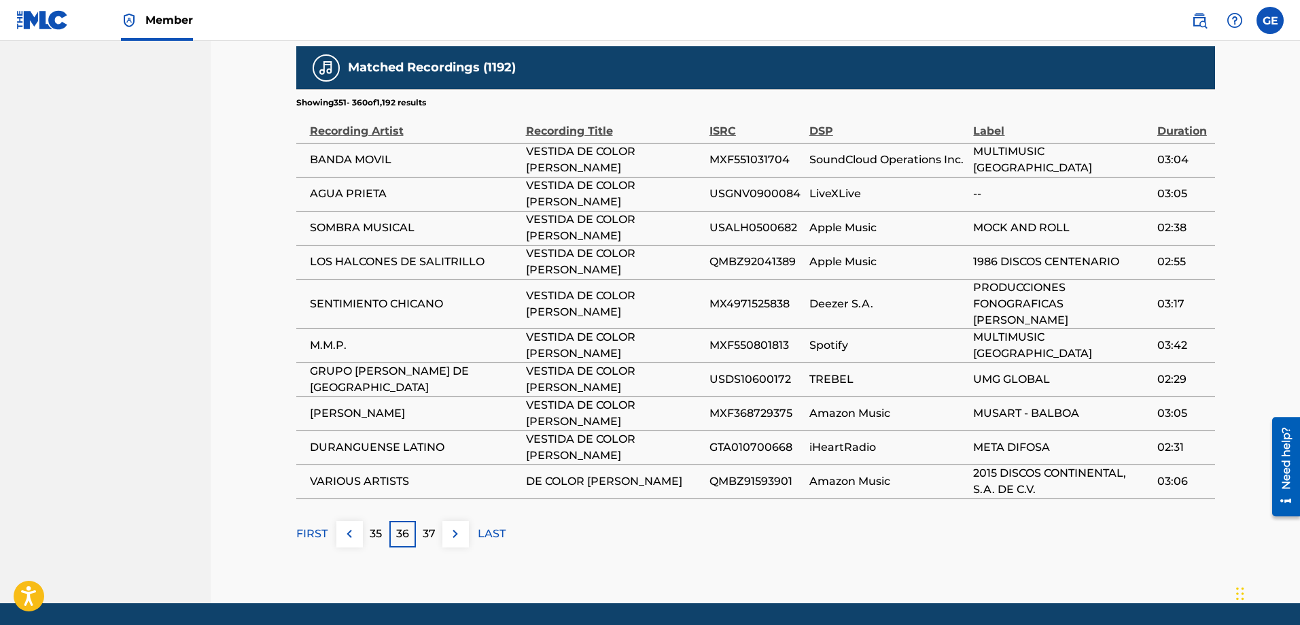
click at [453, 525] on img at bounding box center [455, 533] width 16 height 16
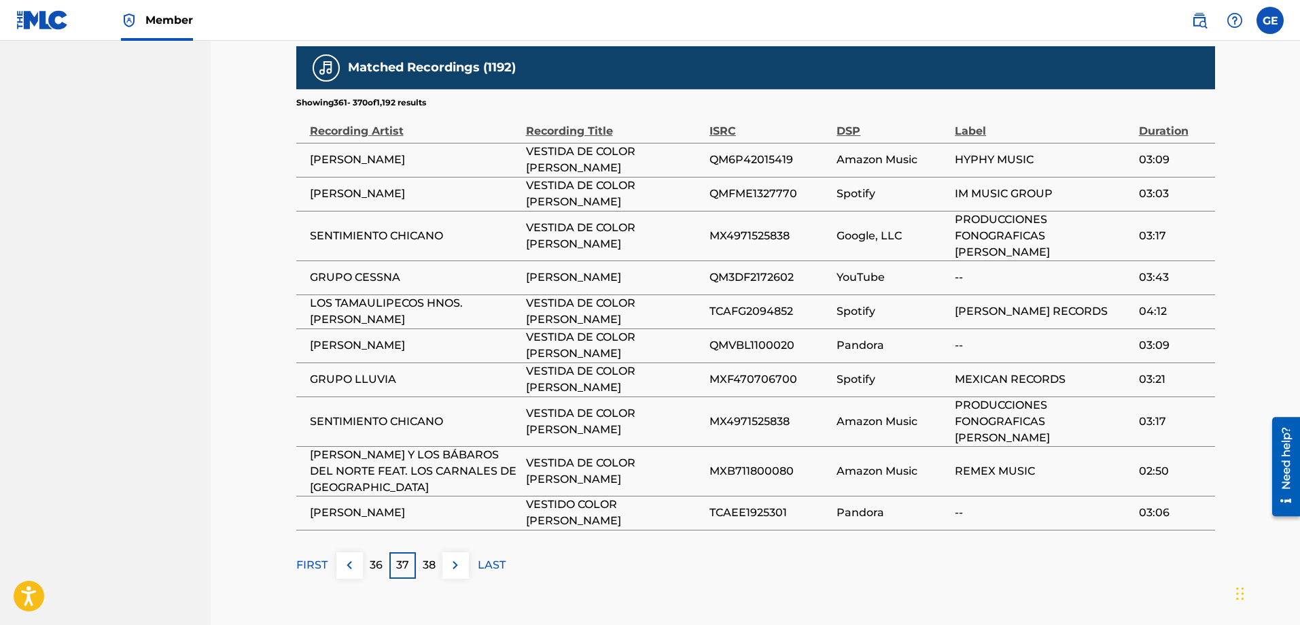
click at [457, 557] on img at bounding box center [455, 565] width 16 height 16
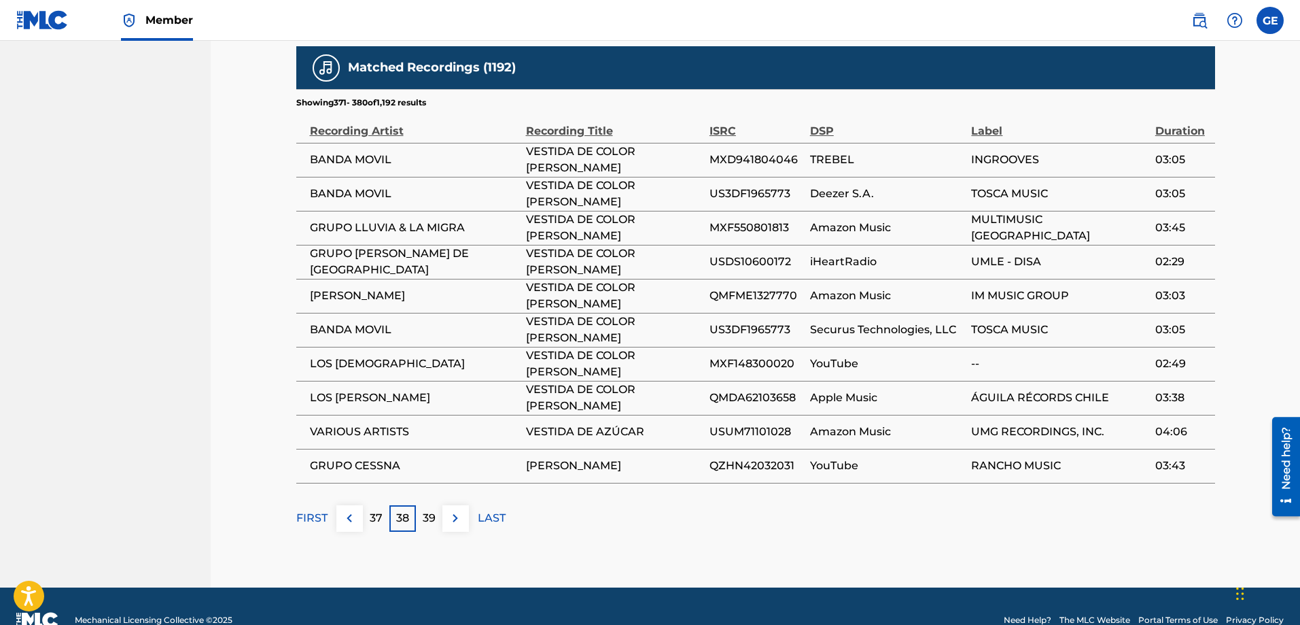
click at [457, 524] on img at bounding box center [455, 518] width 16 height 16
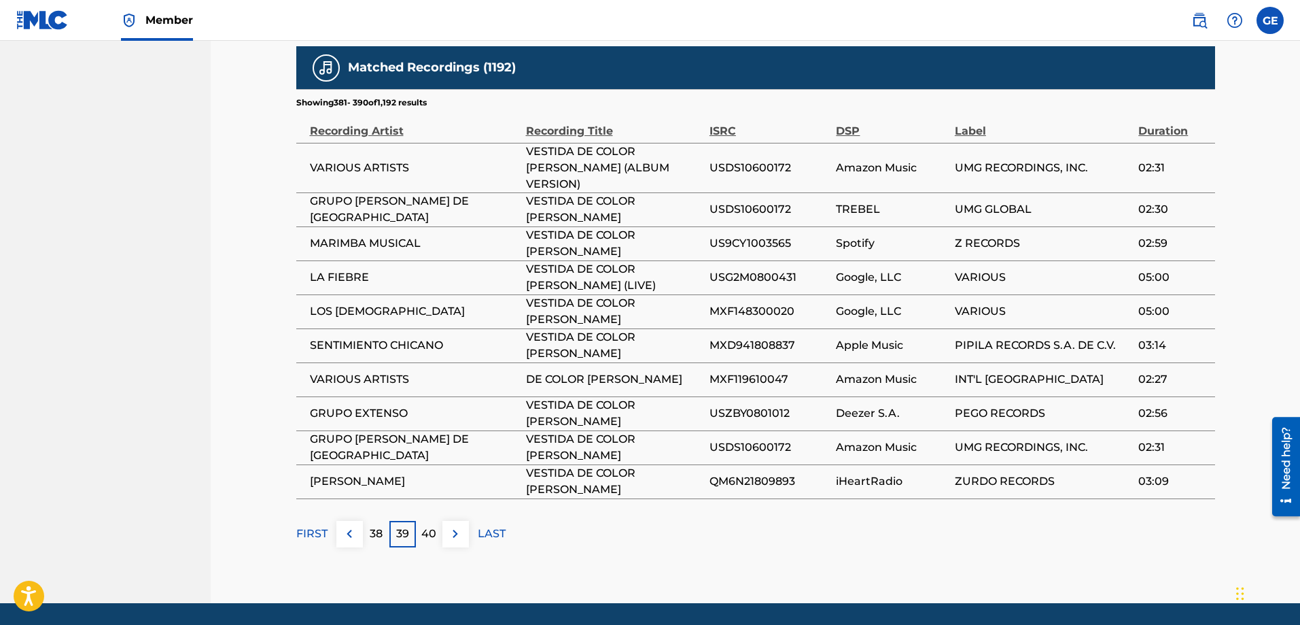
click at [457, 525] on img at bounding box center [455, 533] width 16 height 16
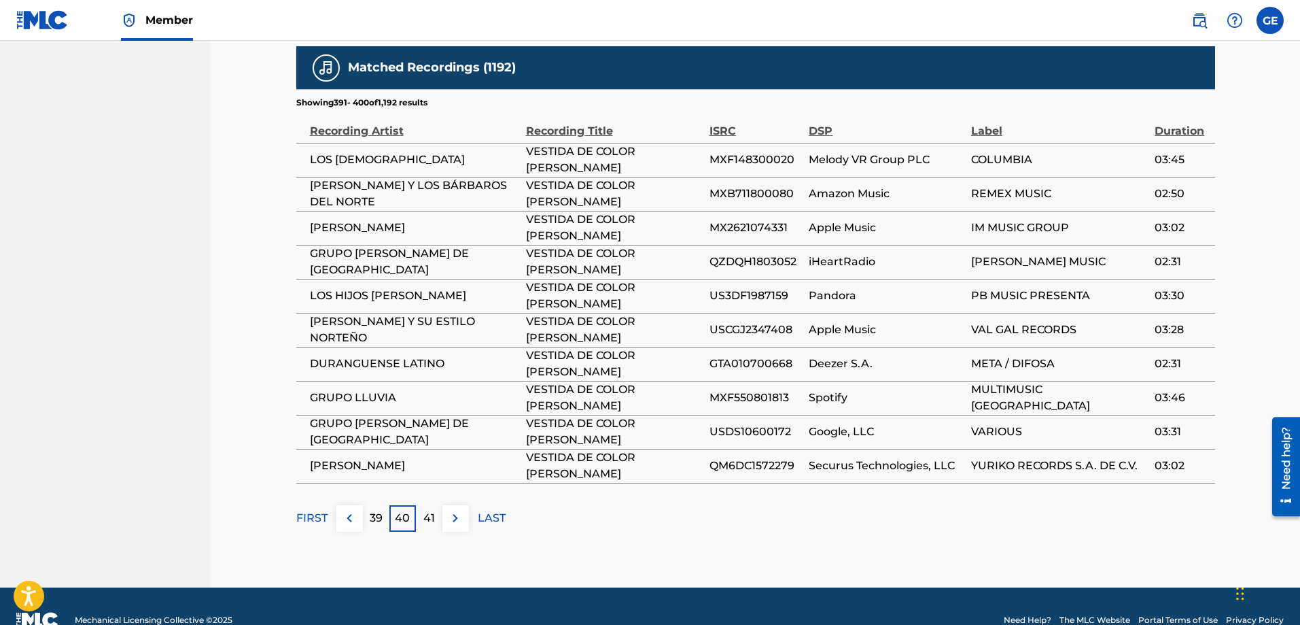
click at [457, 524] on img at bounding box center [455, 518] width 16 height 16
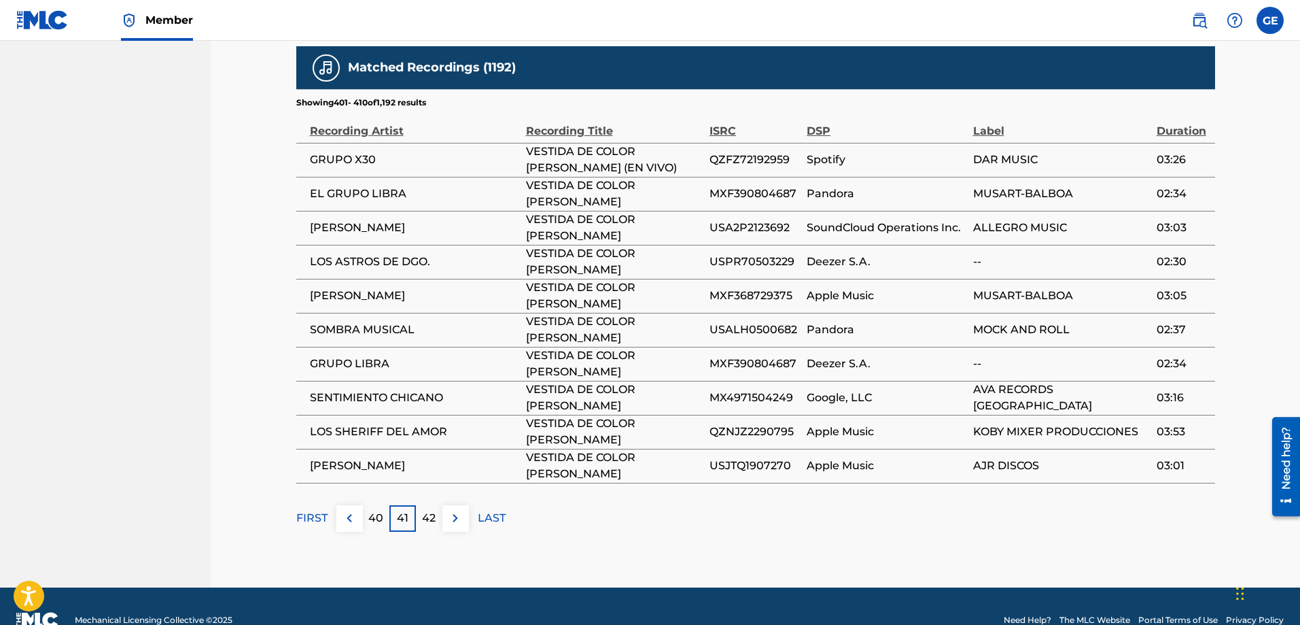
click at [457, 524] on img at bounding box center [455, 518] width 16 height 16
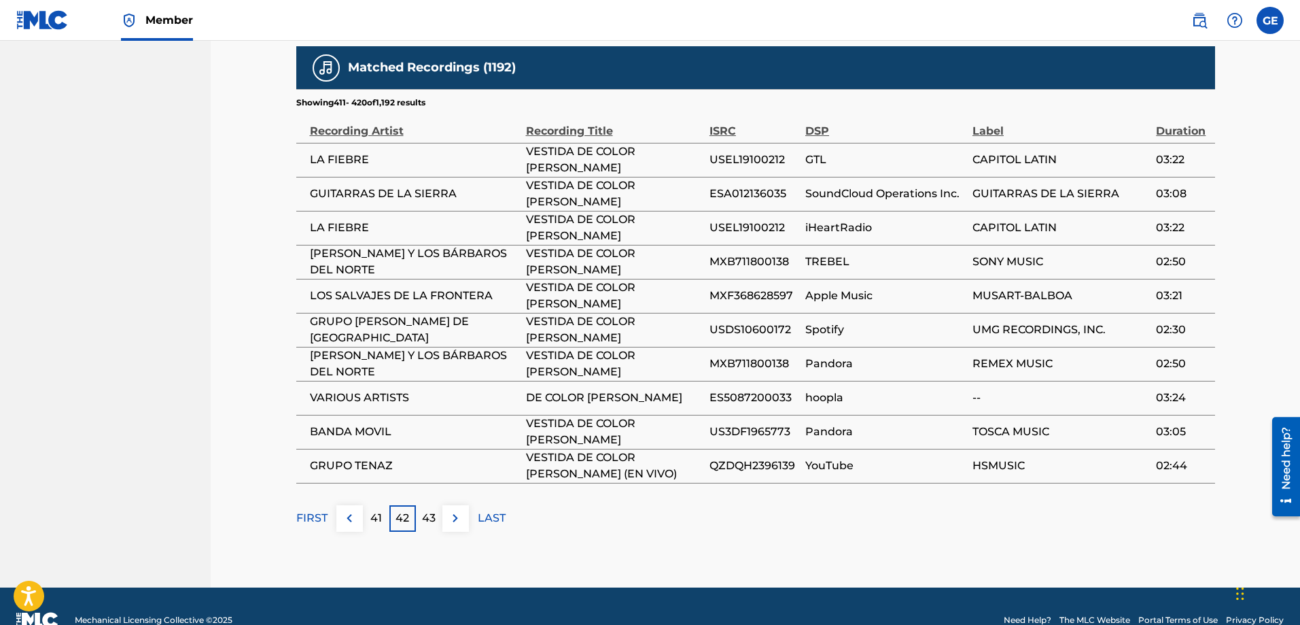
click at [457, 524] on img at bounding box center [455, 518] width 16 height 16
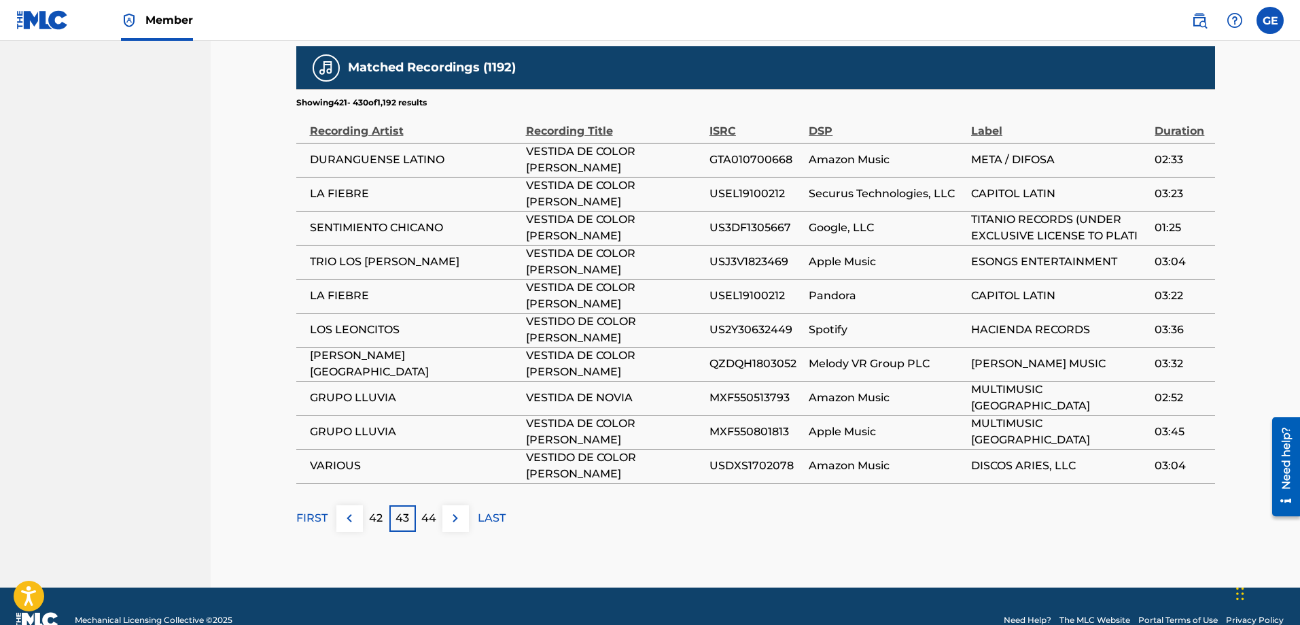
click at [457, 524] on img at bounding box center [455, 518] width 16 height 16
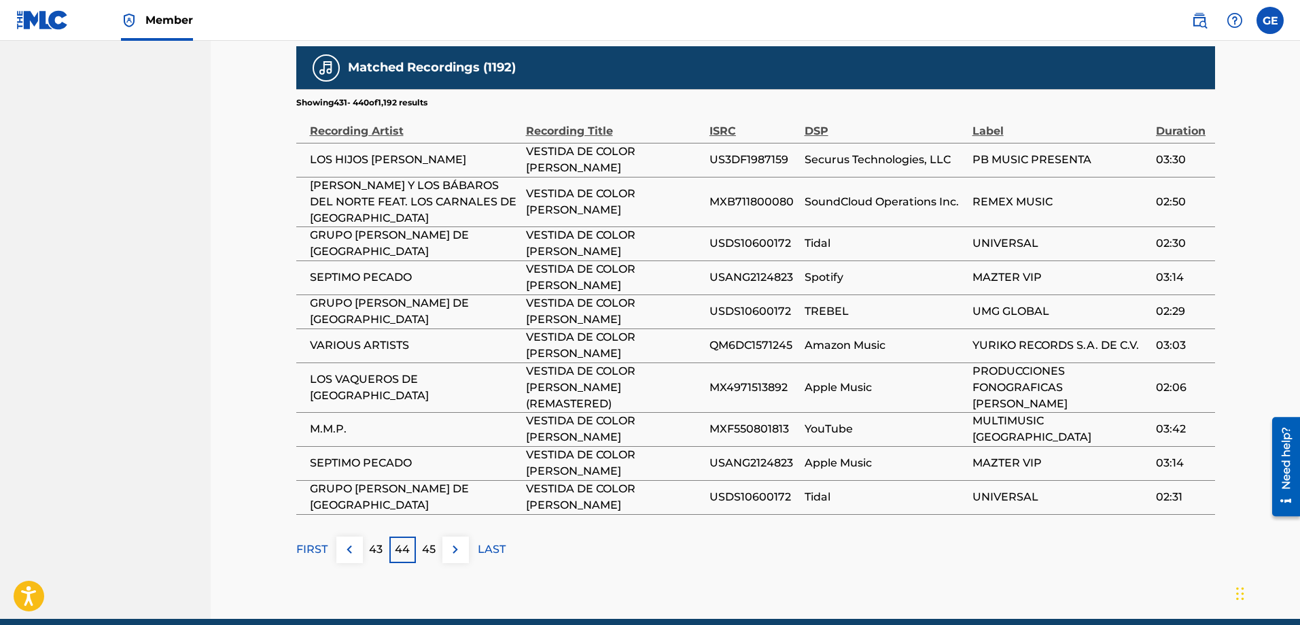
click at [457, 536] on button at bounding box center [455, 549] width 27 height 27
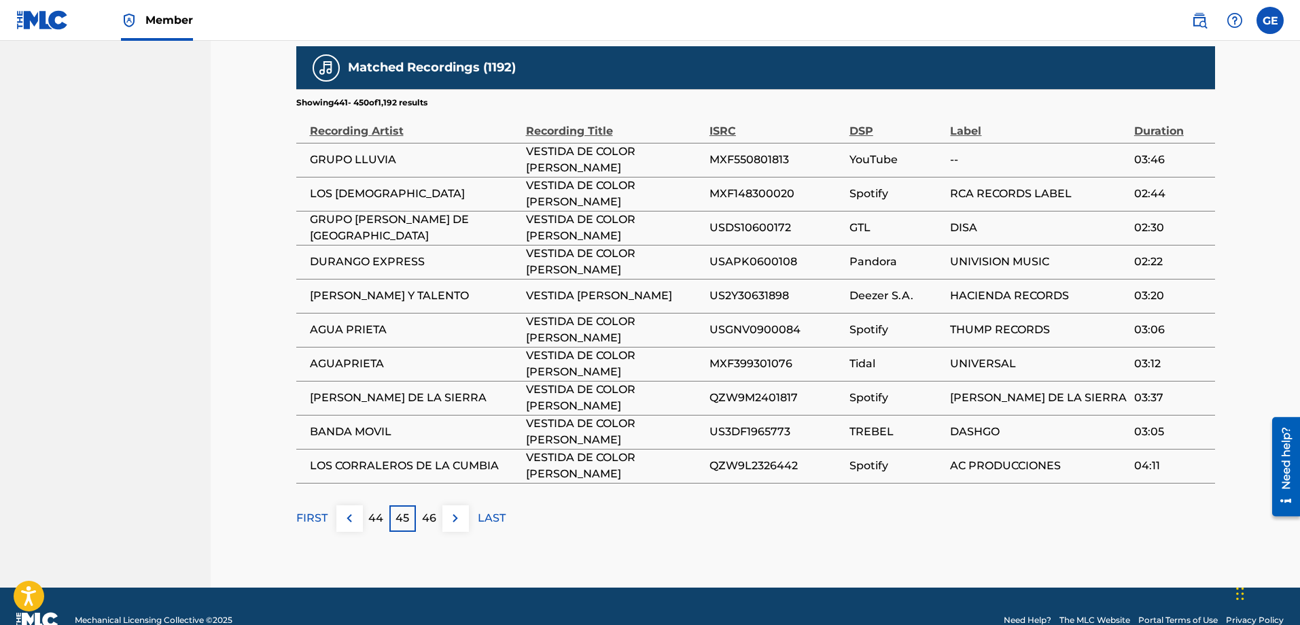
click at [457, 524] on img at bounding box center [455, 518] width 16 height 16
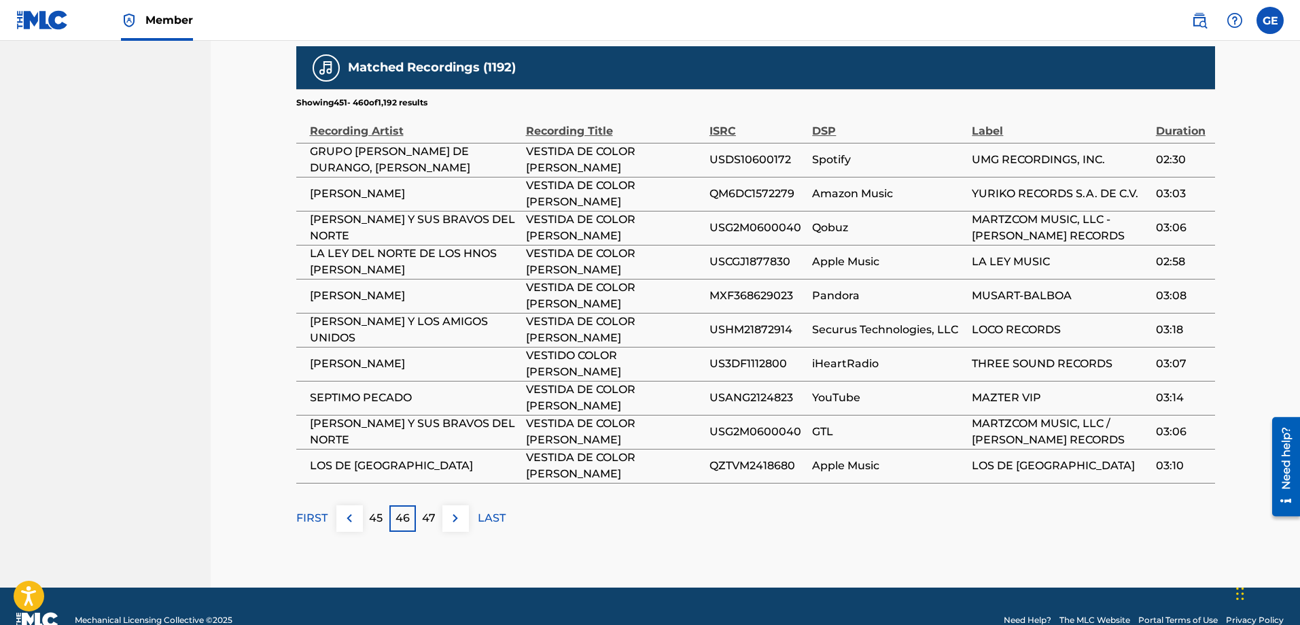
click at [457, 524] on img at bounding box center [455, 518] width 16 height 16
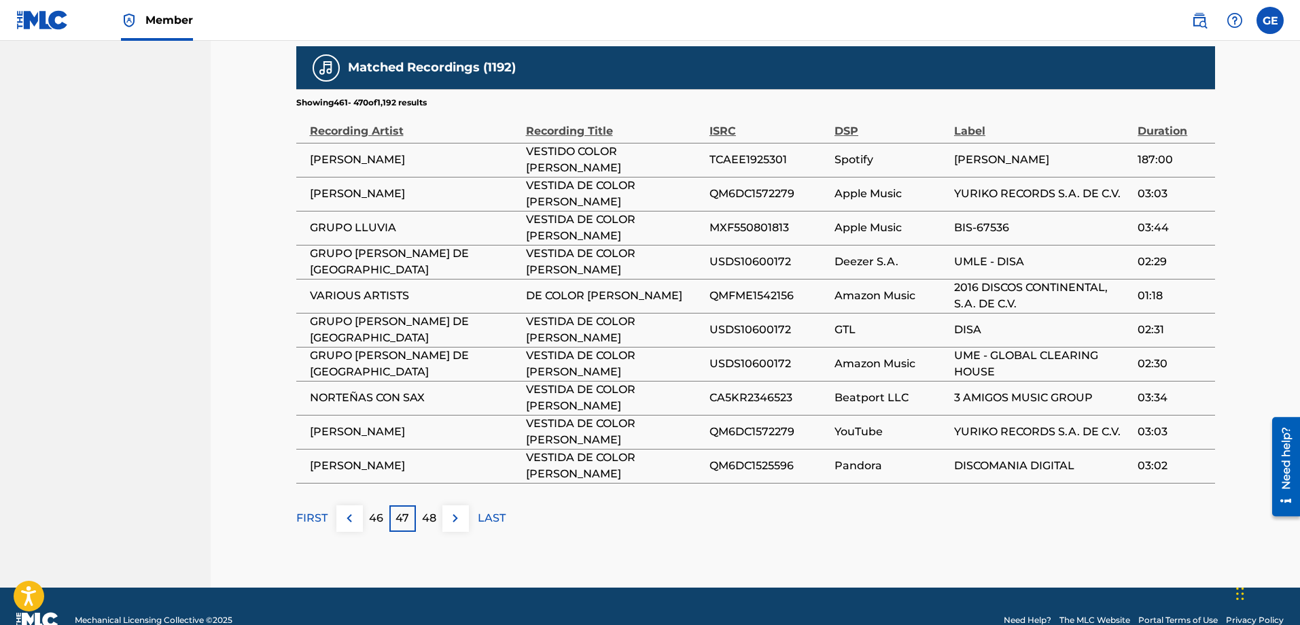
click at [457, 524] on img at bounding box center [455, 518] width 16 height 16
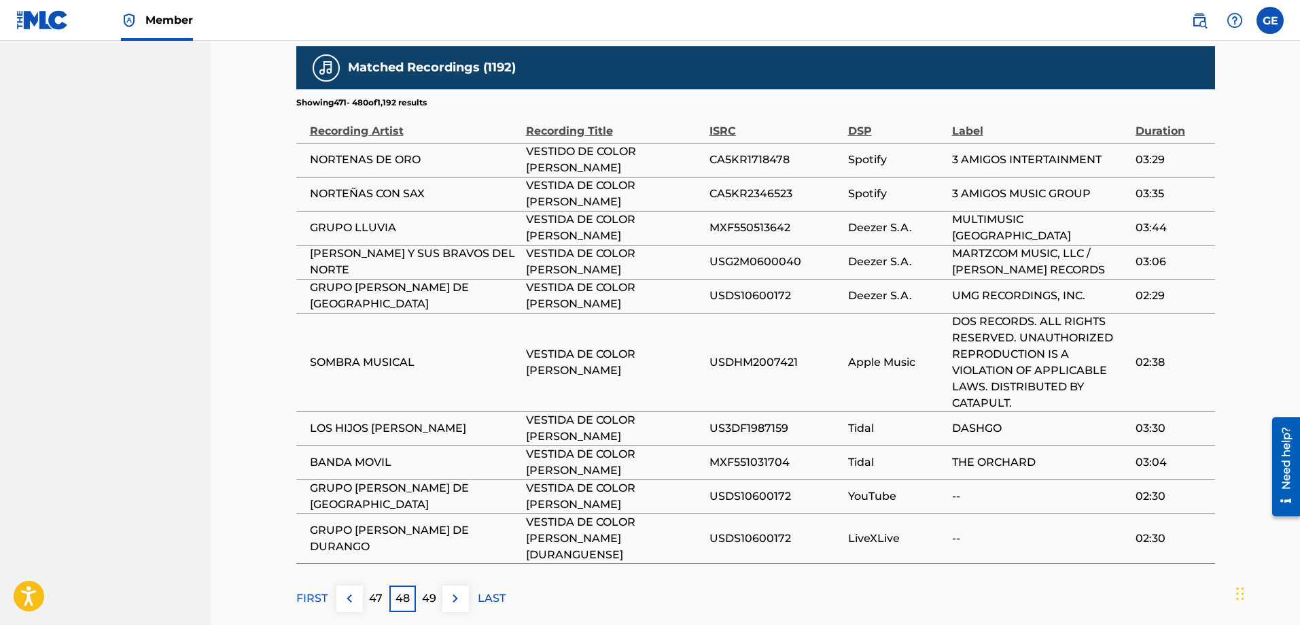
click at [496, 590] on p "LAST" at bounding box center [492, 598] width 28 height 16
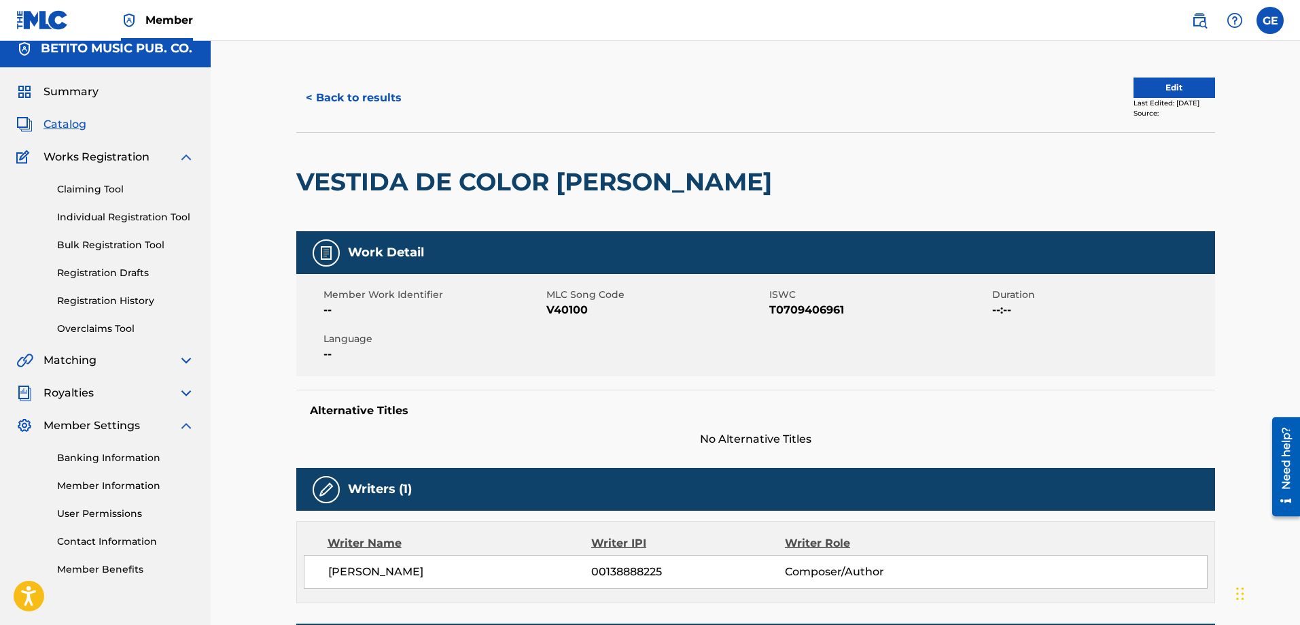
scroll to position [0, 0]
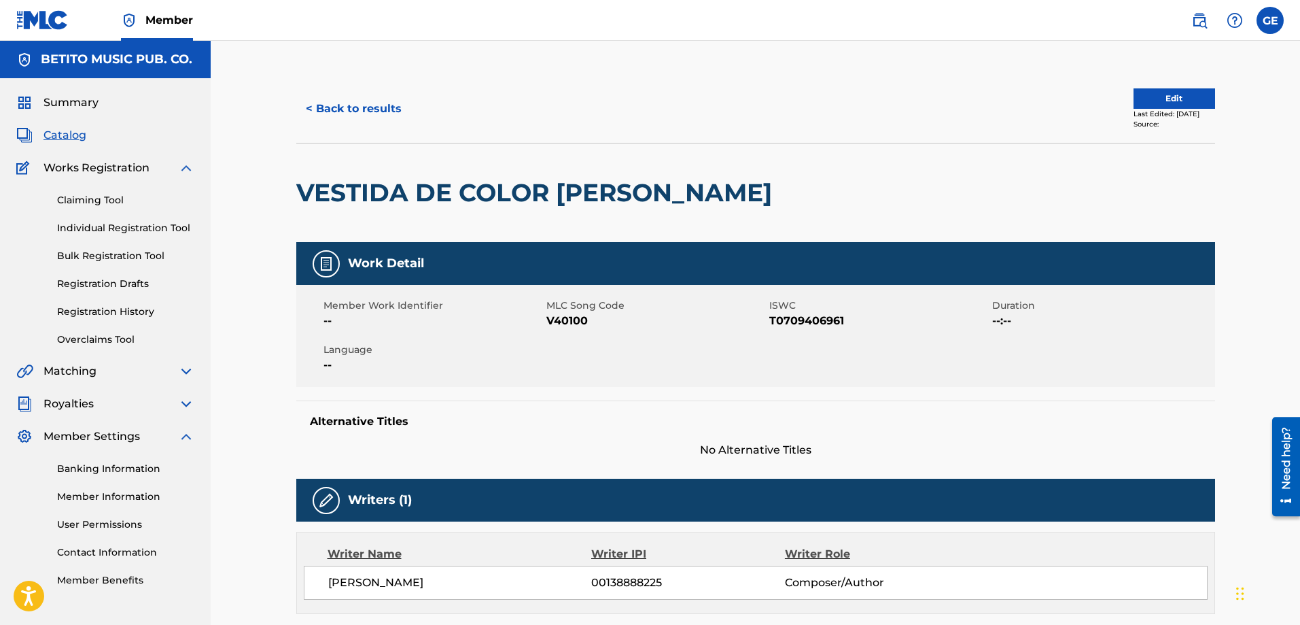
click at [76, 133] on span "Catalog" at bounding box center [65, 135] width 43 height 16
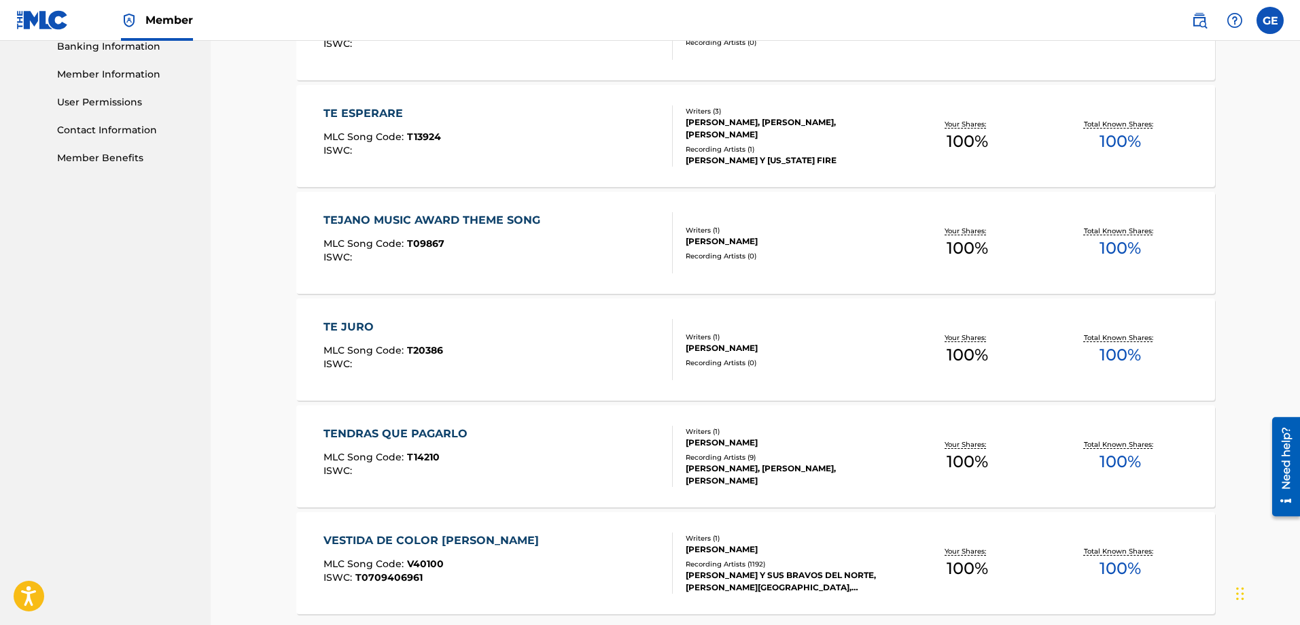
scroll to position [411, 0]
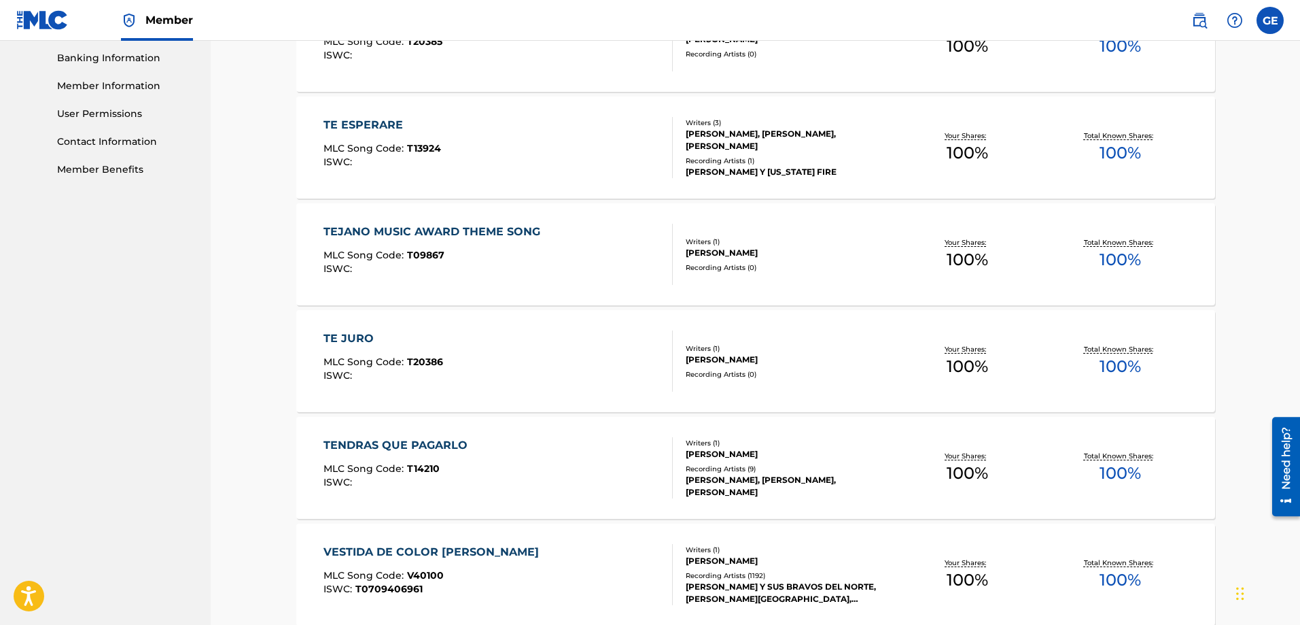
click at [730, 472] on div "Recording Artists ( 9 )" at bounding box center [788, 469] width 205 height 10
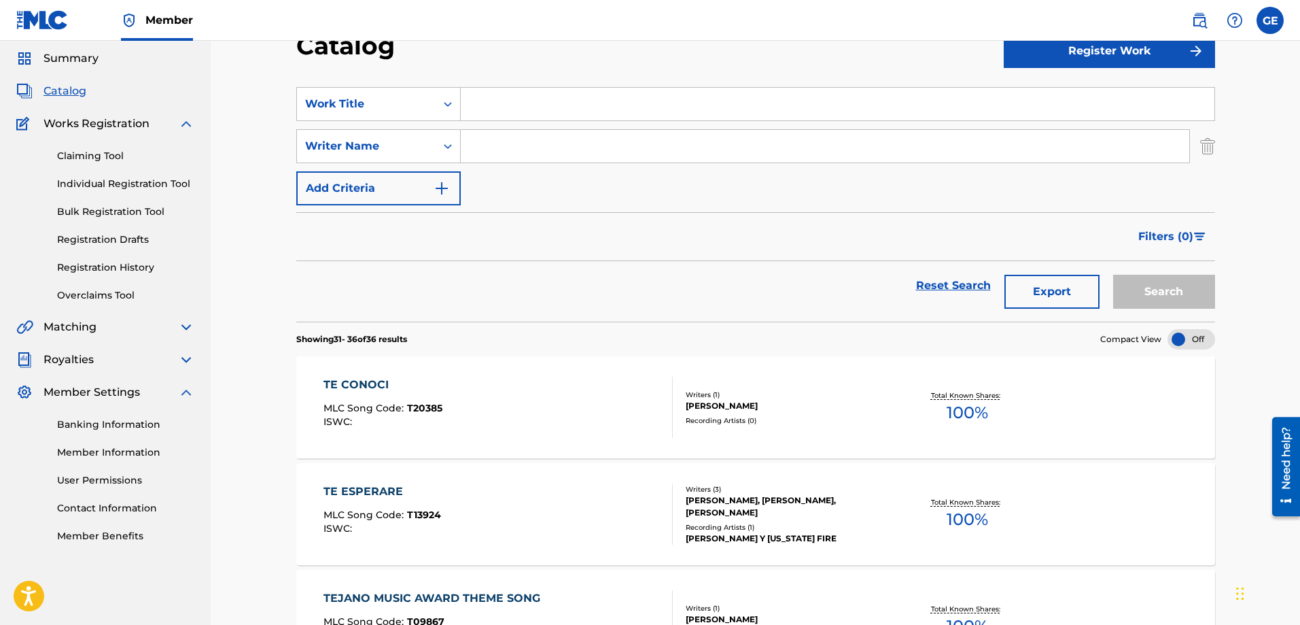
scroll to position [411, 0]
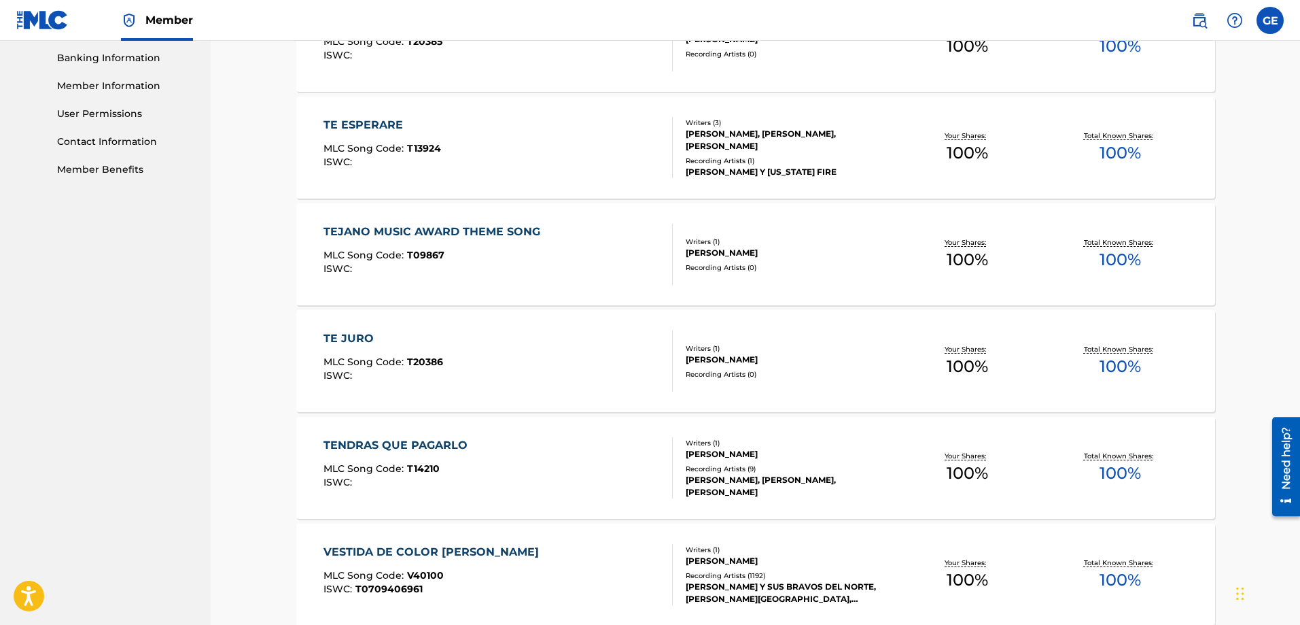
click at [717, 365] on div "[PERSON_NAME]" at bounding box center [788, 359] width 205 height 12
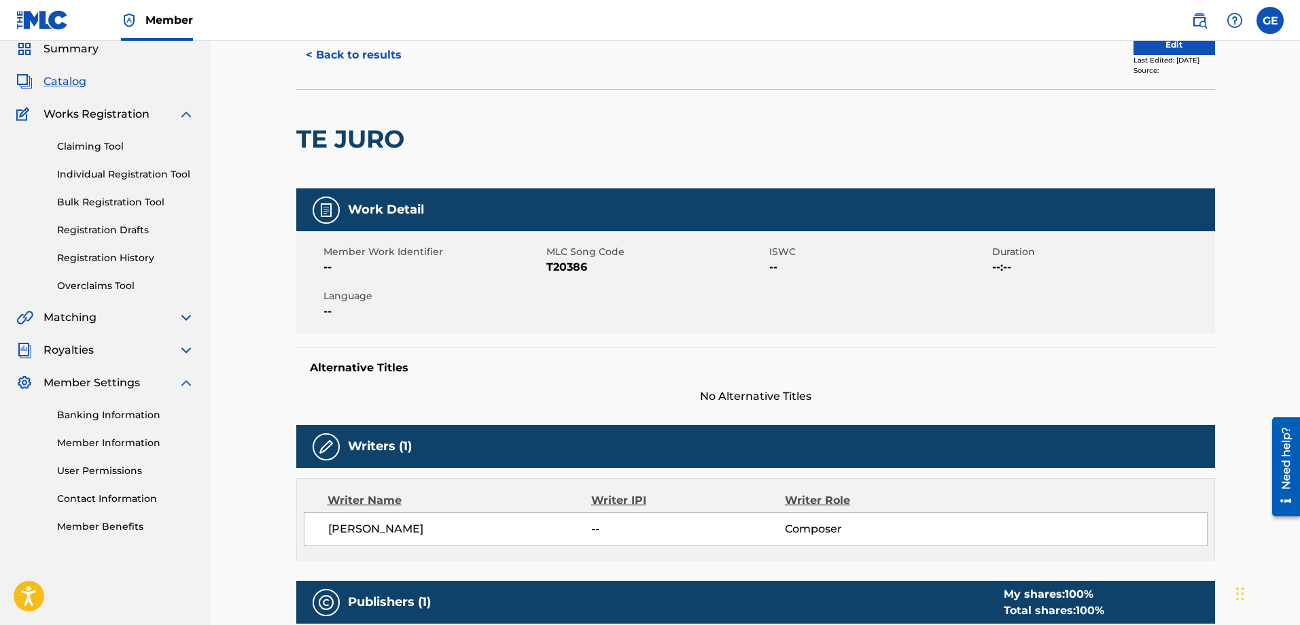
scroll to position [35, 0]
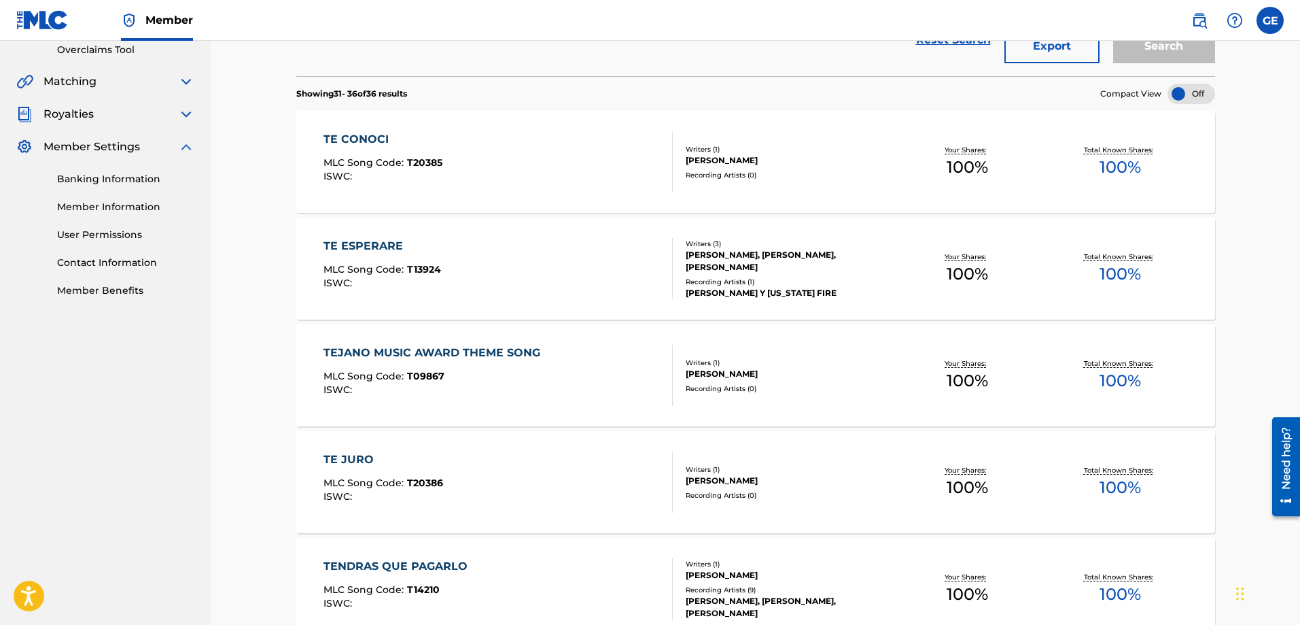
scroll to position [275, 0]
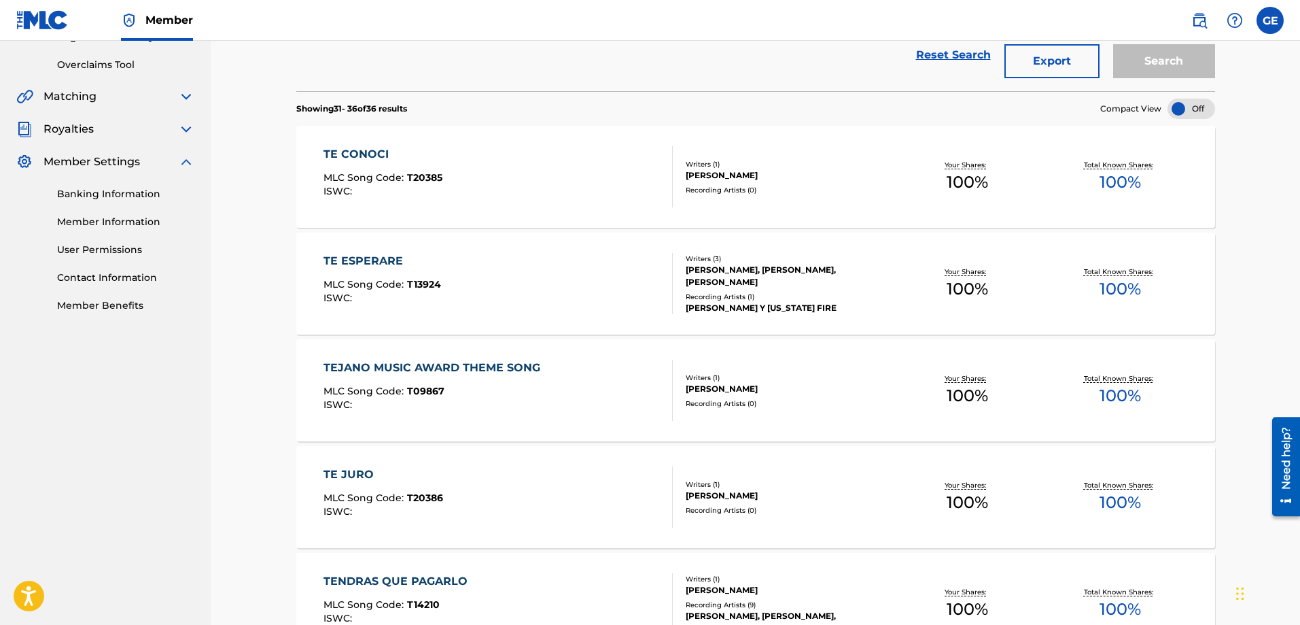
click at [703, 394] on div "[PERSON_NAME]" at bounding box center [788, 389] width 205 height 12
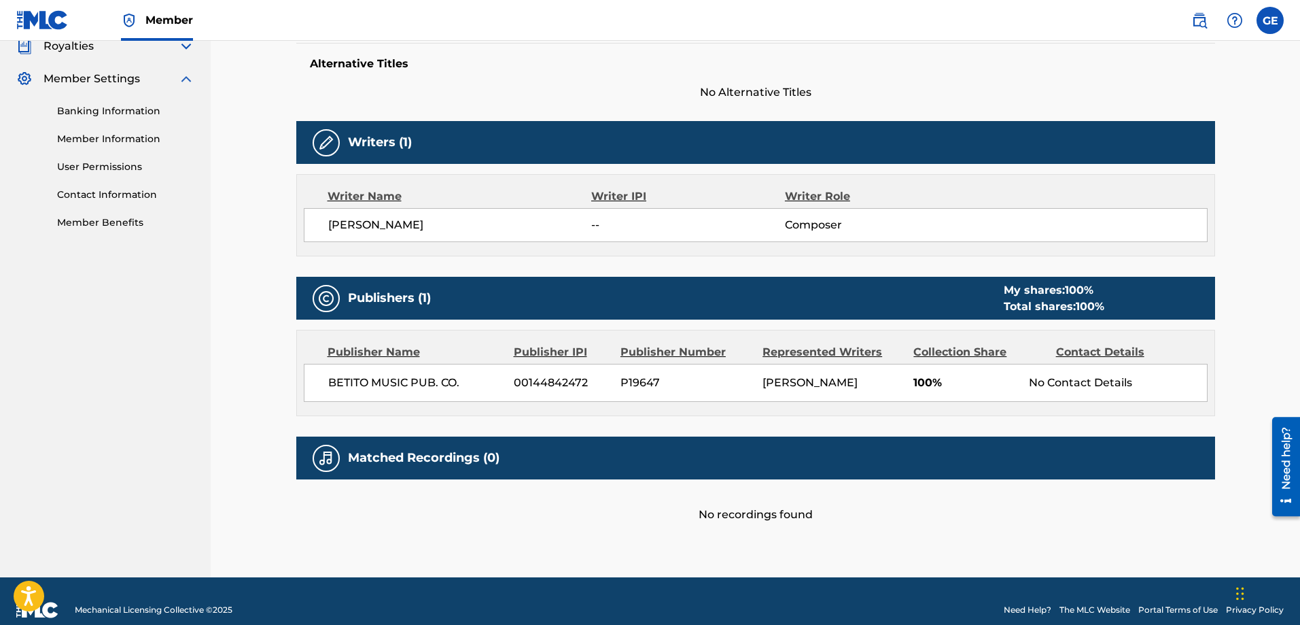
scroll to position [375, 0]
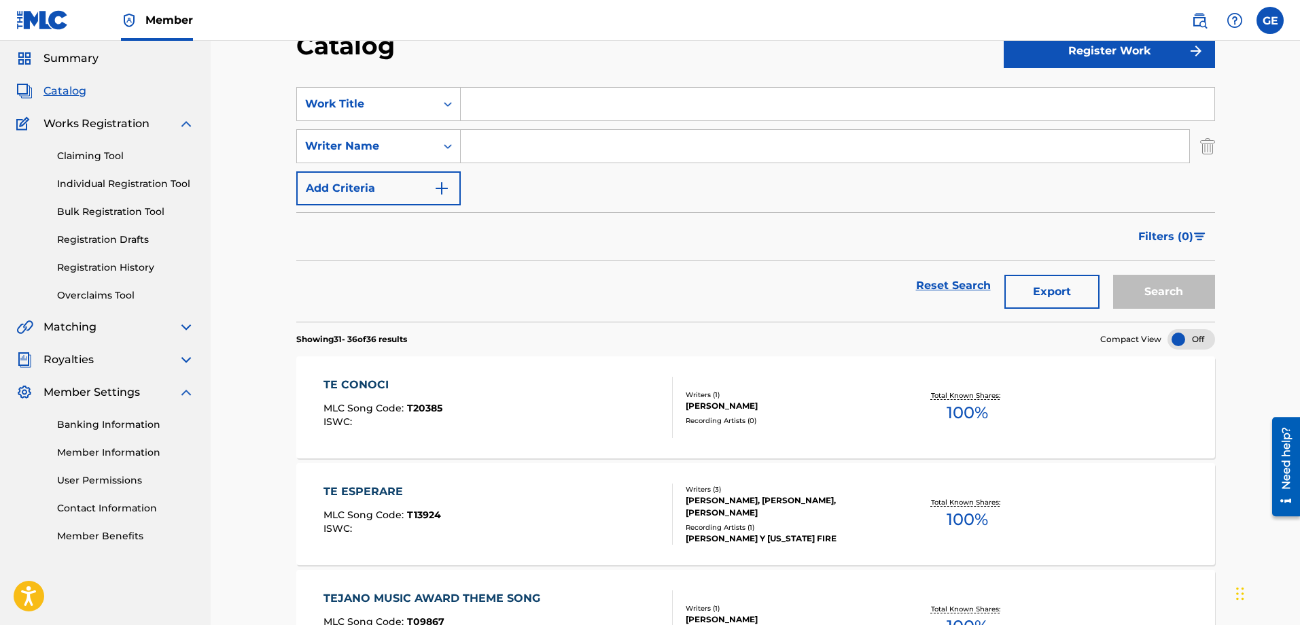
scroll to position [275, 0]
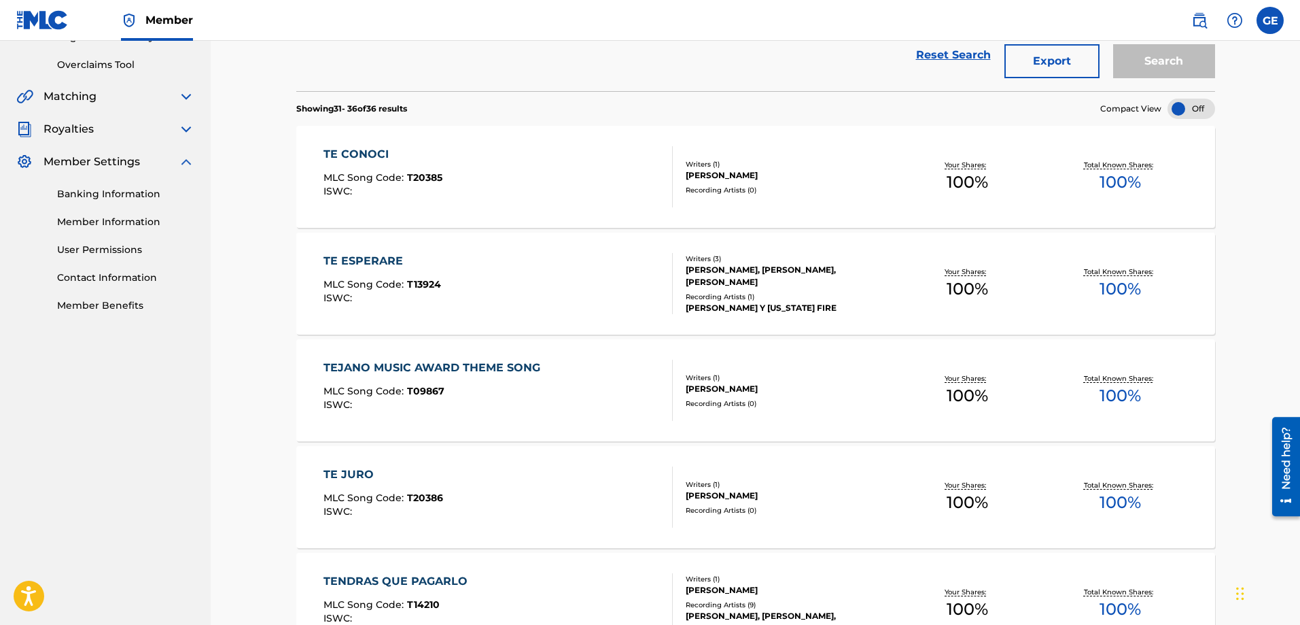
click at [718, 288] on div "[PERSON_NAME], [PERSON_NAME], [PERSON_NAME]" at bounding box center [788, 276] width 205 height 24
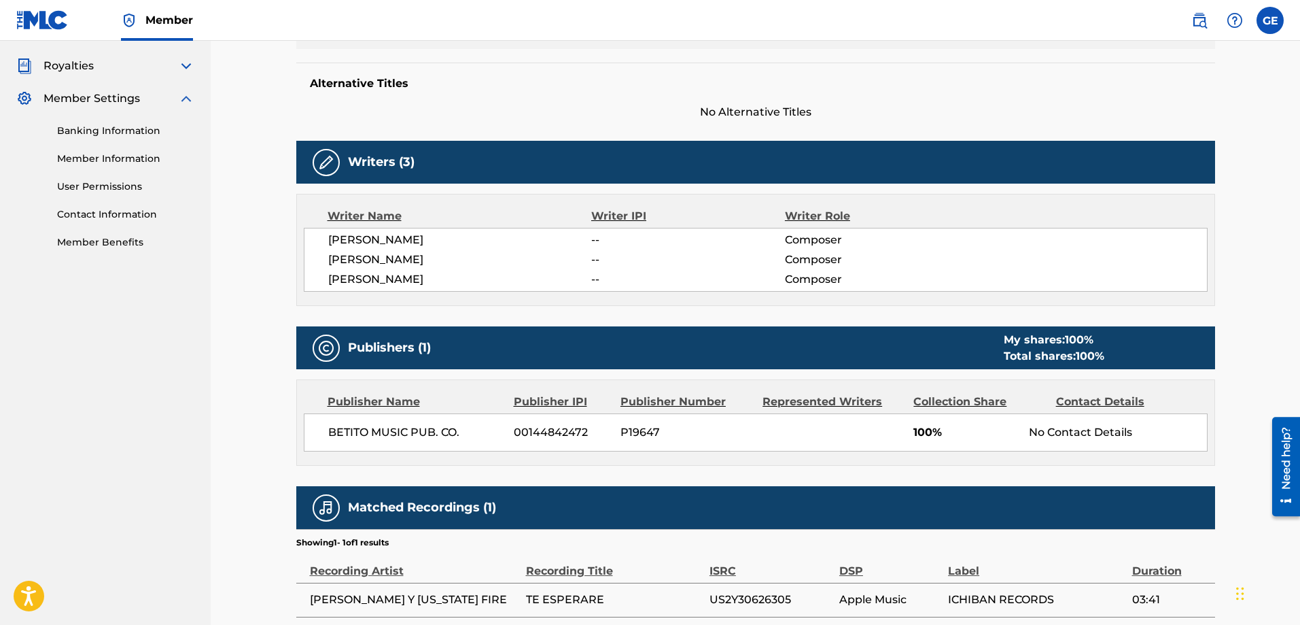
scroll to position [178, 0]
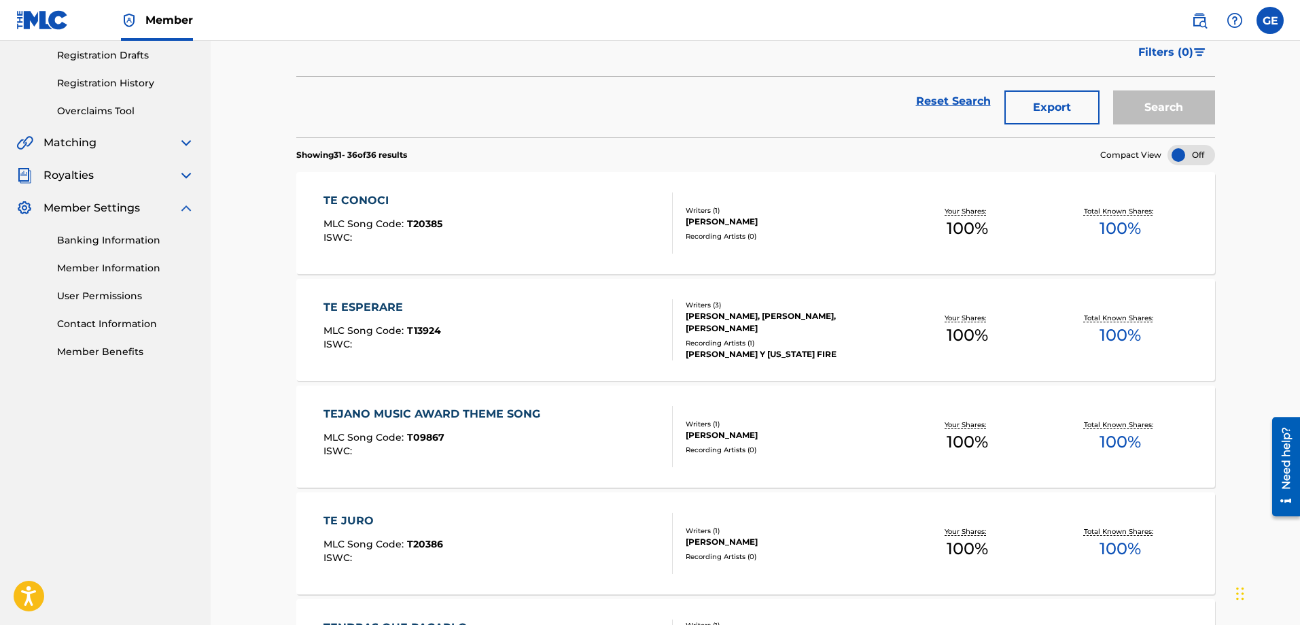
scroll to position [207, 0]
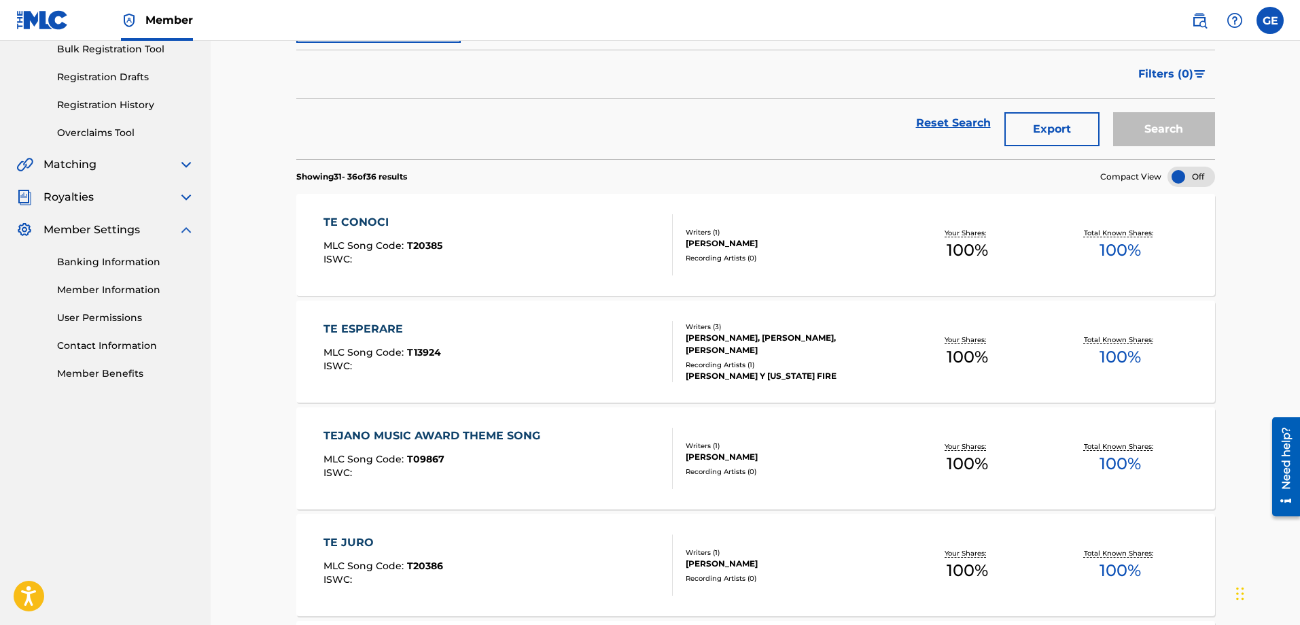
click at [706, 236] on div "Writers ( 1 )" at bounding box center [788, 232] width 205 height 10
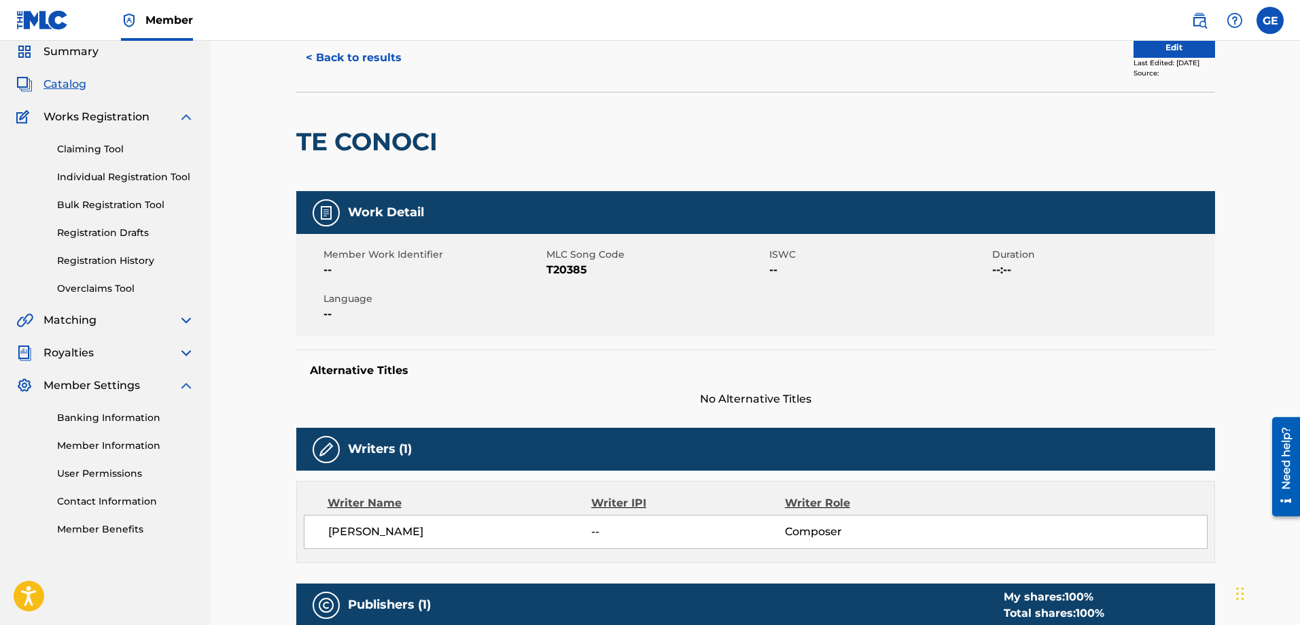
scroll to position [35, 0]
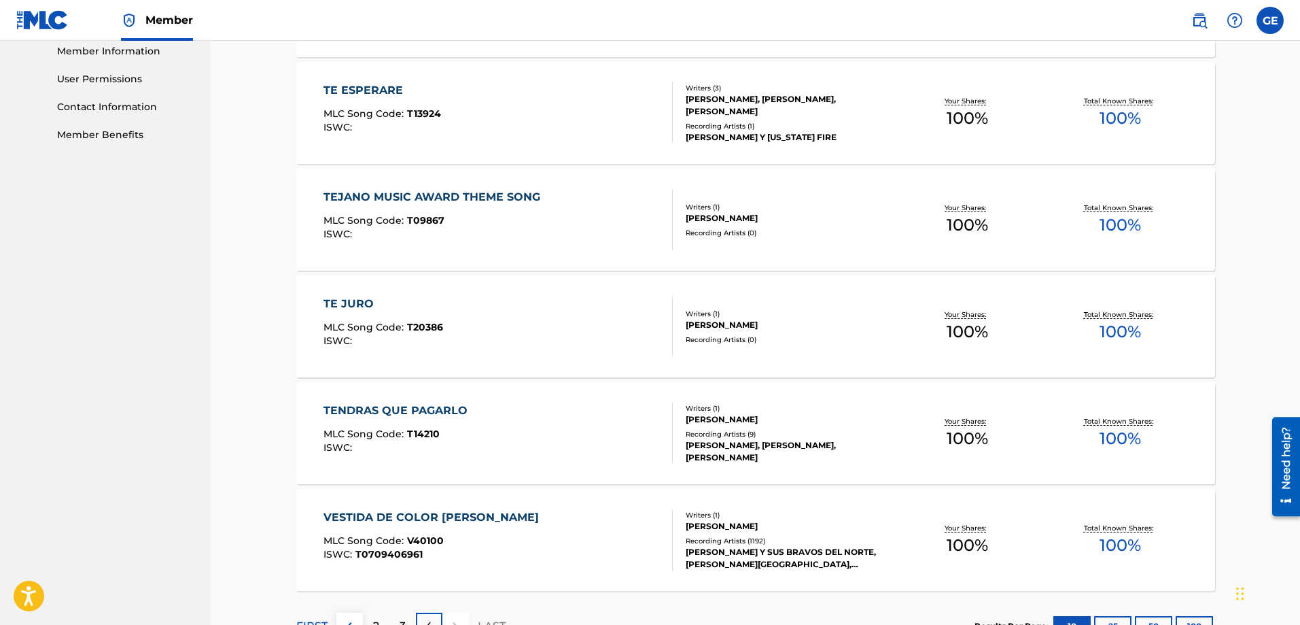
scroll to position [546, 0]
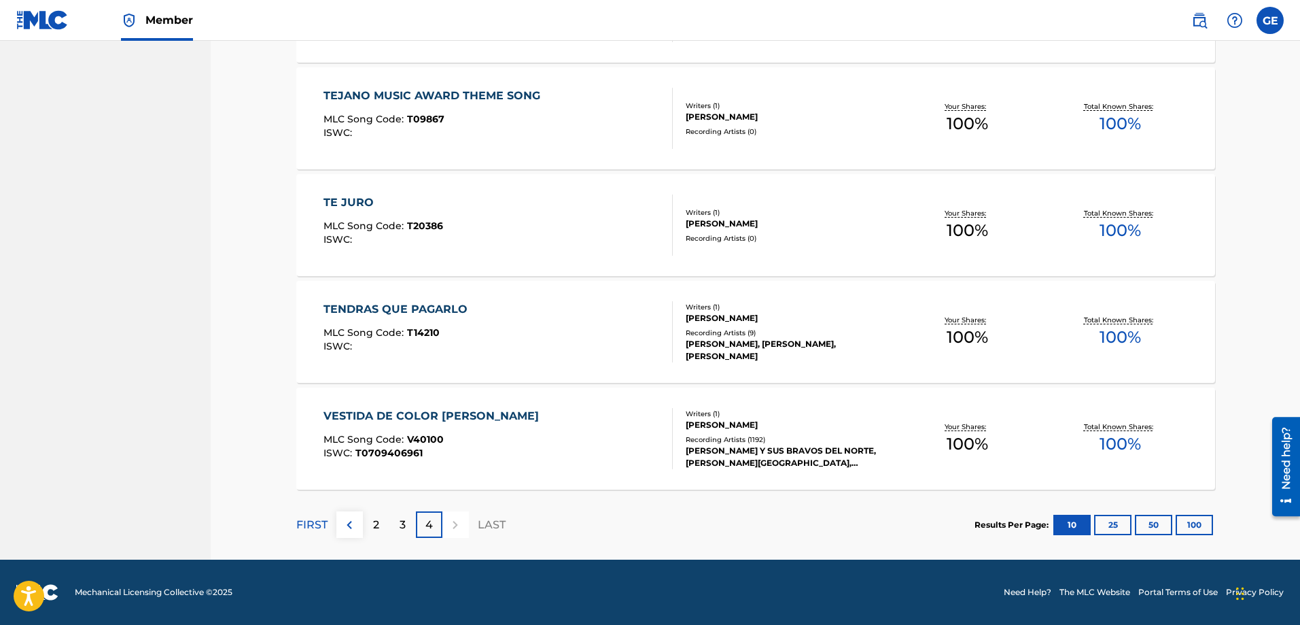
drag, startPoint x: 402, startPoint y: 521, endPoint x: 423, endPoint y: 504, distance: 27.0
click at [403, 521] on p "3" at bounding box center [403, 525] width 6 height 16
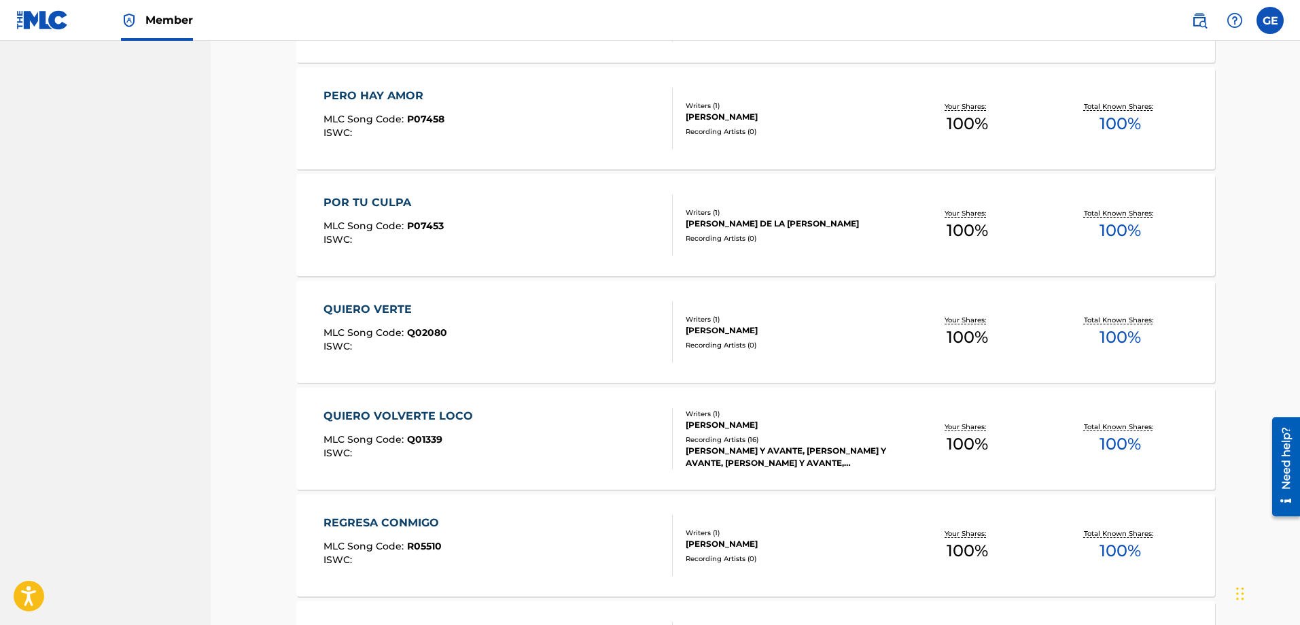
click at [699, 542] on div "[PERSON_NAME]" at bounding box center [788, 544] width 205 height 12
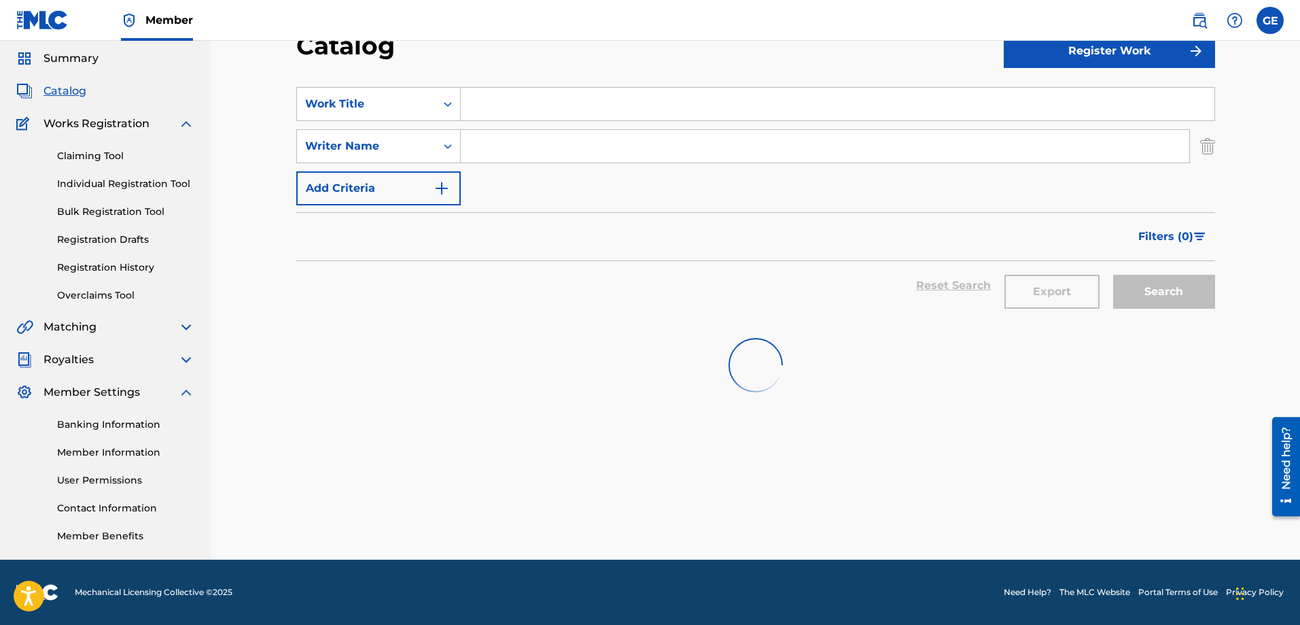
scroll to position [546, 0]
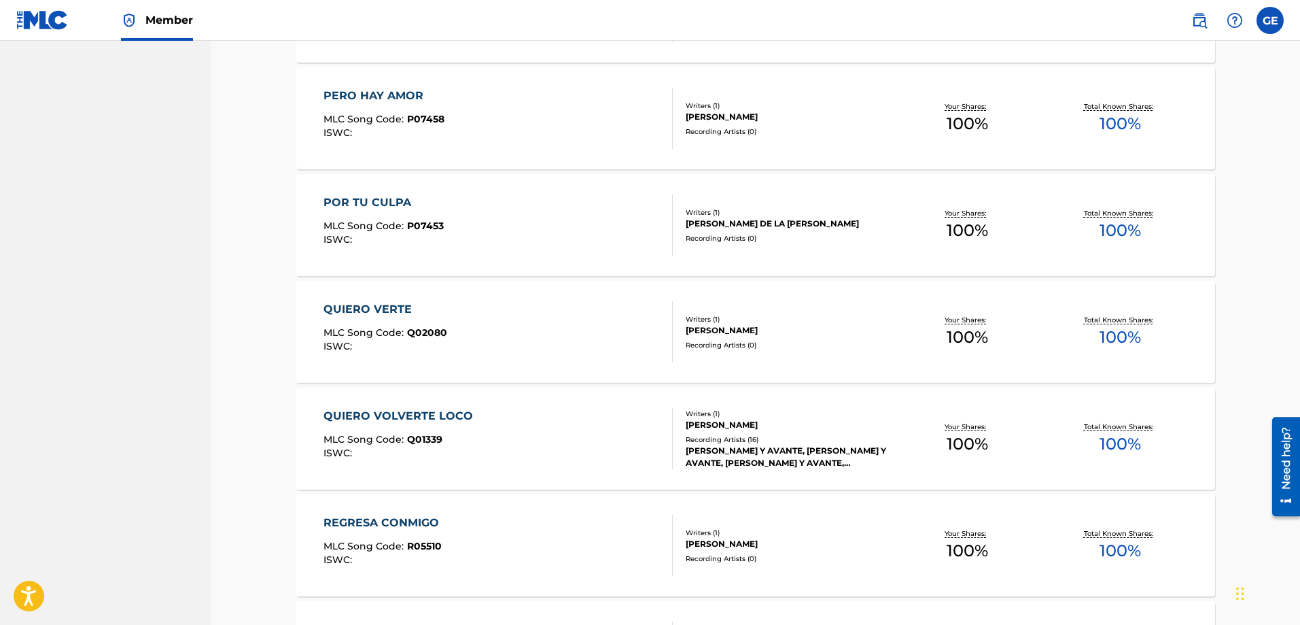
click at [748, 438] on div "Recording Artists ( 16 )" at bounding box center [788, 439] width 205 height 10
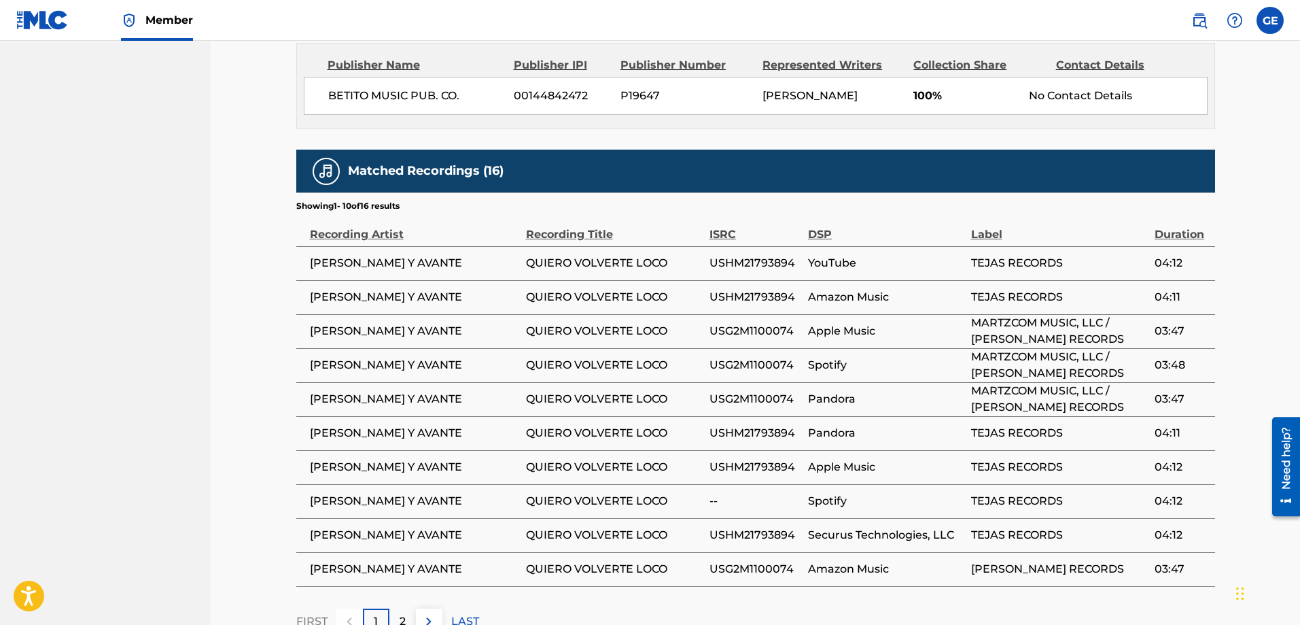
scroll to position [476, 0]
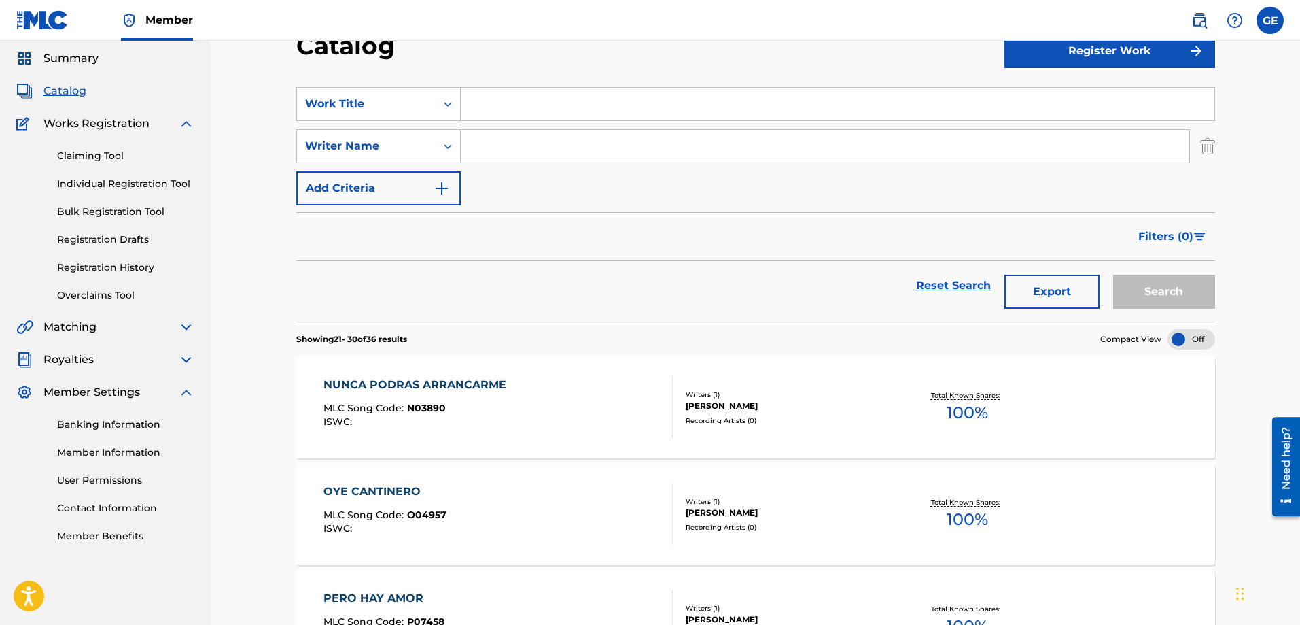
scroll to position [546, 0]
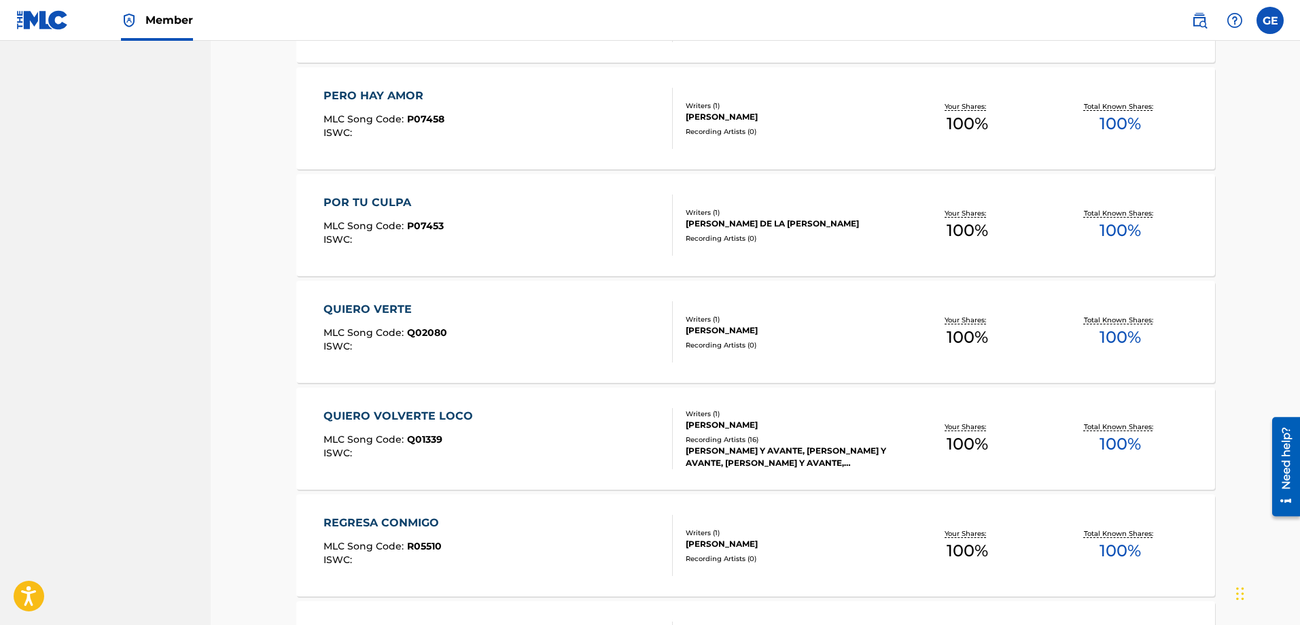
click at [712, 326] on div "[PERSON_NAME]" at bounding box center [788, 330] width 205 height 12
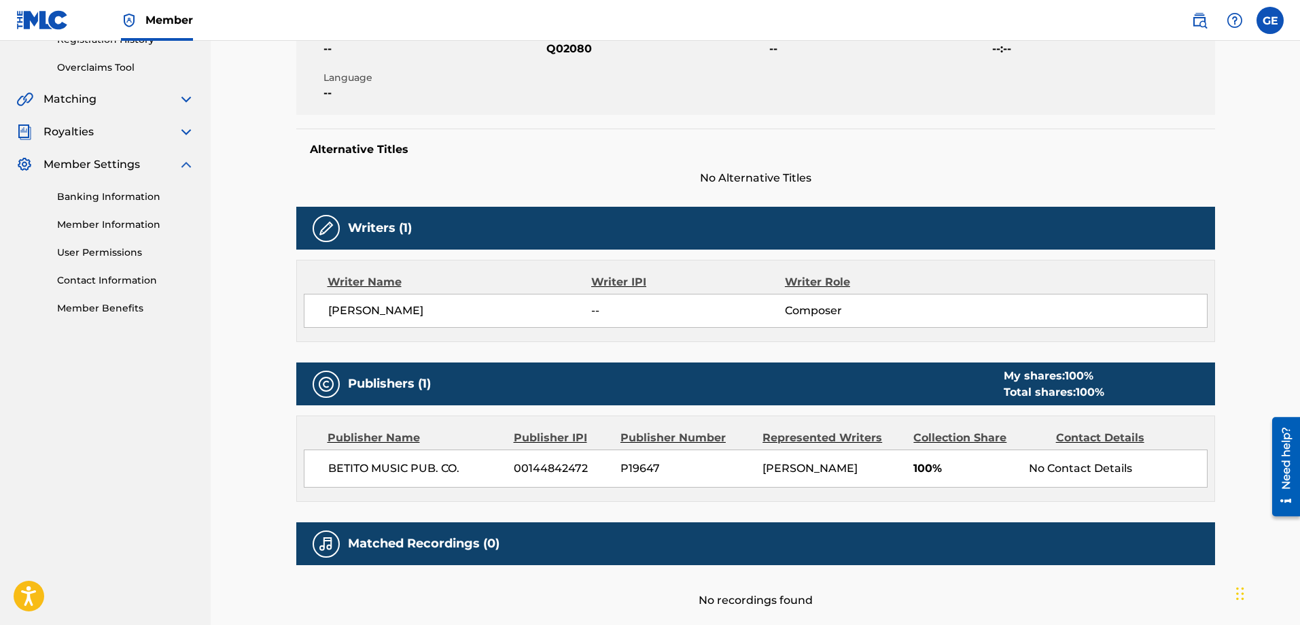
scroll to position [375, 0]
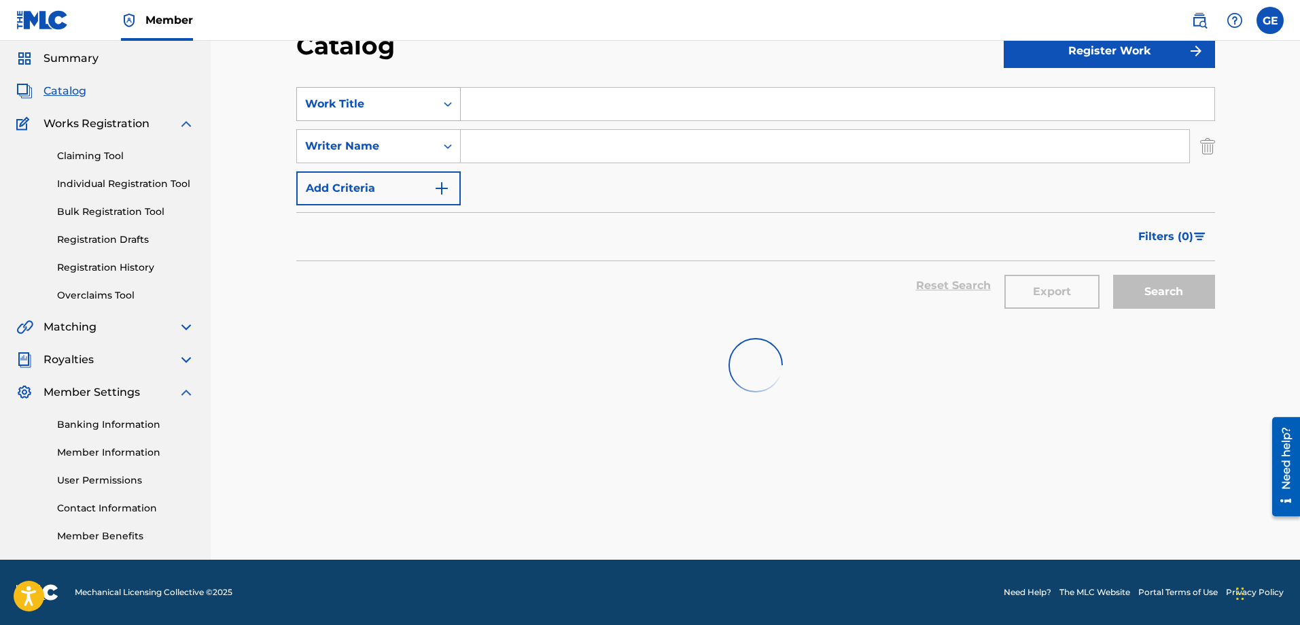
scroll to position [546, 0]
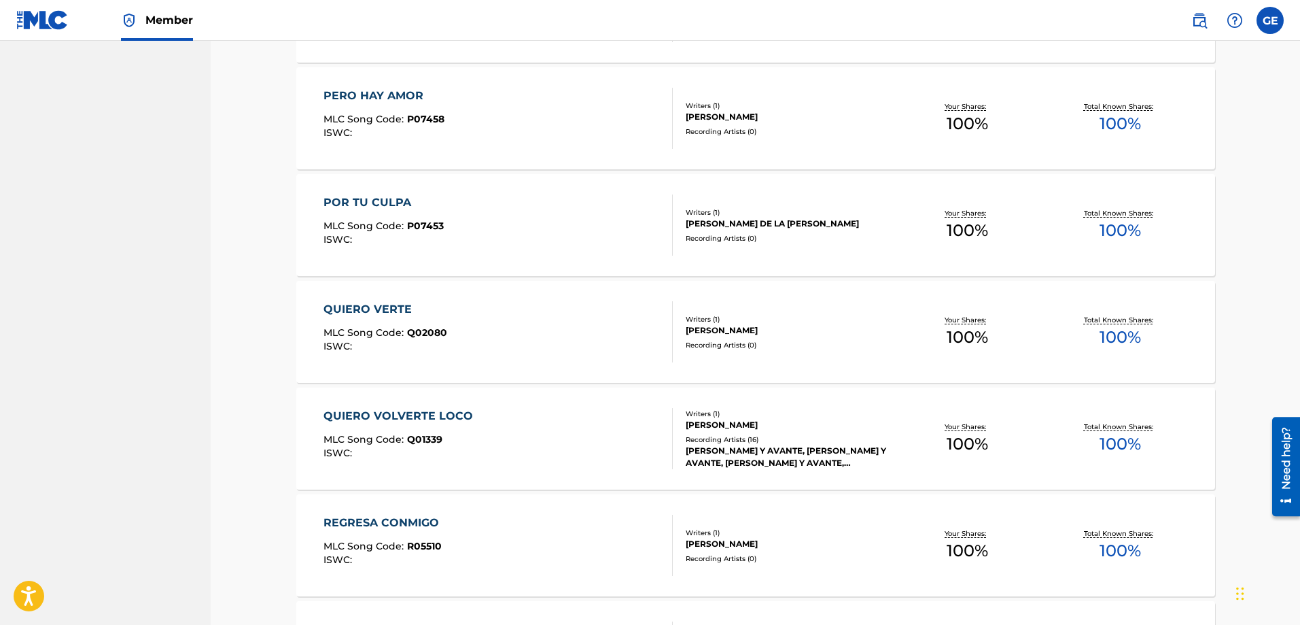
click at [722, 226] on div "[PERSON_NAME] DE LA [PERSON_NAME]" at bounding box center [788, 224] width 205 height 12
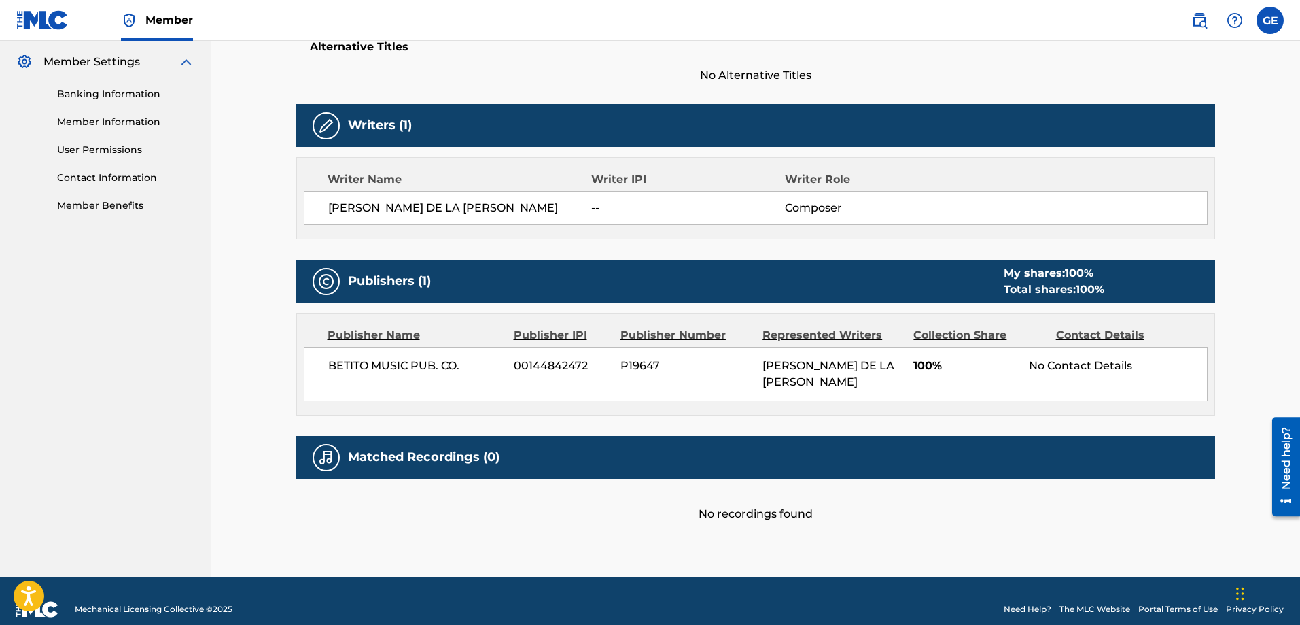
scroll to position [375, 0]
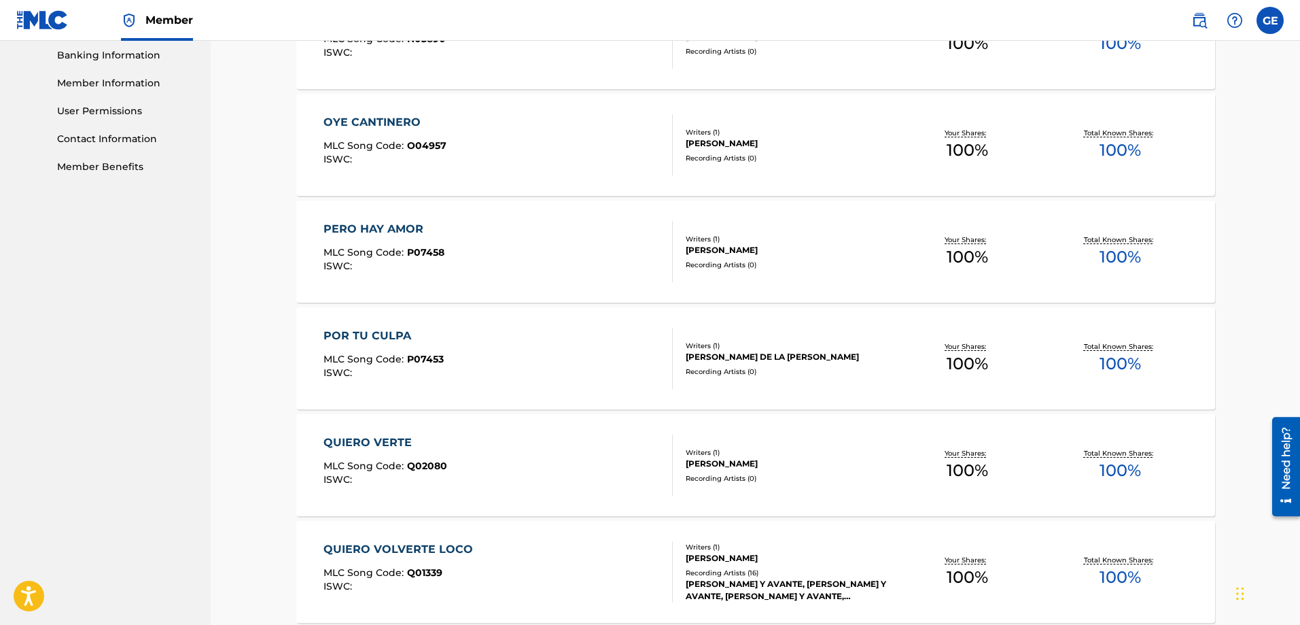
scroll to position [411, 0]
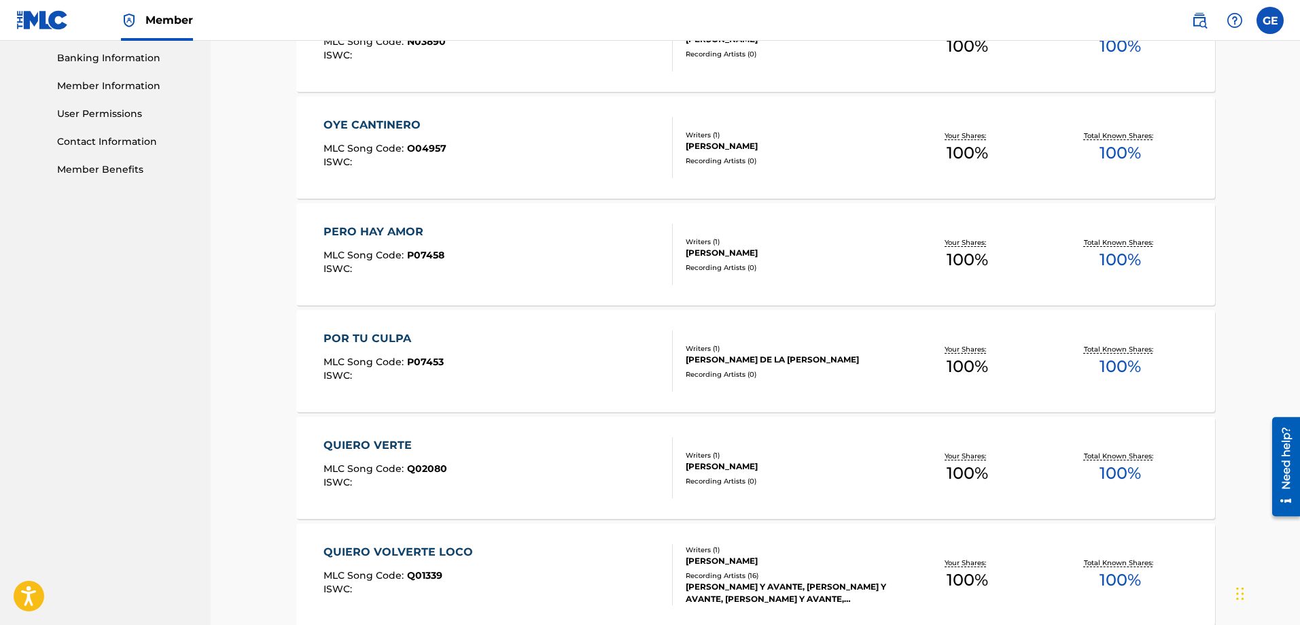
click at [701, 255] on div "[PERSON_NAME]" at bounding box center [788, 253] width 205 height 12
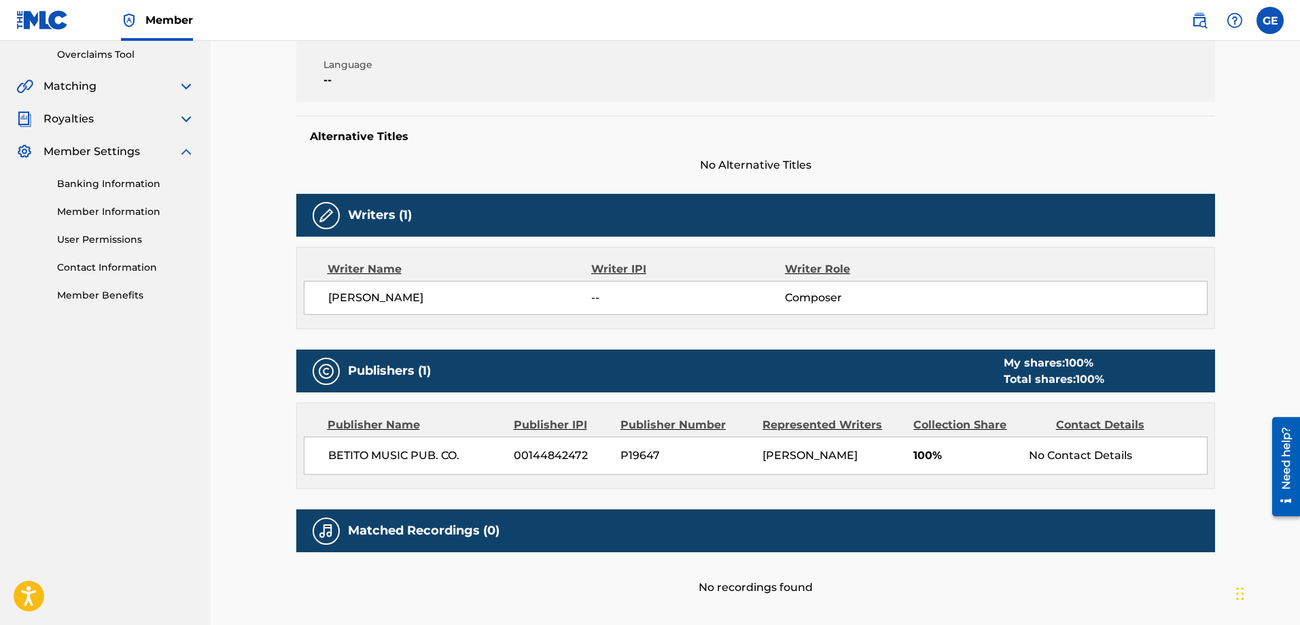
scroll to position [375, 0]
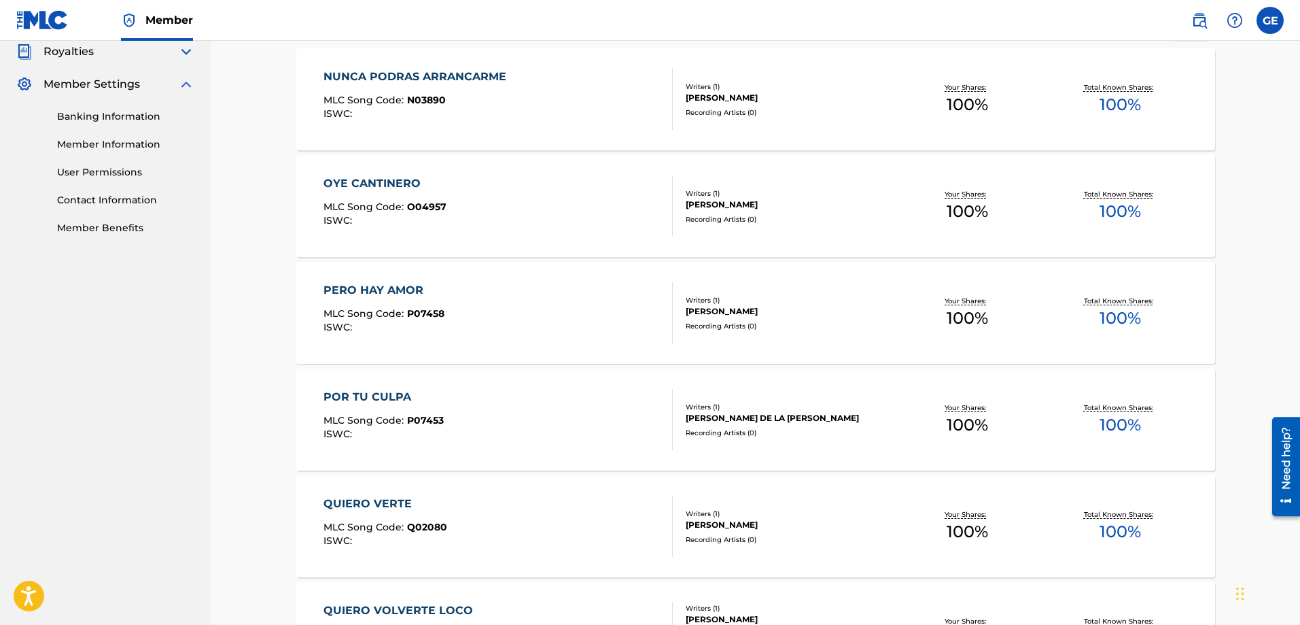
scroll to position [275, 0]
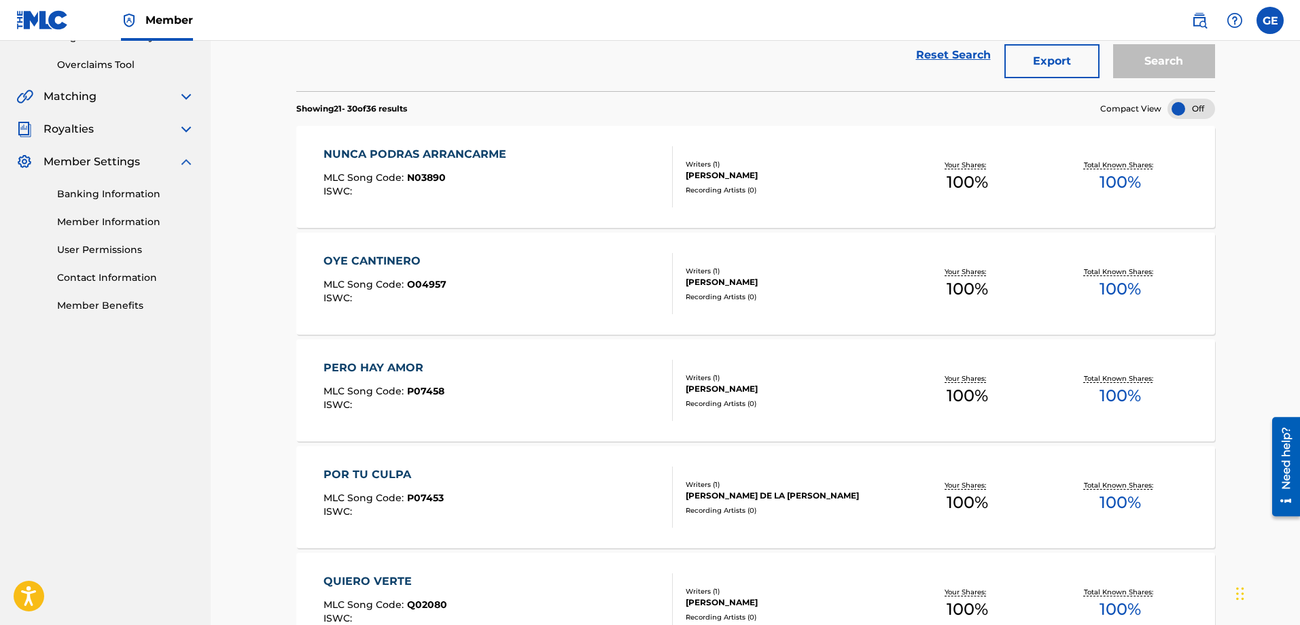
click at [716, 281] on div "[PERSON_NAME]" at bounding box center [788, 282] width 205 height 12
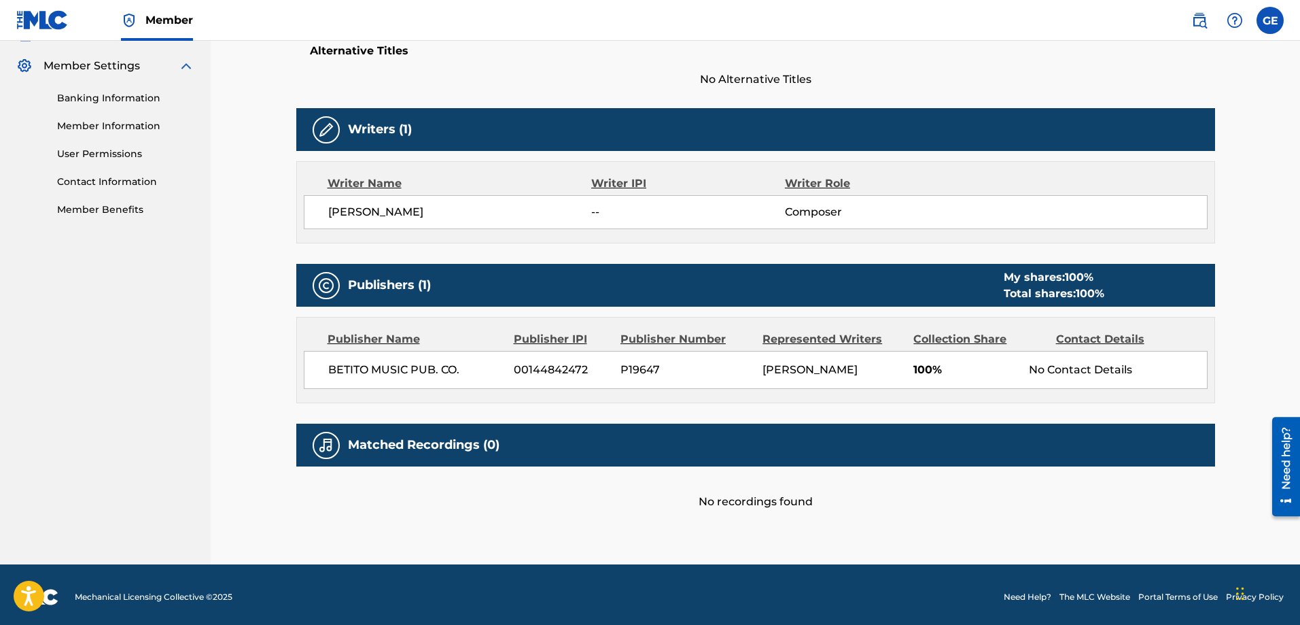
scroll to position [375, 0]
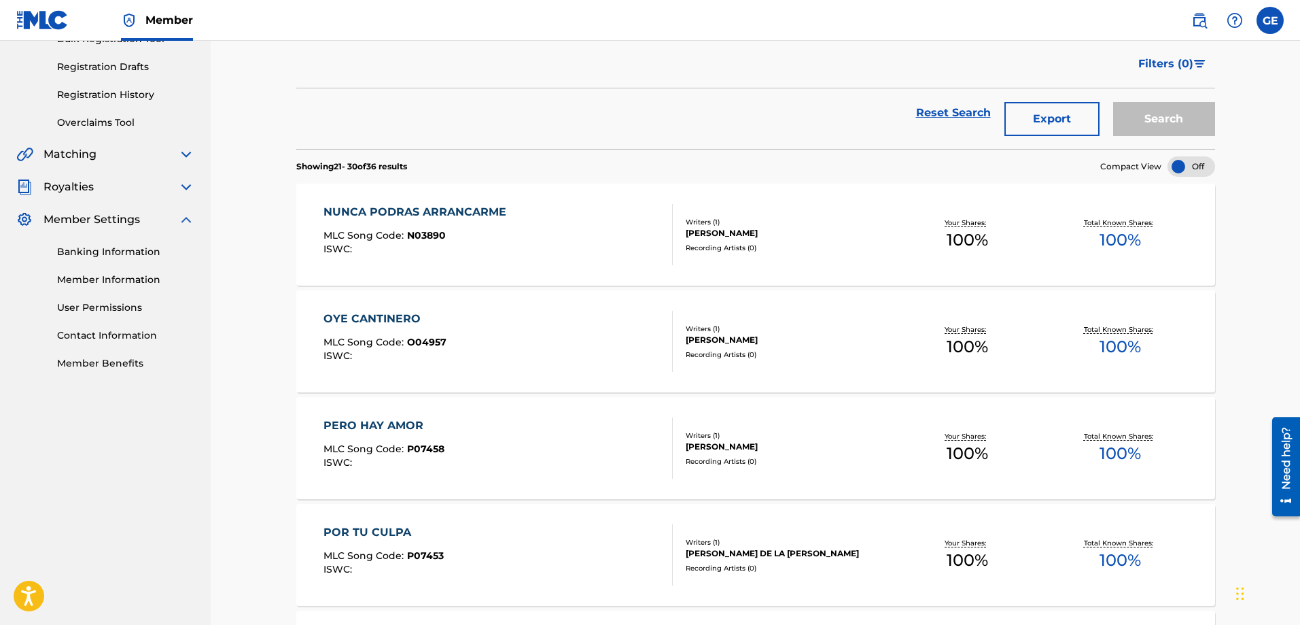
scroll to position [139, 0]
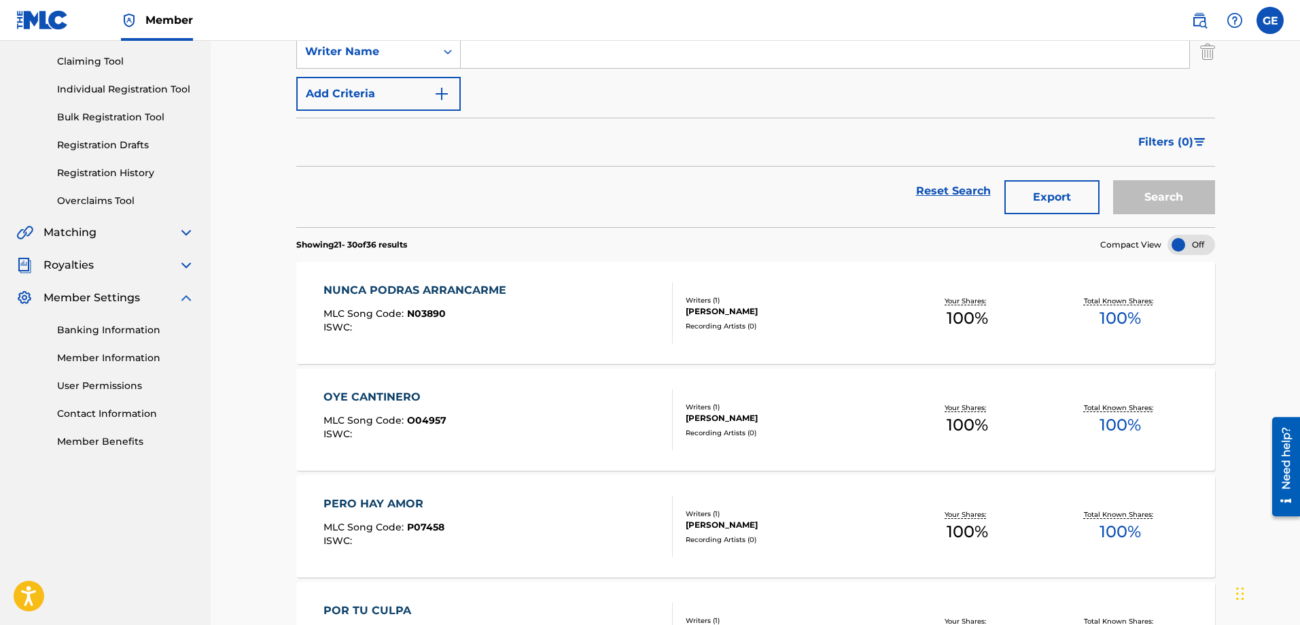
click at [726, 321] on div "Recording Artists ( 0 )" at bounding box center [788, 326] width 205 height 10
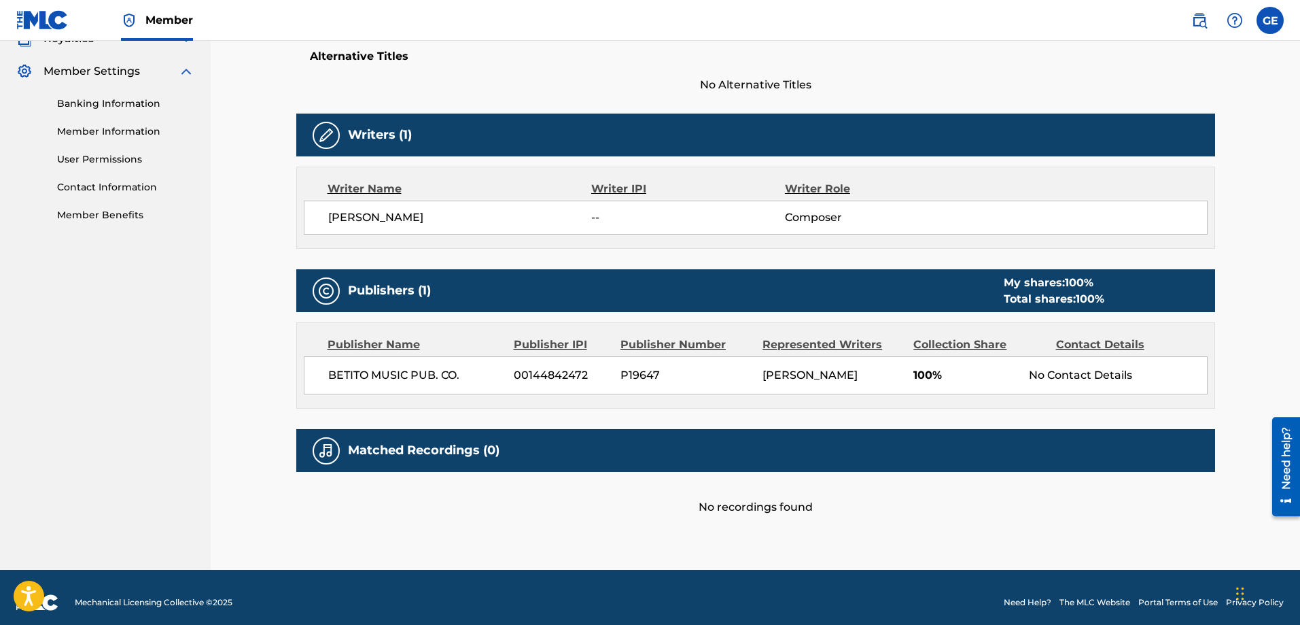
scroll to position [375, 0]
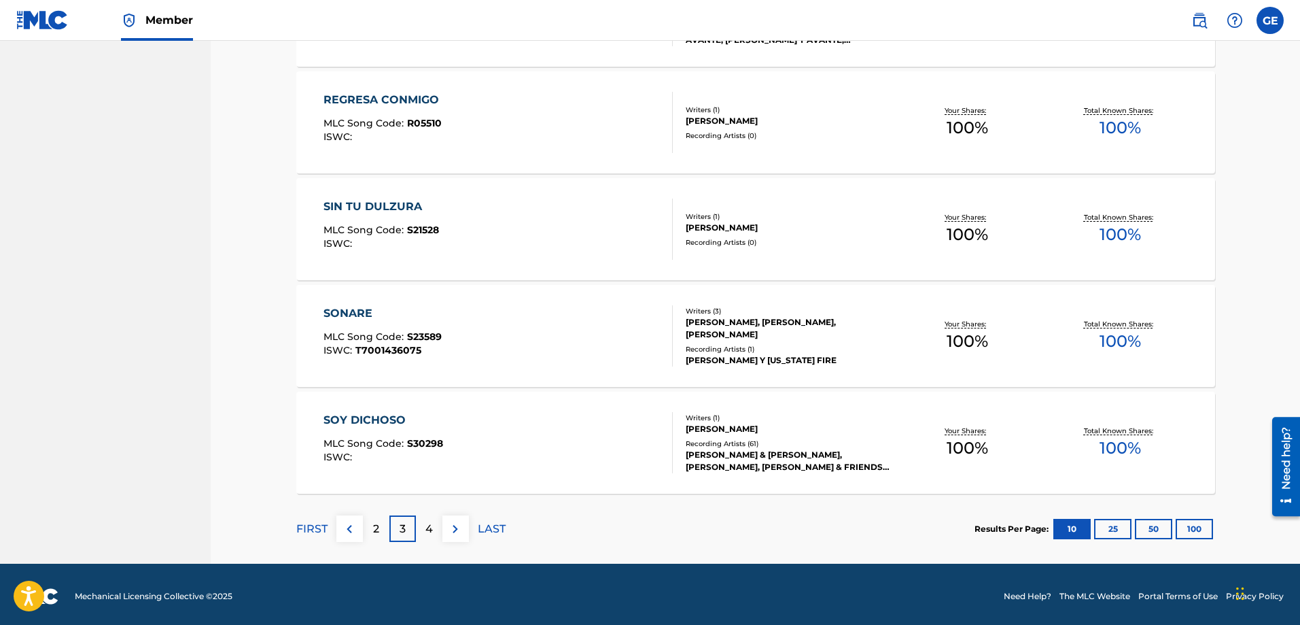
scroll to position [973, 0]
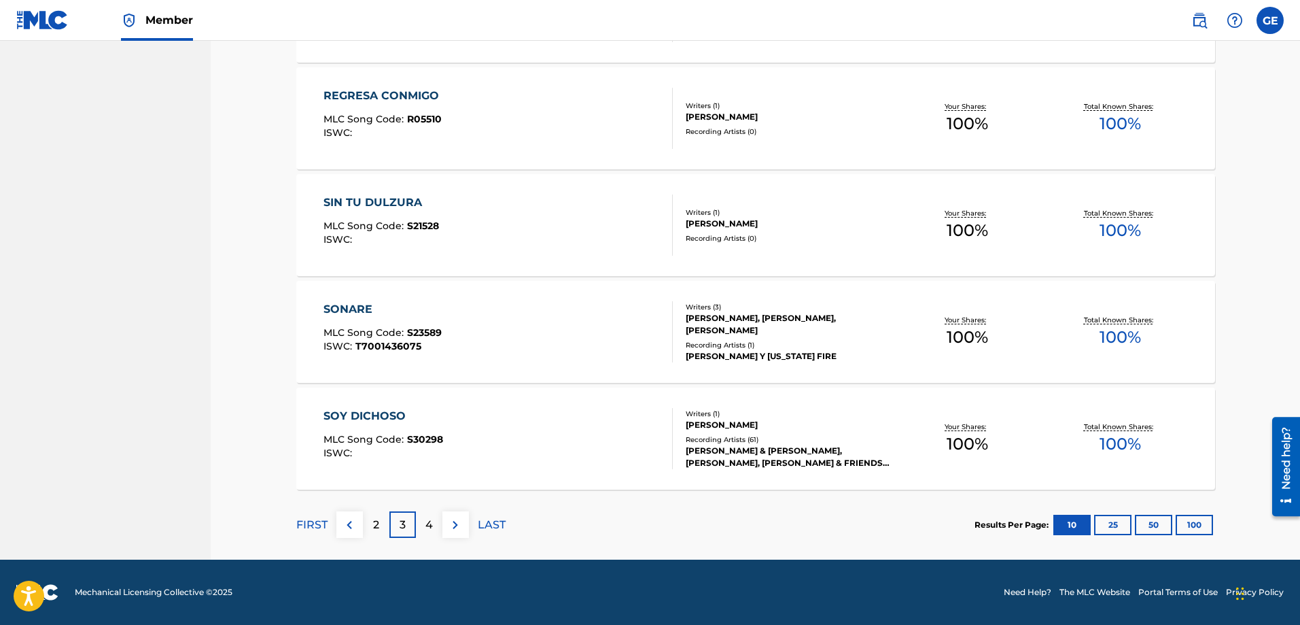
drag, startPoint x: 372, startPoint y: 523, endPoint x: 395, endPoint y: 516, distance: 24.3
click at [373, 523] on div "2" at bounding box center [376, 524] width 27 height 27
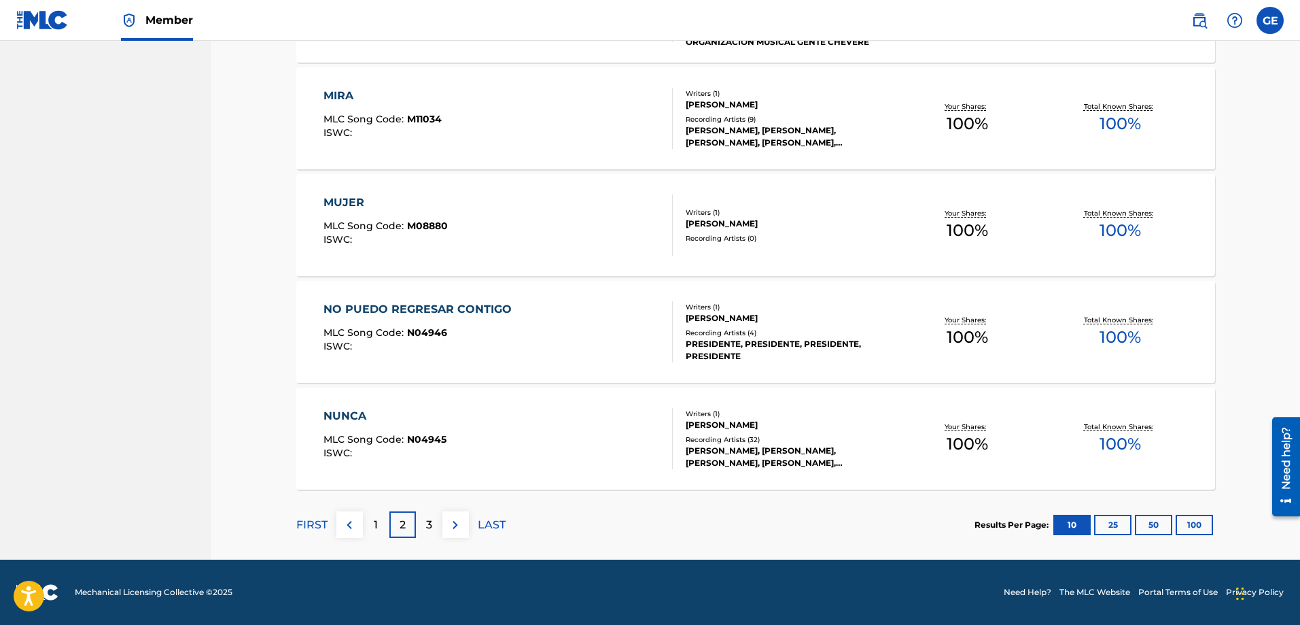
click at [725, 442] on div "Recording Artists ( 32 )" at bounding box center [788, 439] width 205 height 10
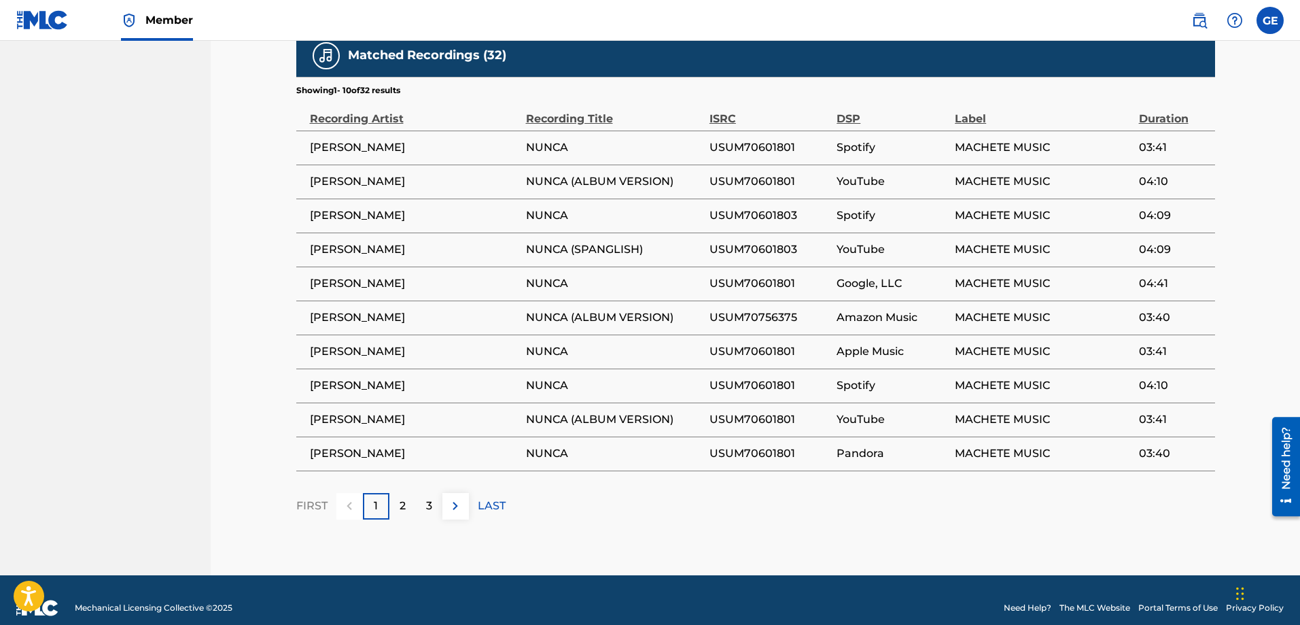
scroll to position [776, 0]
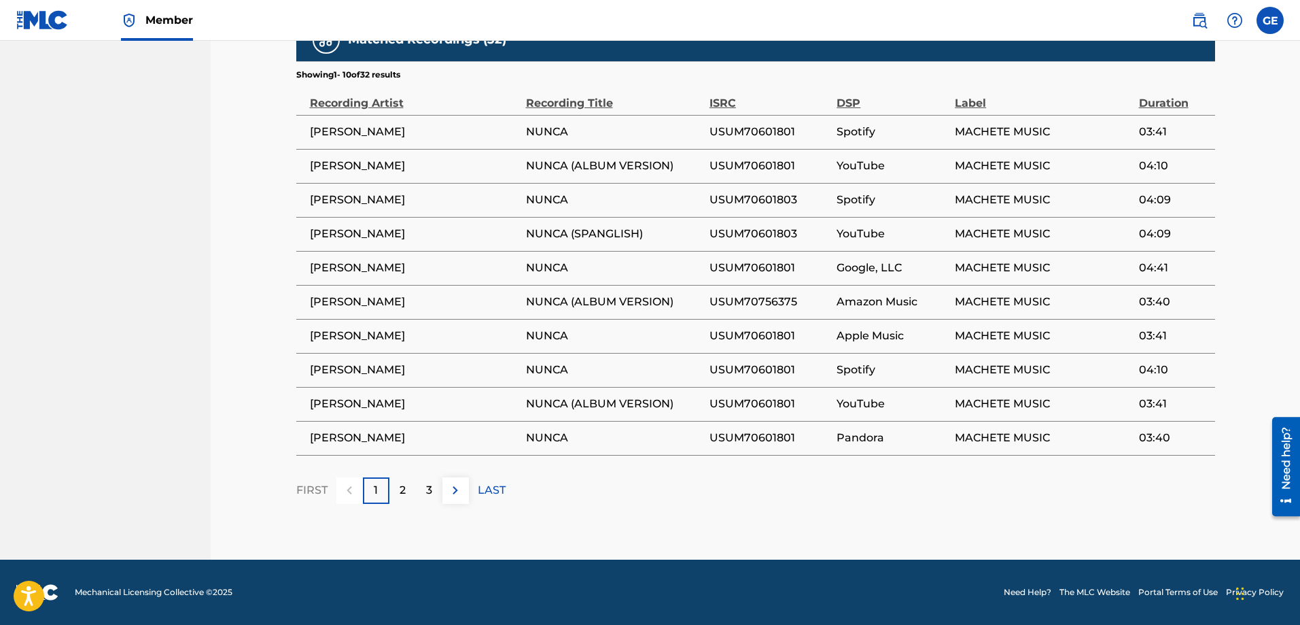
click at [489, 492] on p "LAST" at bounding box center [492, 490] width 28 height 16
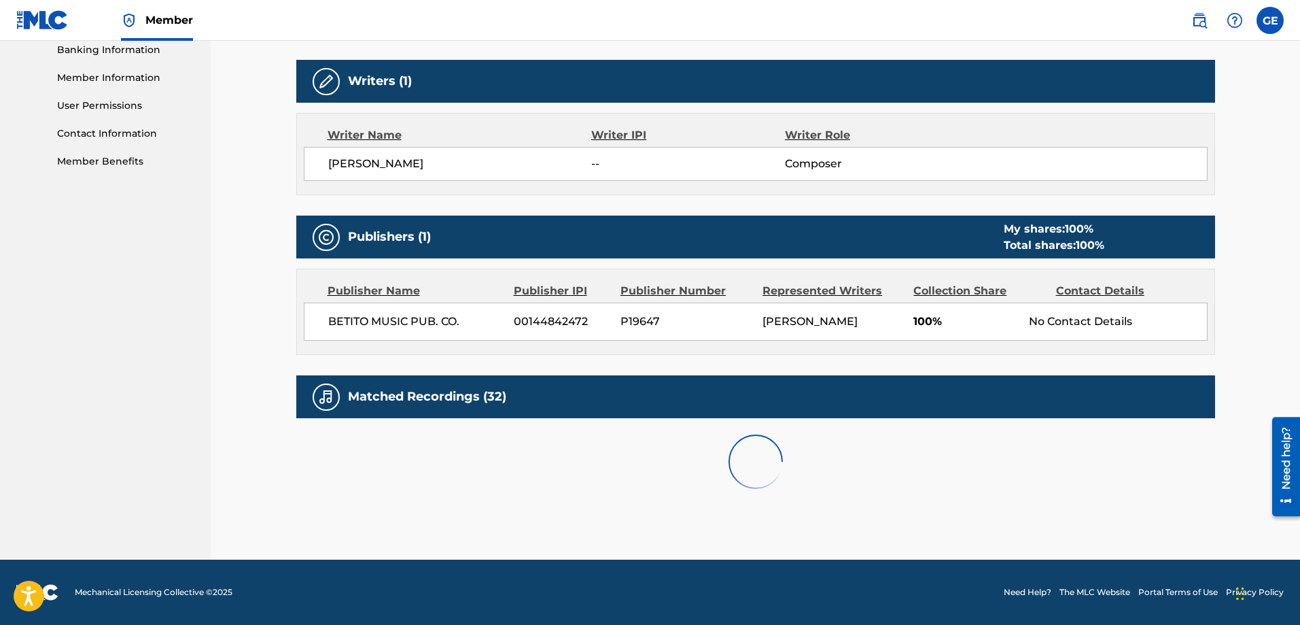
scroll to position [504, 0]
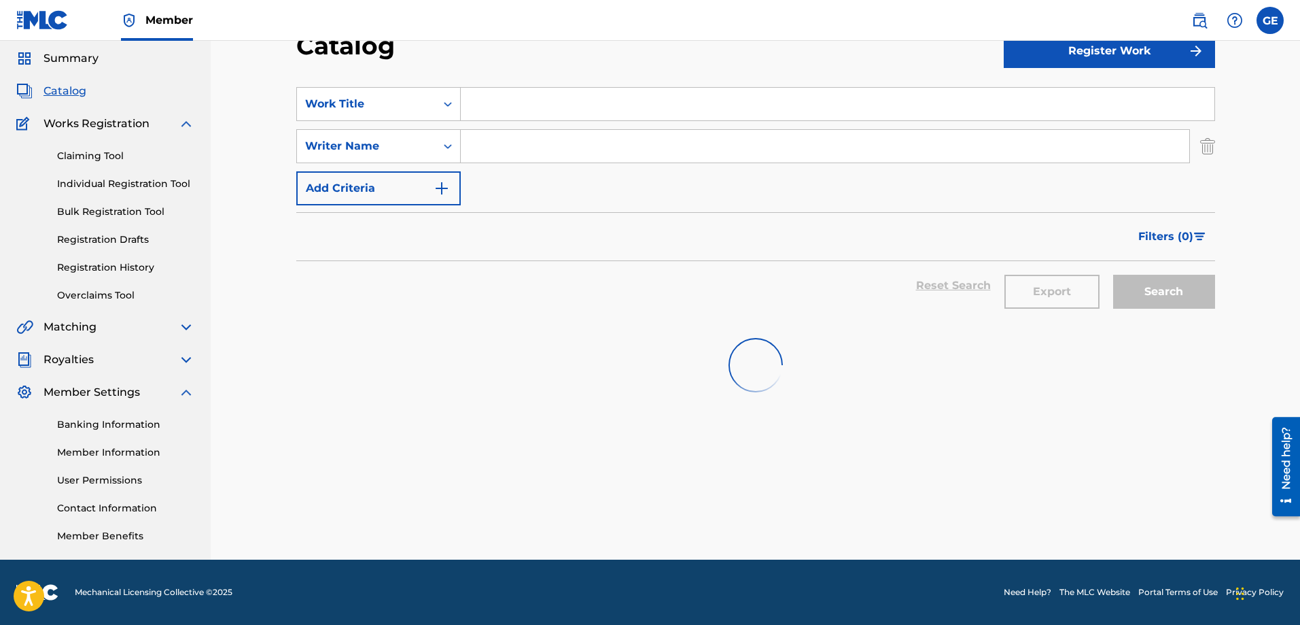
scroll to position [896, 0]
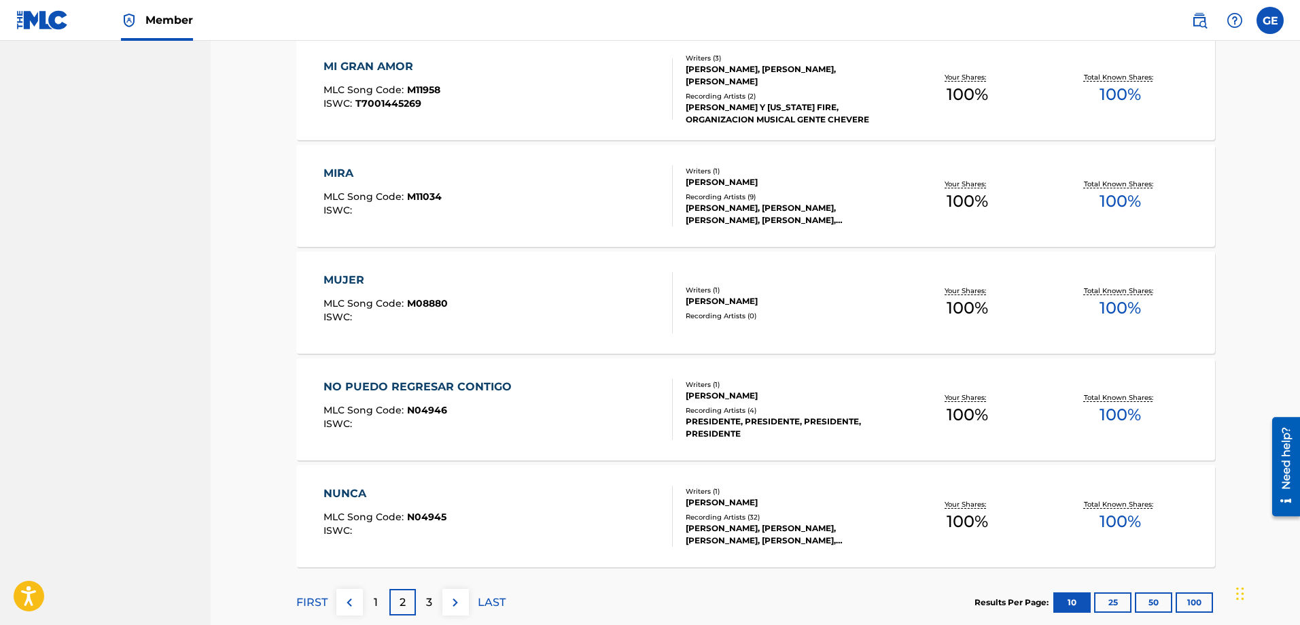
click at [723, 415] on div "PRESIDENTE, PRESIDENTE, PRESIDENTE, PRESIDENTE" at bounding box center [788, 427] width 205 height 24
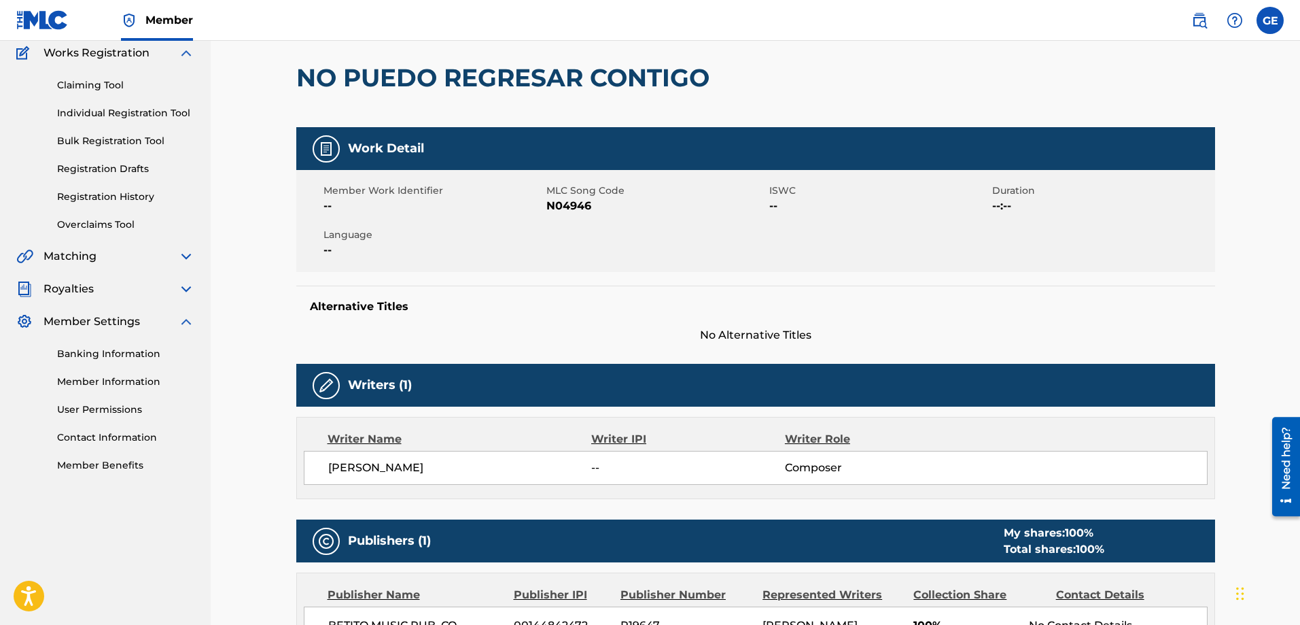
scroll to position [114, 0]
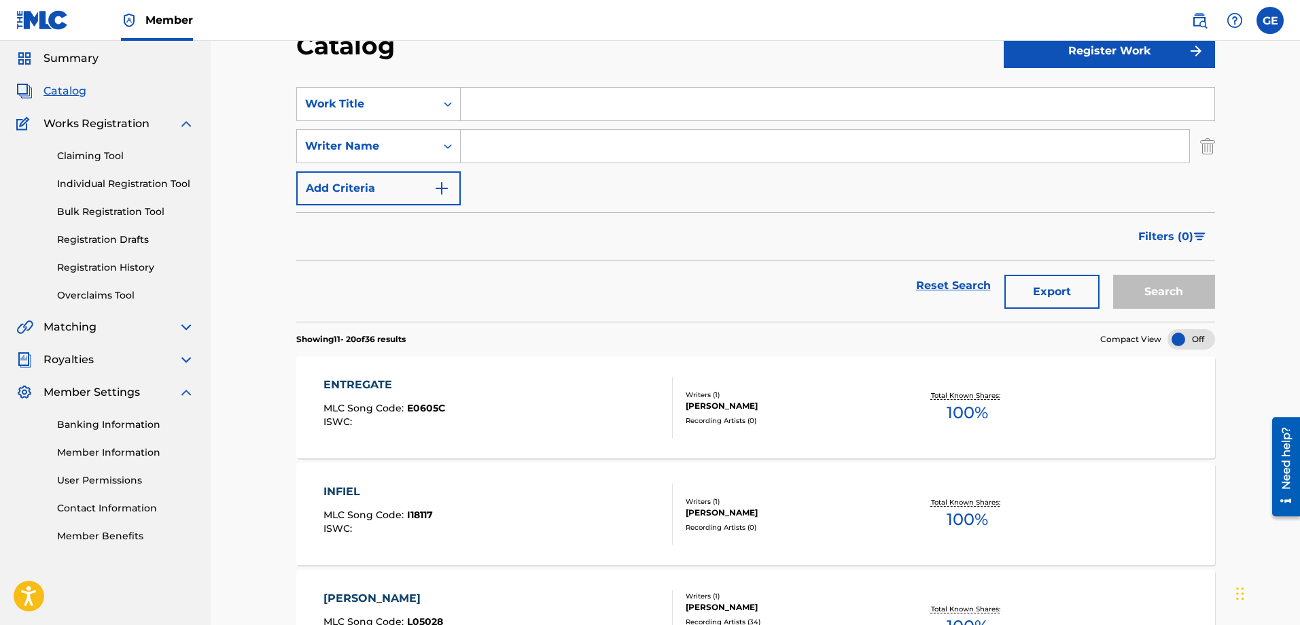
scroll to position [896, 0]
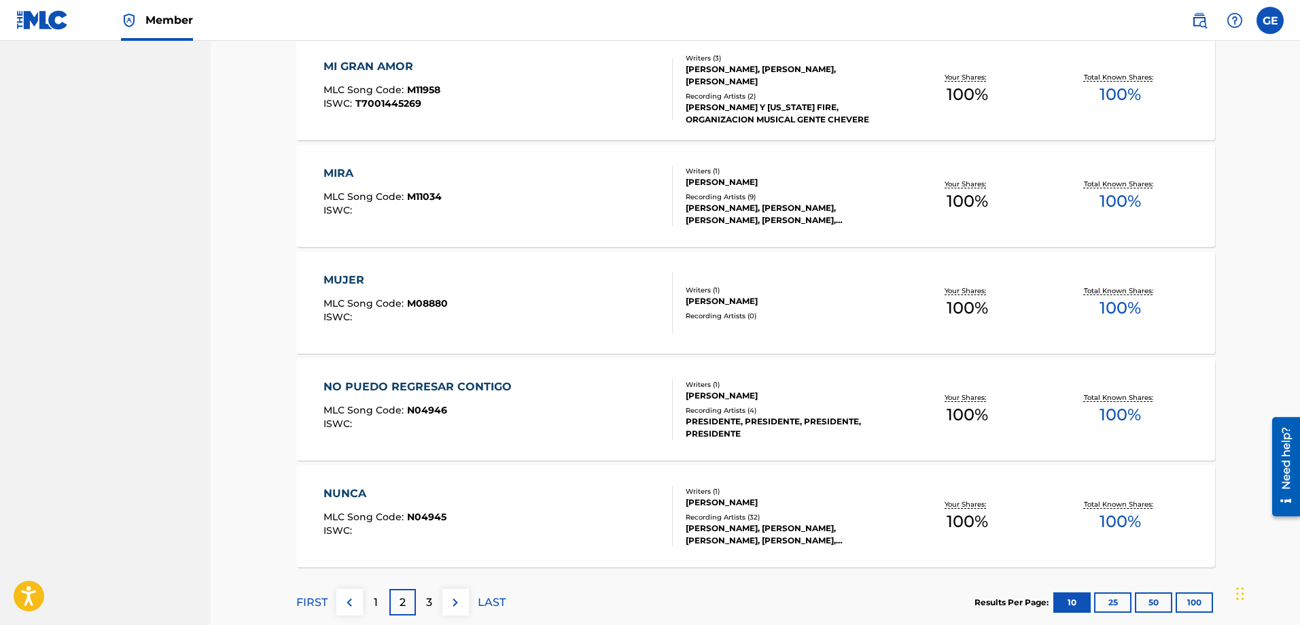
click at [714, 204] on div "[PERSON_NAME], [PERSON_NAME], [PERSON_NAME], [PERSON_NAME], [PERSON_NAME]" at bounding box center [788, 214] width 205 height 24
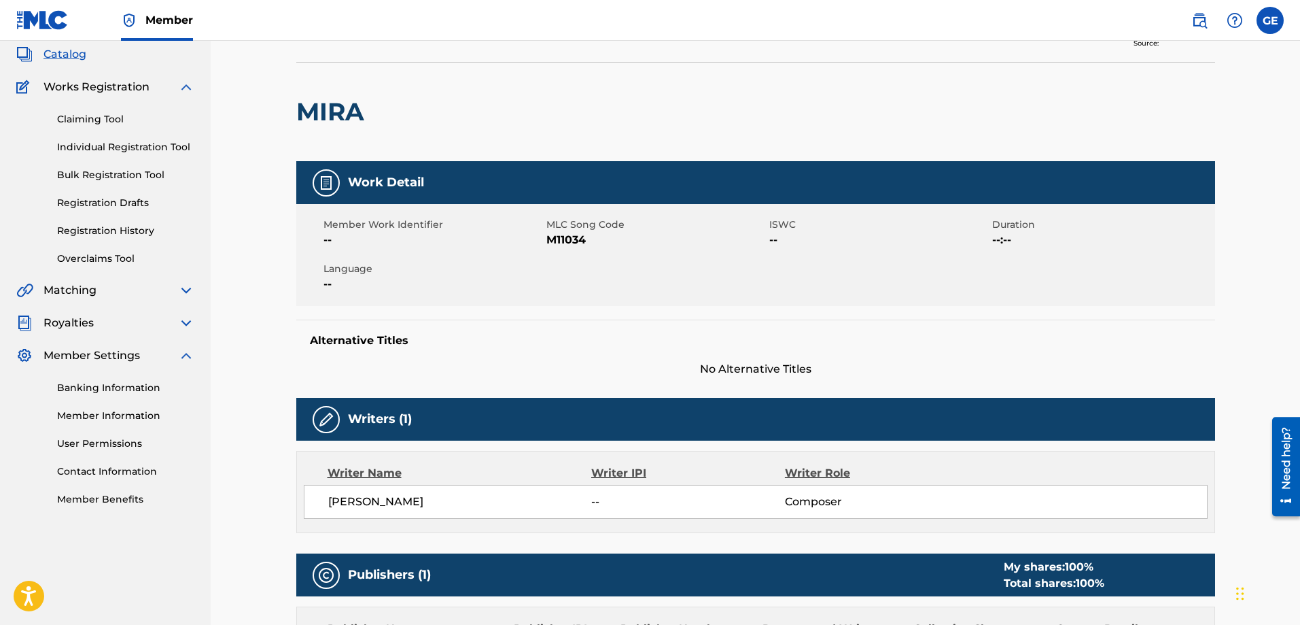
scroll to position [80, 0]
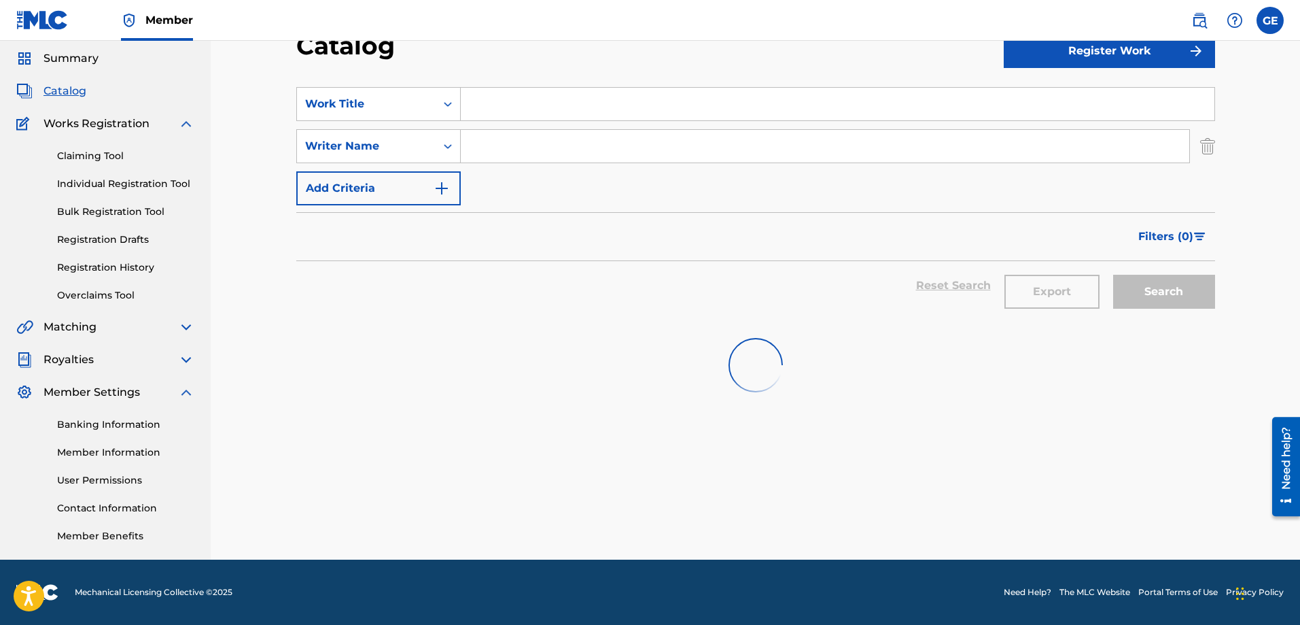
scroll to position [896, 0]
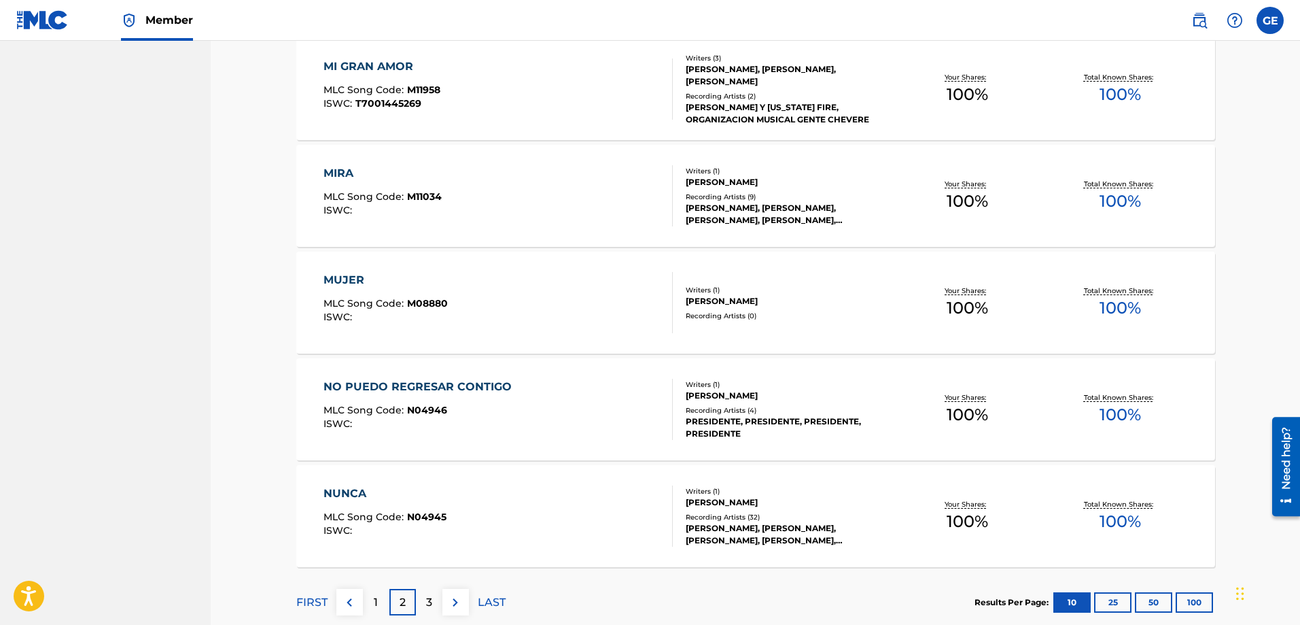
click at [710, 298] on div "[PERSON_NAME]" at bounding box center [788, 301] width 205 height 12
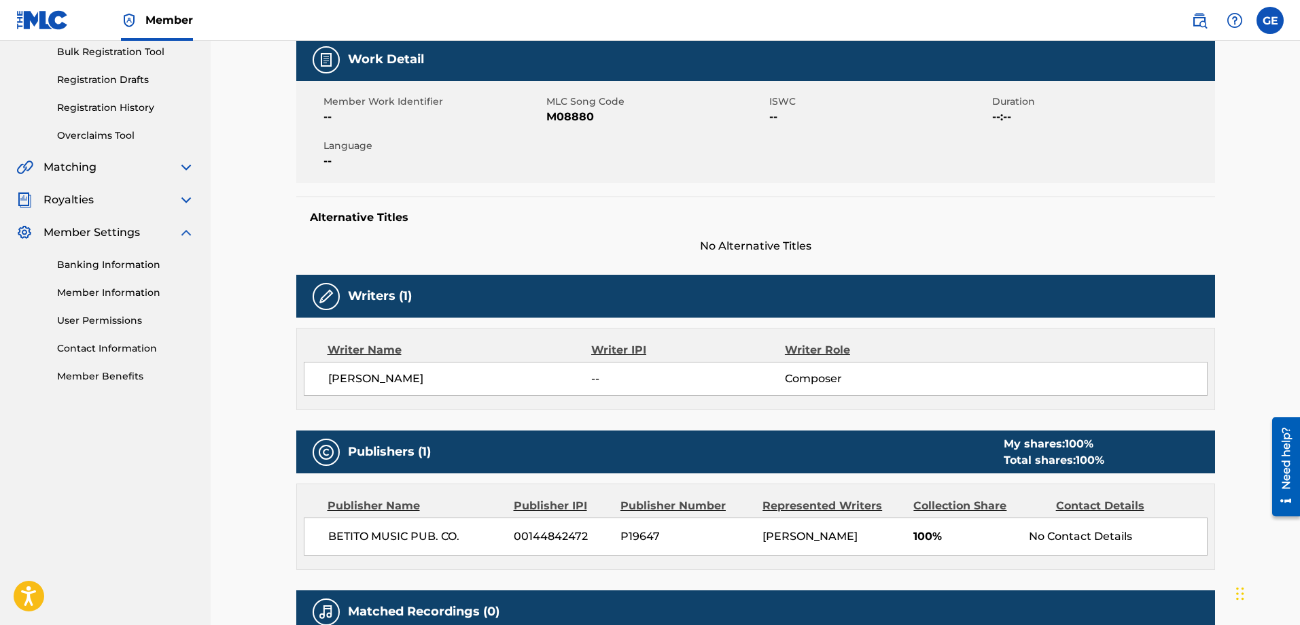
scroll to position [375, 0]
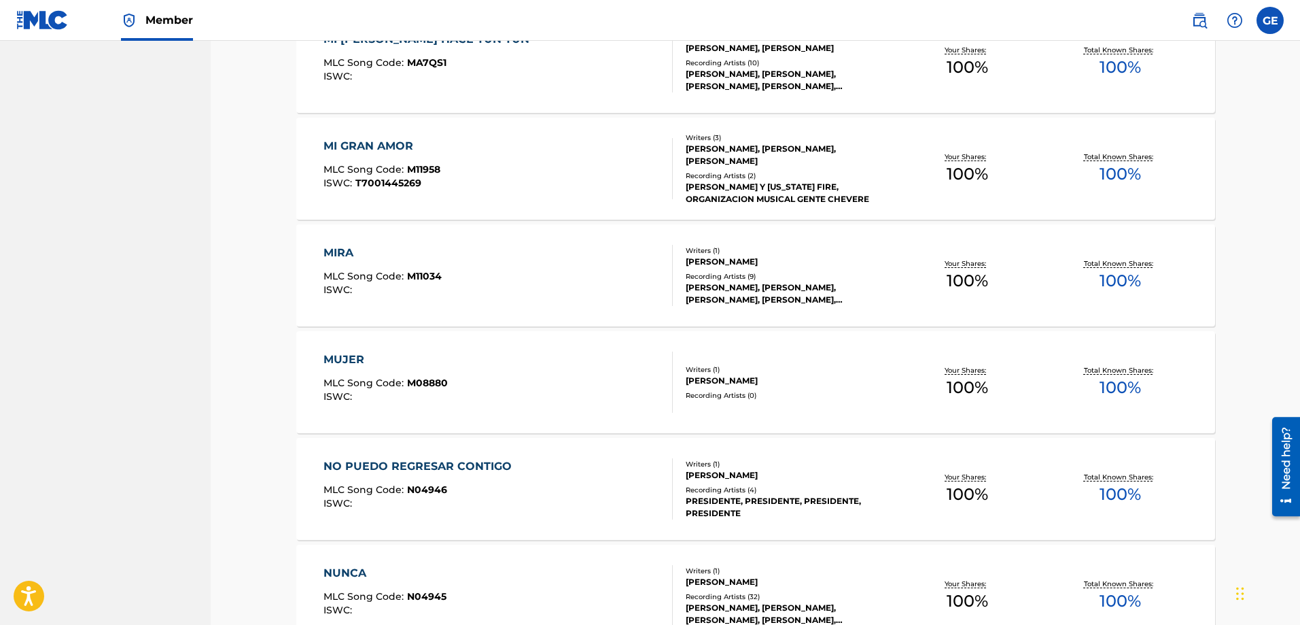
scroll to position [692, 0]
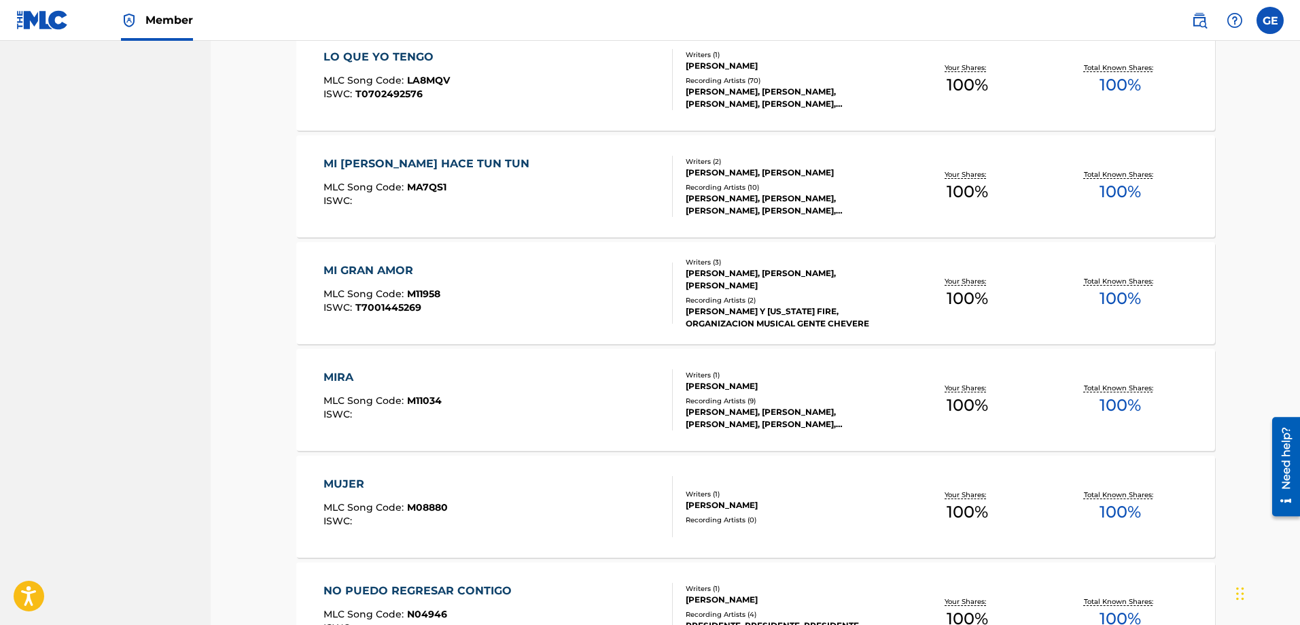
click at [744, 286] on div "[PERSON_NAME], [PERSON_NAME], [PERSON_NAME]" at bounding box center [788, 279] width 205 height 24
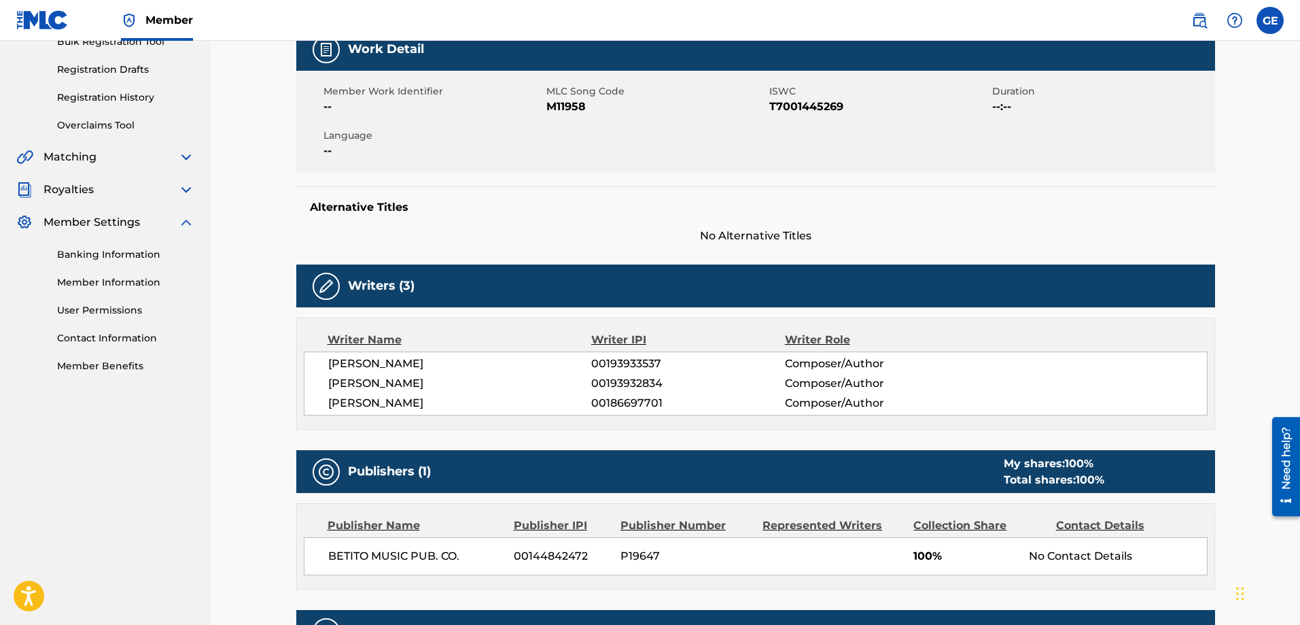
scroll to position [212, 0]
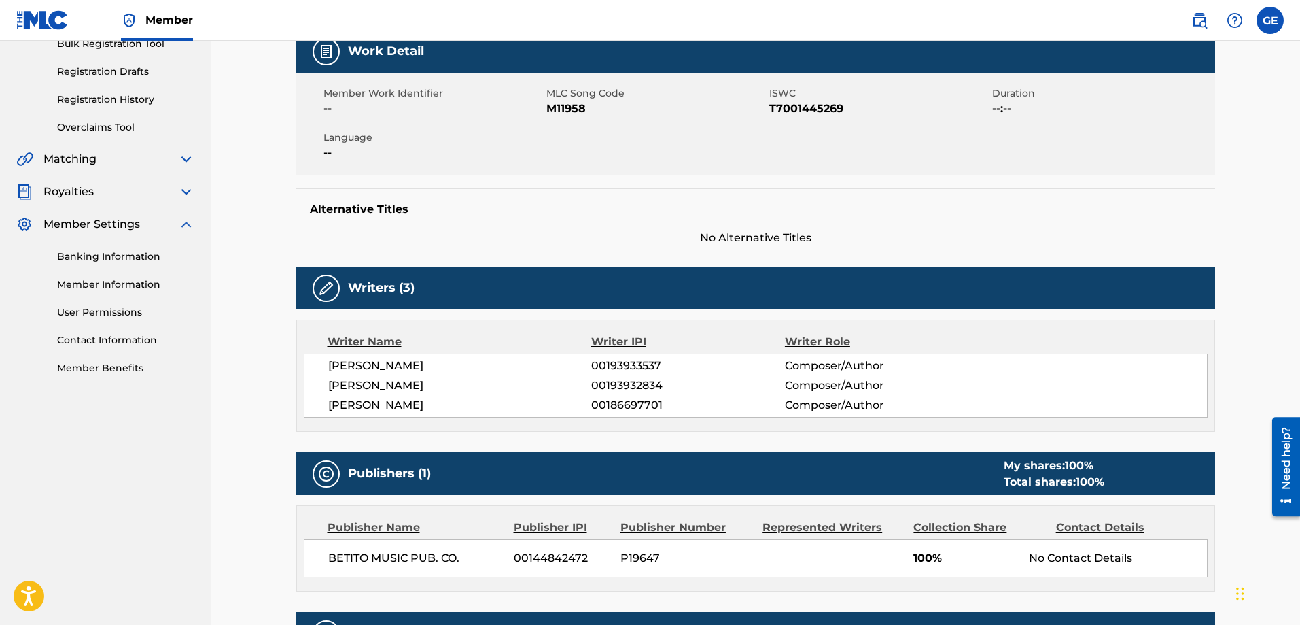
scroll to position [44, 0]
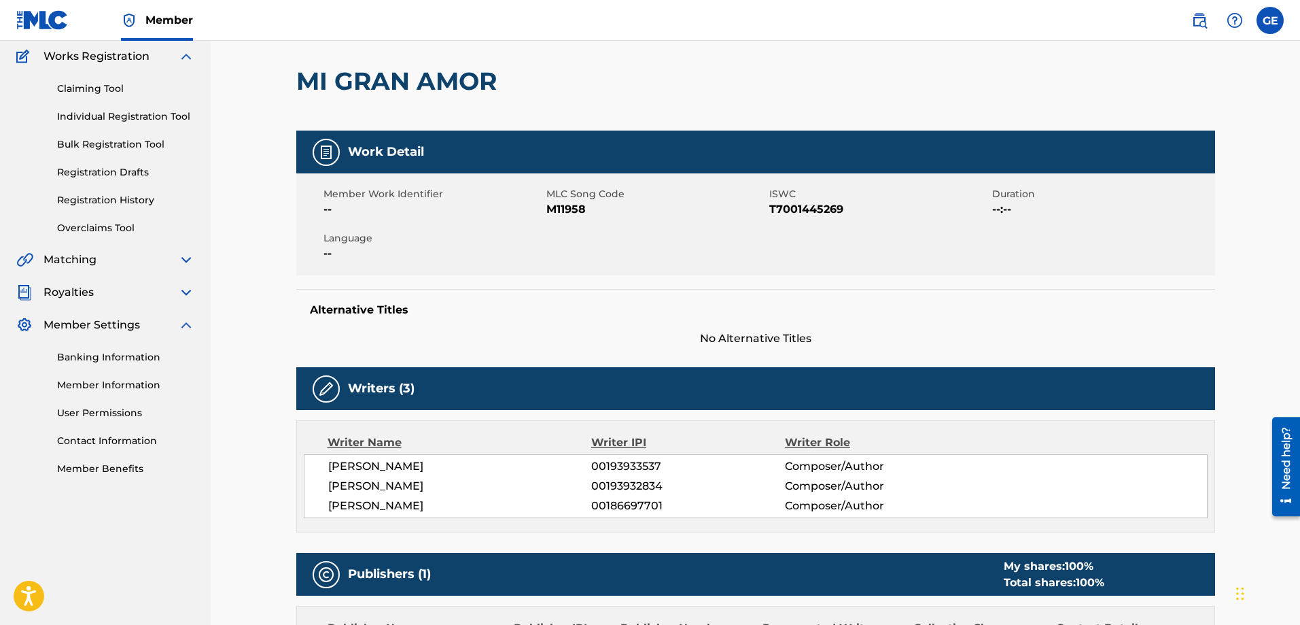
scroll to position [76, 0]
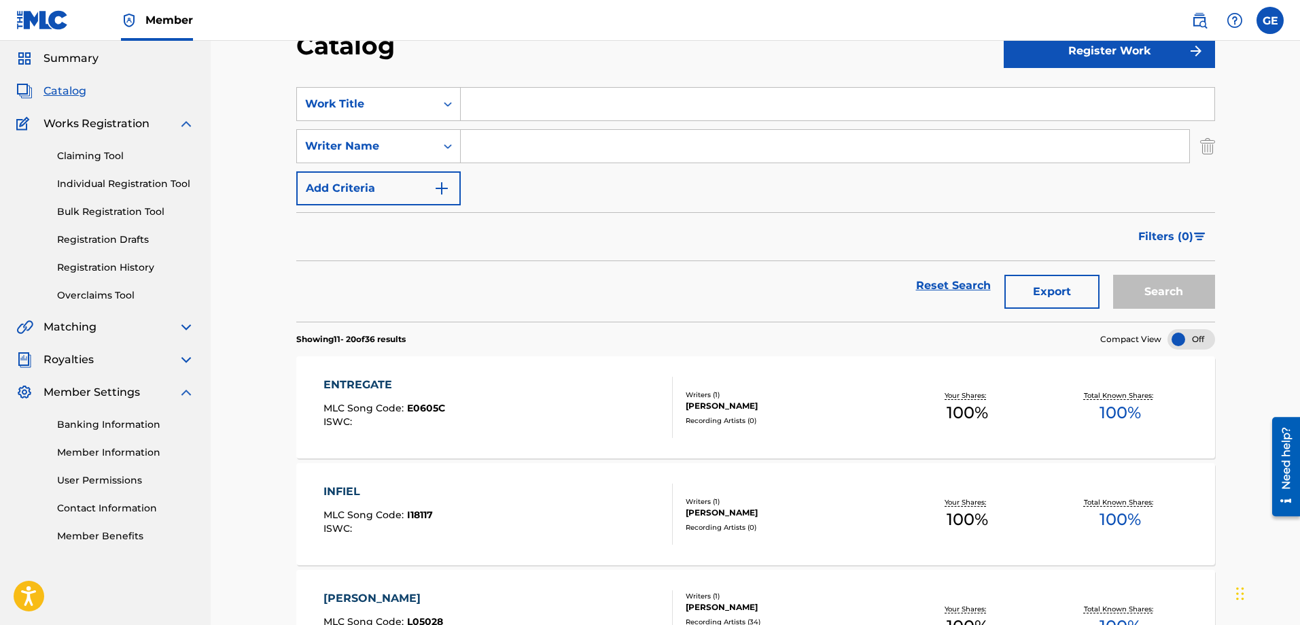
scroll to position [248, 0]
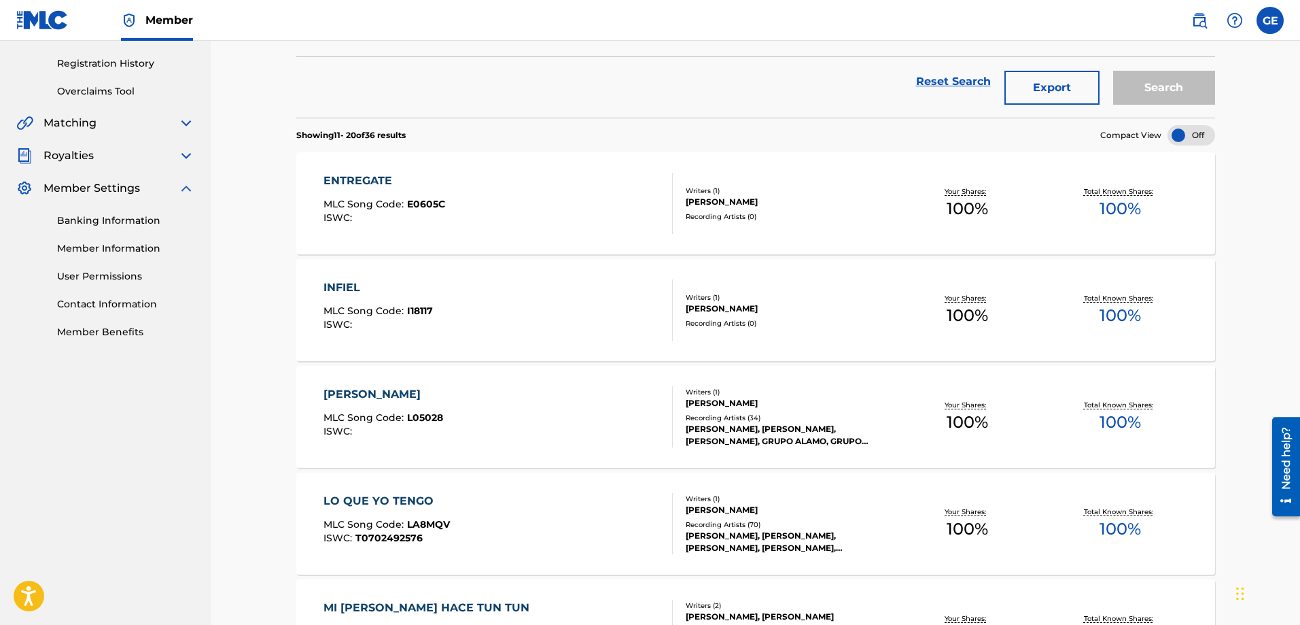
click at [745, 428] on div "[PERSON_NAME], [PERSON_NAME], [PERSON_NAME], GRUPO ALAMO, GRUPO ALAMO" at bounding box center [788, 435] width 205 height 24
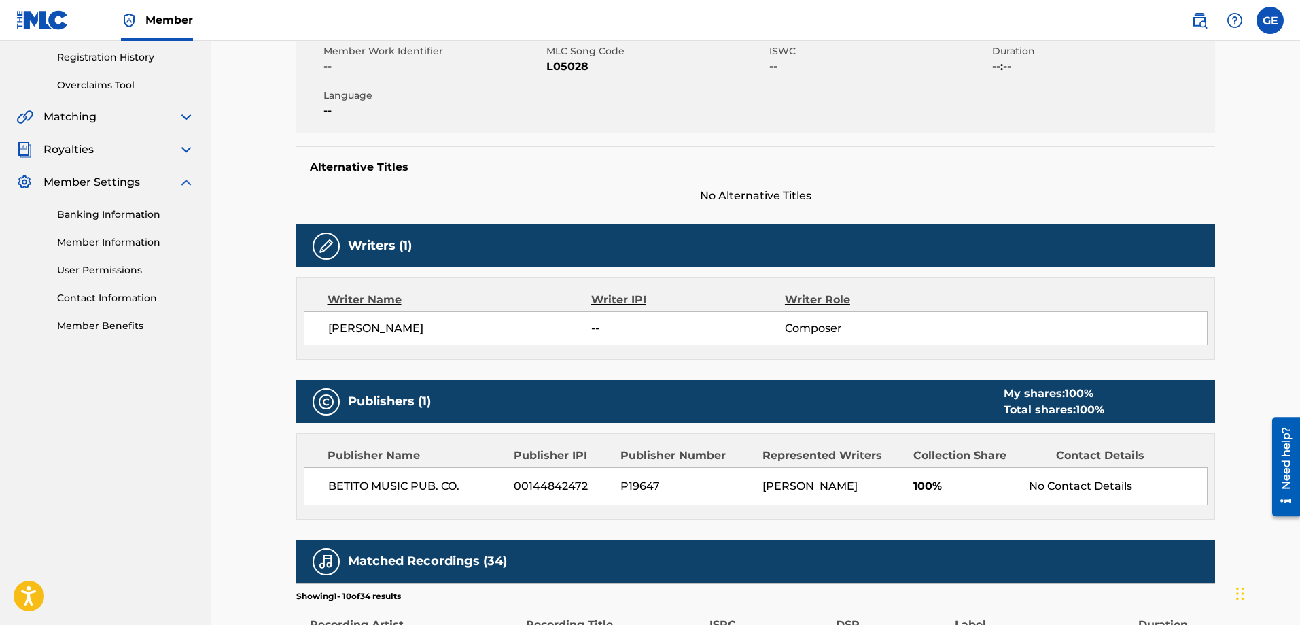
scroll to position [272, 0]
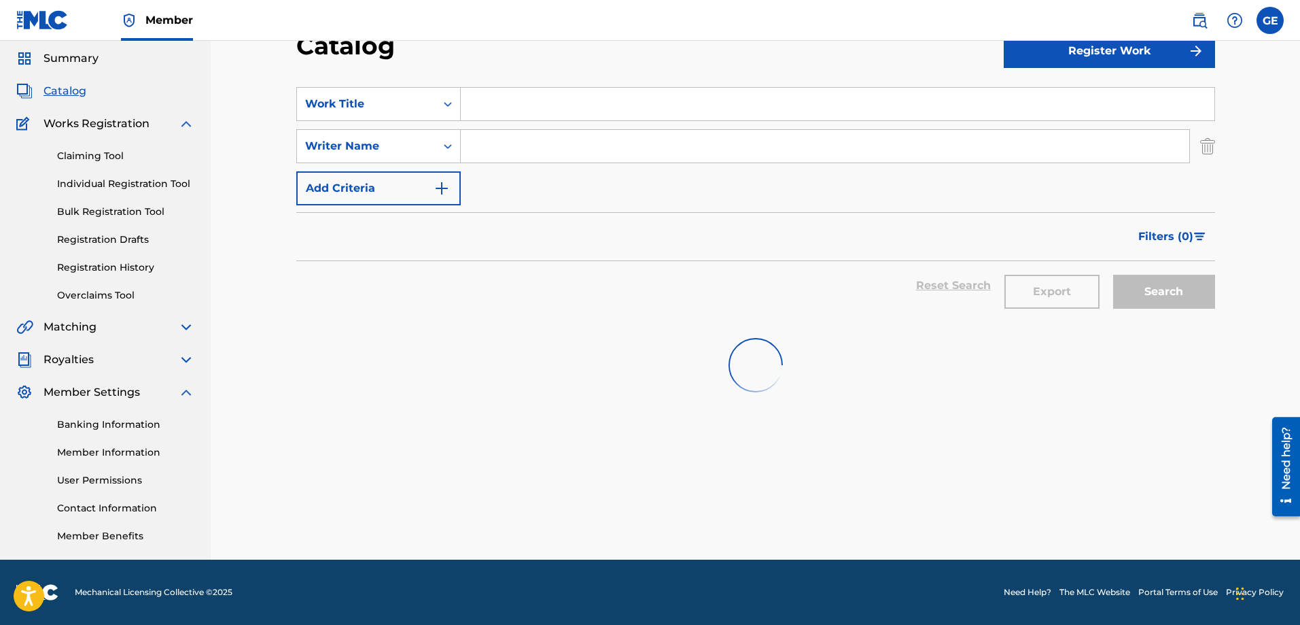
scroll to position [248, 0]
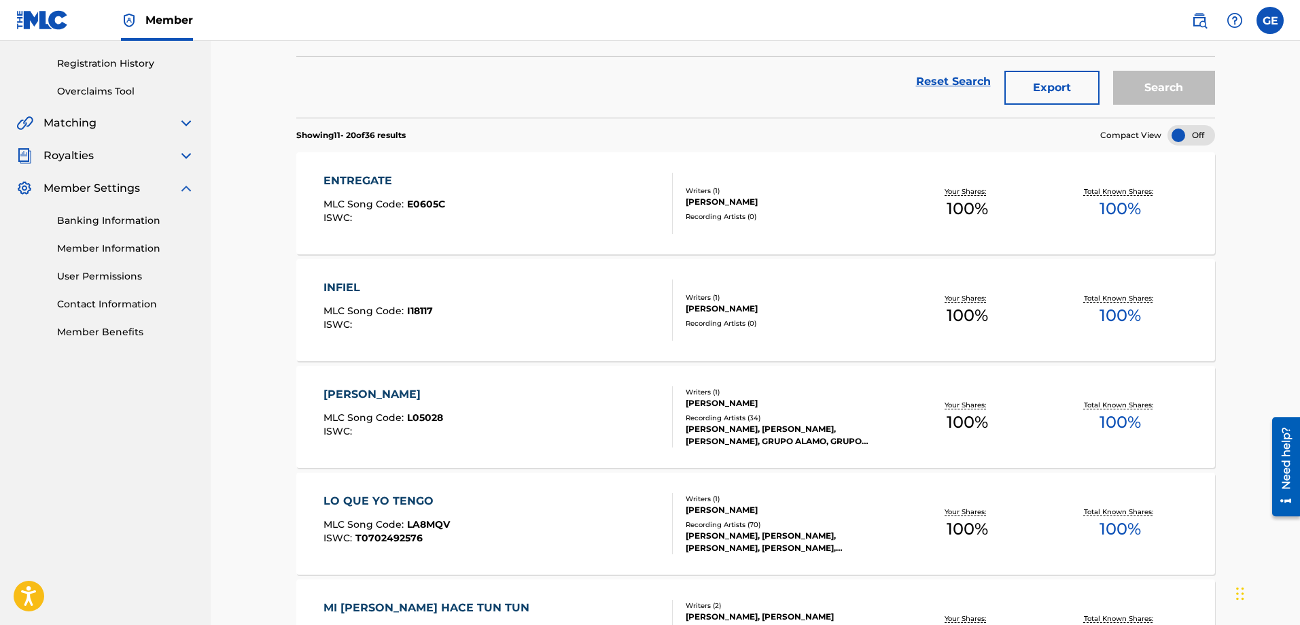
click at [722, 310] on div "[PERSON_NAME]" at bounding box center [788, 308] width 205 height 12
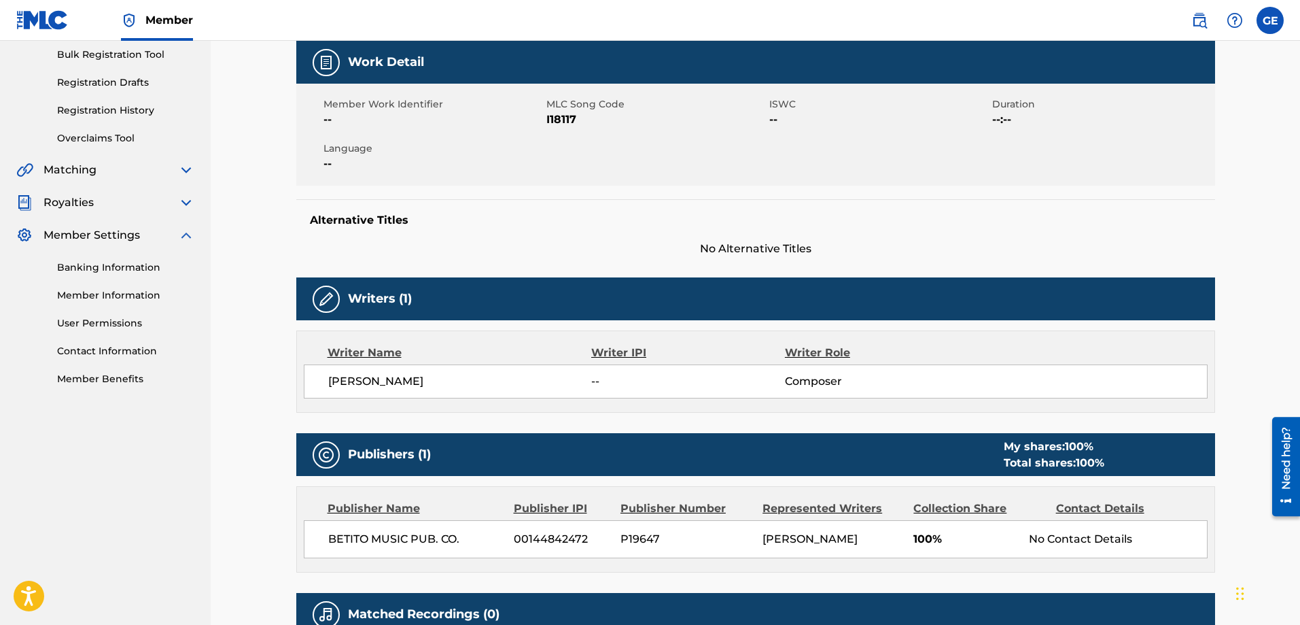
scroll to position [340, 0]
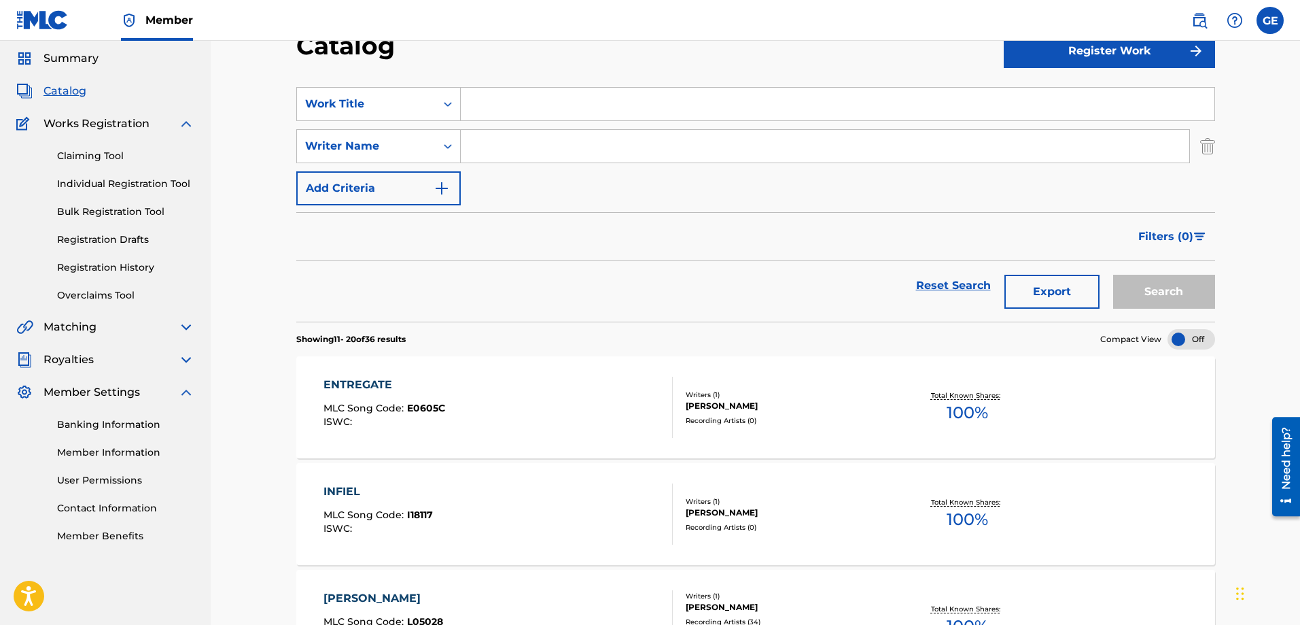
scroll to position [248, 0]
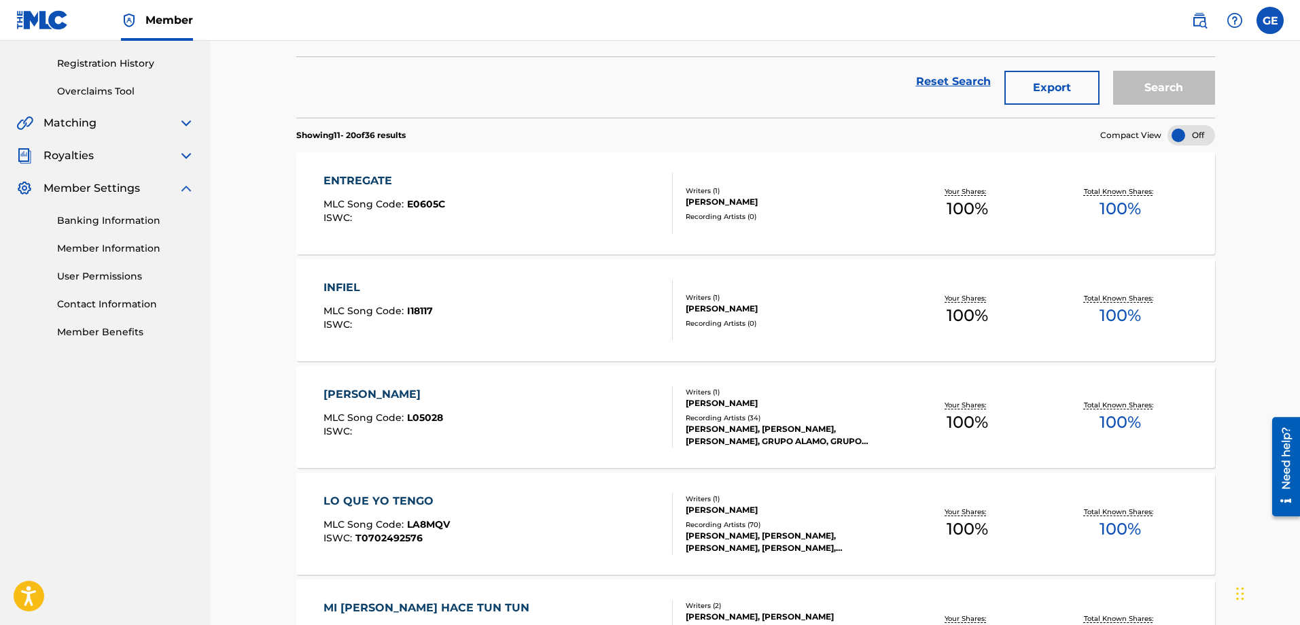
click at [727, 205] on div "[PERSON_NAME]" at bounding box center [788, 202] width 205 height 12
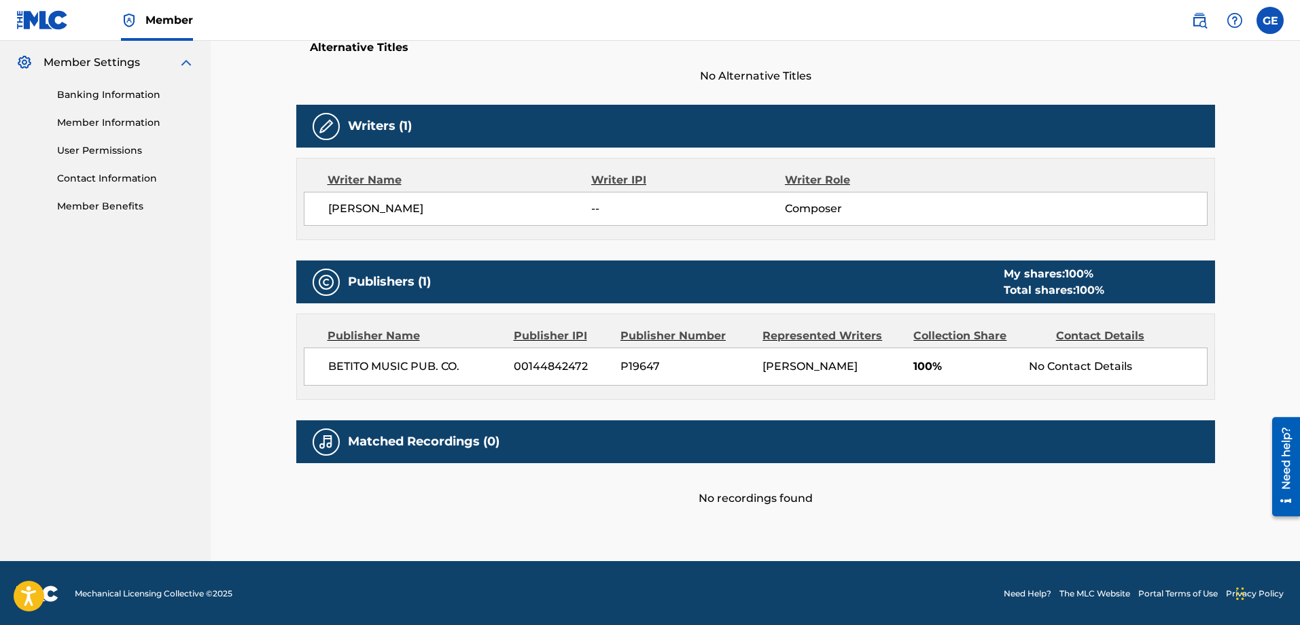
scroll to position [375, 0]
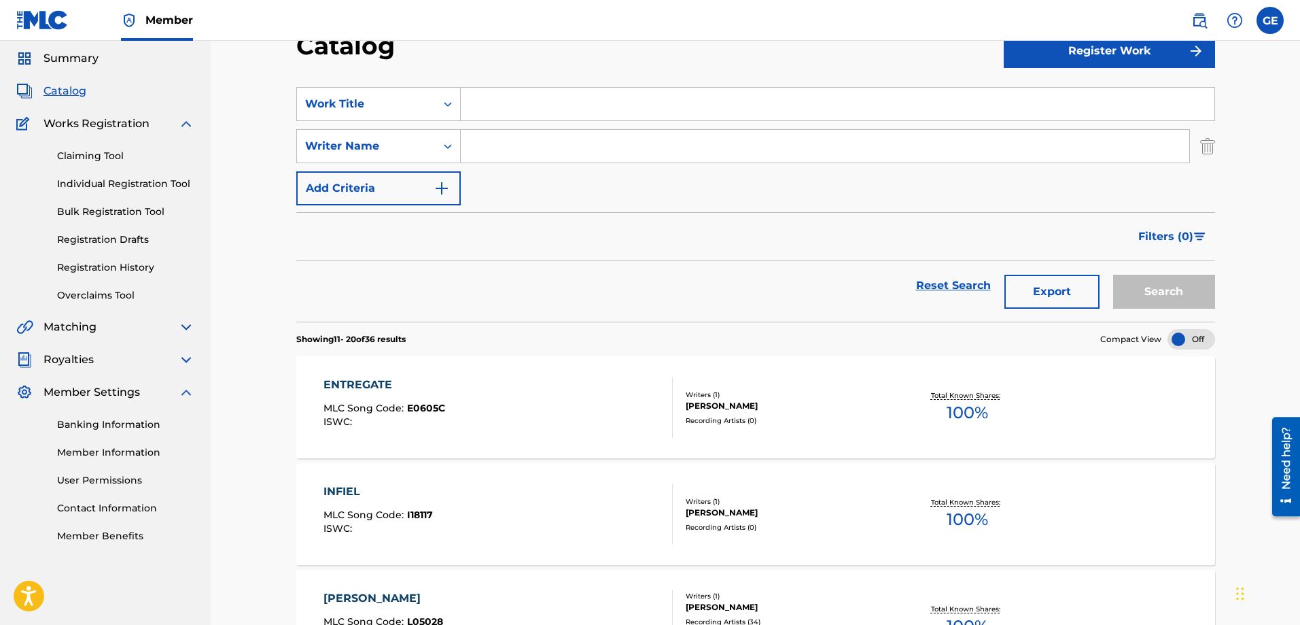
scroll to position [248, 0]
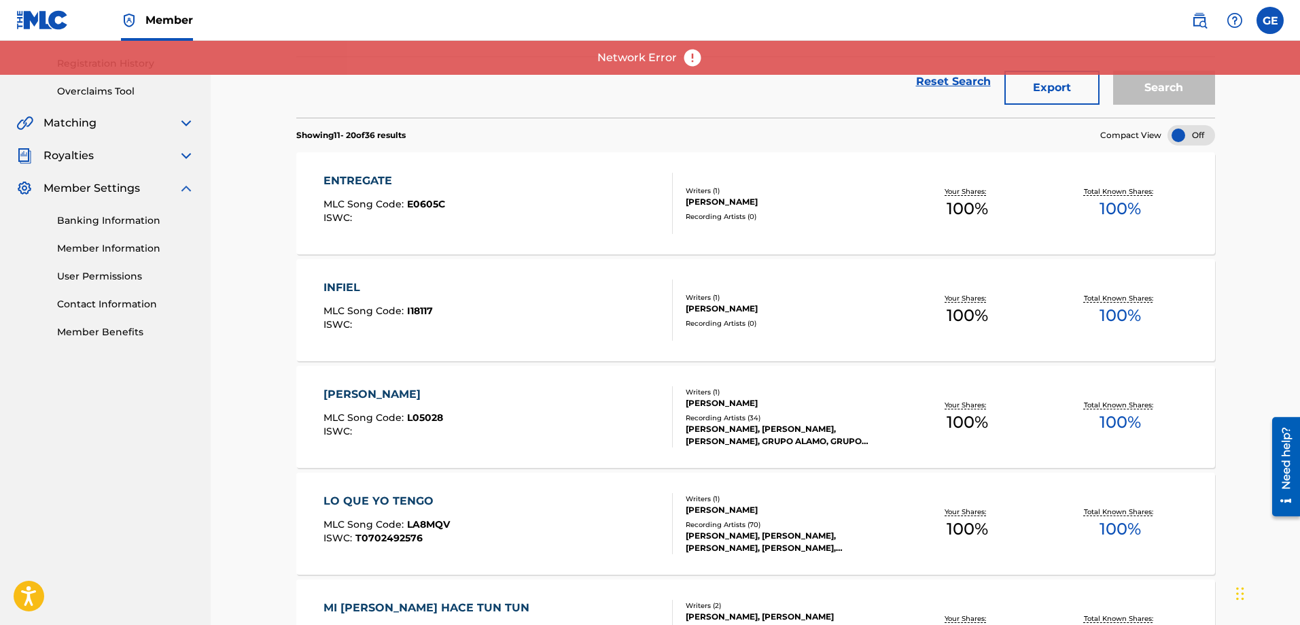
click at [687, 60] on img at bounding box center [692, 58] width 20 height 20
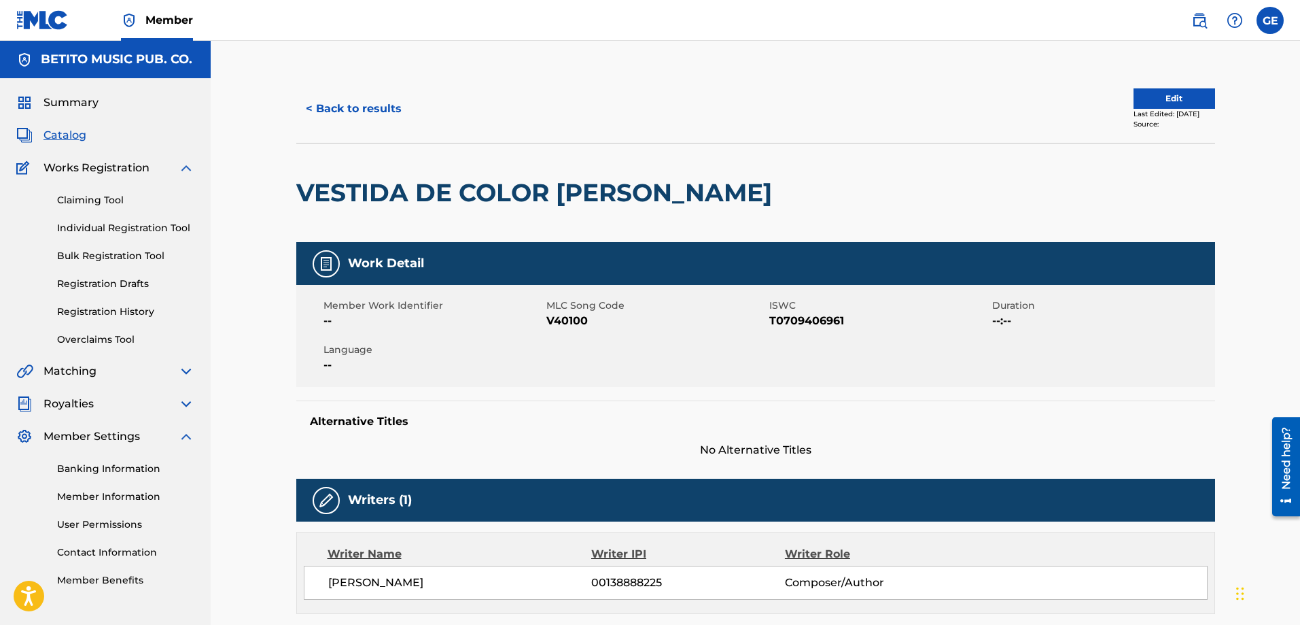
click at [345, 109] on button "< Back to results" at bounding box center [353, 109] width 115 height 34
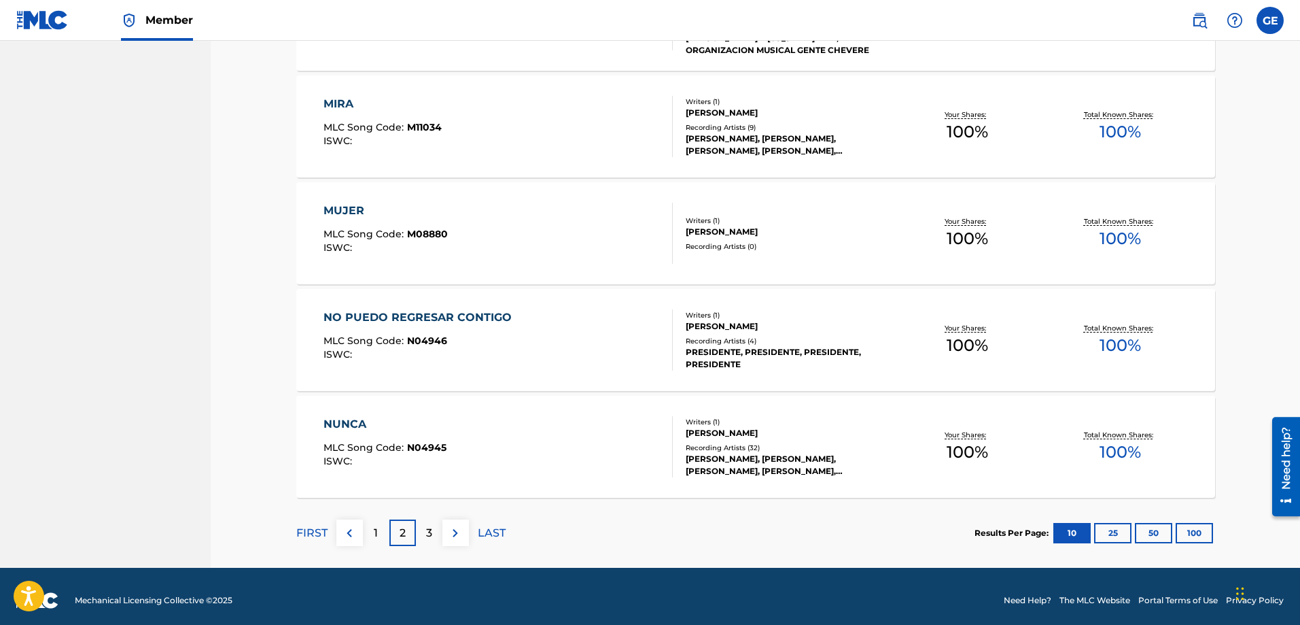
scroll to position [973, 0]
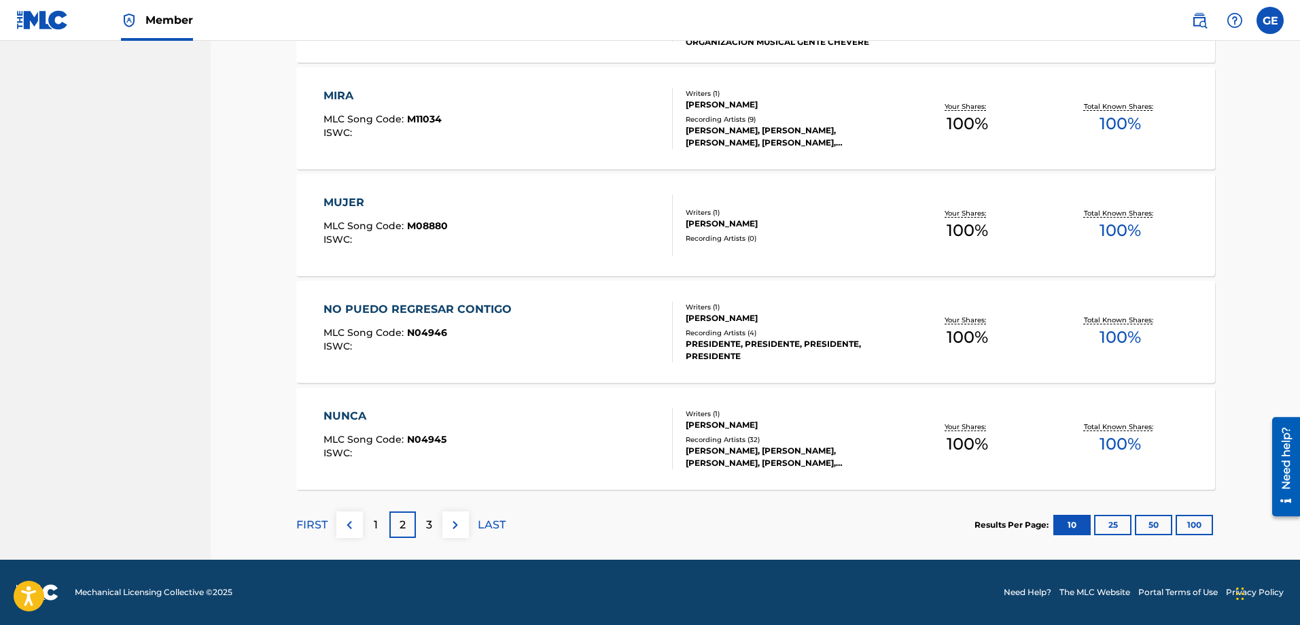
drag, startPoint x: 375, startPoint y: 529, endPoint x: 387, endPoint y: 521, distance: 15.1
click at [375, 528] on p "1" at bounding box center [376, 525] width 4 height 16
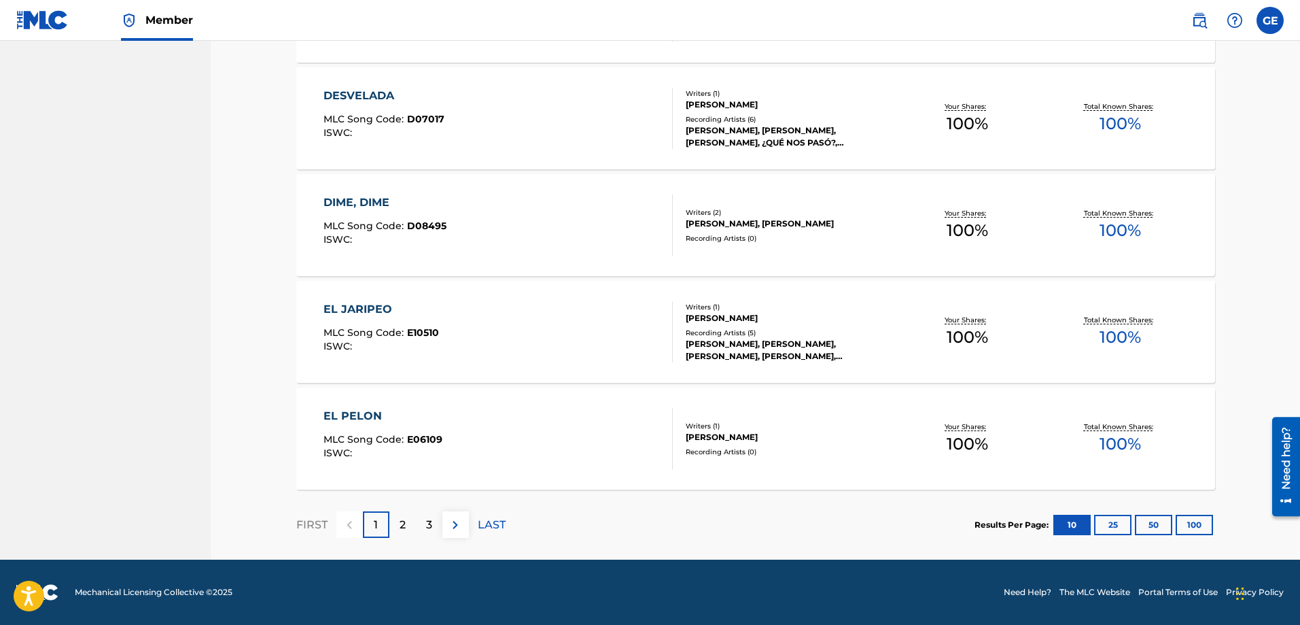
click at [700, 436] on div "[PERSON_NAME]" at bounding box center [788, 437] width 205 height 12
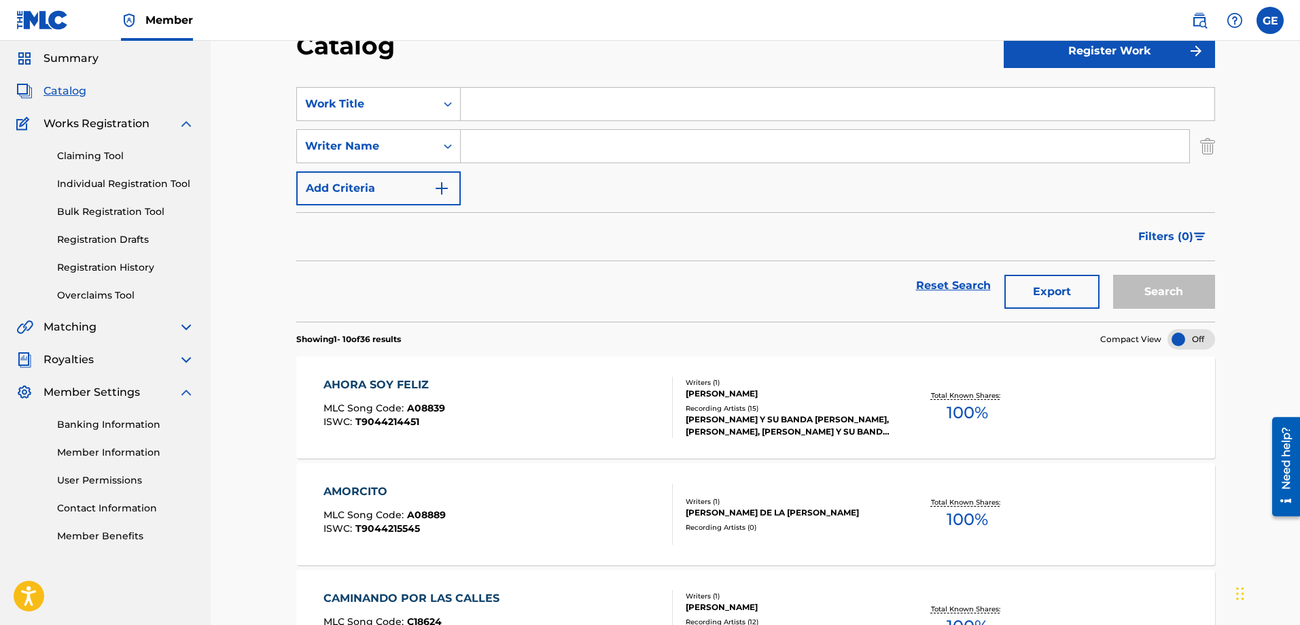
scroll to position [896, 0]
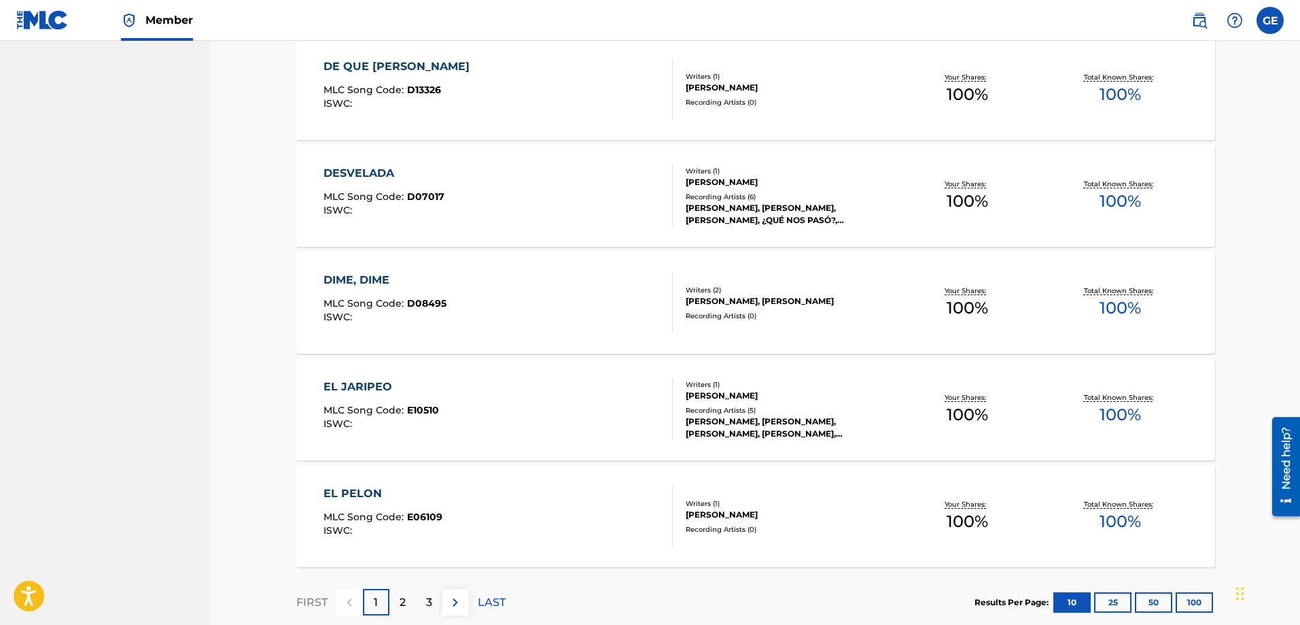
click at [718, 211] on div "[PERSON_NAME], [PERSON_NAME], [PERSON_NAME], ¿QUÉ NOS PASÓ?, [PERSON_NAME]" at bounding box center [788, 214] width 205 height 24
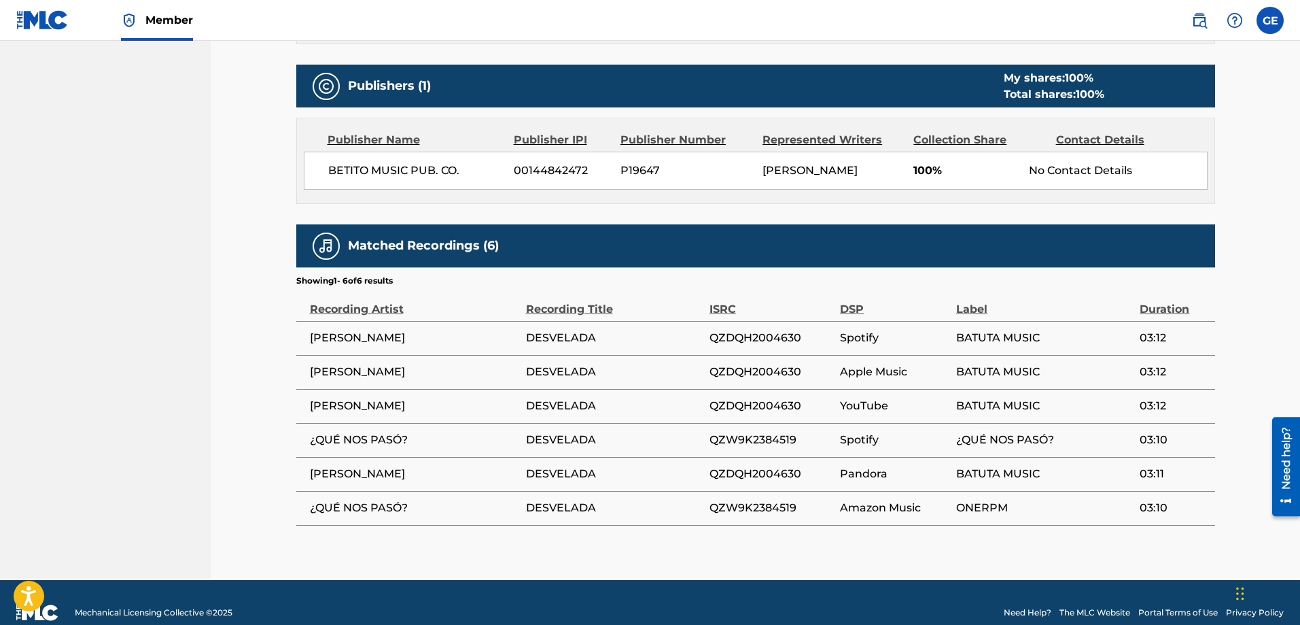
scroll to position [522, 0]
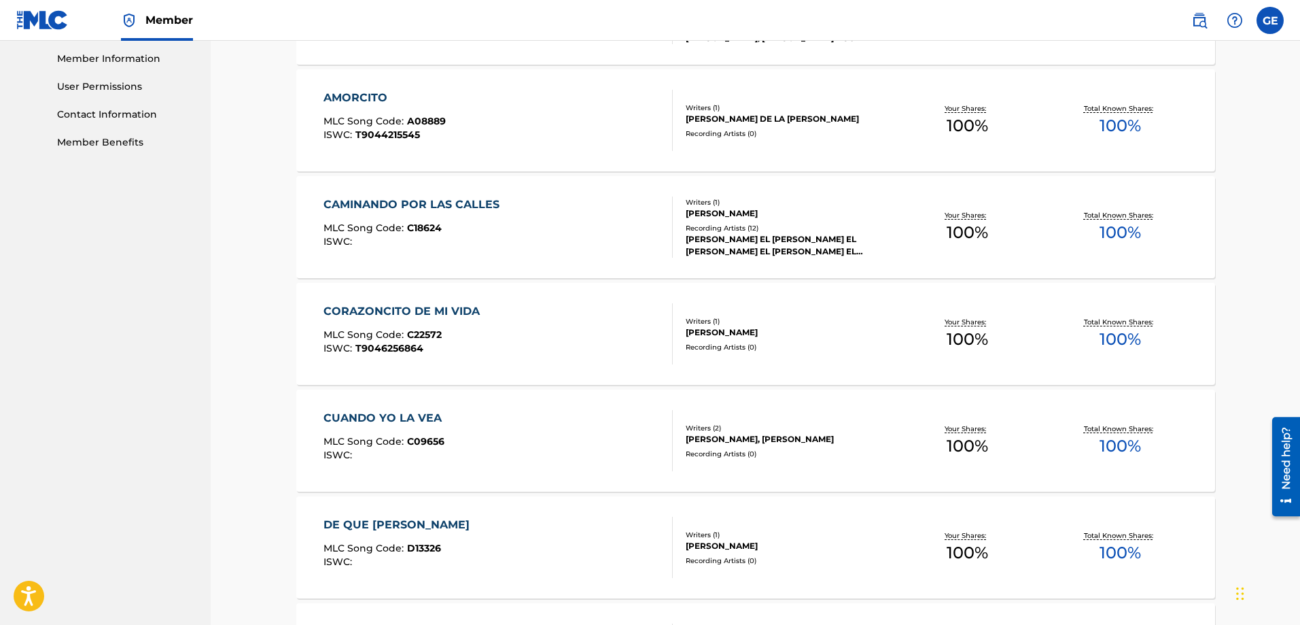
scroll to position [352, 0]
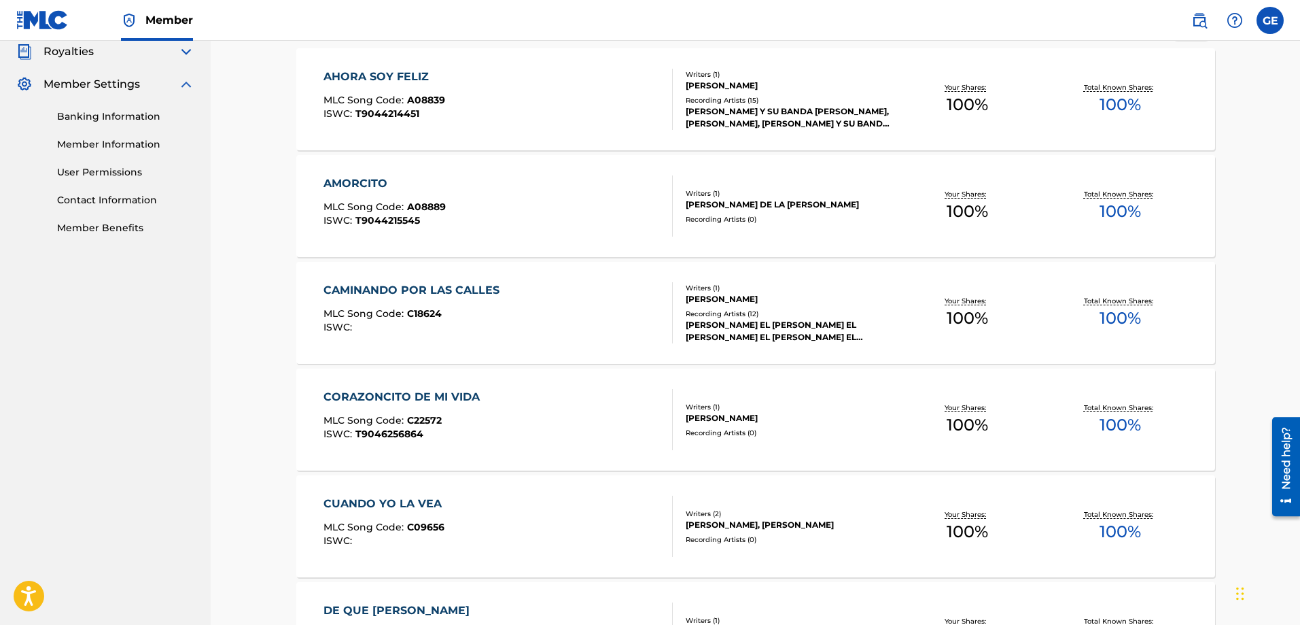
click at [725, 319] on div "[PERSON_NAME] EL [PERSON_NAME] EL [PERSON_NAME] EL [PERSON_NAME] EL [PERSON_NAM…" at bounding box center [788, 331] width 205 height 24
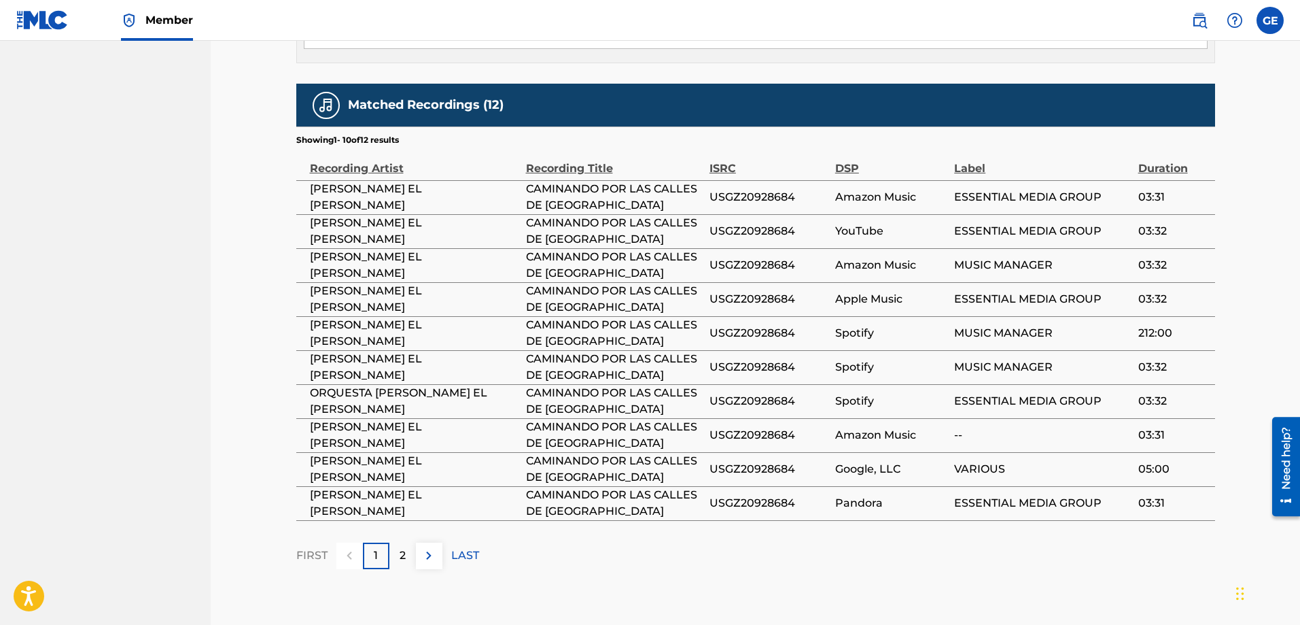
scroll to position [708, 0]
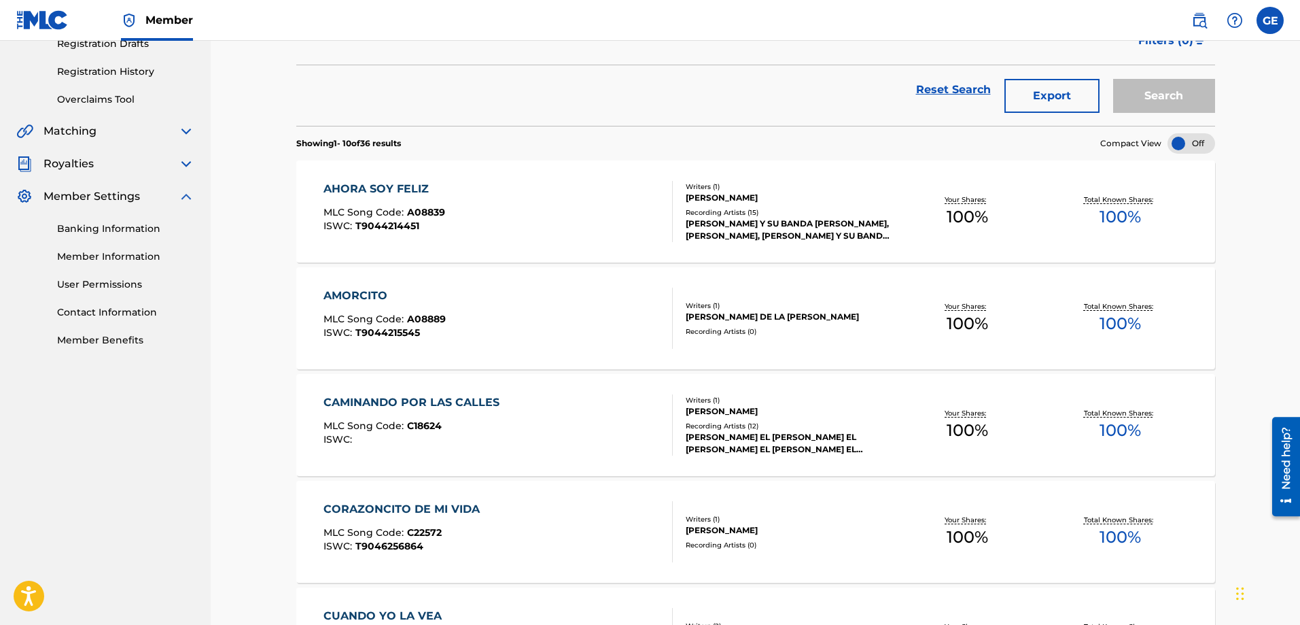
scroll to position [216, 0]
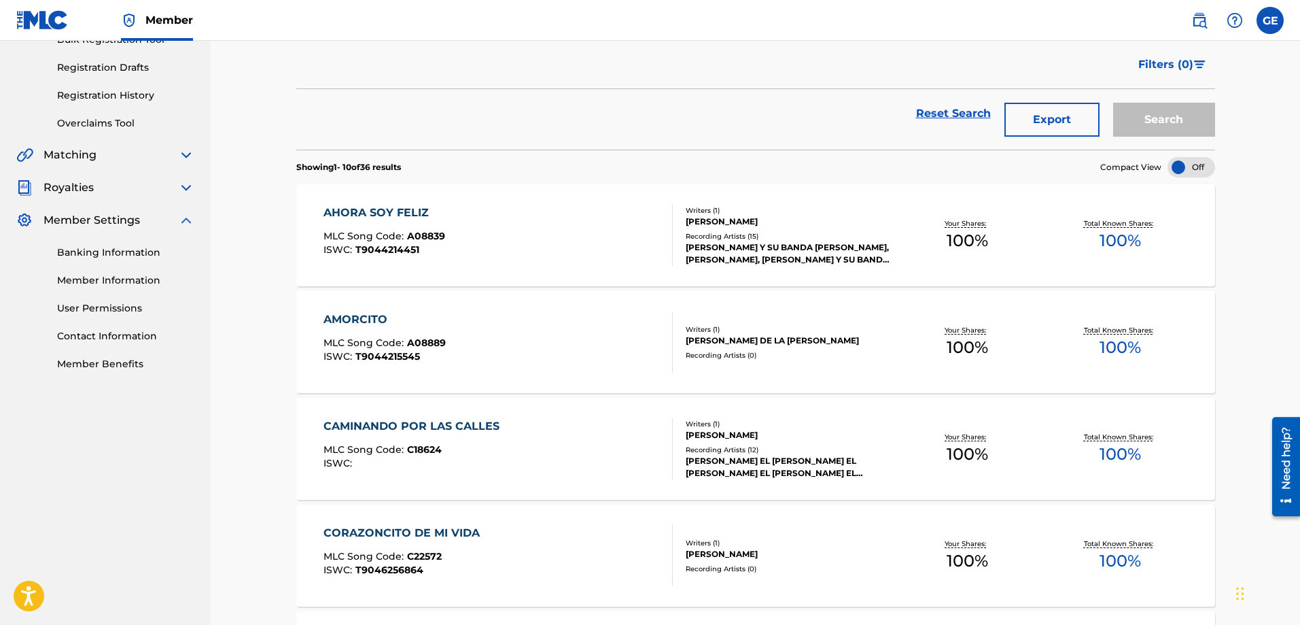
click at [727, 249] on div "[PERSON_NAME] Y SU BANDA [PERSON_NAME], [PERSON_NAME], [PERSON_NAME] Y SU BANDA…" at bounding box center [788, 253] width 205 height 24
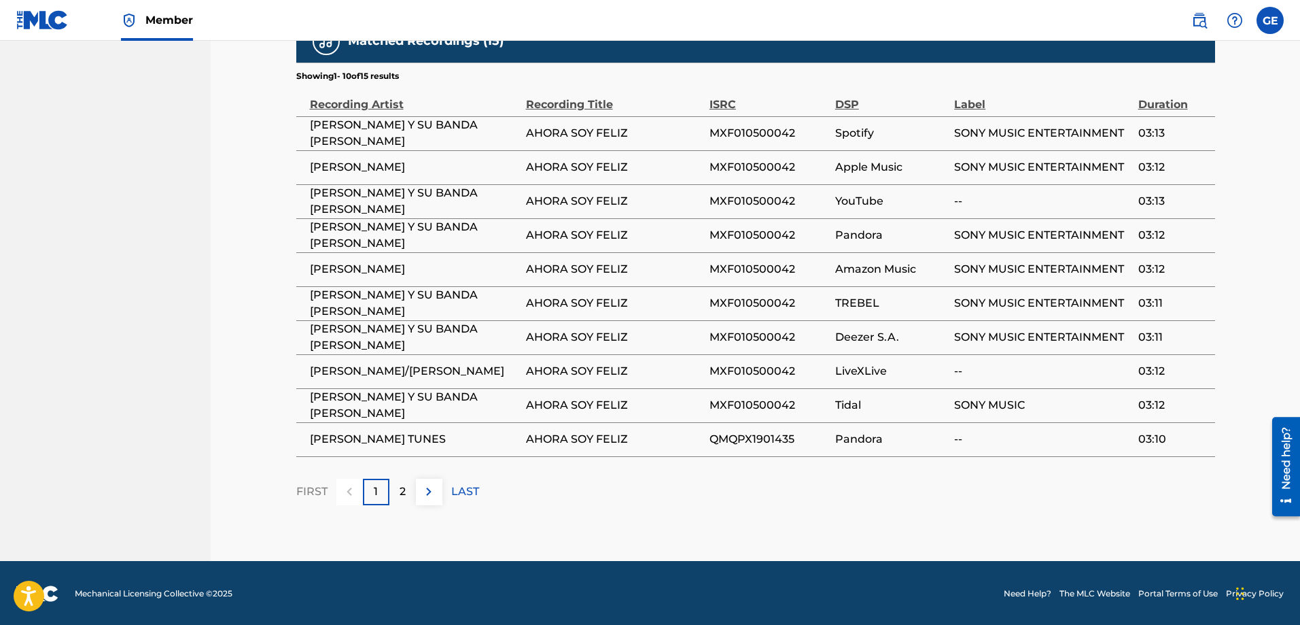
scroll to position [776, 0]
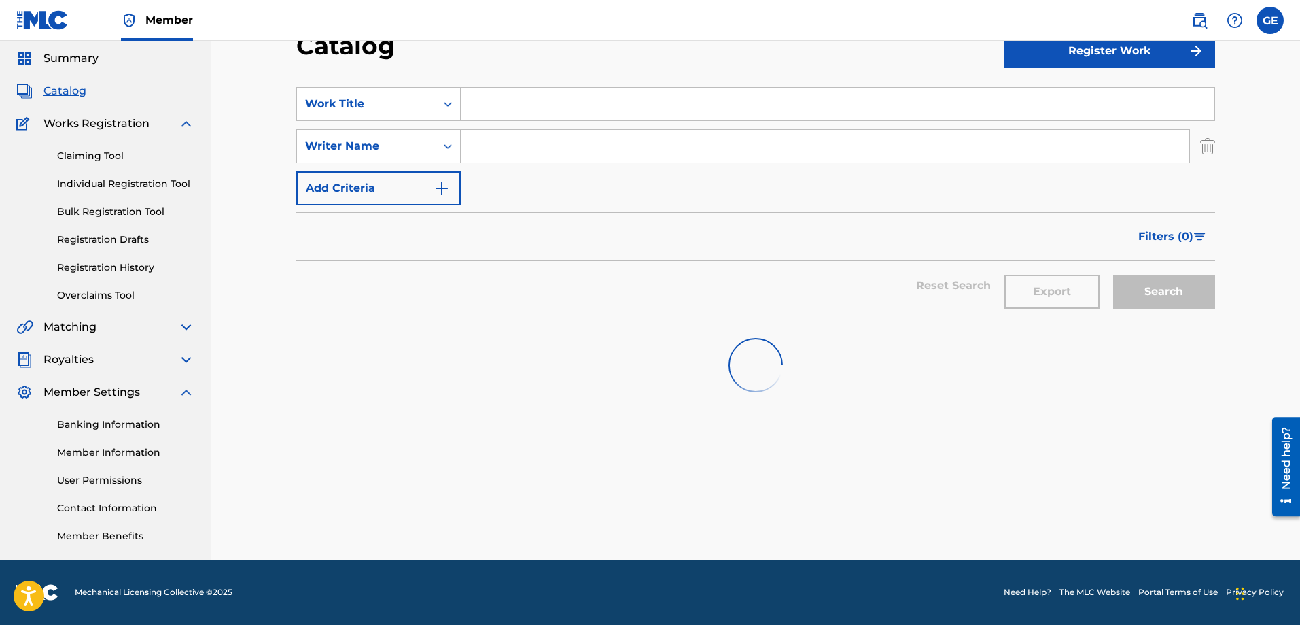
scroll to position [216, 0]
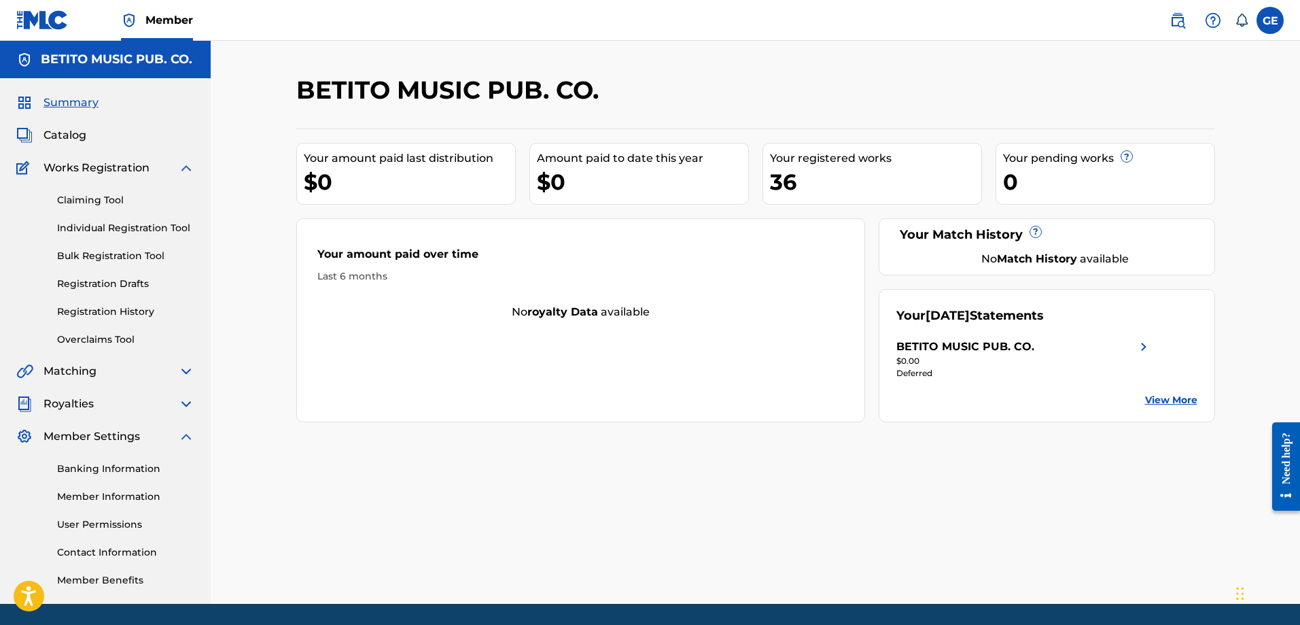
click at [73, 130] on span "Catalog" at bounding box center [65, 135] width 43 height 16
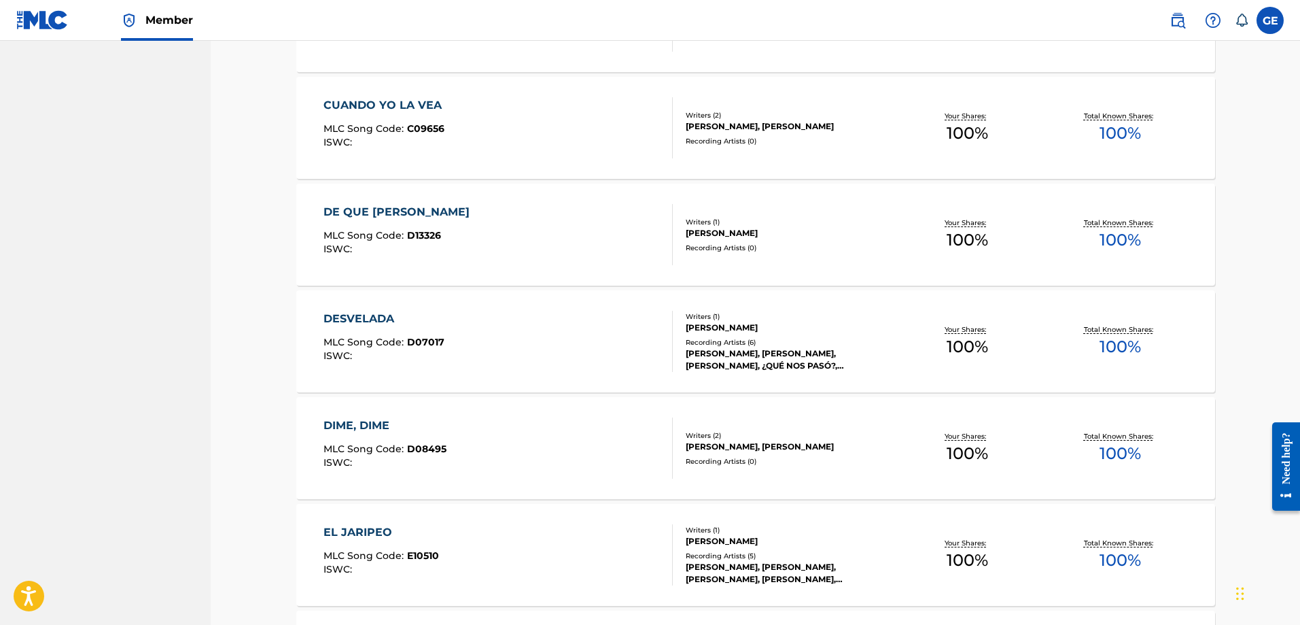
scroll to position [748, 0]
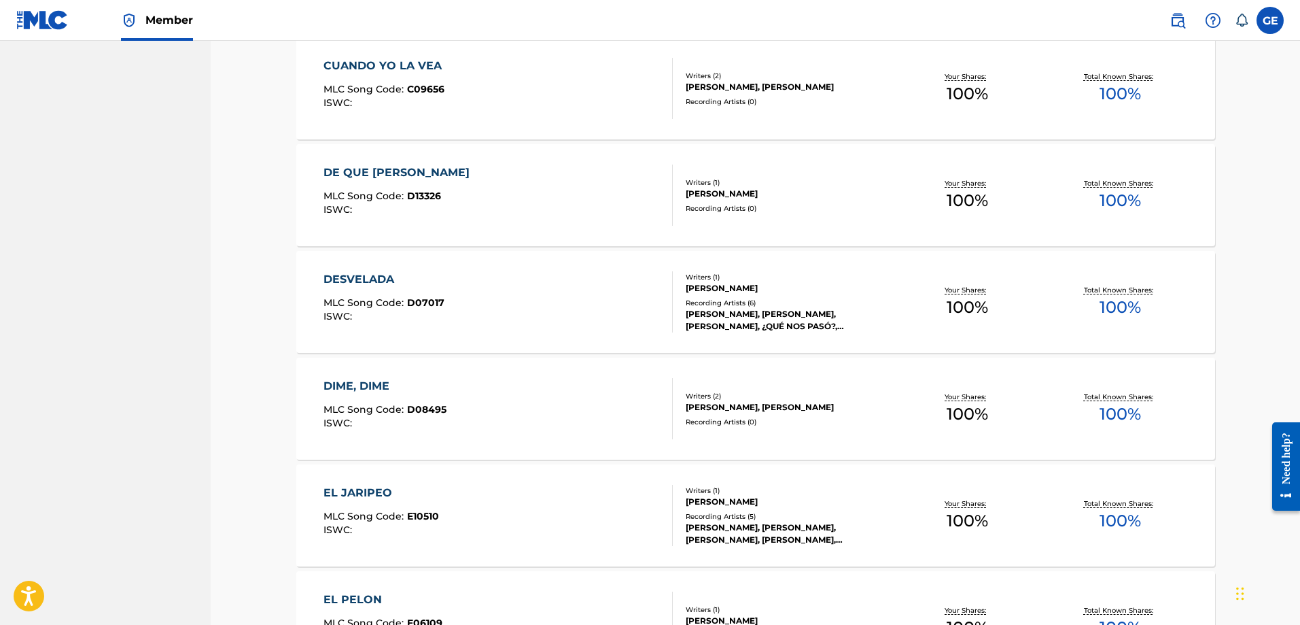
click at [694, 299] on div "Recording Artists ( 6 )" at bounding box center [788, 303] width 205 height 10
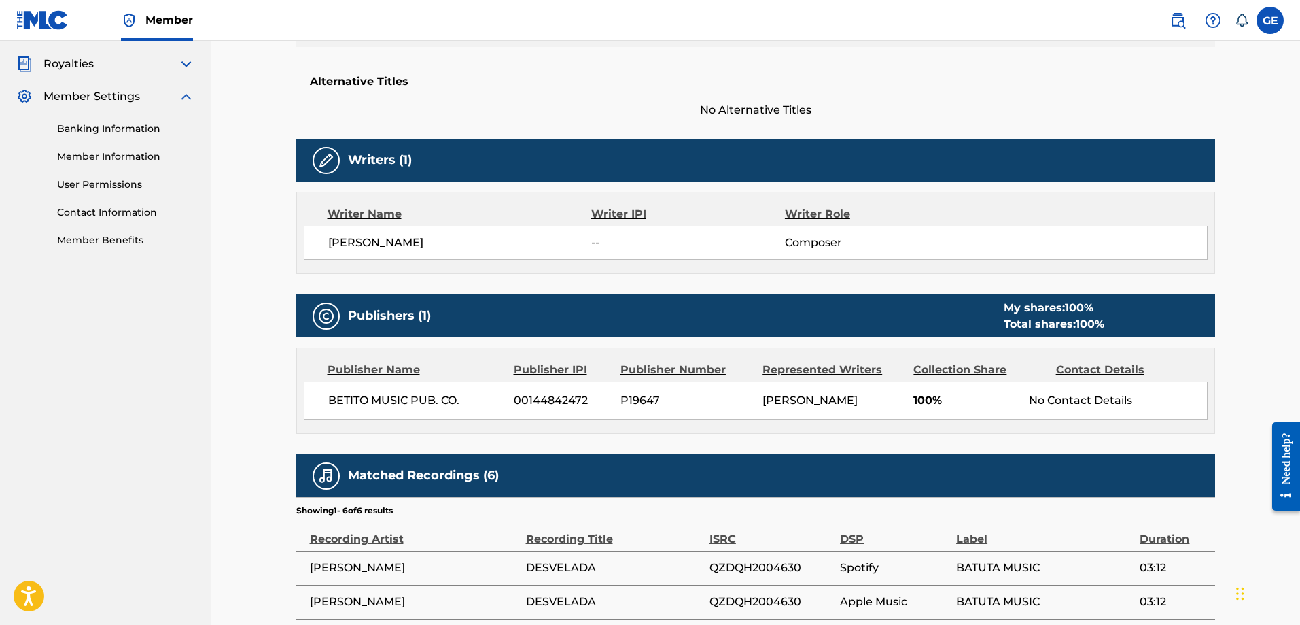
scroll to position [590, 0]
